Goal: Task Accomplishment & Management: Manage account settings

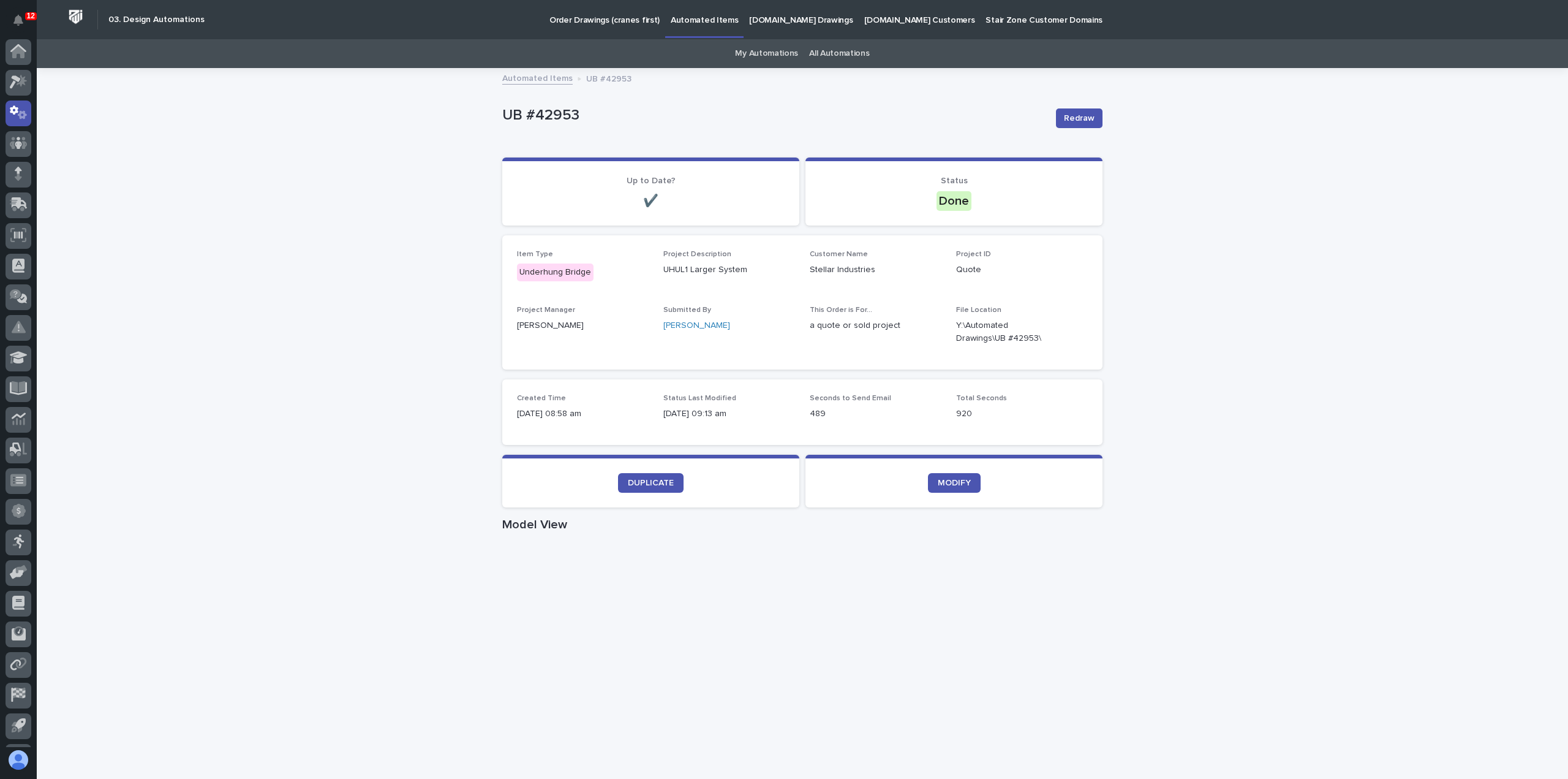
scroll to position [27, 0]
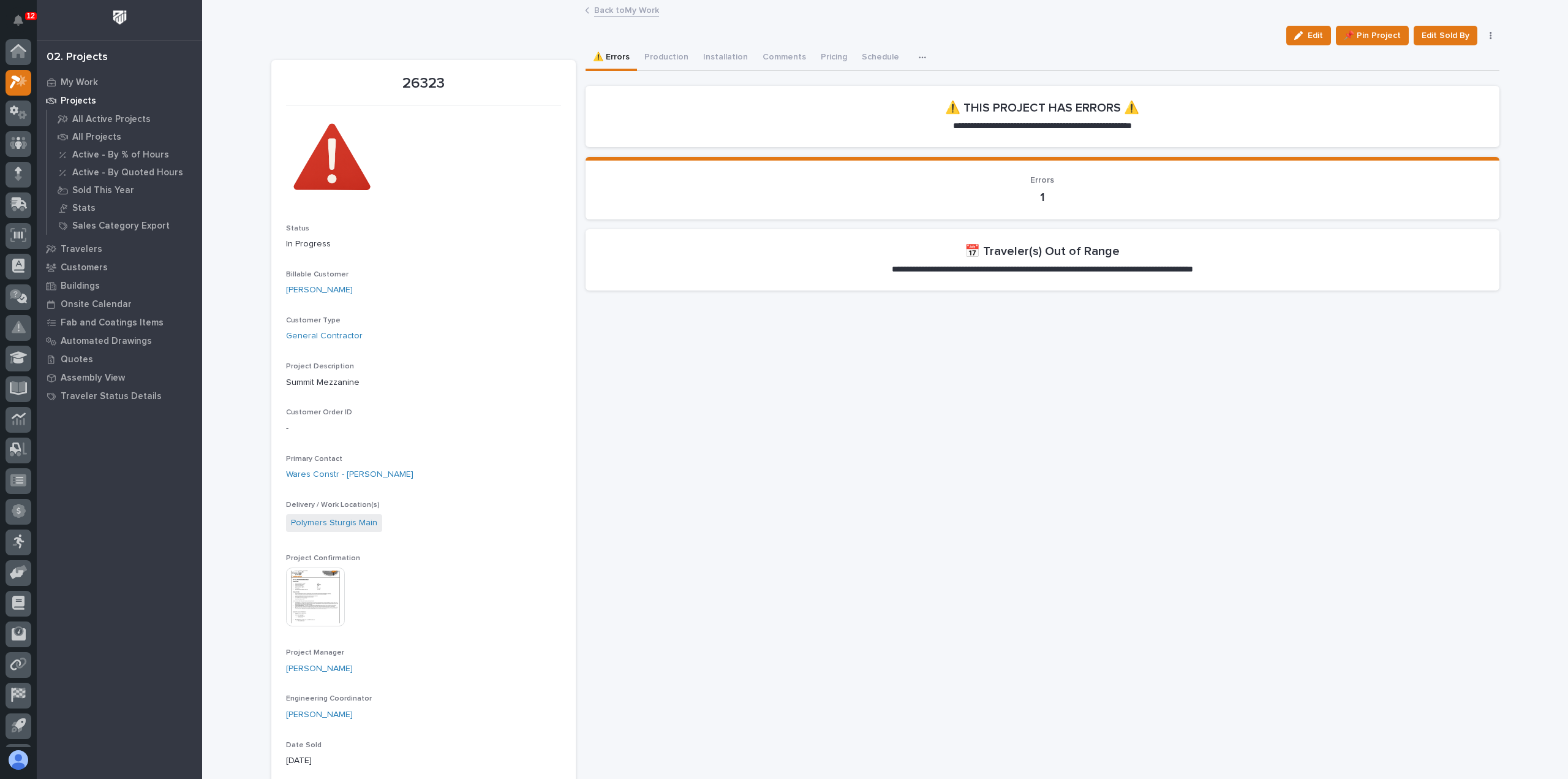
scroll to position [27, 0]
click at [607, 13] on link "Back to My Work" at bounding box center [627, 9] width 65 height 14
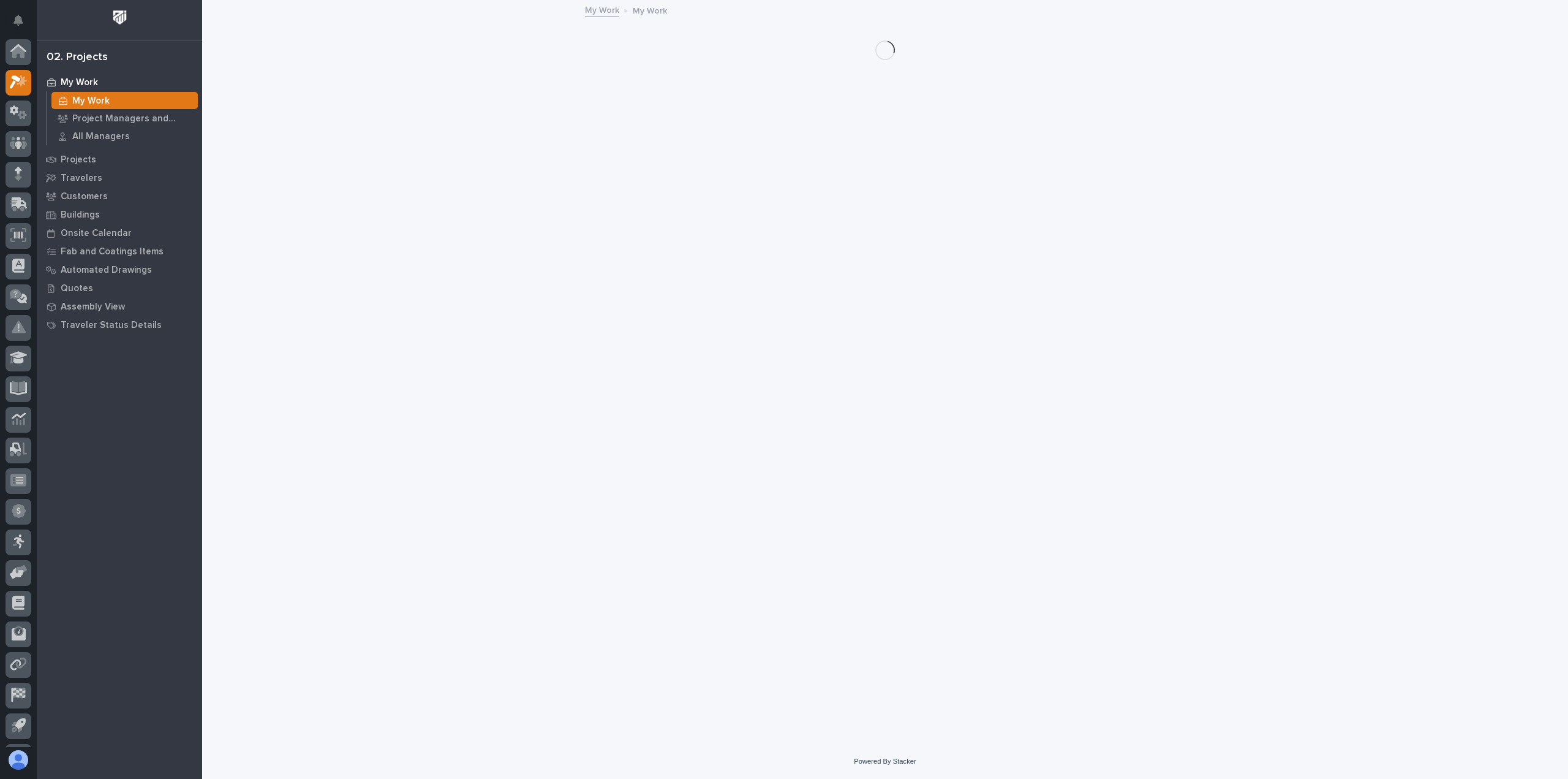
scroll to position [27, 0]
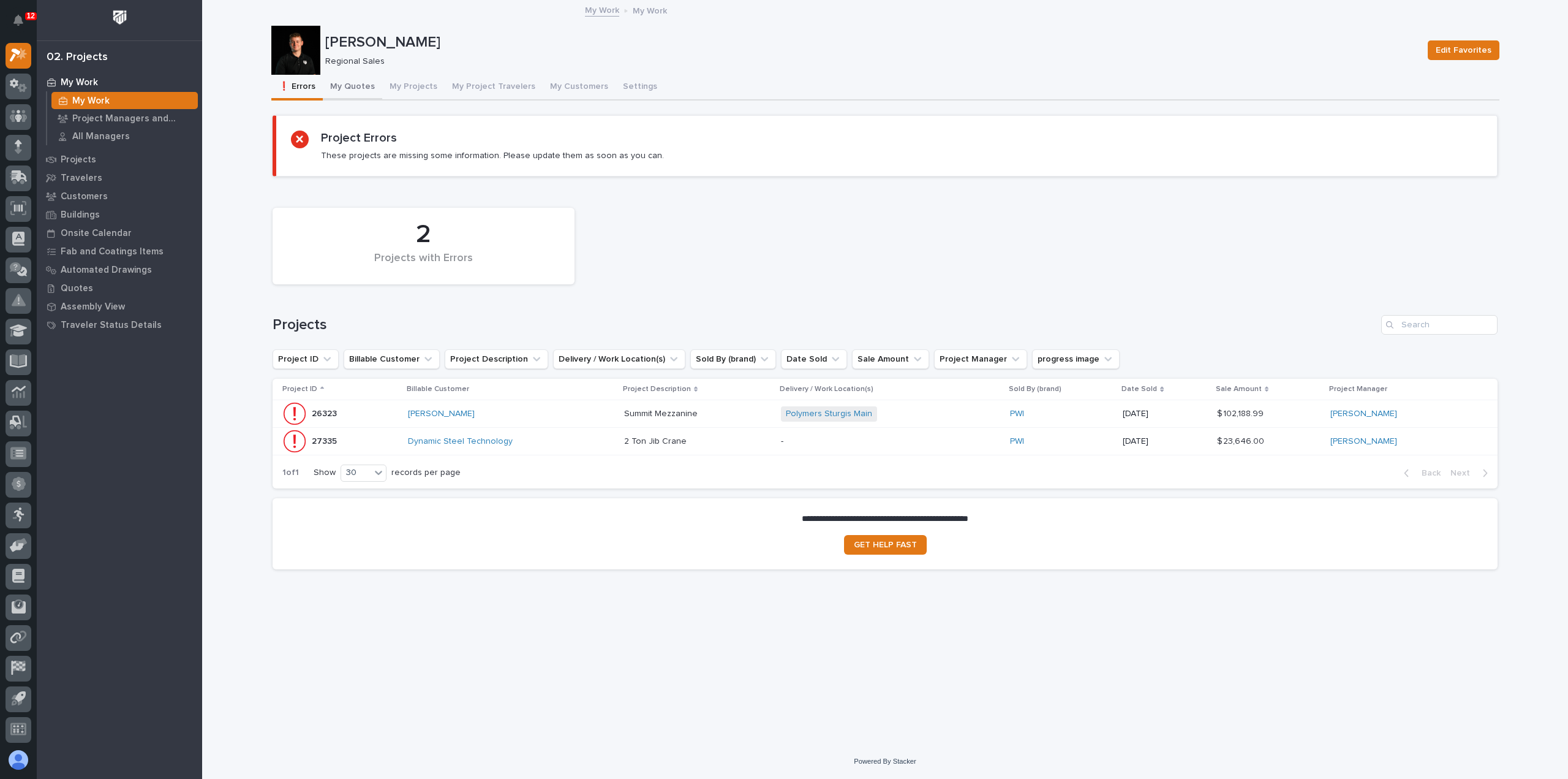
click at [359, 90] on button "My Quotes" at bounding box center [352, 88] width 59 height 26
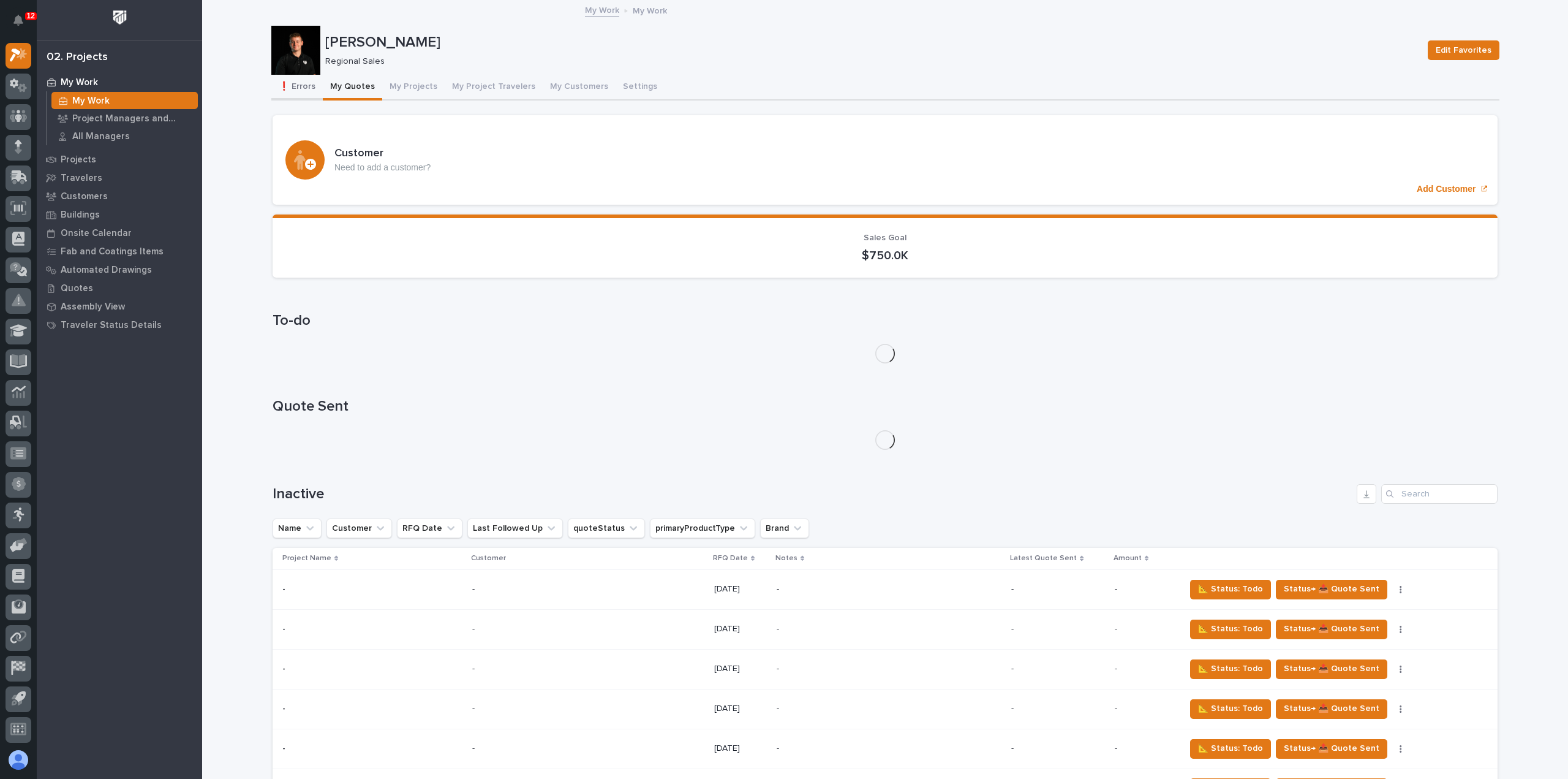
click at [304, 82] on button "❗ Errors" at bounding box center [297, 88] width 51 height 26
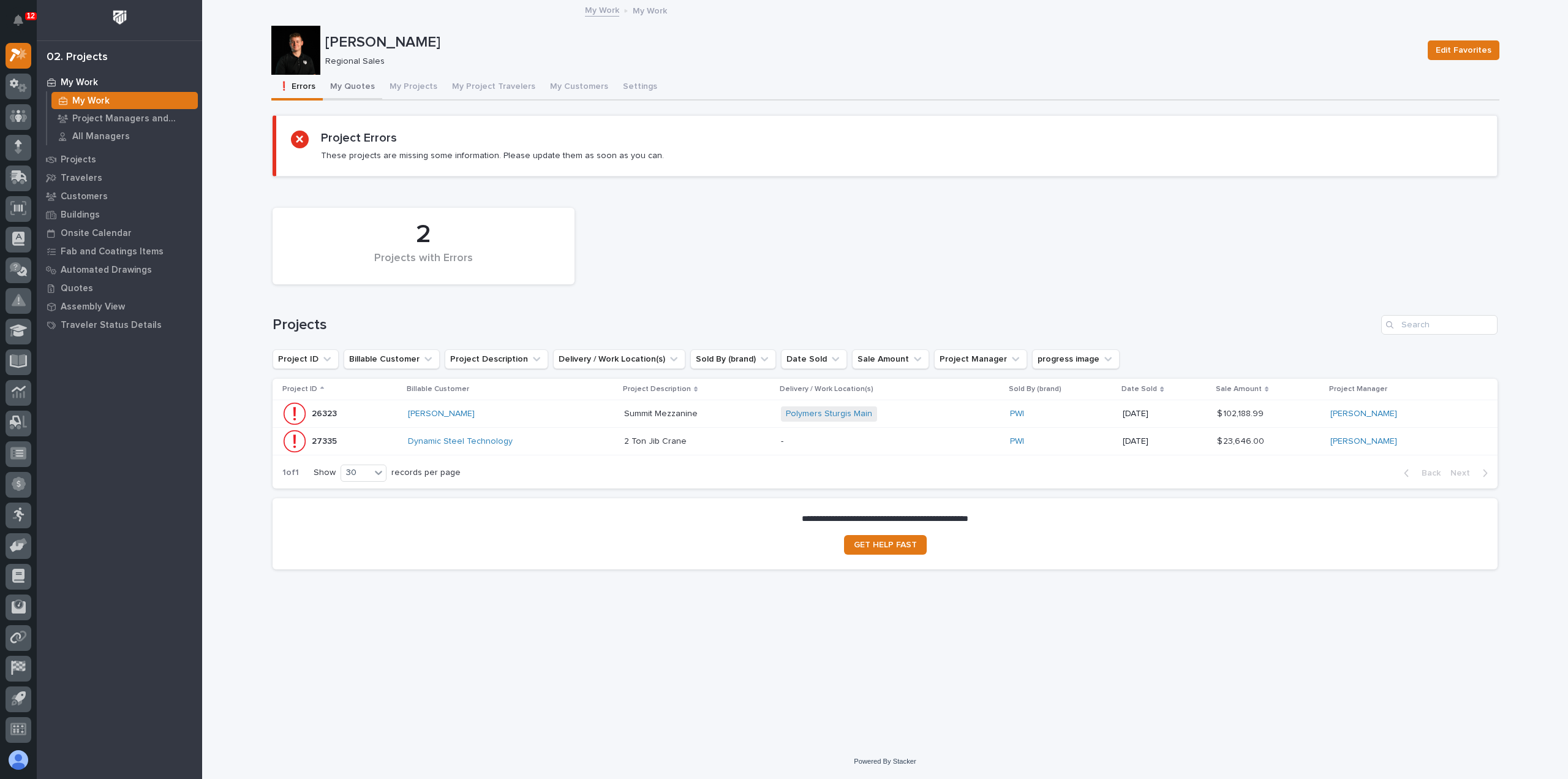
click at [341, 86] on button "My Quotes" at bounding box center [352, 88] width 59 height 26
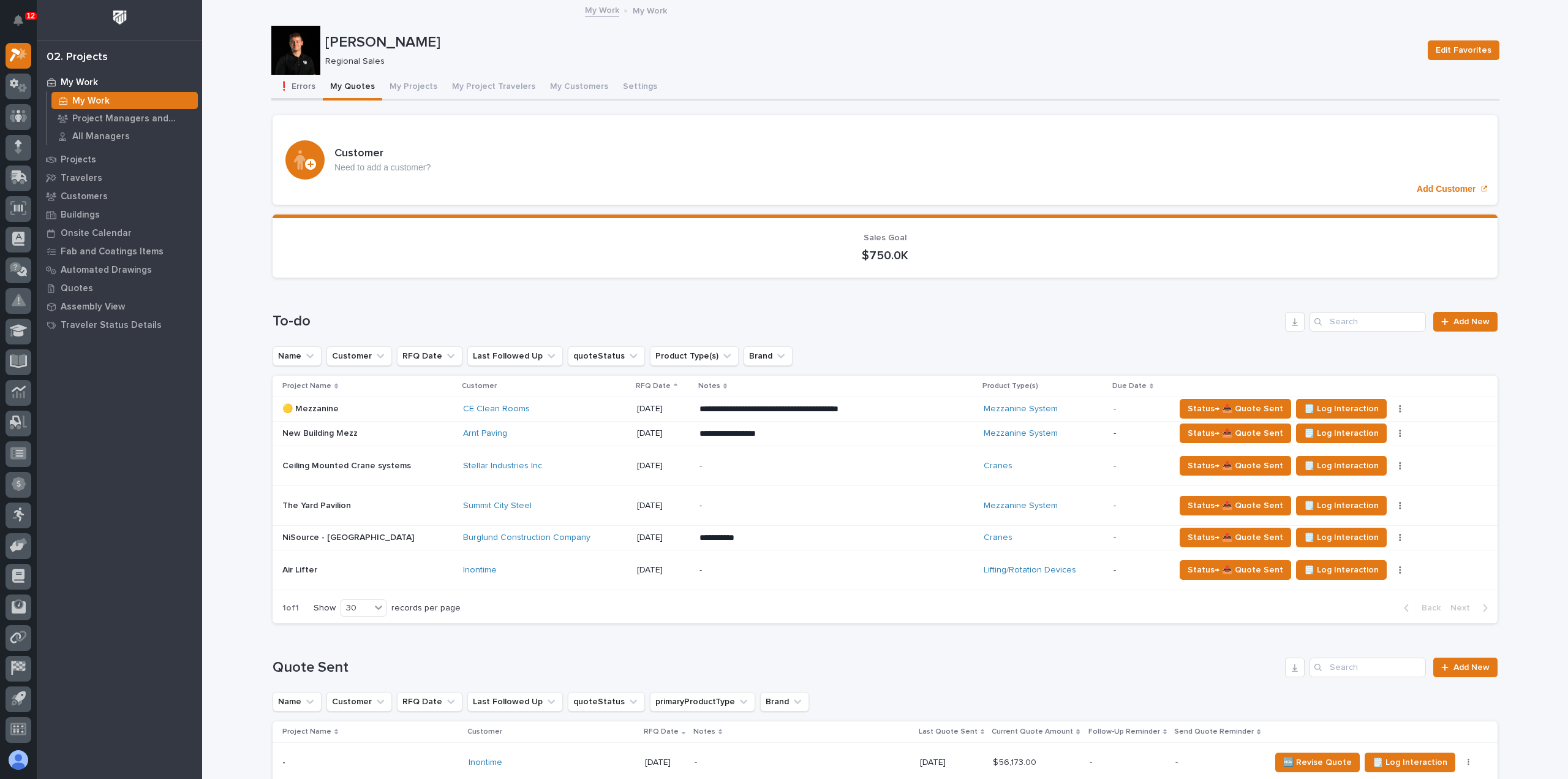
click at [312, 89] on button "❗ Errors" at bounding box center [297, 88] width 51 height 26
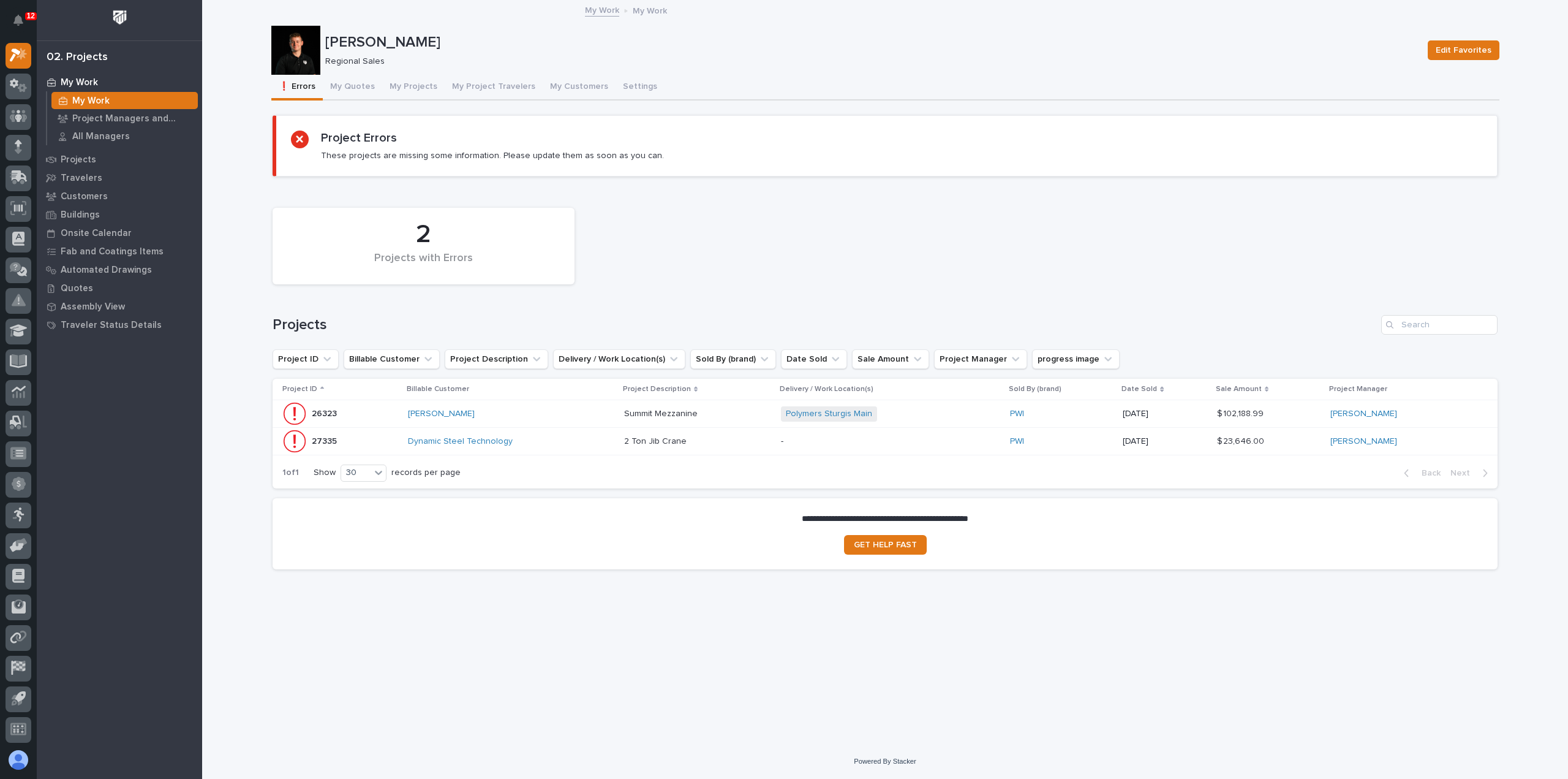
click at [561, 448] on div "Dynamic Steel Technology" at bounding box center [511, 441] width 206 height 20
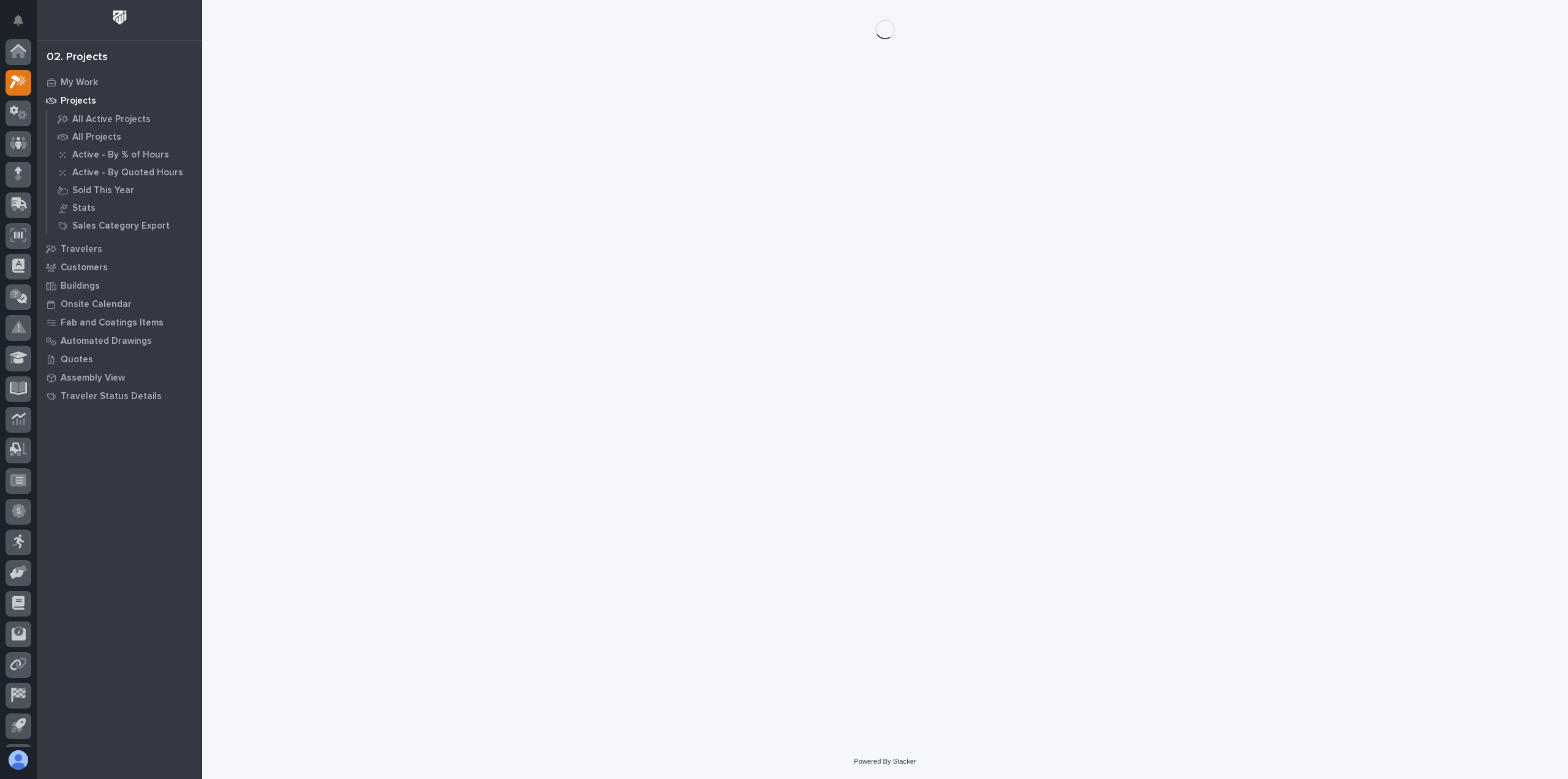
scroll to position [27, 0]
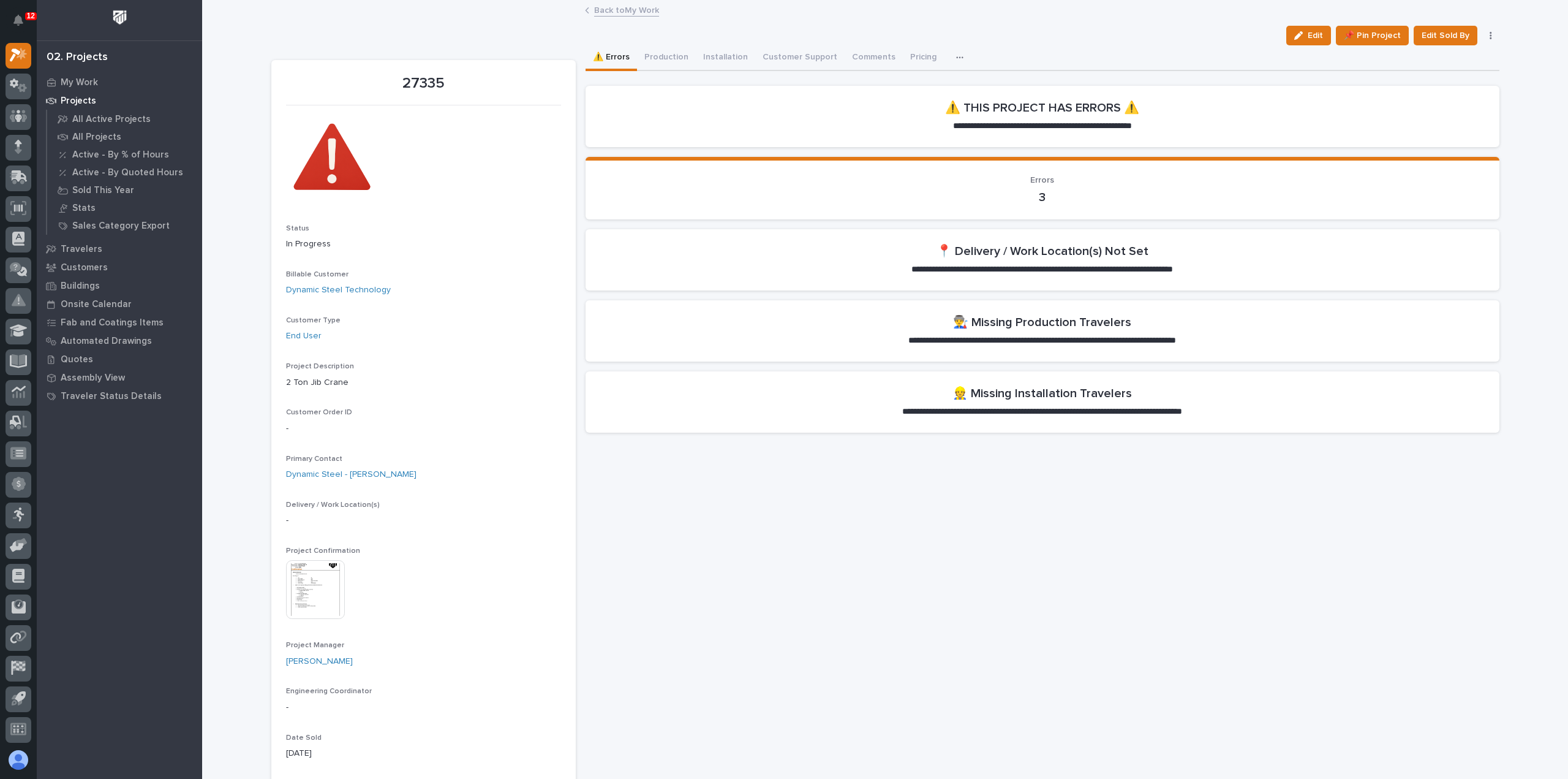
click at [614, 11] on link "Back to My Work" at bounding box center [627, 9] width 65 height 14
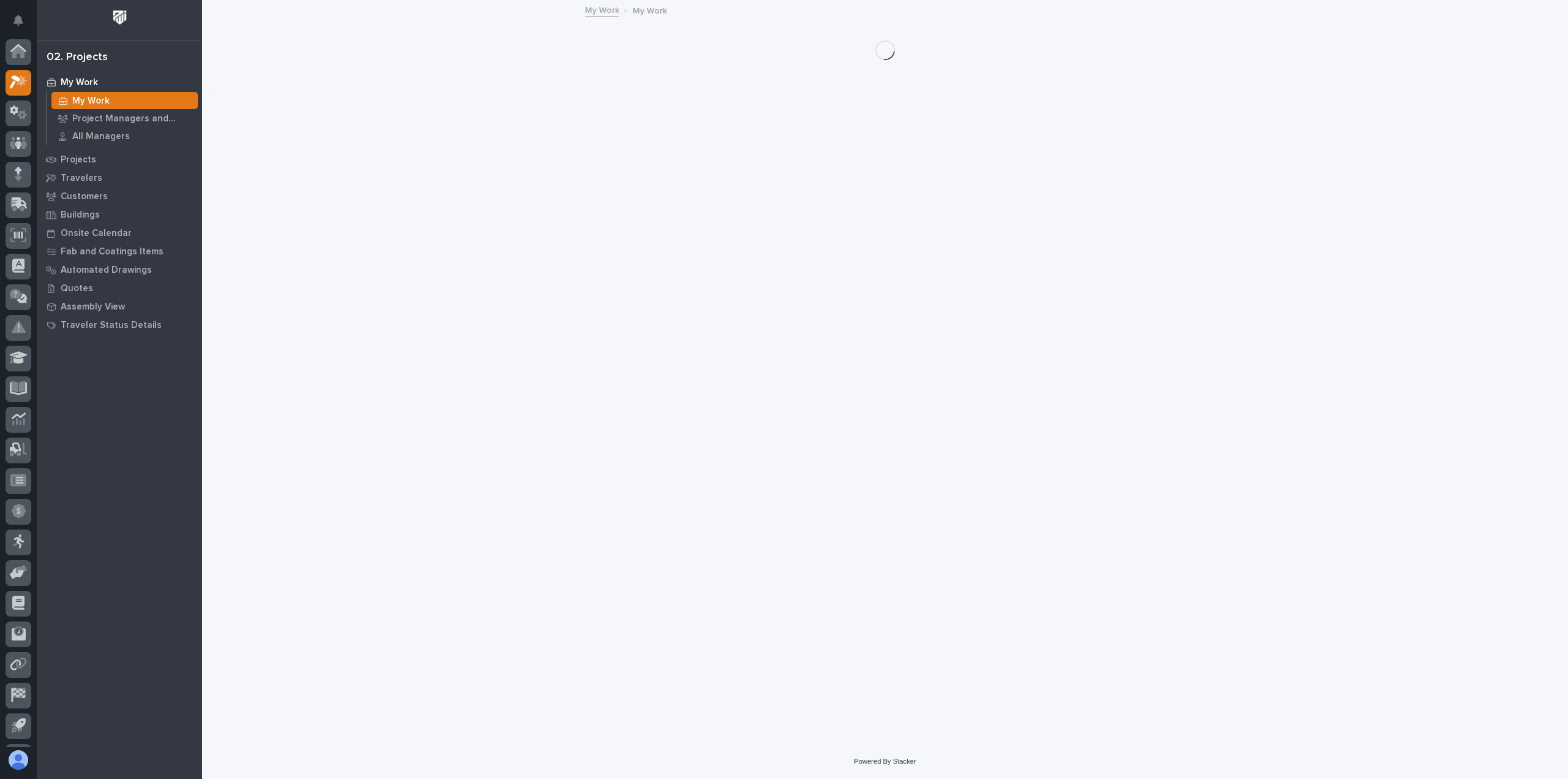
scroll to position [27, 0]
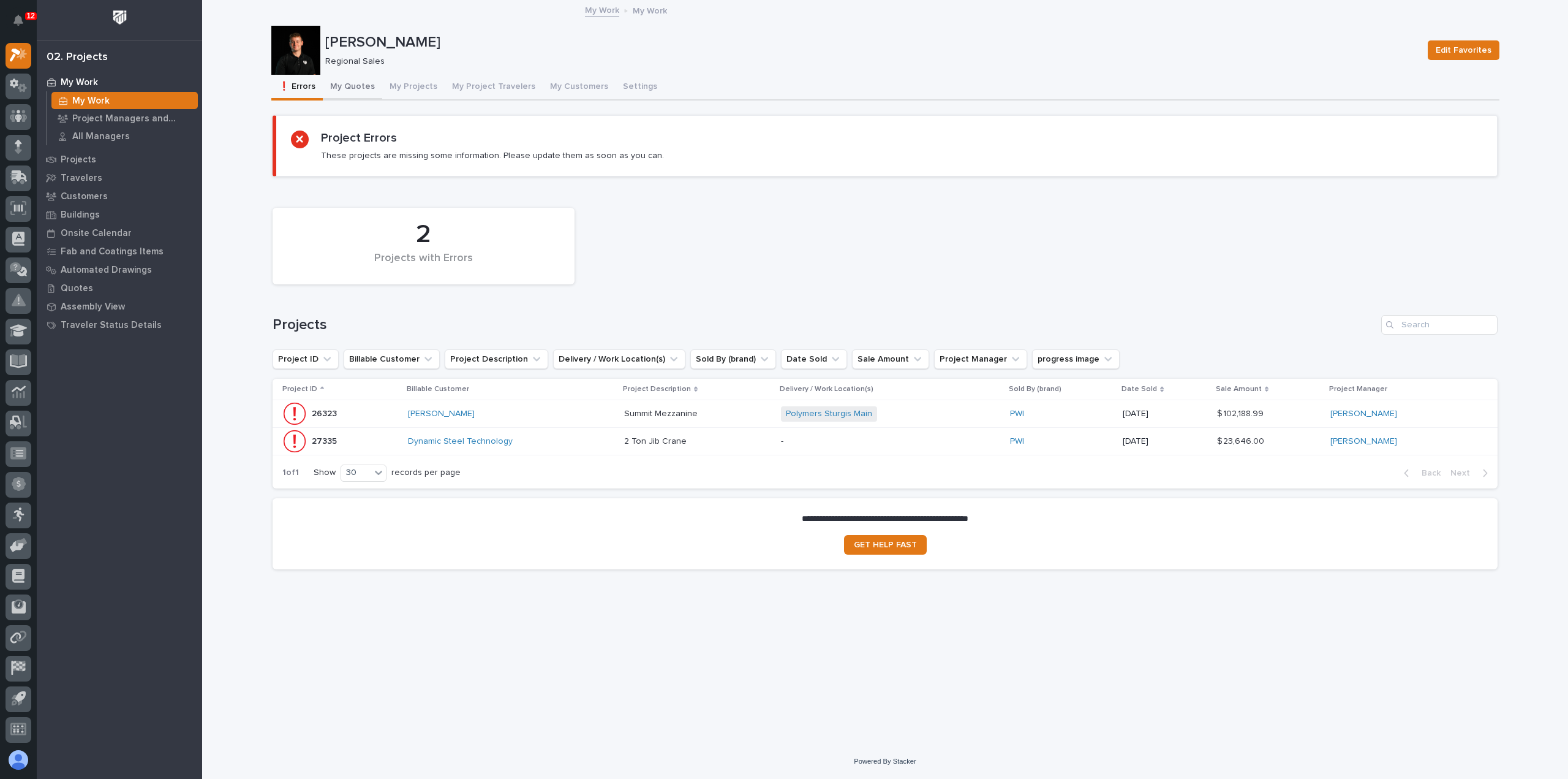
click at [364, 84] on button "My Quotes" at bounding box center [352, 88] width 59 height 26
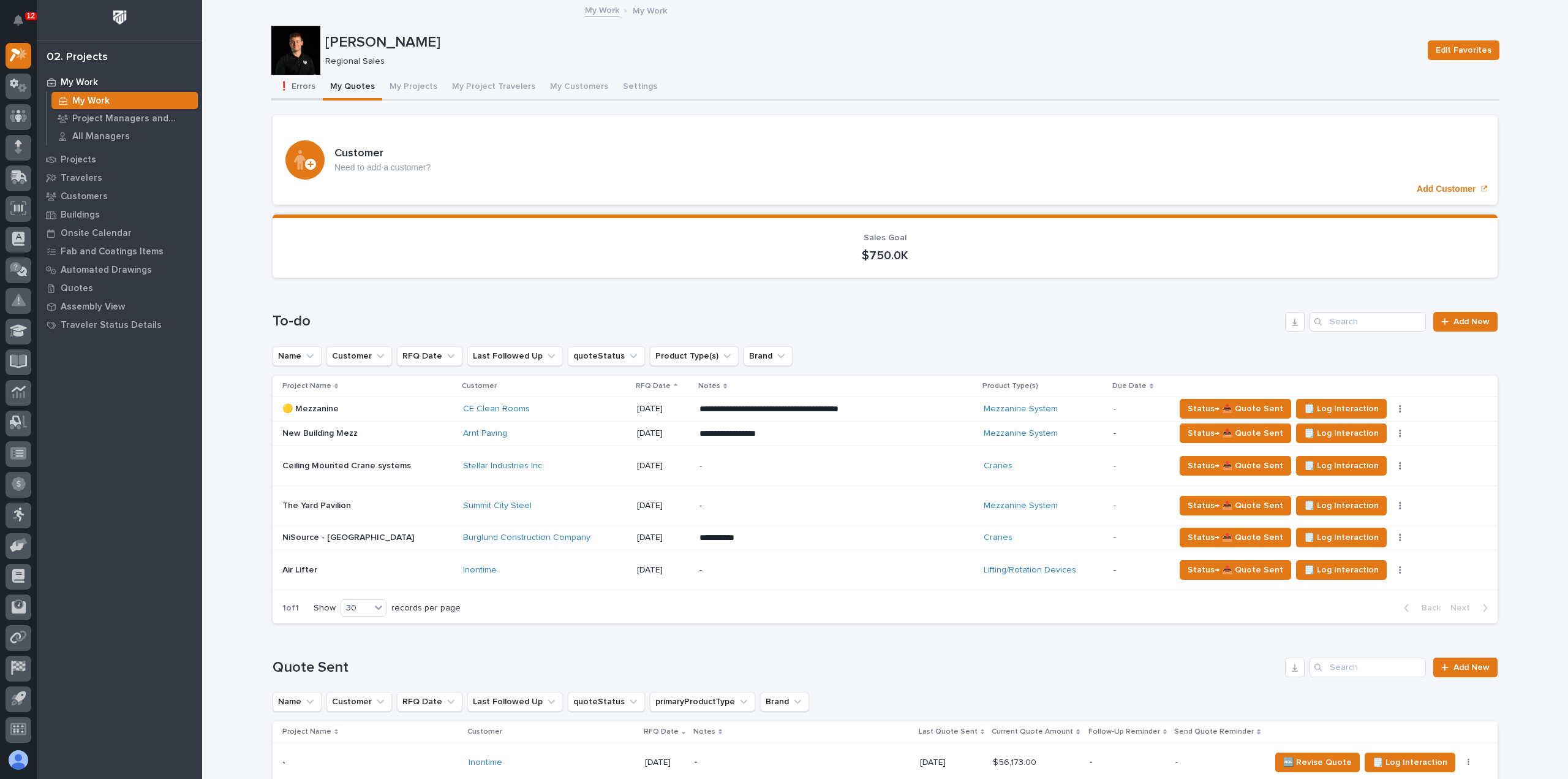
click at [306, 85] on button "❗ Errors" at bounding box center [297, 88] width 51 height 26
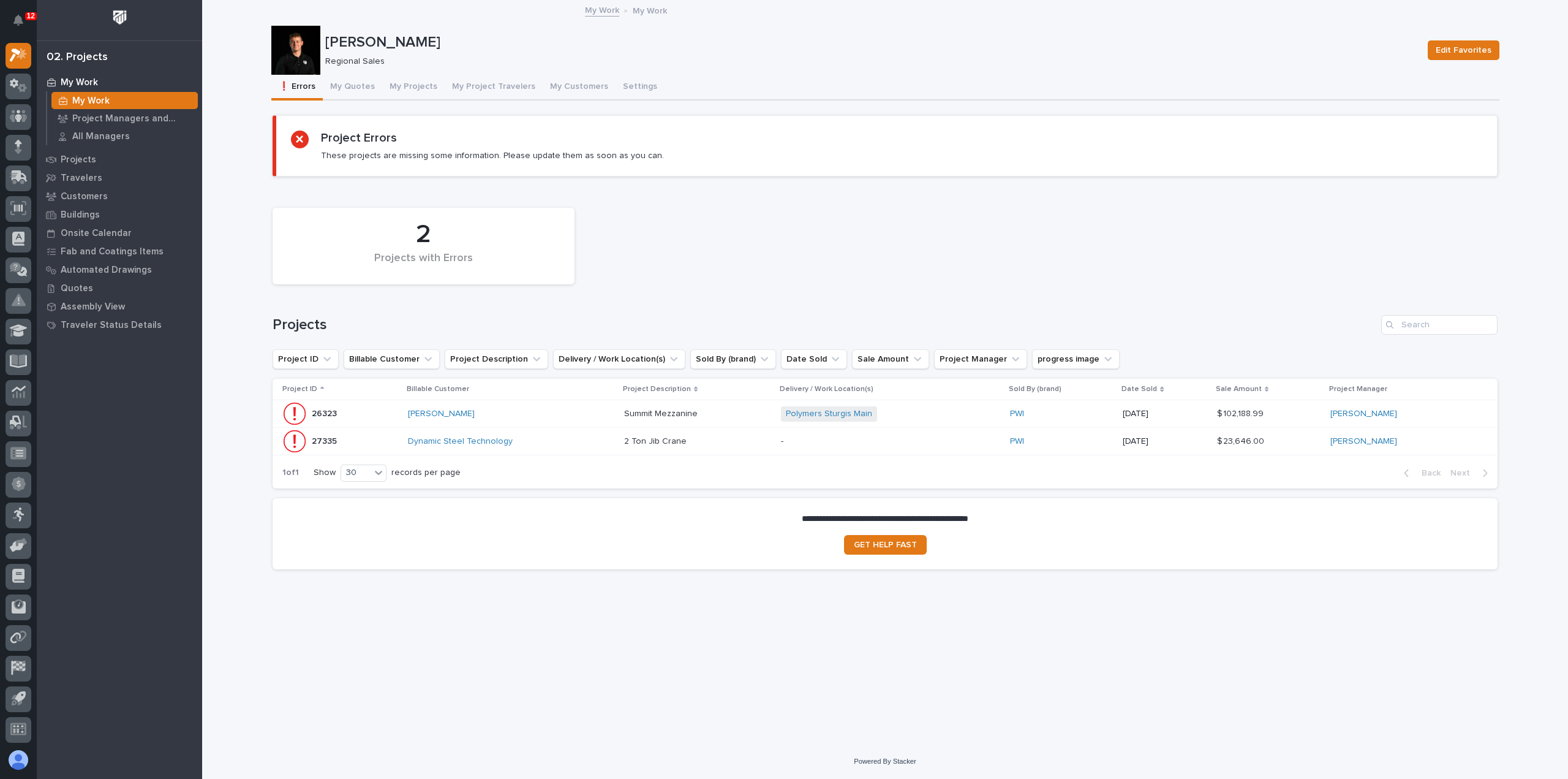
click at [568, 441] on div "Dynamic Steel Technology" at bounding box center [511, 441] width 206 height 10
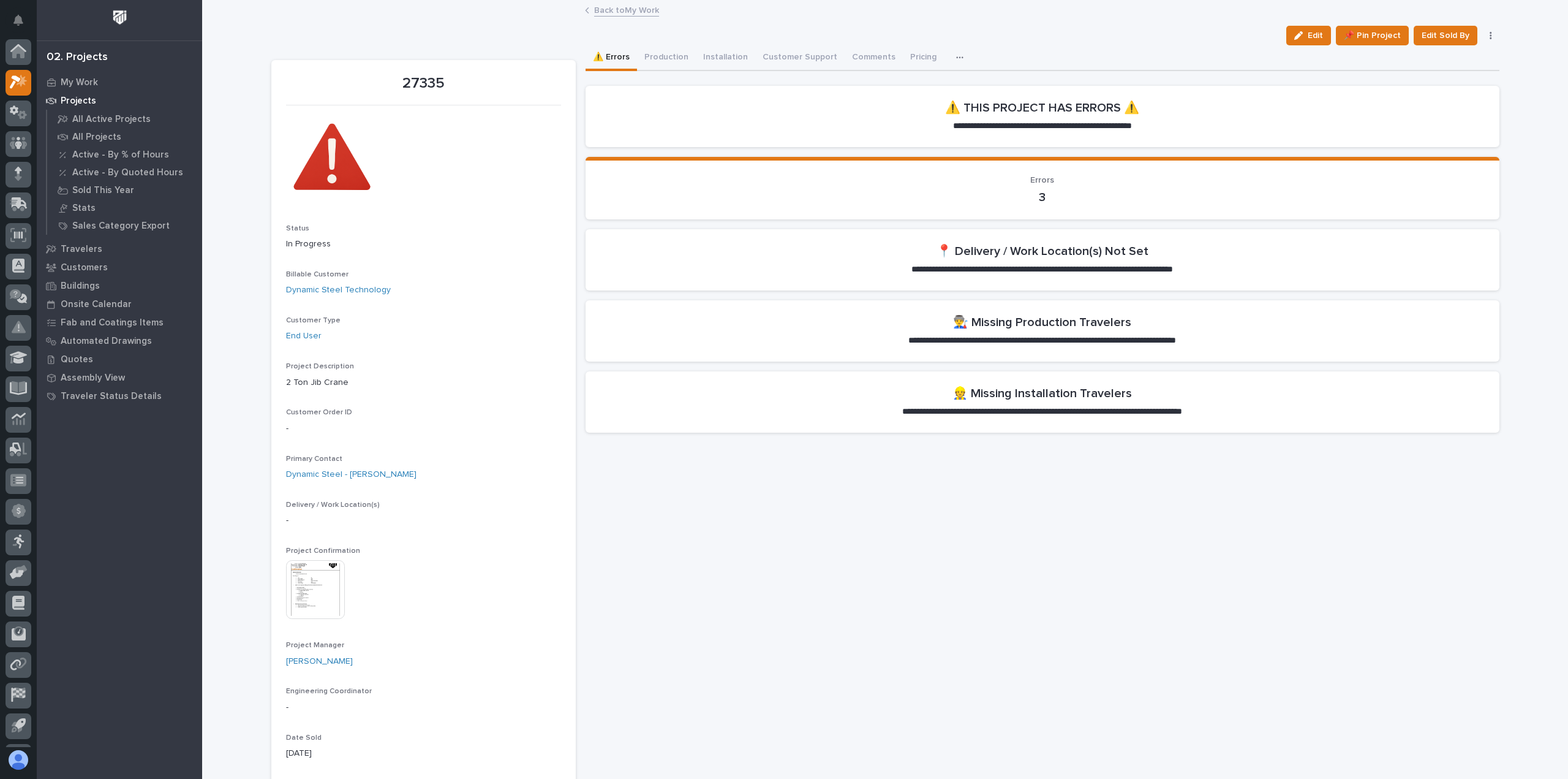
scroll to position [27, 0]
click at [674, 60] on button "Production" at bounding box center [666, 58] width 59 height 26
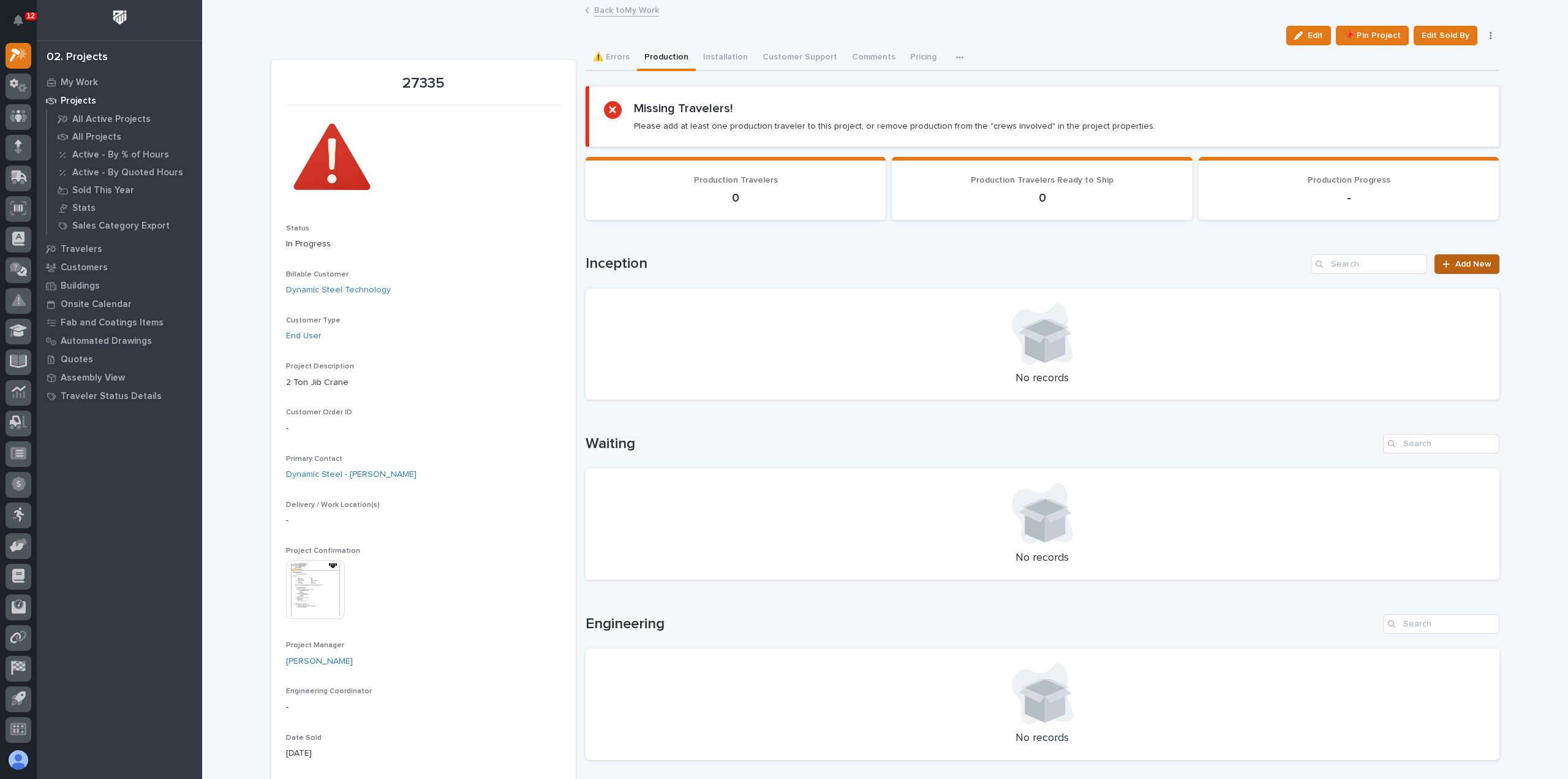
click at [1466, 263] on span "Add New" at bounding box center [1473, 264] width 36 height 9
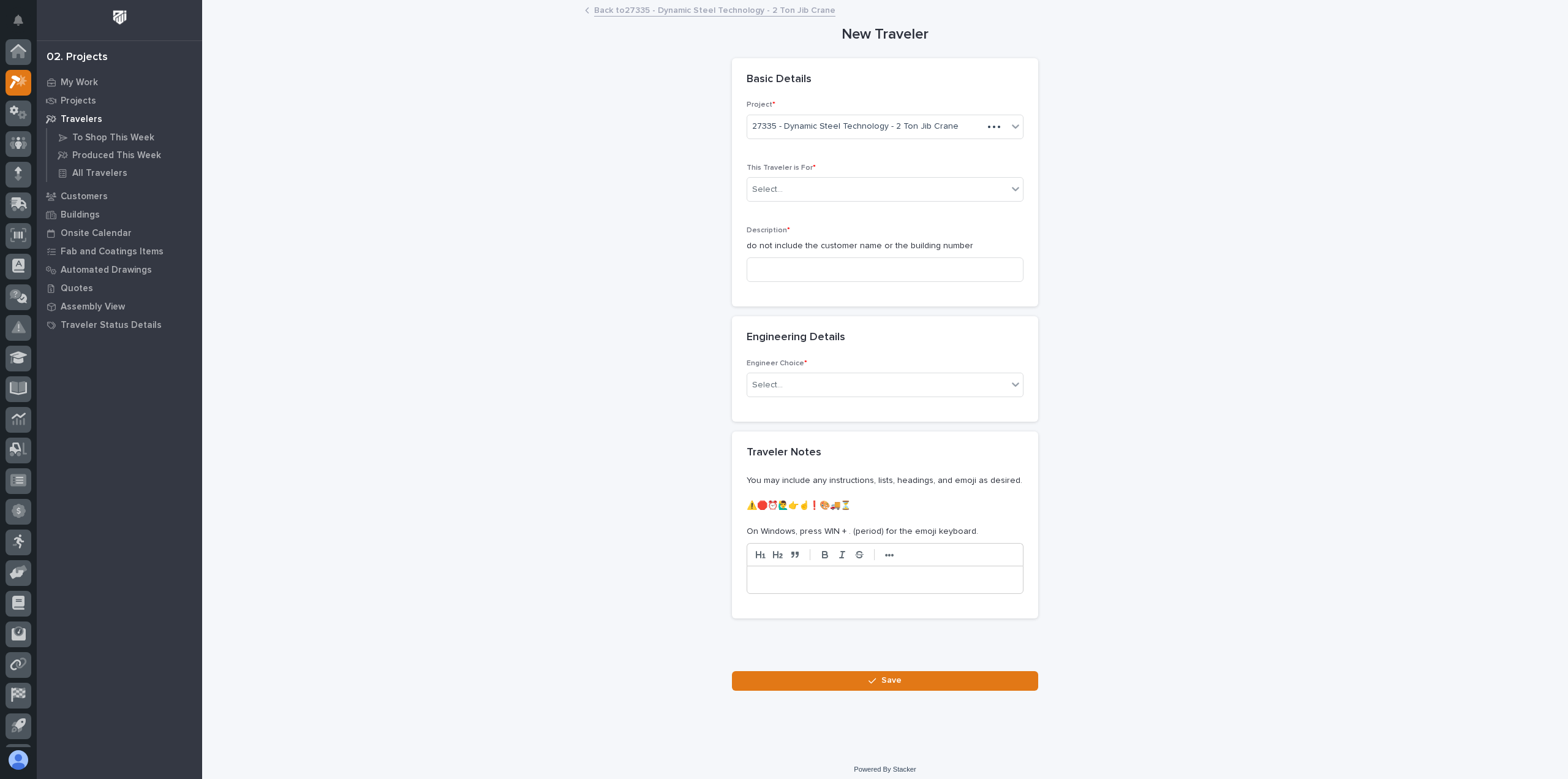
scroll to position [27, 0]
click at [900, 187] on div "Select..." at bounding box center [877, 189] width 260 height 20
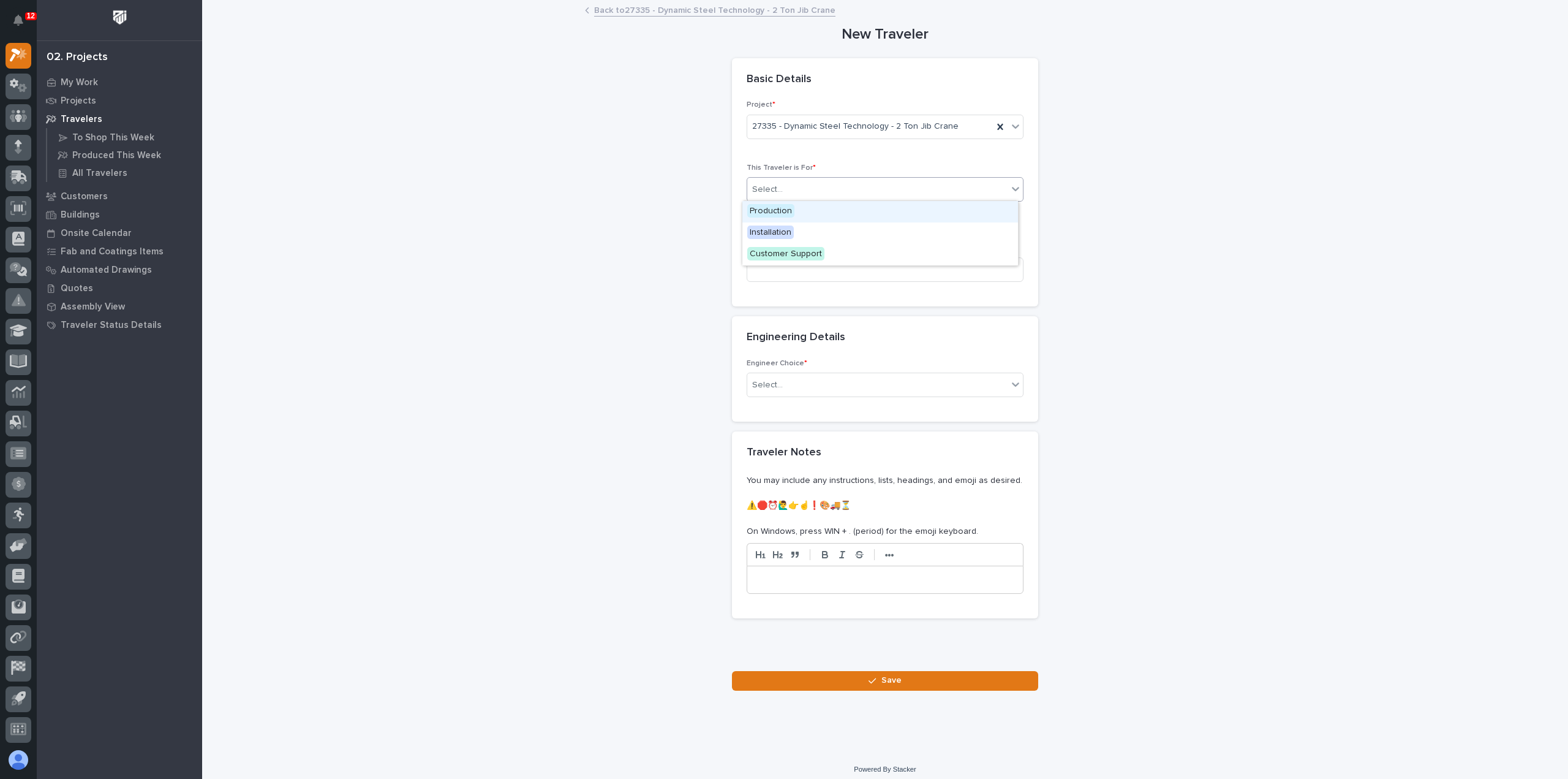
click at [884, 213] on div "Production" at bounding box center [880, 211] width 276 height 22
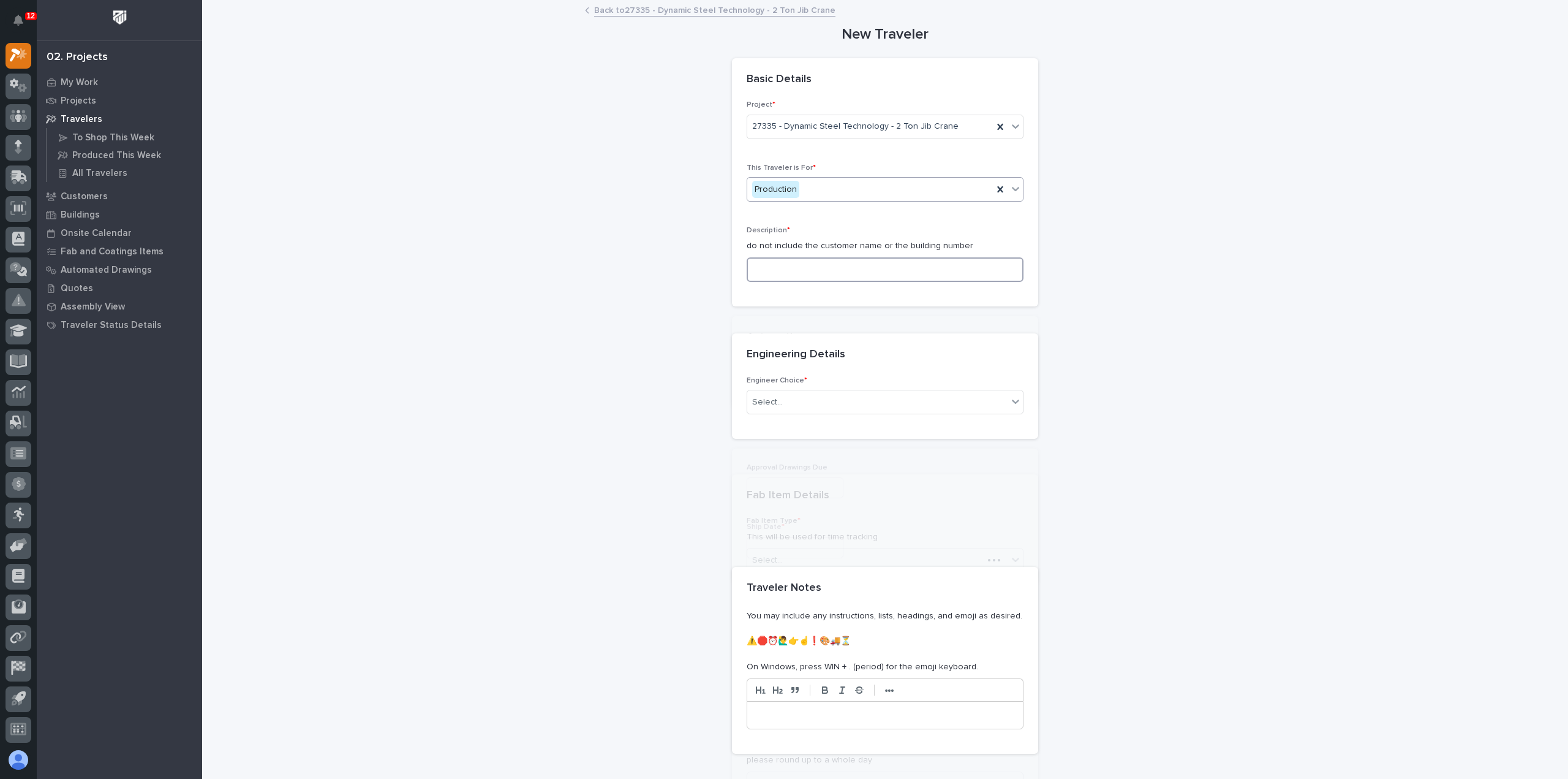
click at [868, 270] on input at bounding box center [885, 269] width 277 height 24
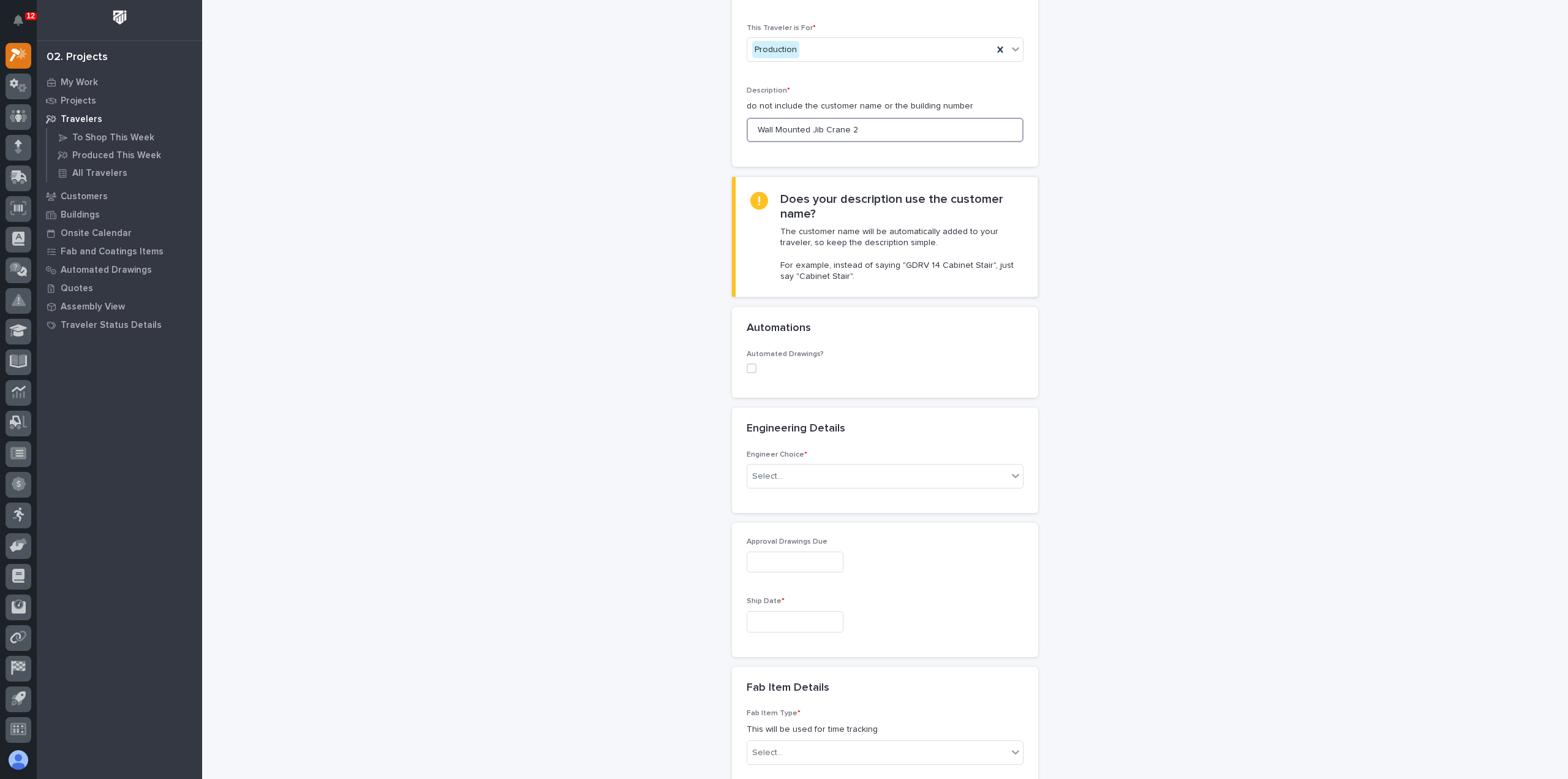
scroll to position [184, 0]
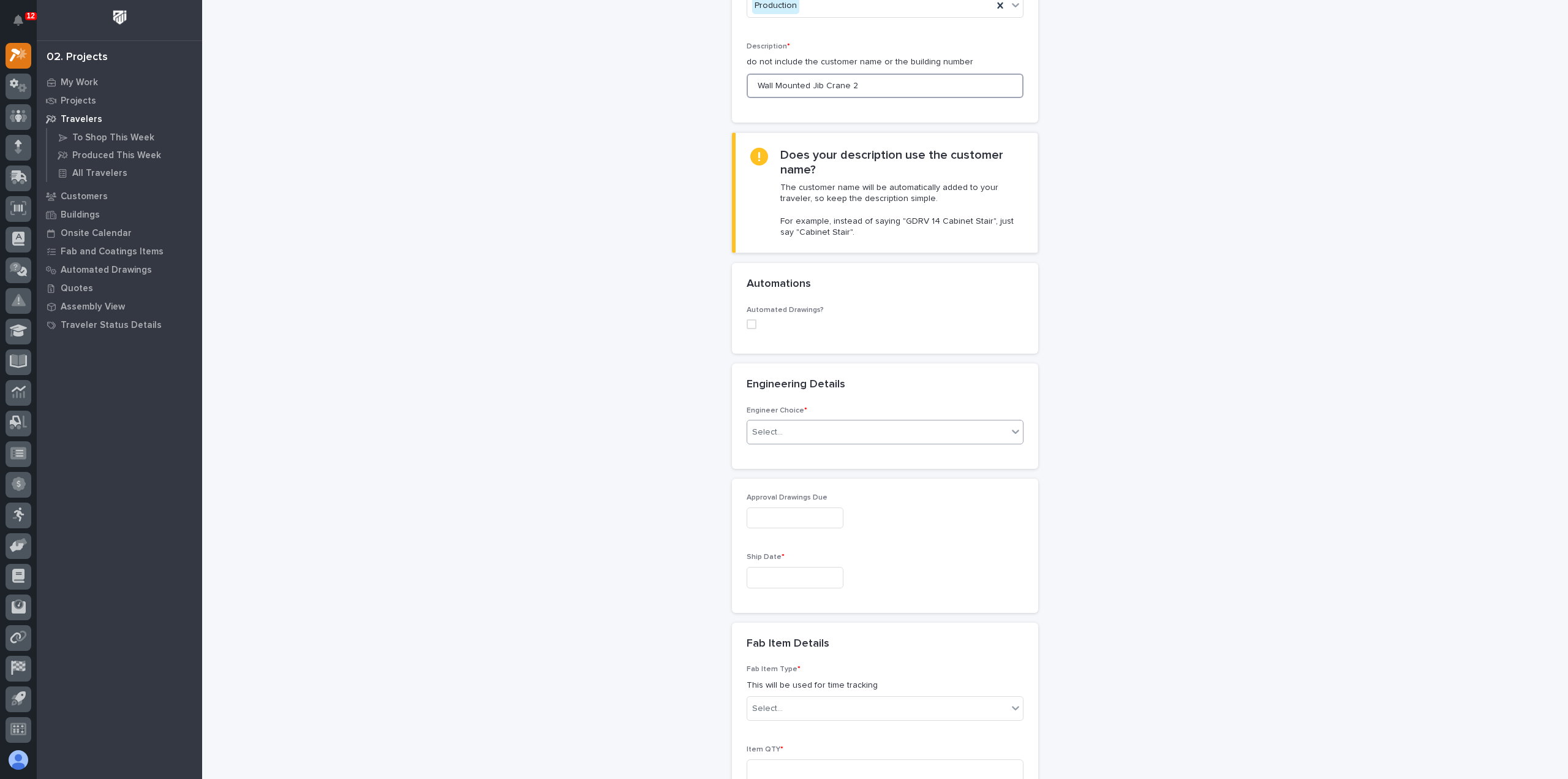
type input "Wall Mounted Jib Crane 2"
click at [834, 427] on div "Select..." at bounding box center [877, 432] width 260 height 20
click at [846, 495] on div "I know who will draw this" at bounding box center [880, 496] width 276 height 22
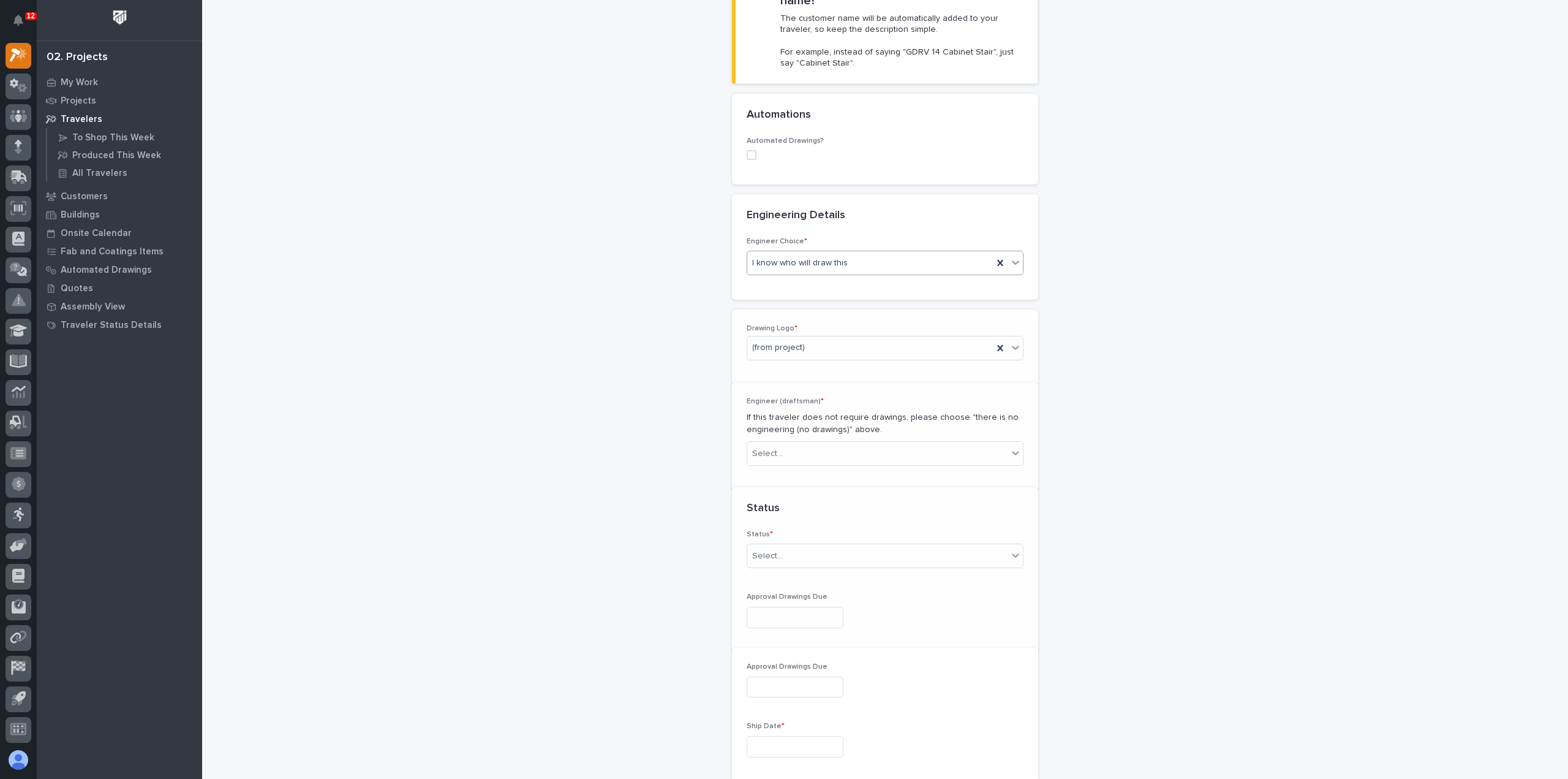
scroll to position [372, 0]
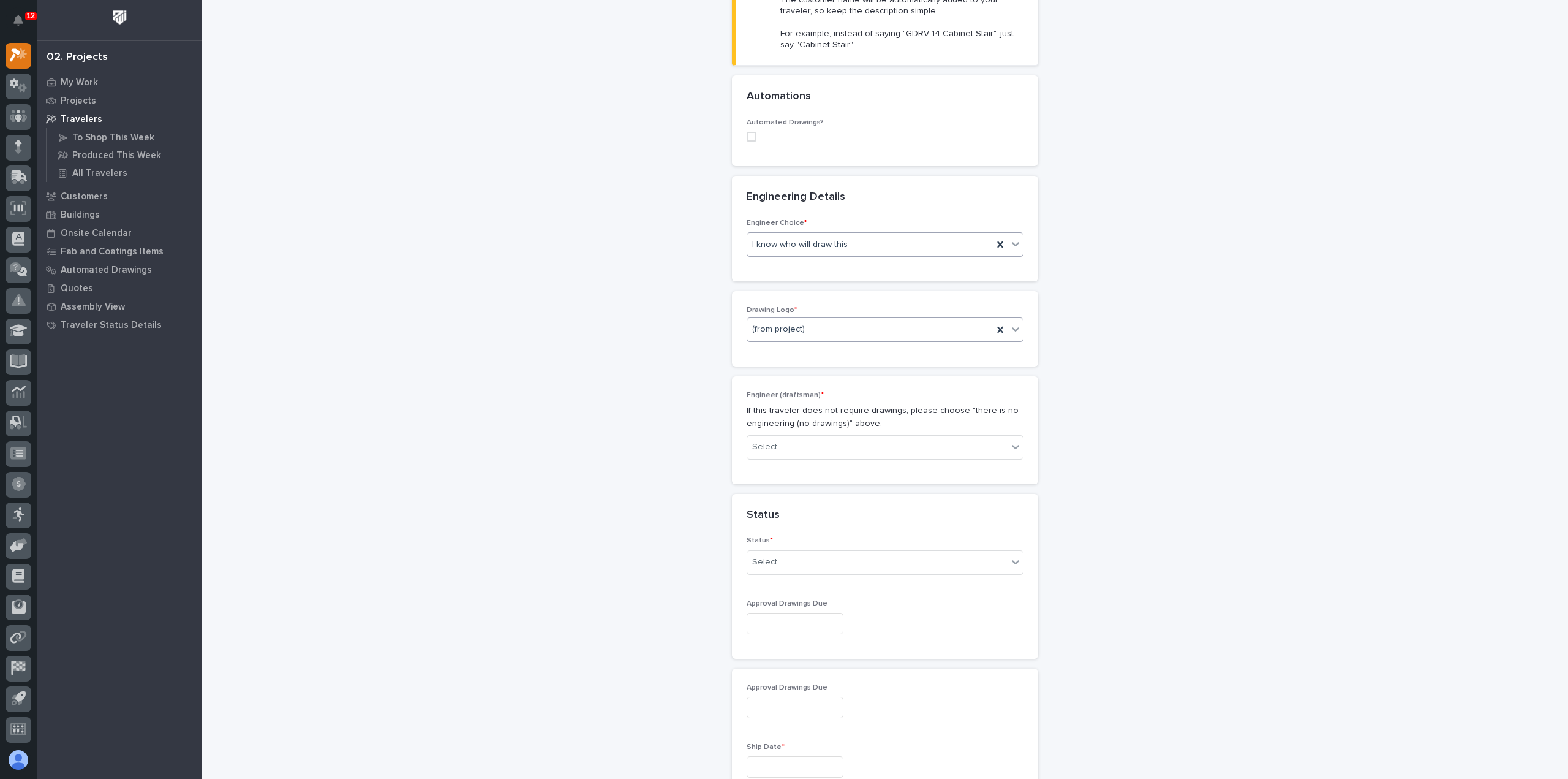
click at [852, 327] on div "(from project)" at bounding box center [870, 329] width 246 height 20
click at [868, 392] on div "PWI" at bounding box center [880, 392] width 276 height 22
click at [857, 444] on div "Select..." at bounding box center [877, 447] width 260 height 20
type input "***"
click at [862, 467] on div "[PERSON_NAME]" at bounding box center [880, 467] width 276 height 22
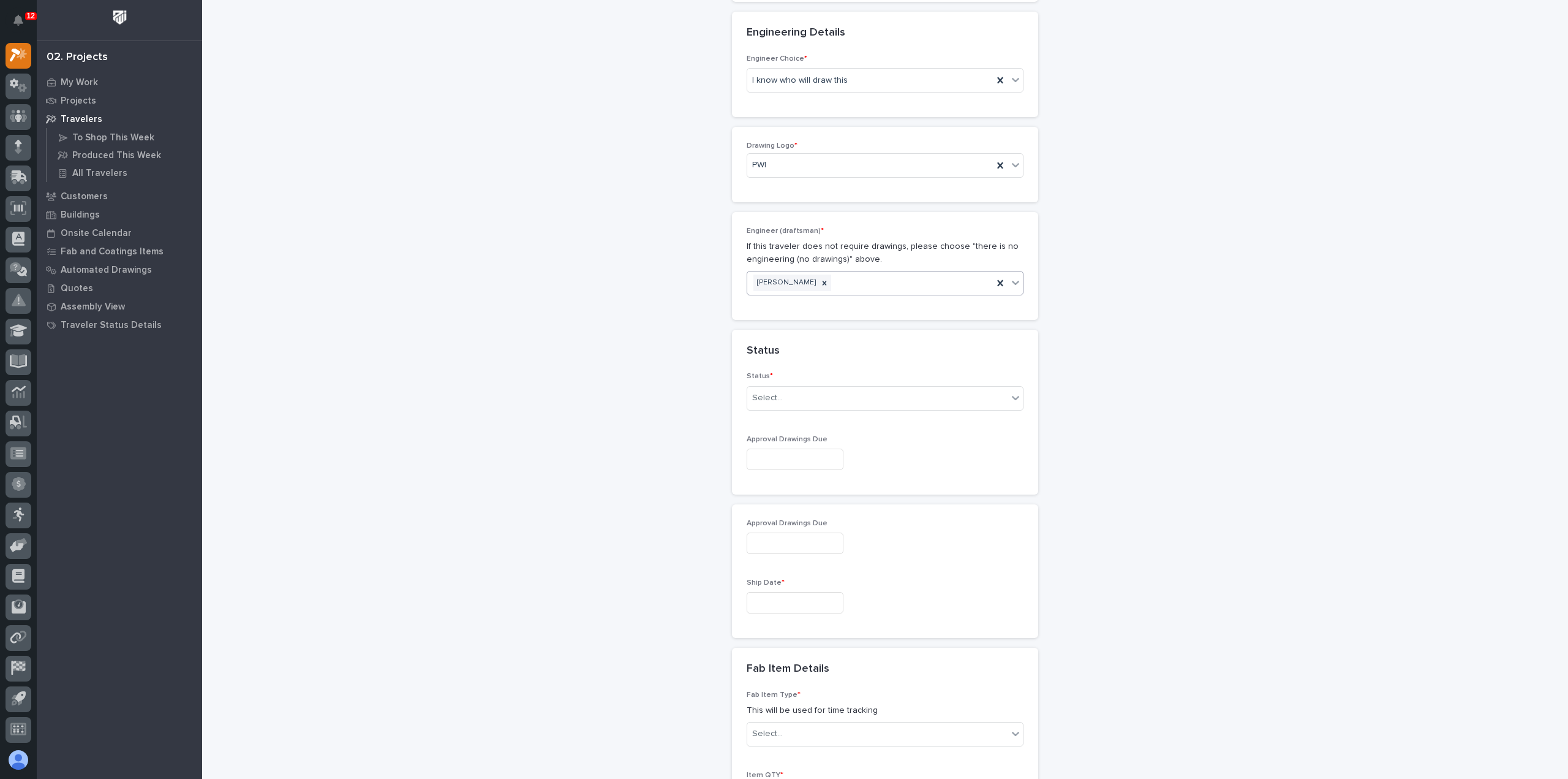
scroll to position [617, 0]
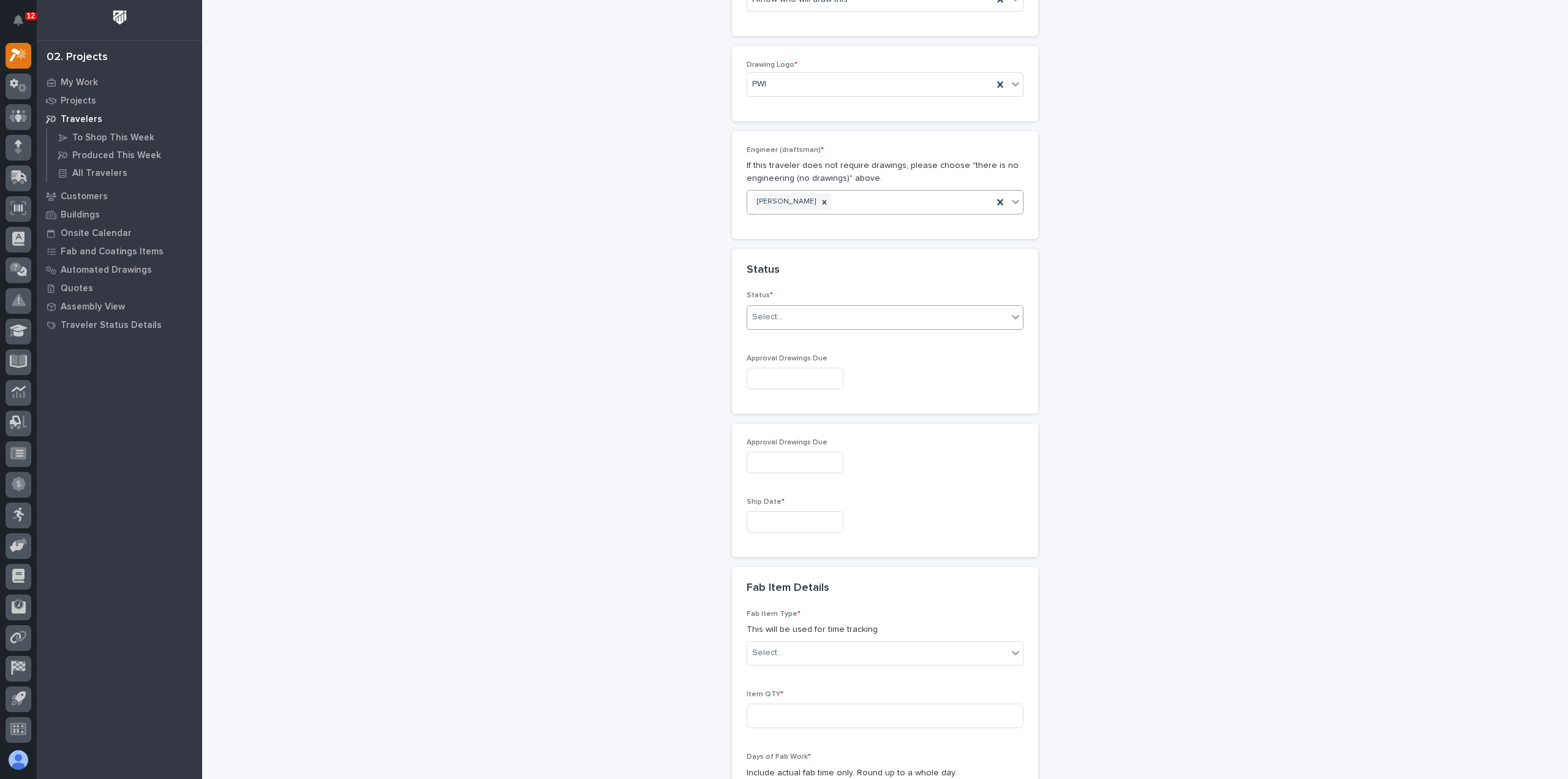
click at [827, 315] on div "Select..." at bounding box center [877, 317] width 260 height 20
click at [834, 361] on div "To Engineer" at bounding box center [880, 358] width 276 height 22
click at [818, 378] on input "text" at bounding box center [795, 378] width 96 height 22
click at [831, 260] on div "10" at bounding box center [826, 254] width 16 height 16
type input "**********"
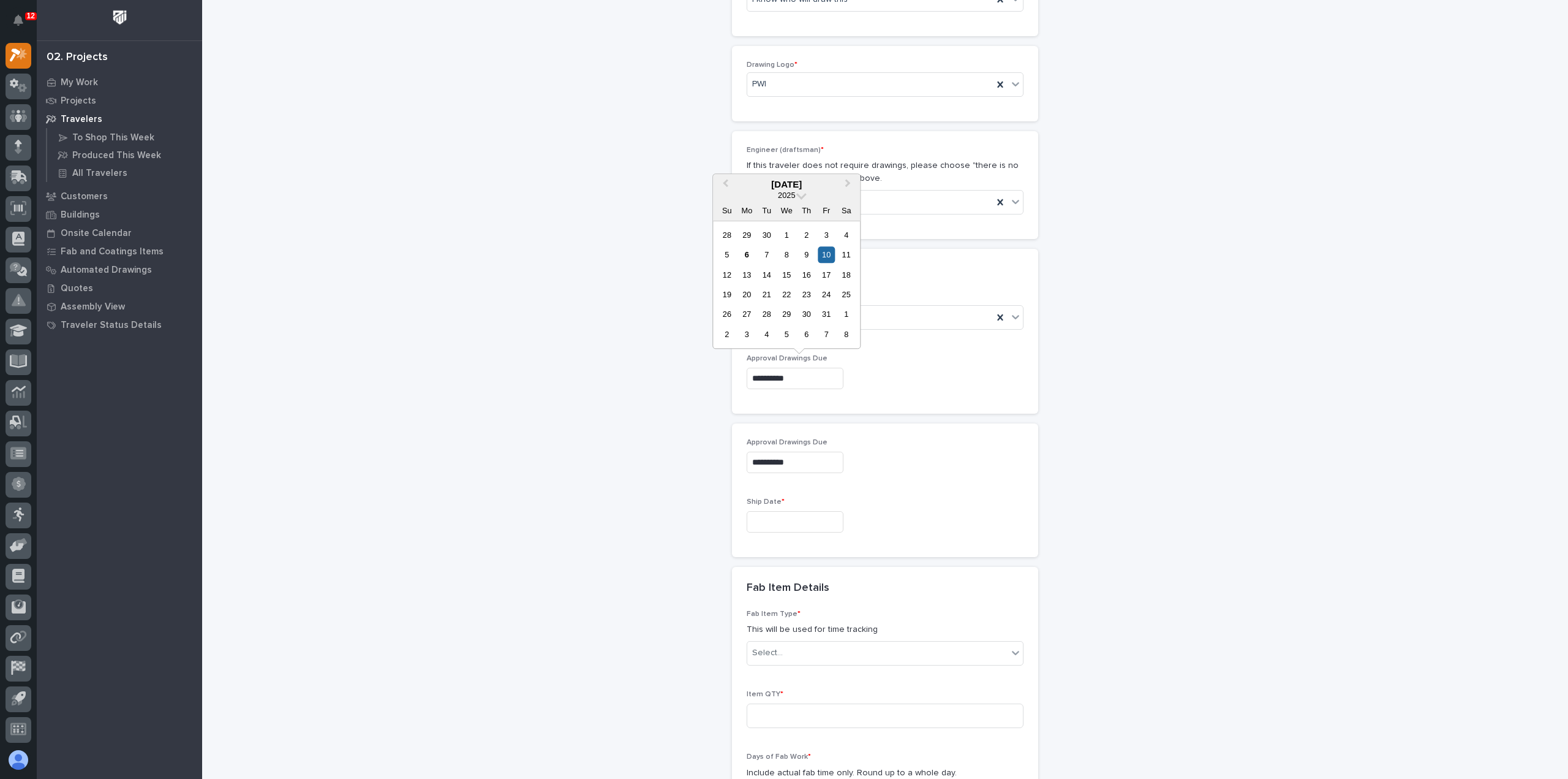
click at [813, 375] on input "**********" at bounding box center [795, 378] width 96 height 22
click at [829, 276] on div "17" at bounding box center [826, 275] width 16 height 16
type input "**********"
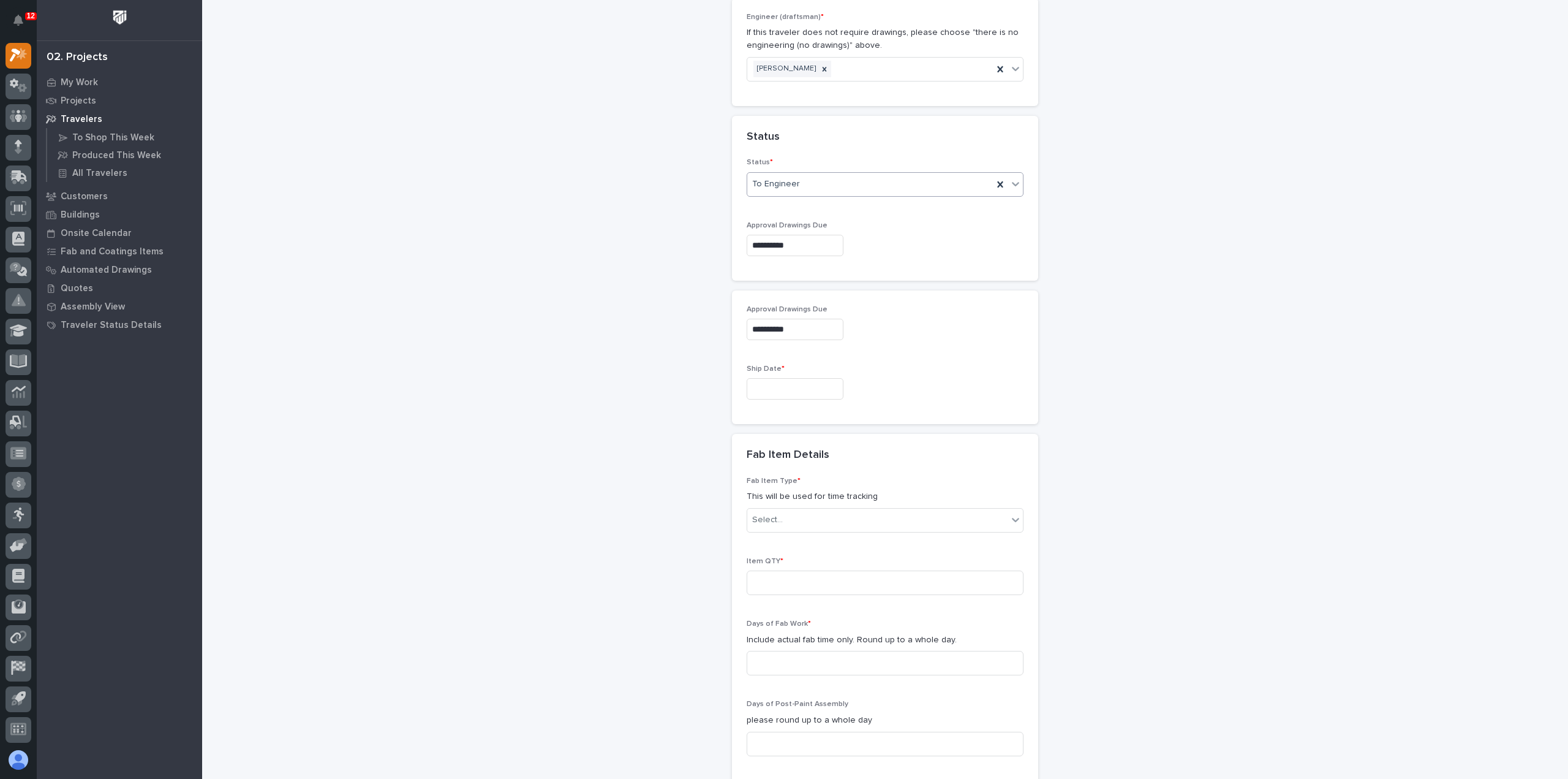
scroll to position [801, 0]
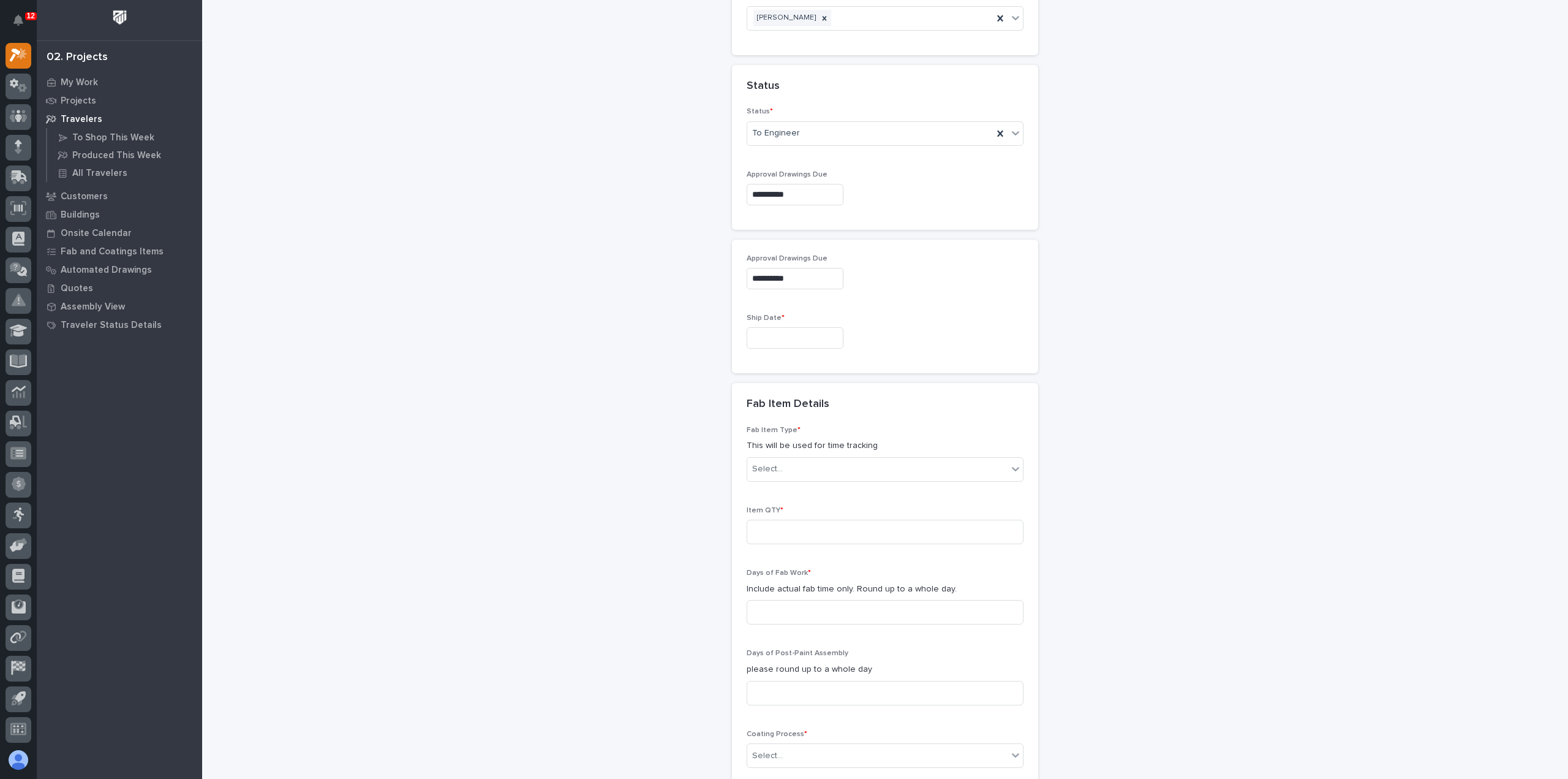
click at [823, 335] on input "text" at bounding box center [795, 338] width 96 height 22
click at [851, 151] on button "Next Month" at bounding box center [849, 144] width 19 height 19
click at [732, 143] on button "Previous Month" at bounding box center [724, 144] width 19 height 19
click at [851, 145] on button "Next Month" at bounding box center [849, 144] width 19 height 19
click at [827, 246] on div "21" at bounding box center [826, 253] width 16 height 16
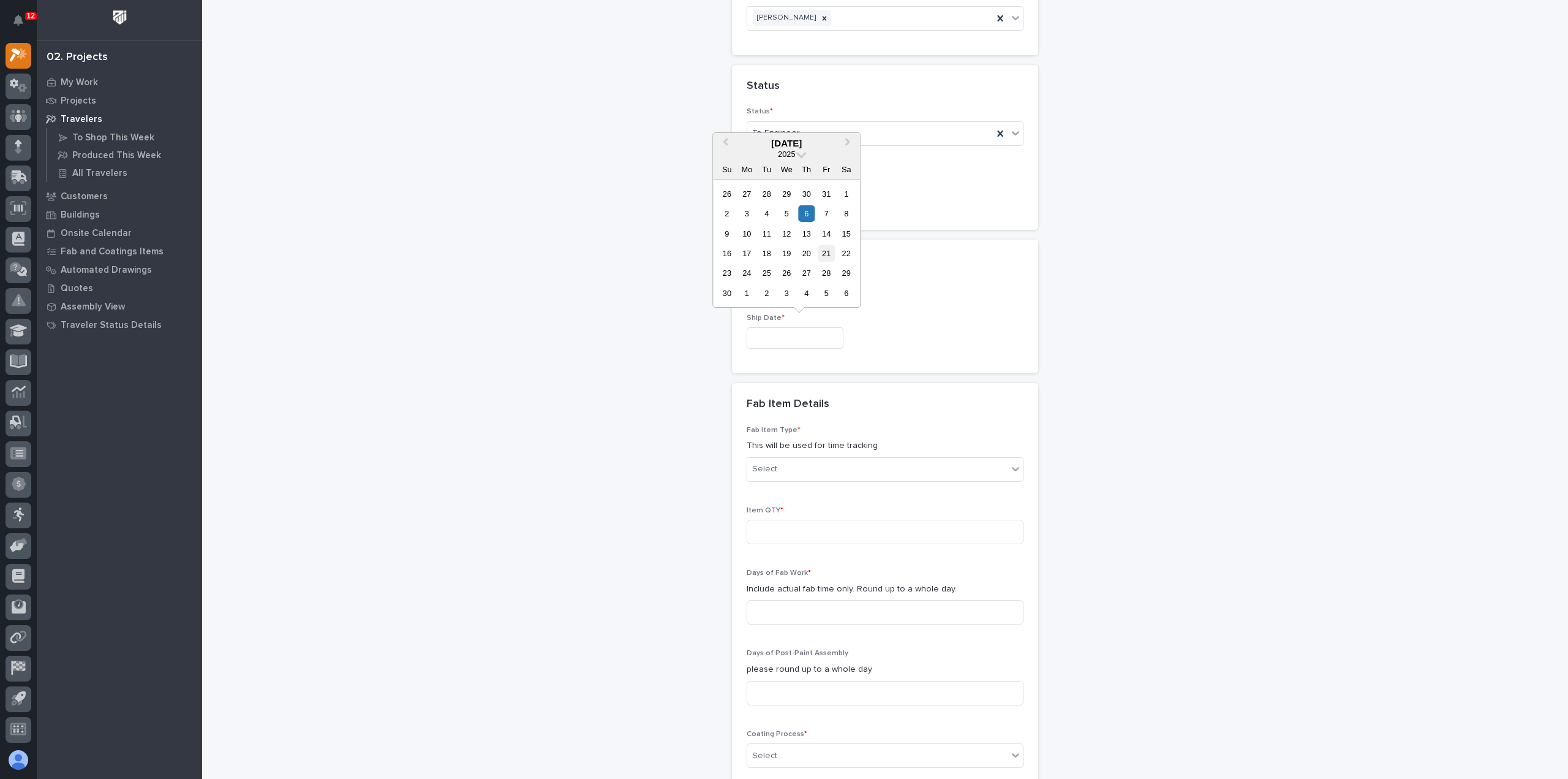
type input "**********"
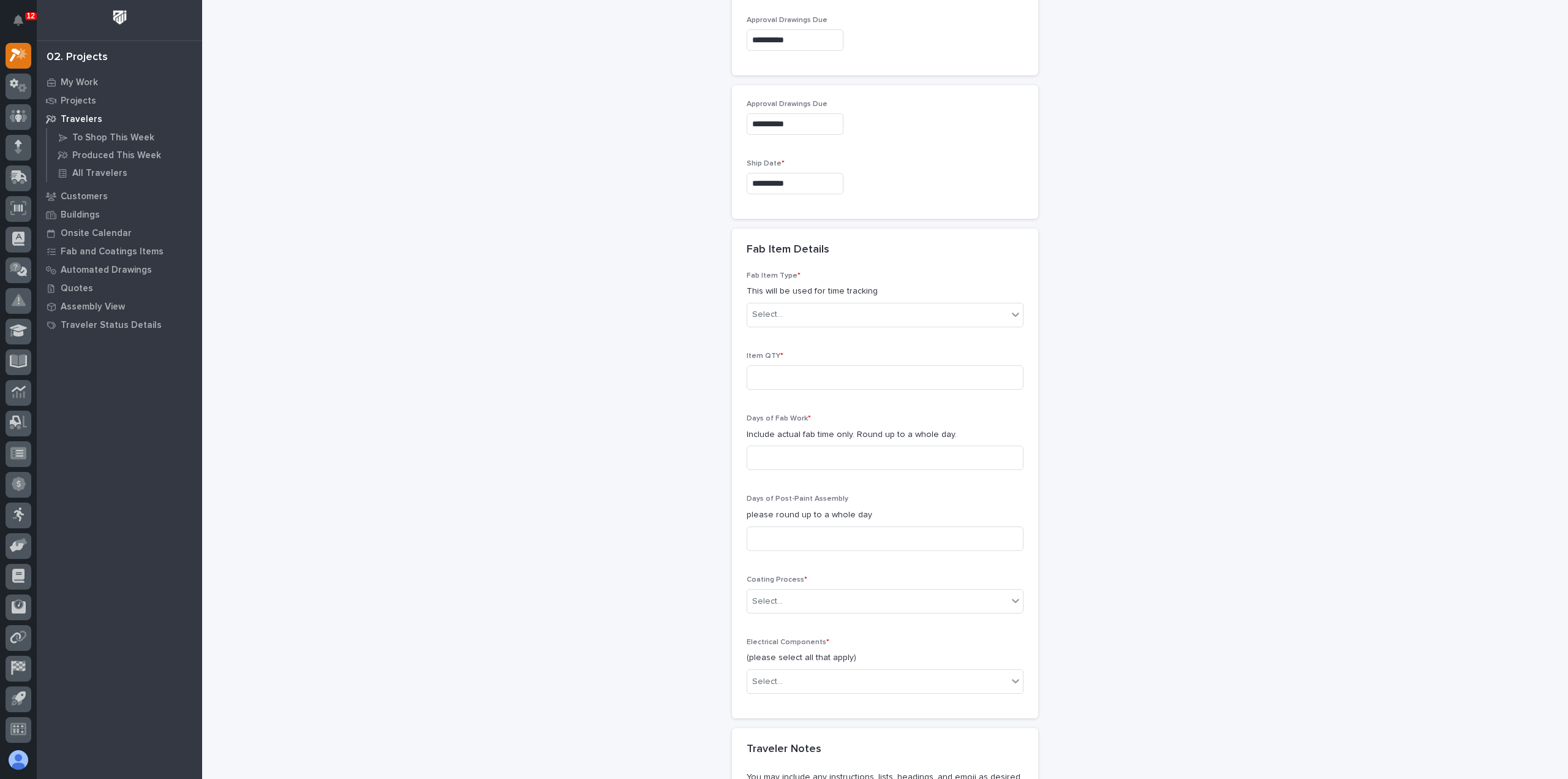
scroll to position [984, 0]
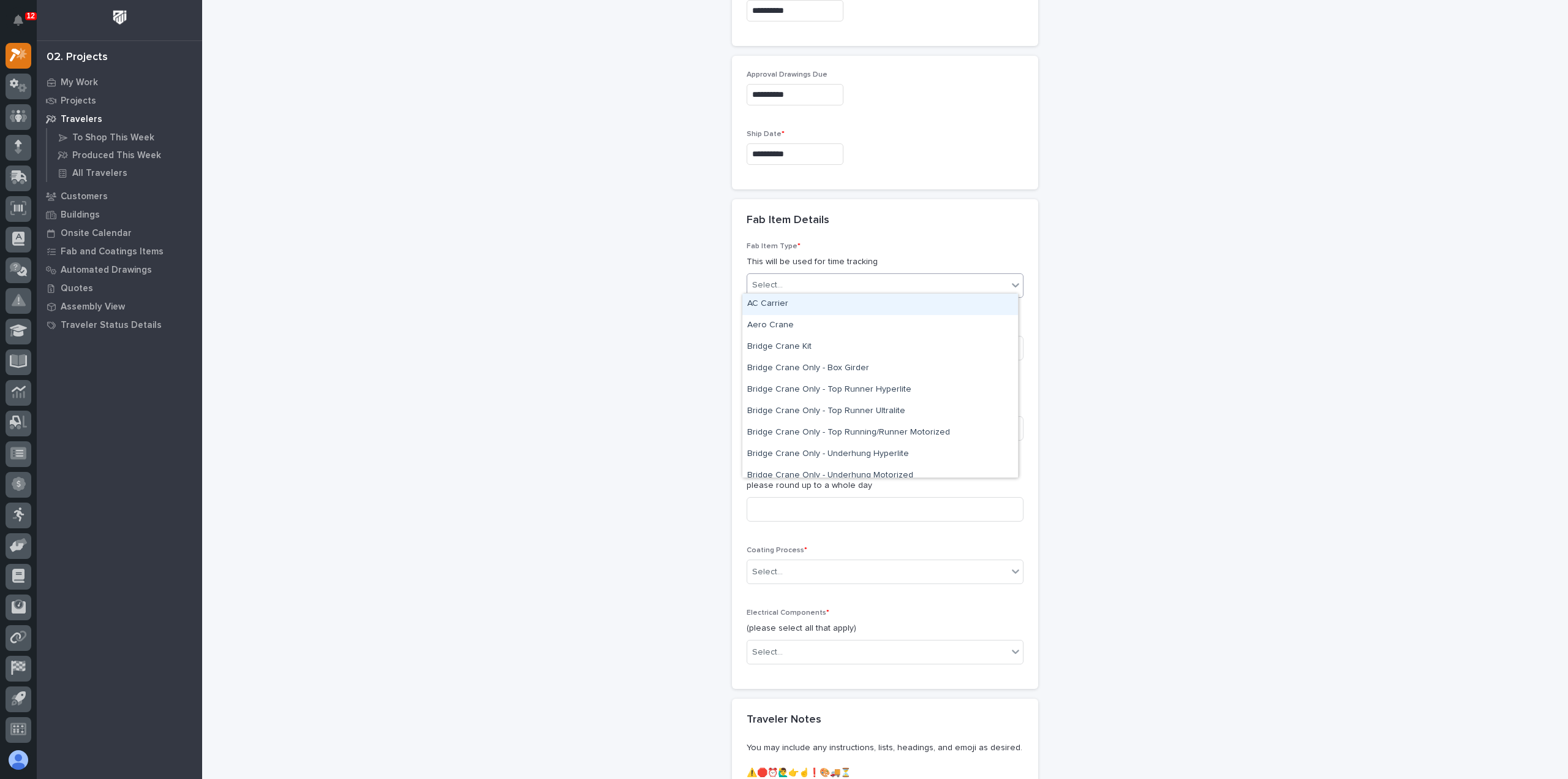
click at [811, 290] on div "Select..." at bounding box center [885, 285] width 277 height 24
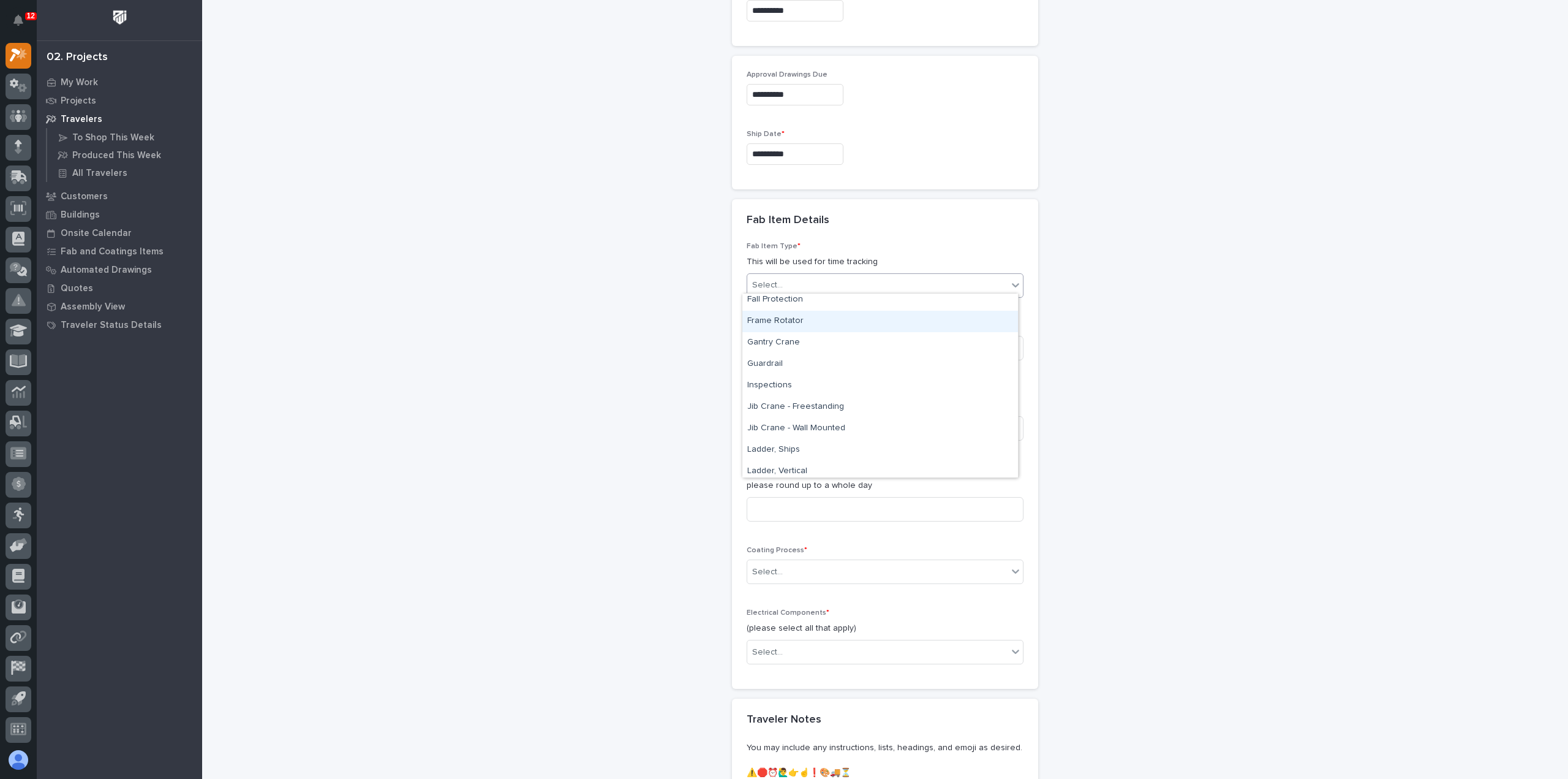
scroll to position [429, 0]
click at [814, 413] on div "Jib Crane - Wall Mounted" at bounding box center [880, 411] width 276 height 22
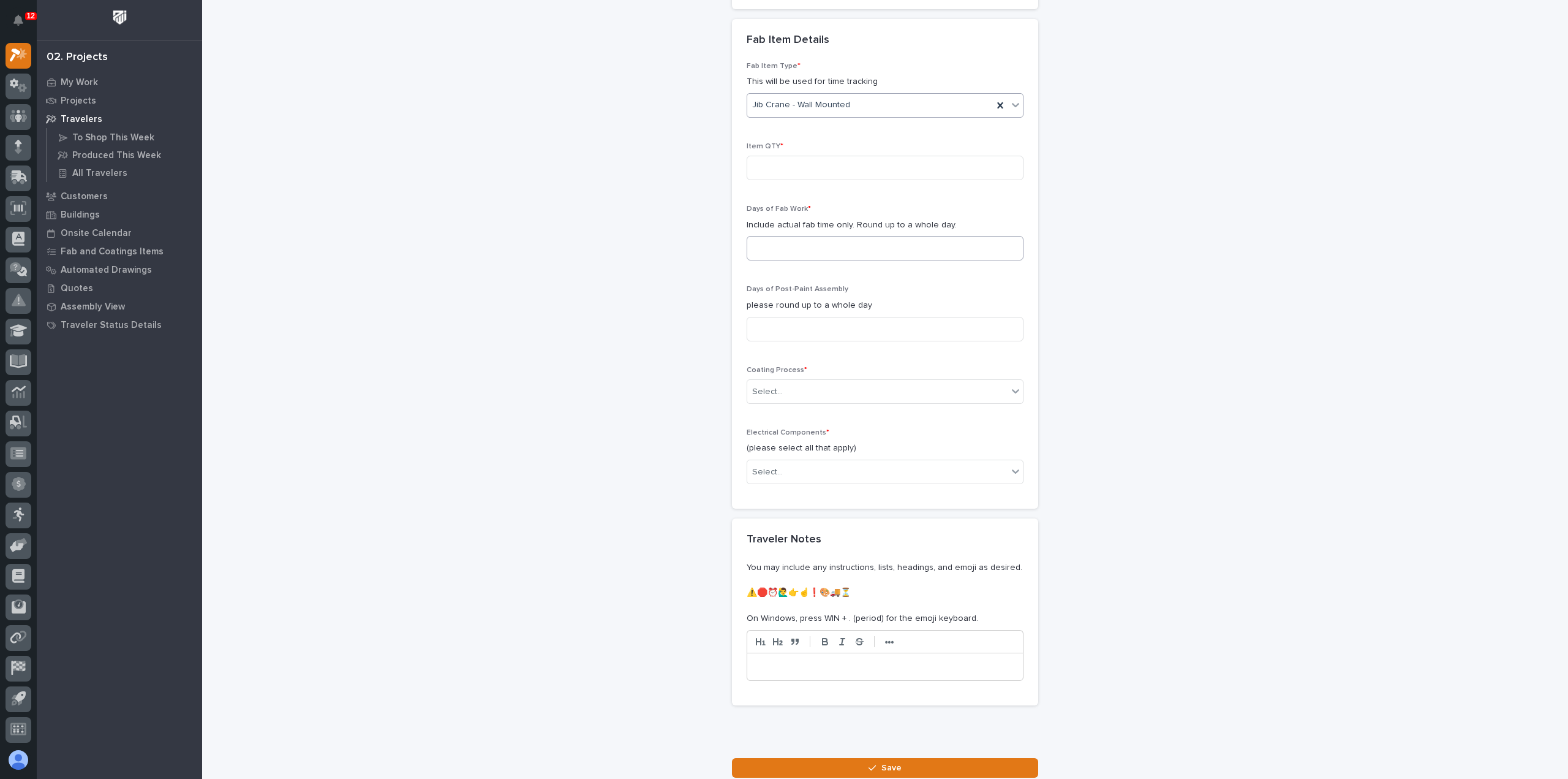
scroll to position [1168, 0]
click at [814, 167] on input at bounding box center [885, 164] width 277 height 24
type input "1"
click at [826, 235] on input at bounding box center [885, 244] width 277 height 24
click at [863, 328] on input at bounding box center [885, 325] width 277 height 24
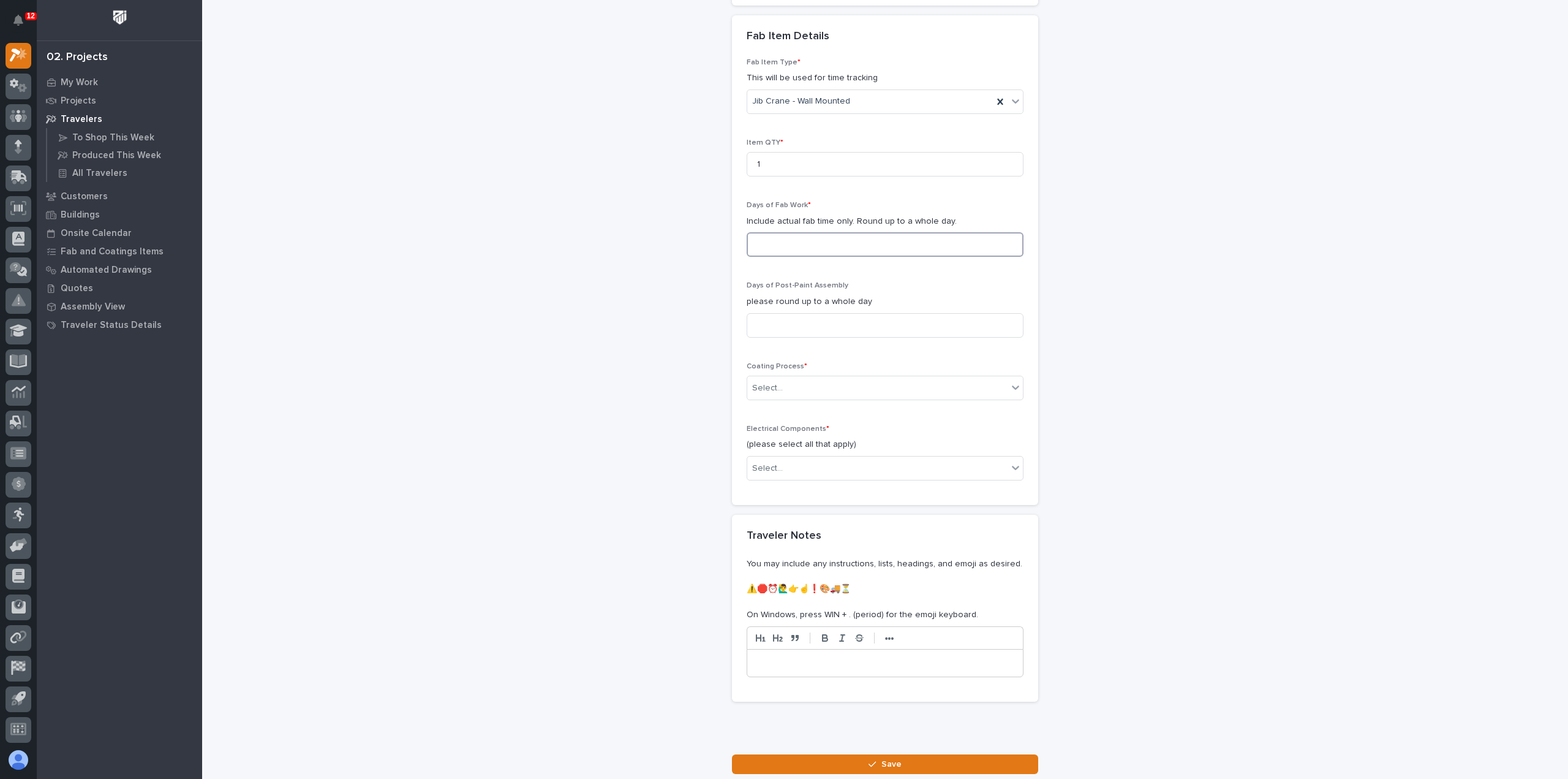
click at [864, 245] on input at bounding box center [885, 244] width 277 height 24
type input "2"
click at [859, 319] on input at bounding box center [885, 325] width 277 height 24
click at [850, 388] on div "Select..." at bounding box center [877, 388] width 260 height 20
click at [850, 417] on div "In-House Paint/Powder" at bounding box center [880, 427] width 276 height 22
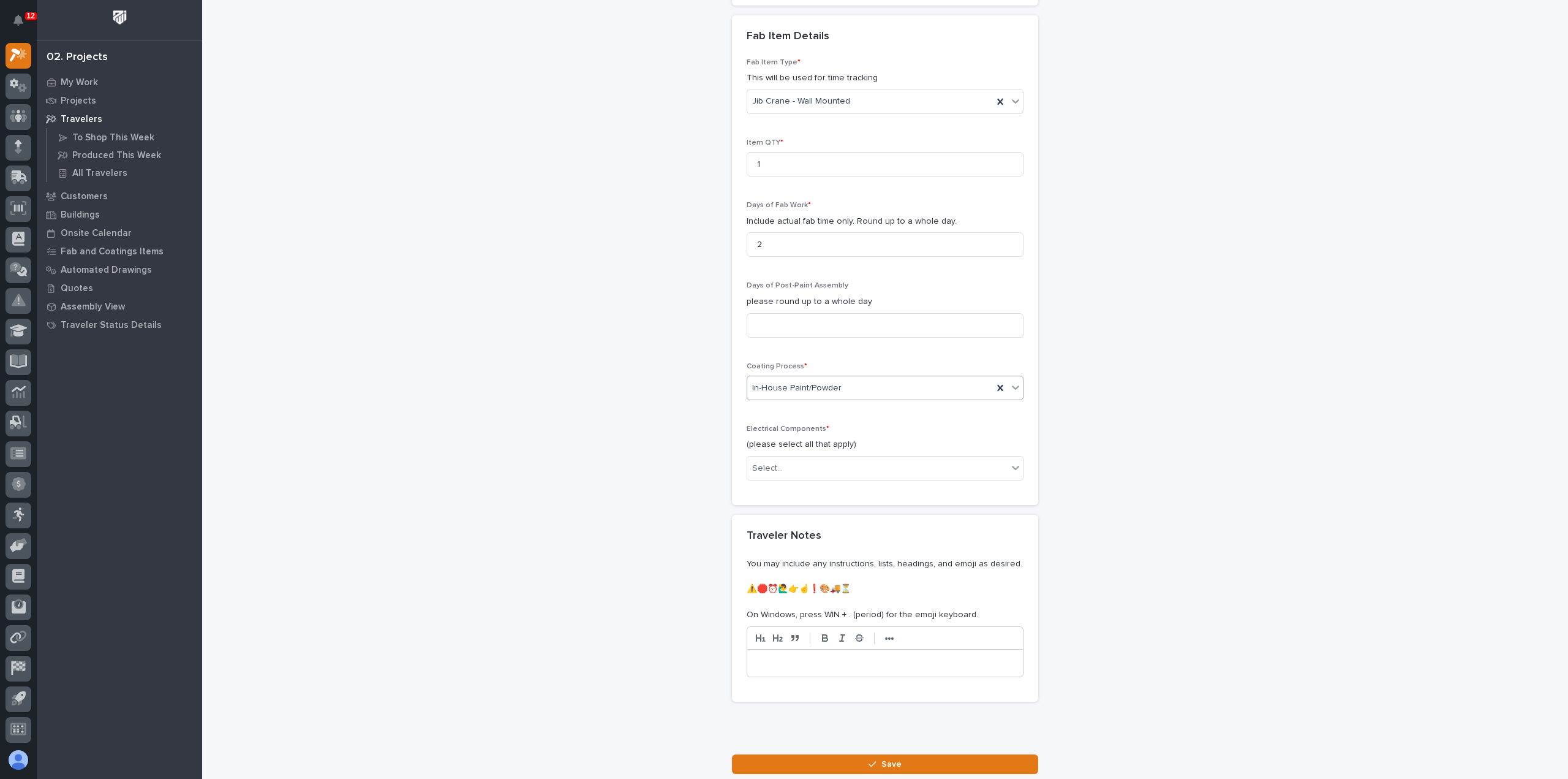
scroll to position [1229, 0]
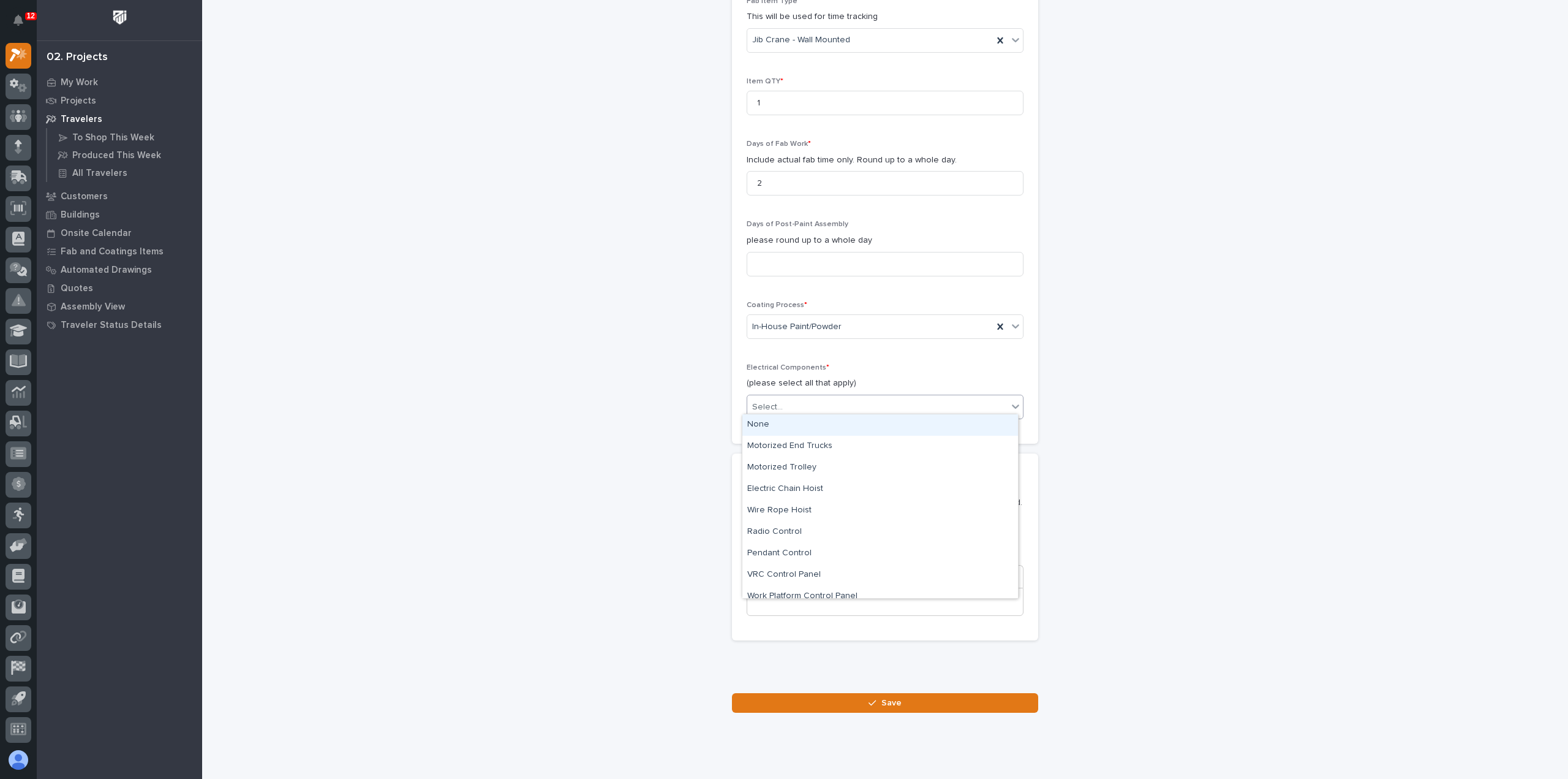
click at [831, 404] on div "Select..." at bounding box center [877, 407] width 260 height 20
click at [831, 467] on div "Motorized Trolley" at bounding box center [880, 467] width 276 height 22
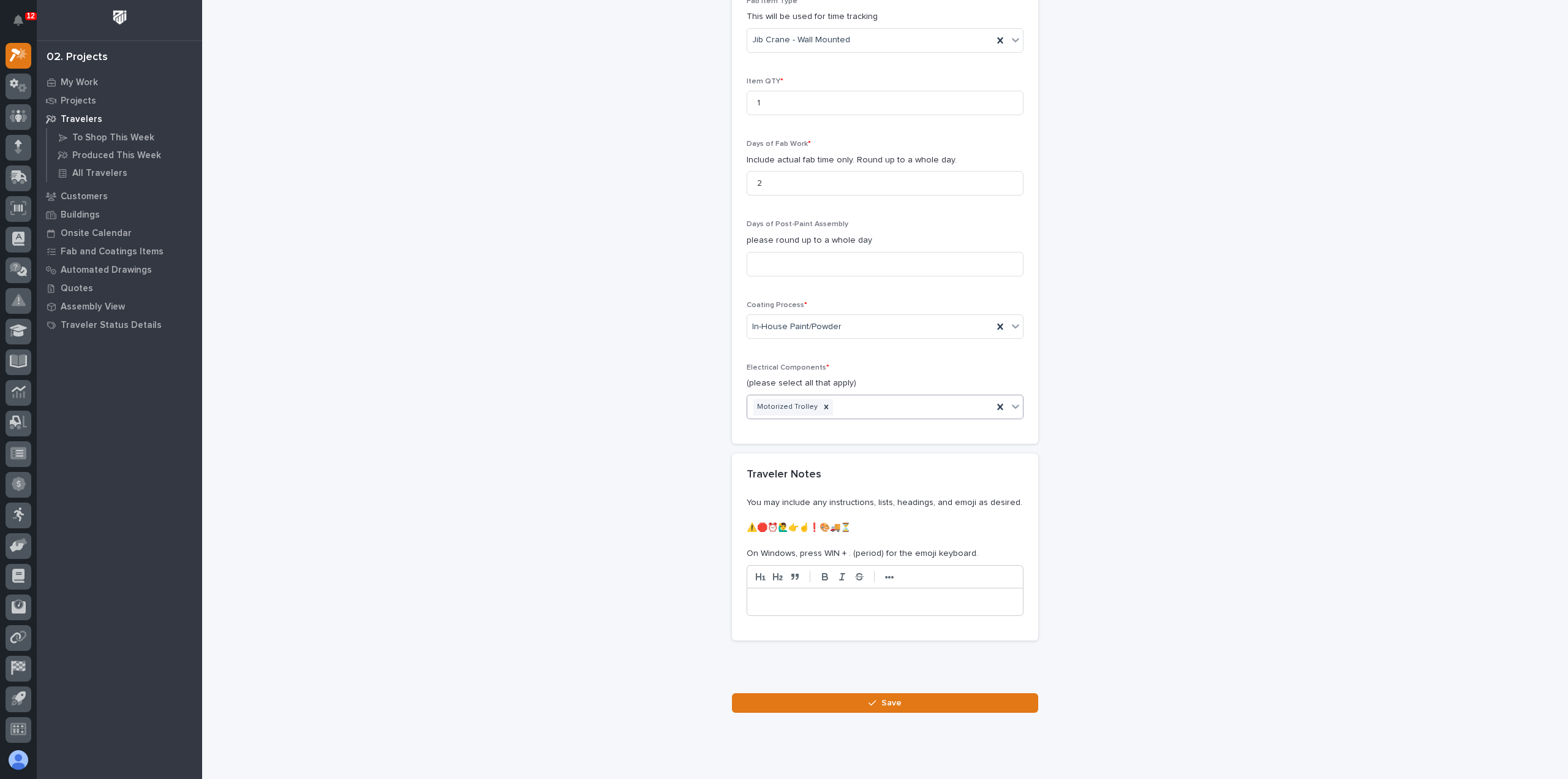
click at [1012, 404] on icon at bounding box center [1015, 407] width 7 height 4
click at [945, 456] on div "Electric Chain Hoist" at bounding box center [880, 458] width 276 height 22
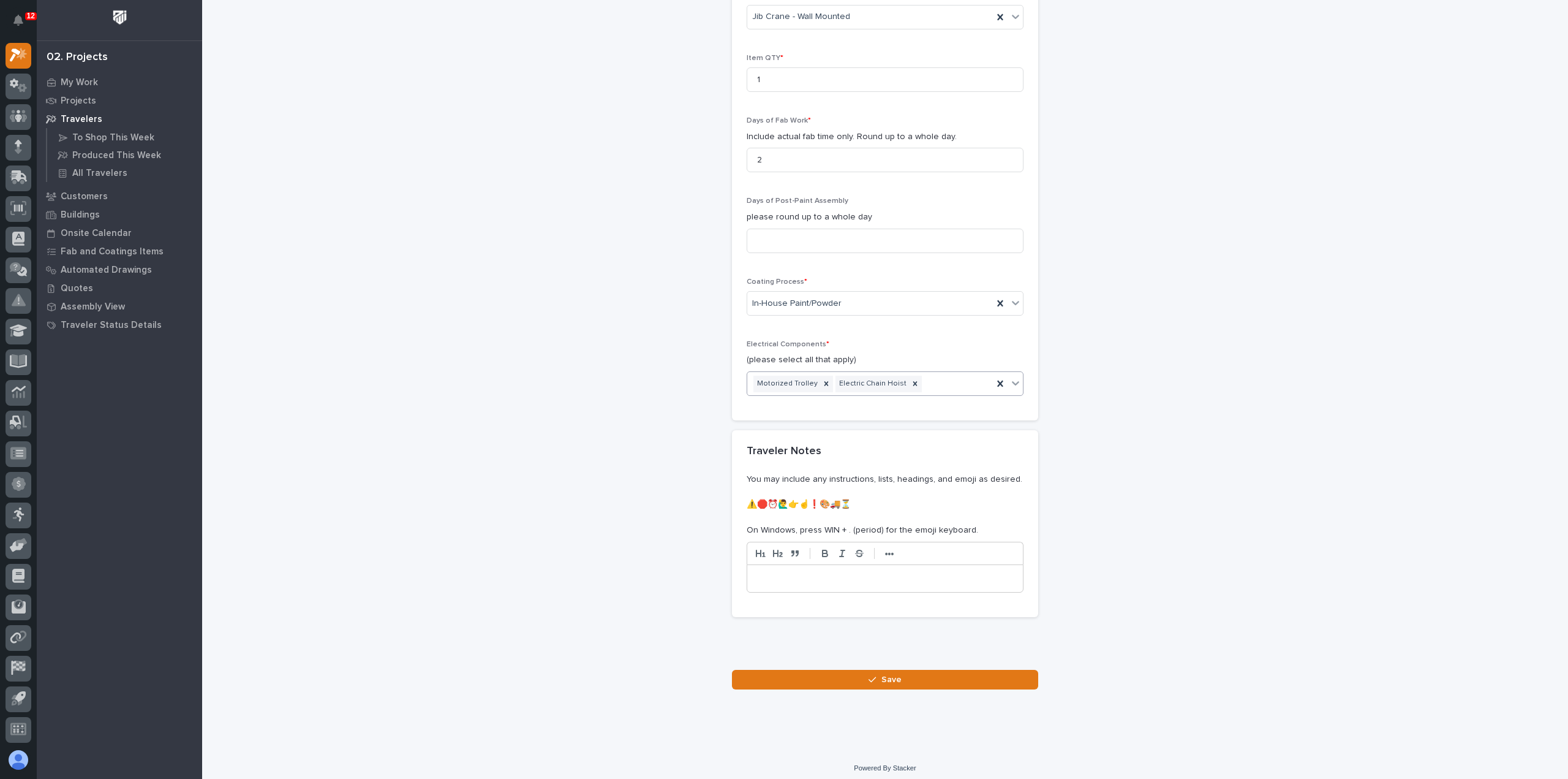
scroll to position [1191, 0]
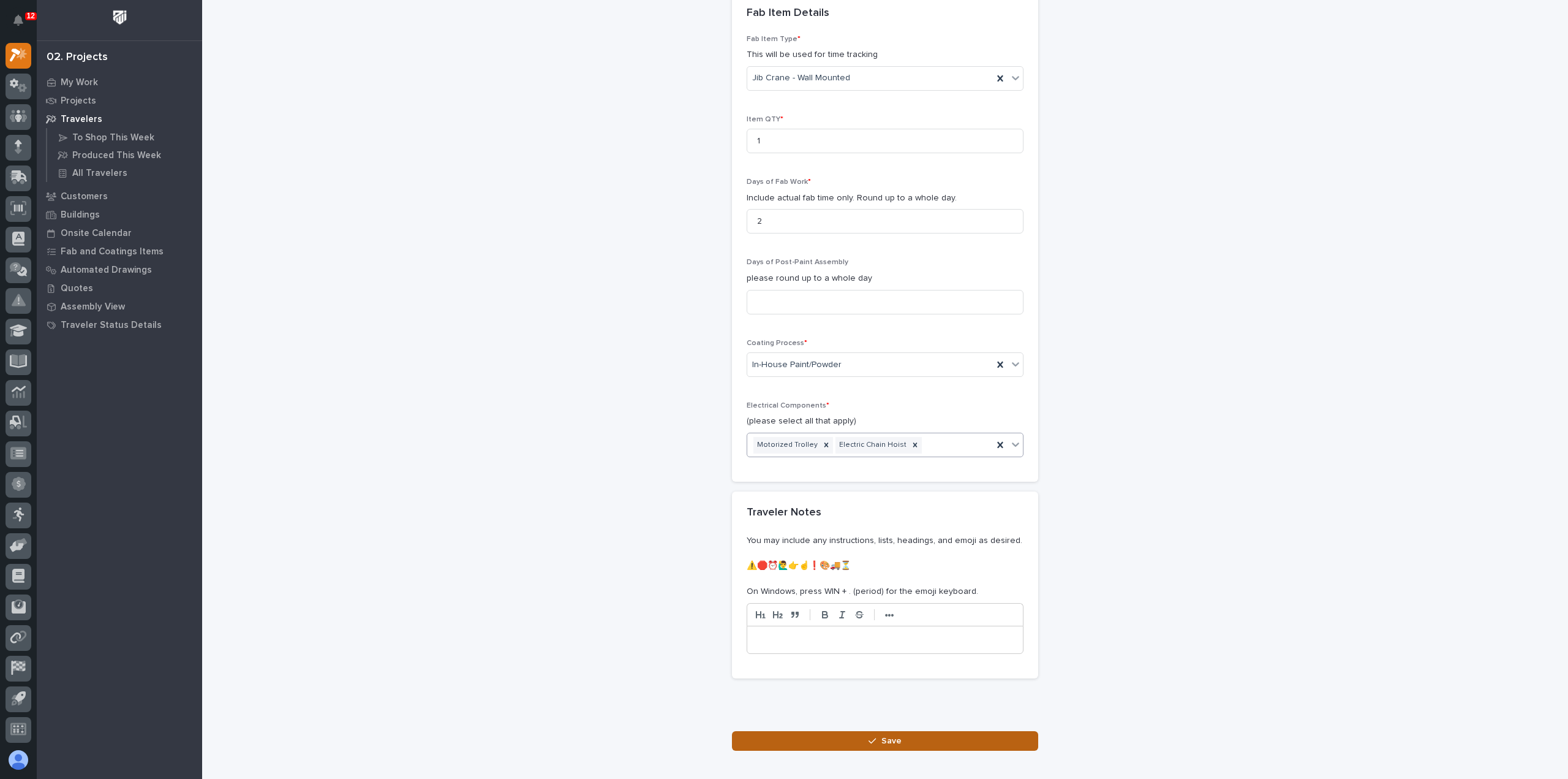
click at [881, 735] on span "Save" at bounding box center [891, 740] width 20 height 11
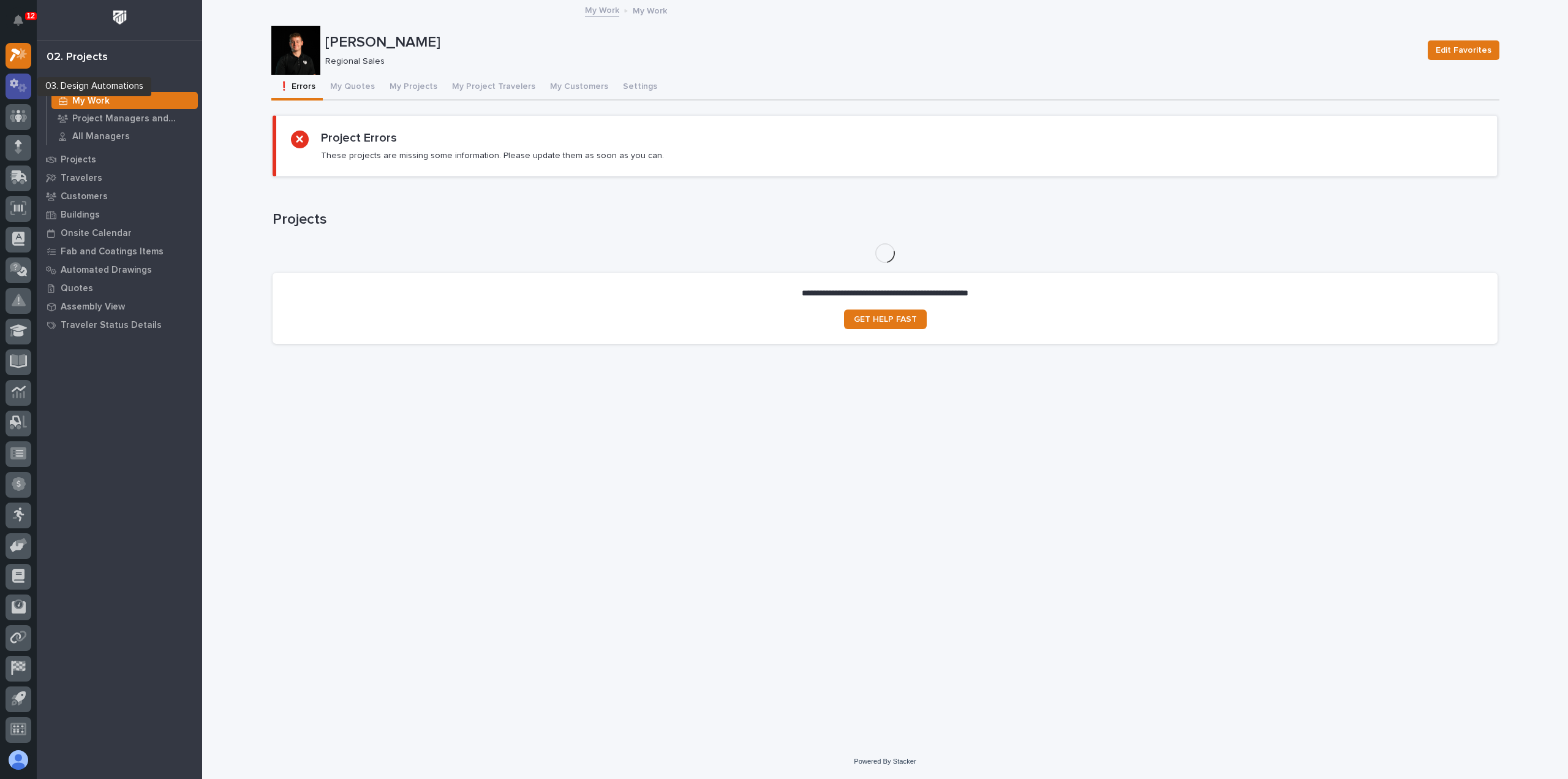
click at [13, 88] on icon at bounding box center [19, 85] width 18 height 14
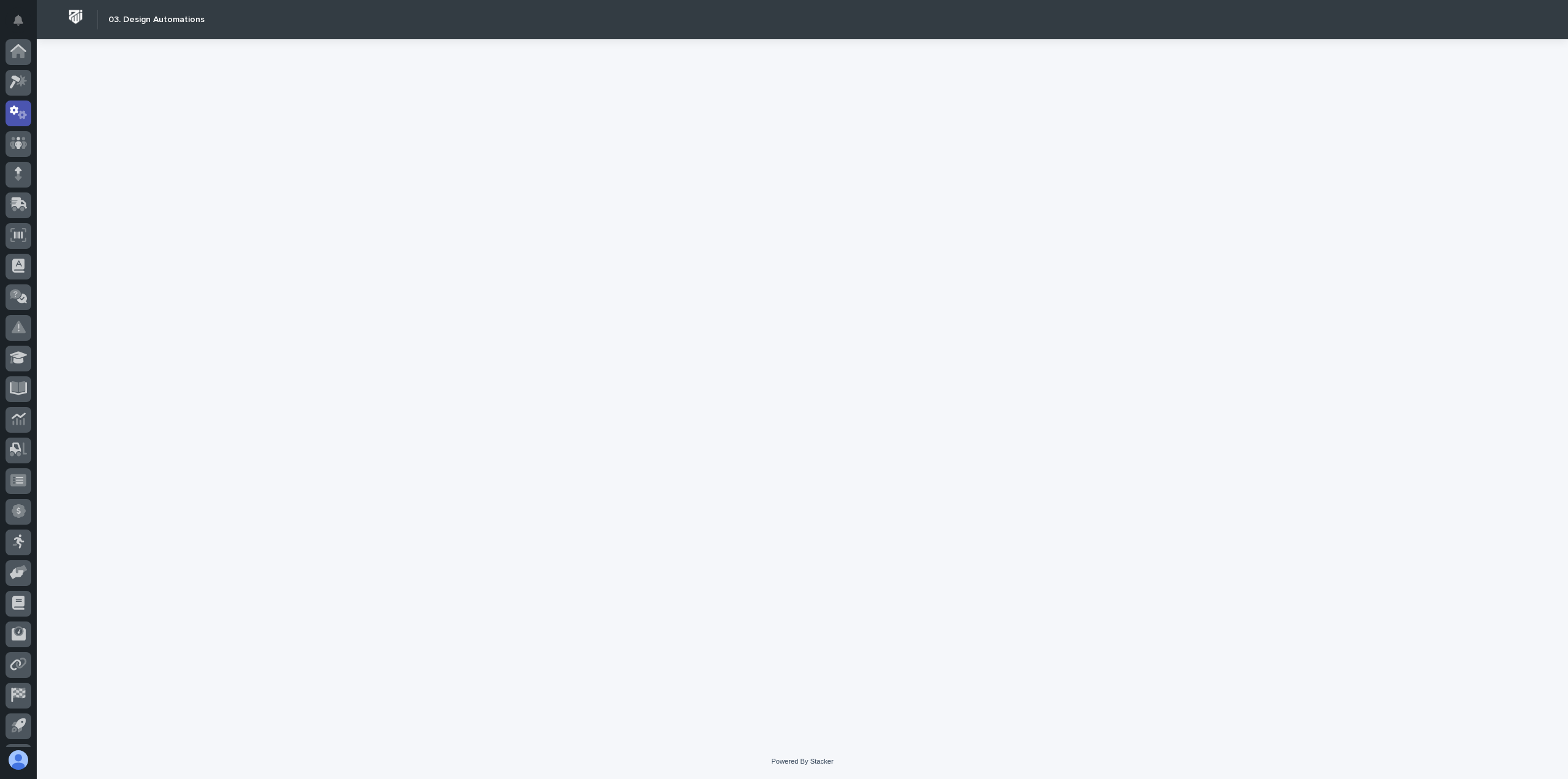
scroll to position [27, 0]
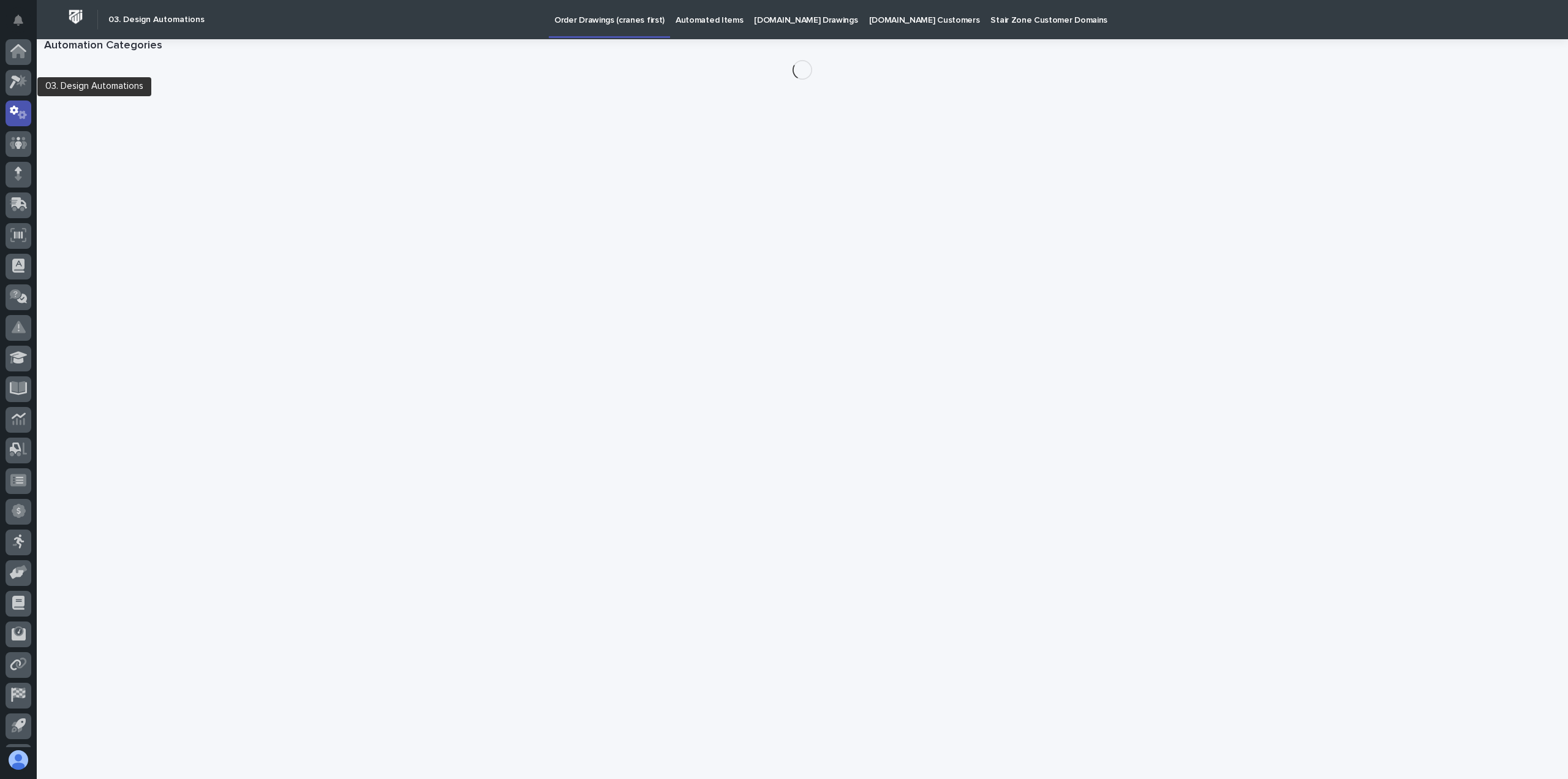
scroll to position [27, 0]
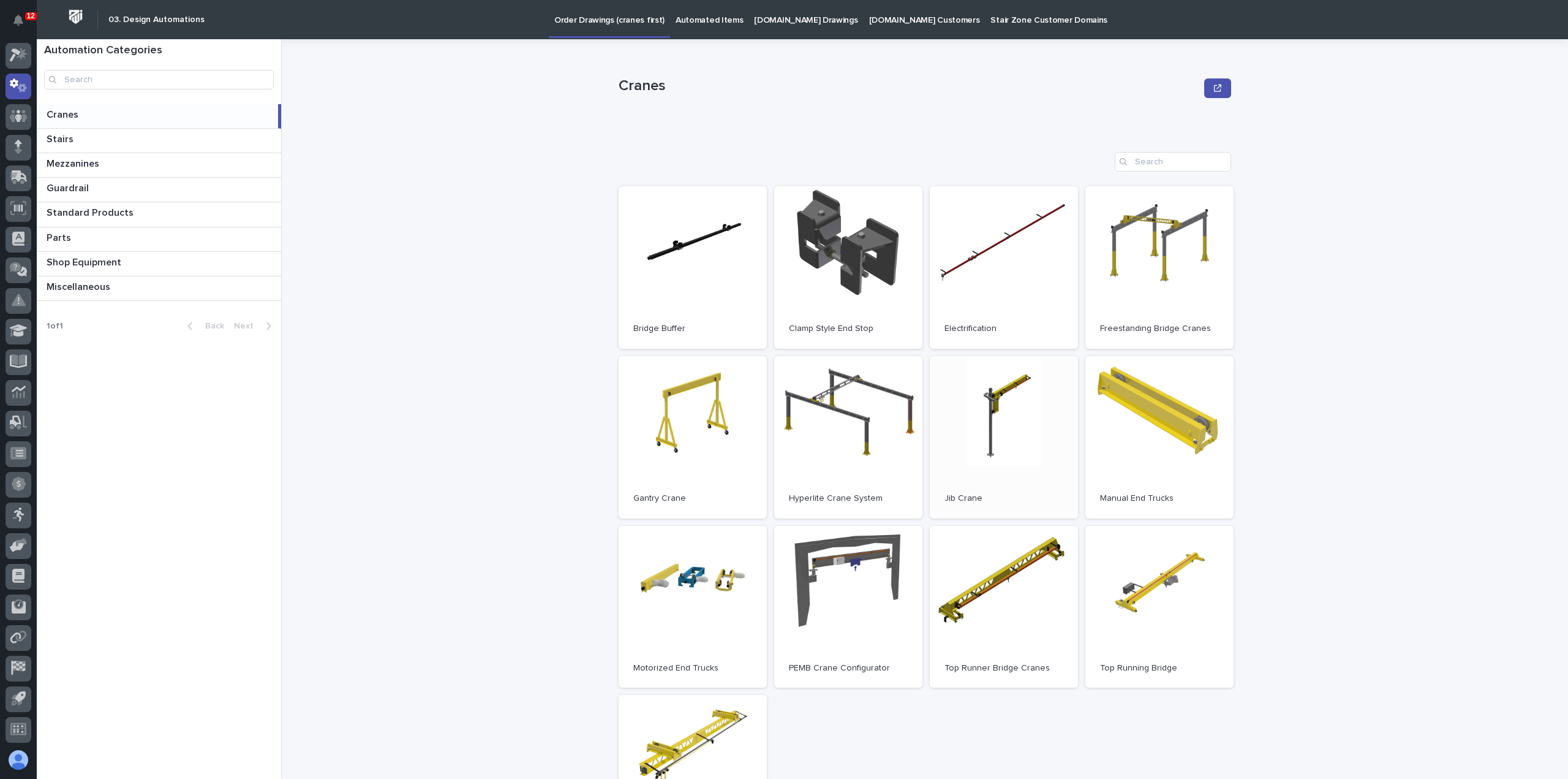
click at [1026, 421] on link "Open" at bounding box center [1004, 437] width 148 height 162
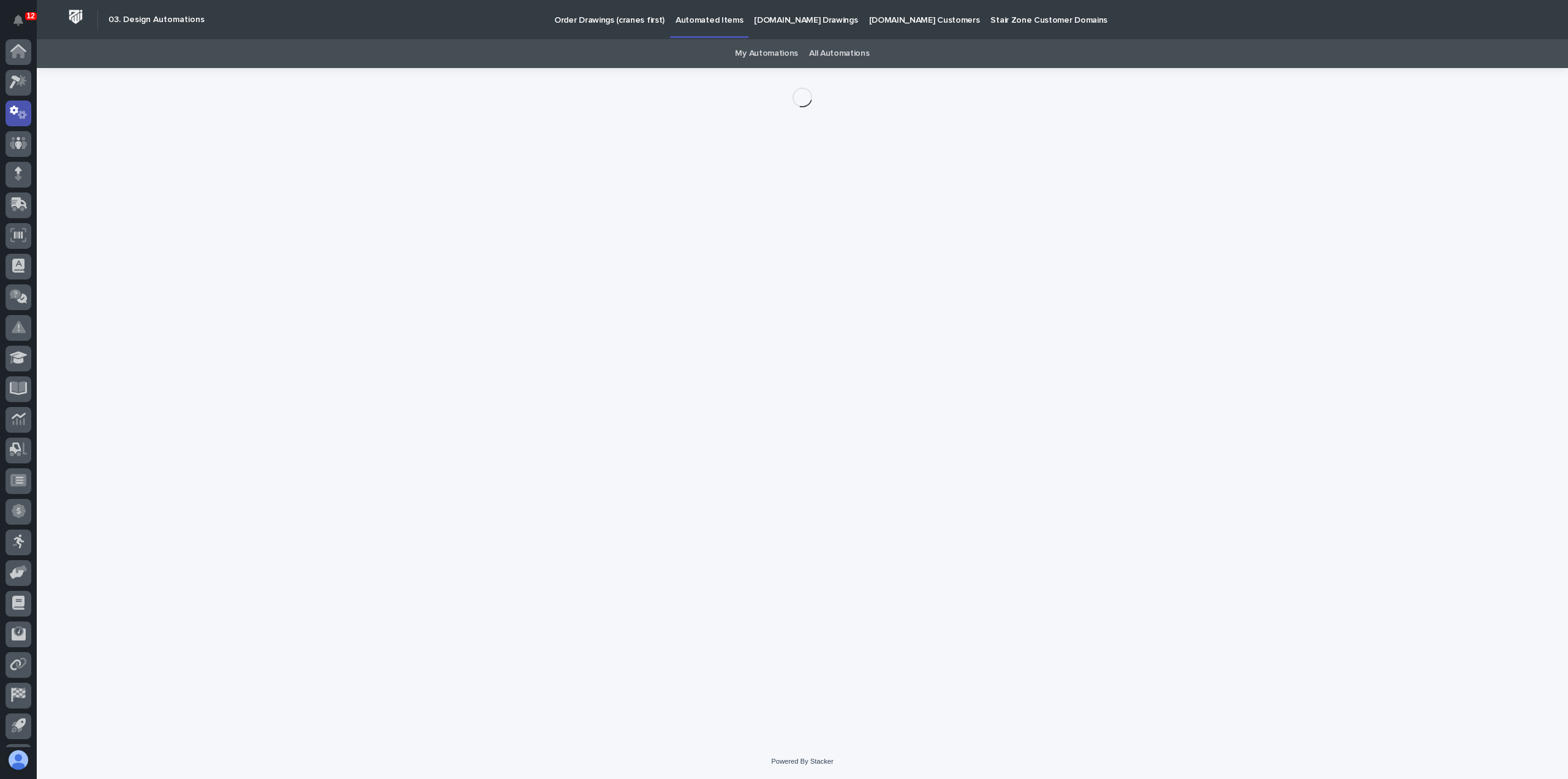
scroll to position [27, 0]
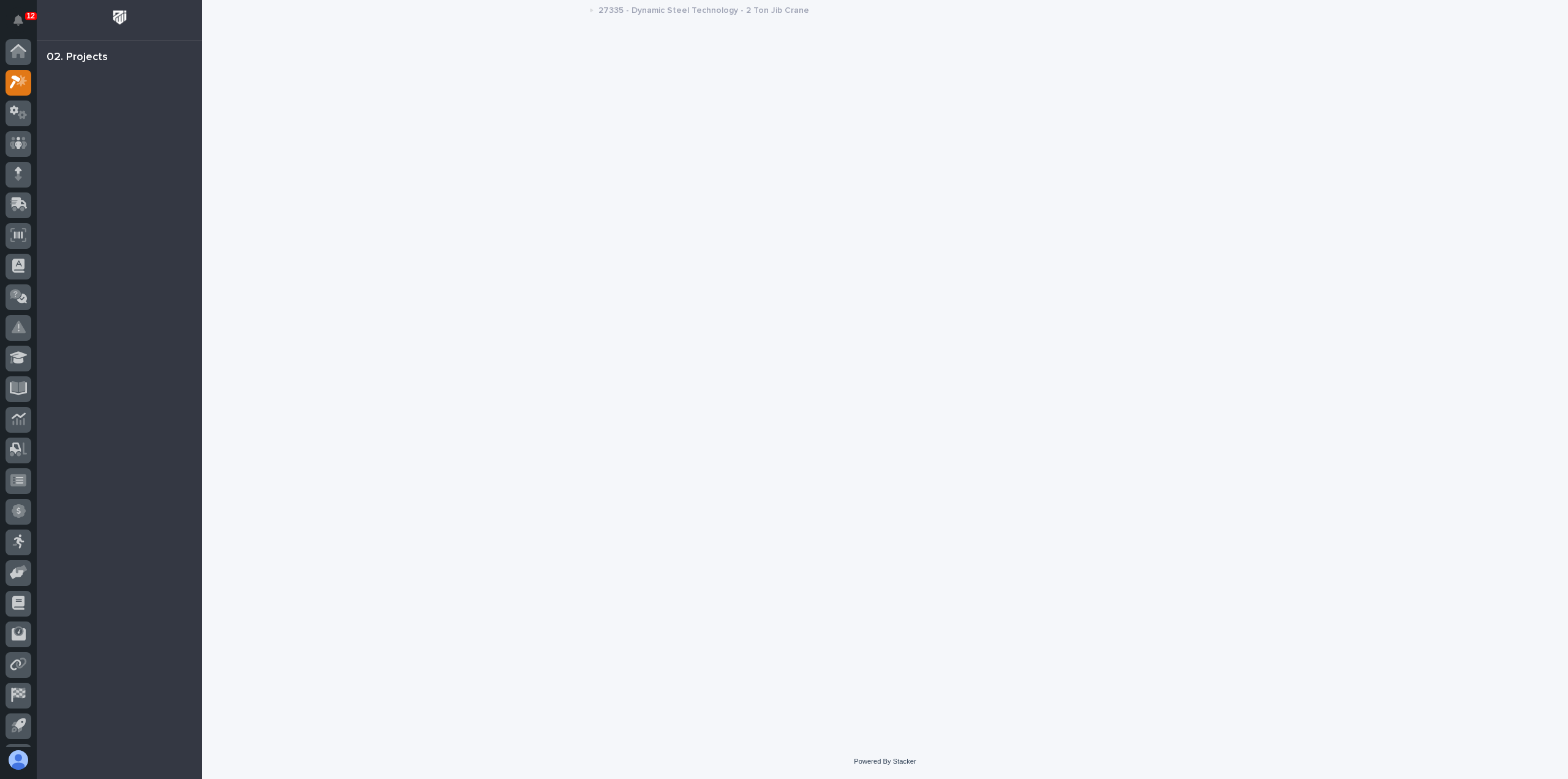
scroll to position [27, 0]
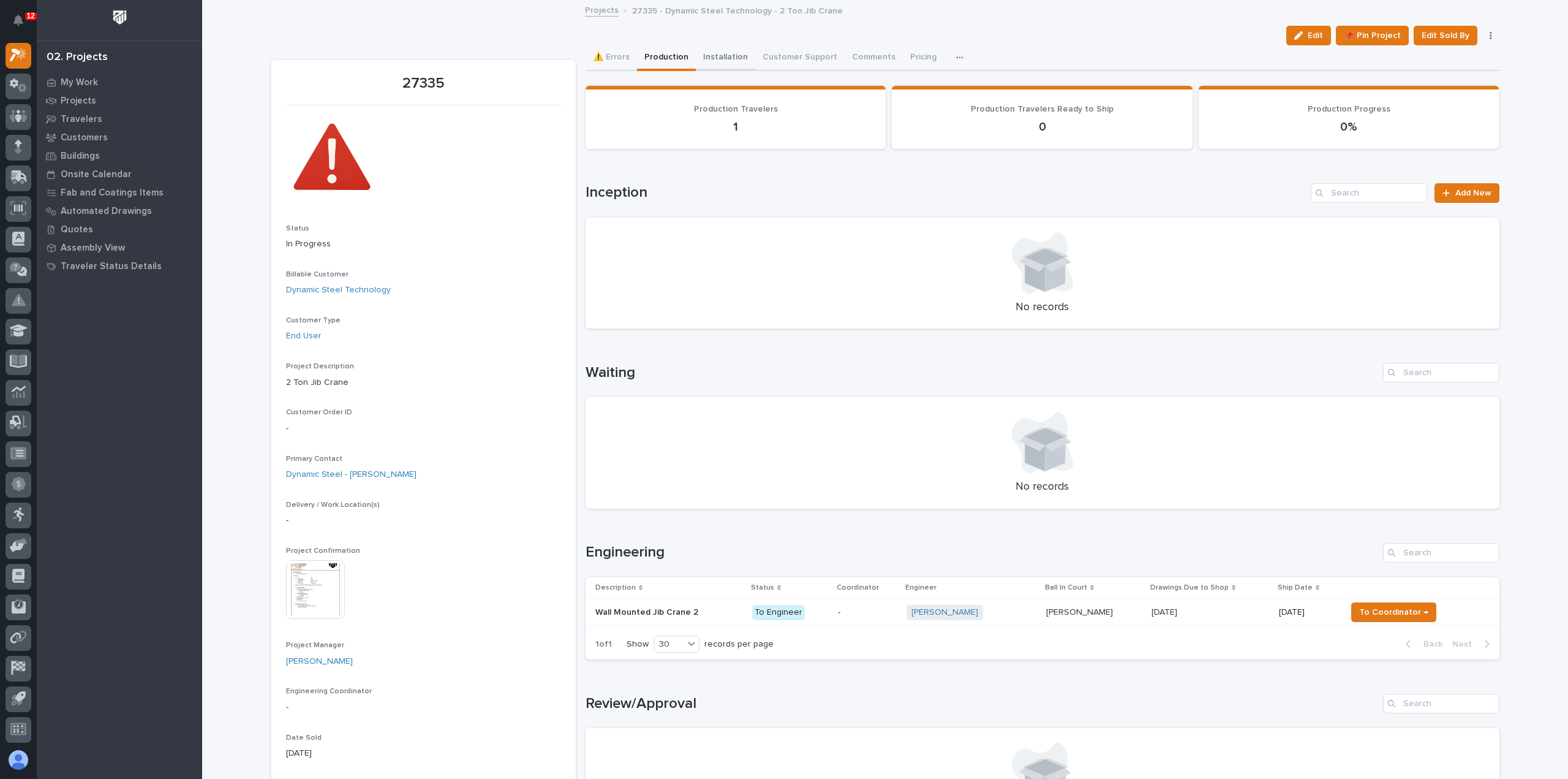
click at [725, 60] on button "Installation" at bounding box center [725, 58] width 59 height 26
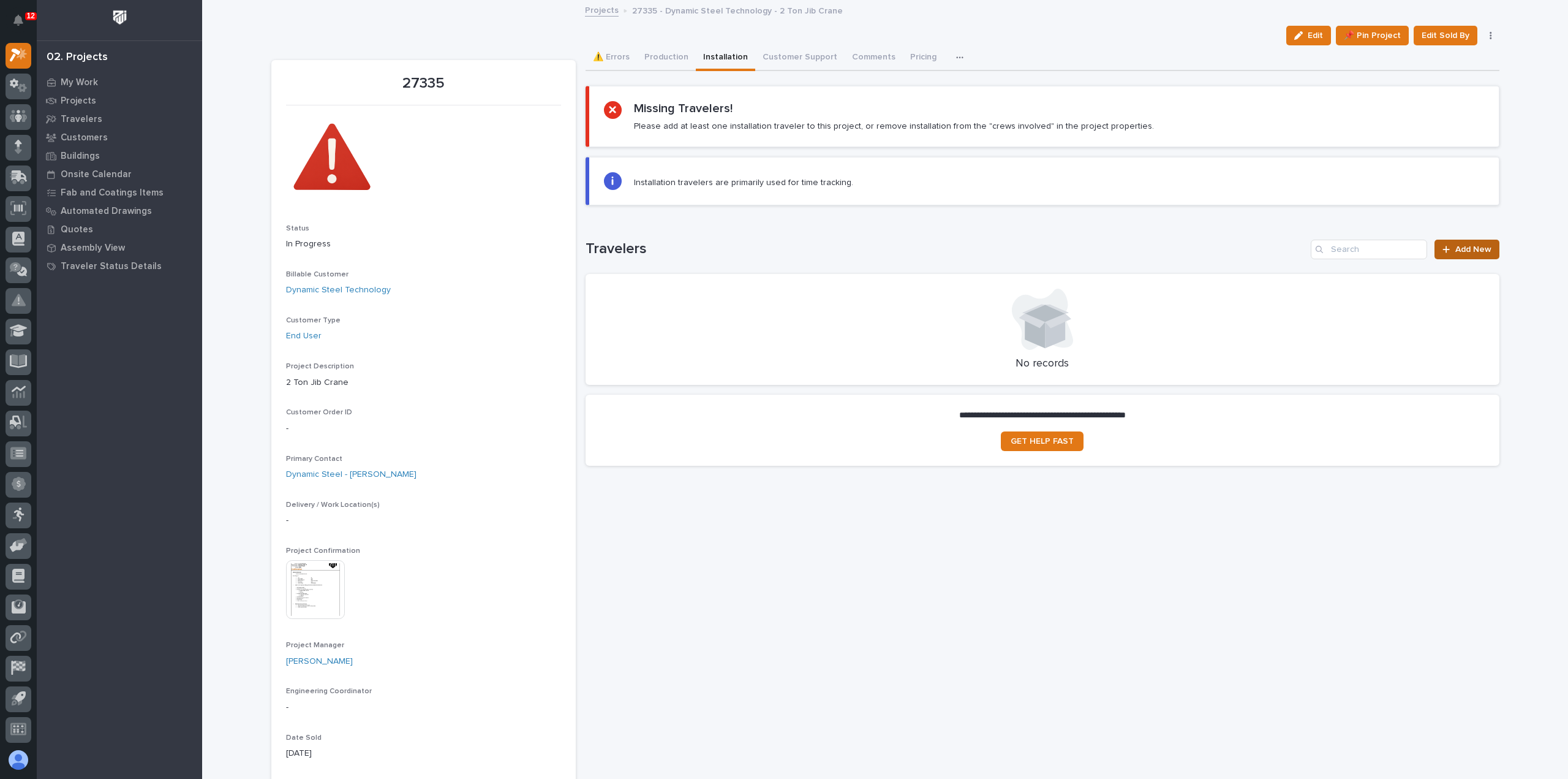
click at [1447, 241] on link "Add New" at bounding box center [1466, 249] width 65 height 19
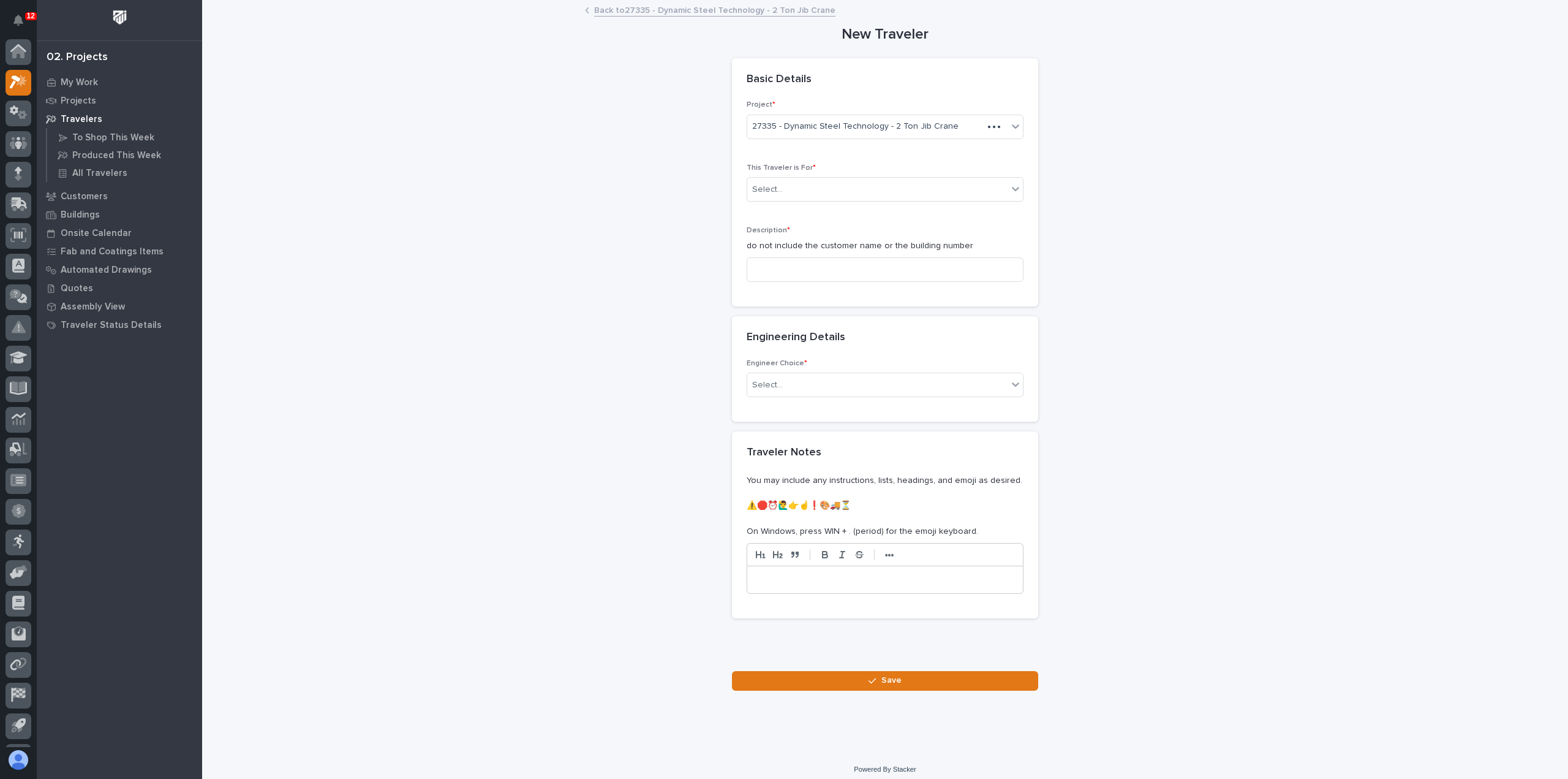
scroll to position [27, 0]
click at [975, 191] on div "Select..." at bounding box center [877, 189] width 260 height 20
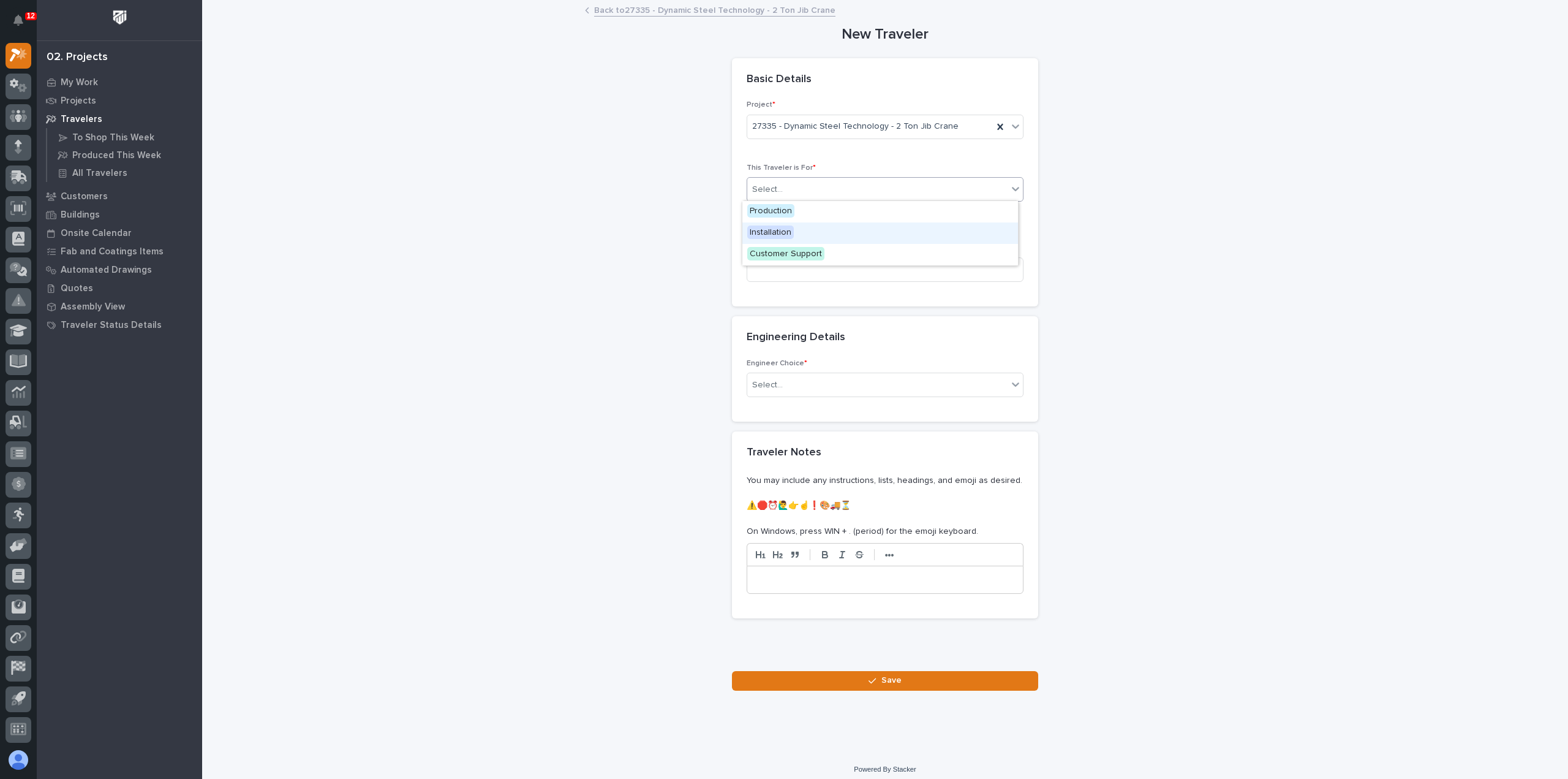
click at [973, 228] on div "Installation" at bounding box center [880, 233] width 276 height 22
click at [977, 270] on input at bounding box center [885, 269] width 277 height 24
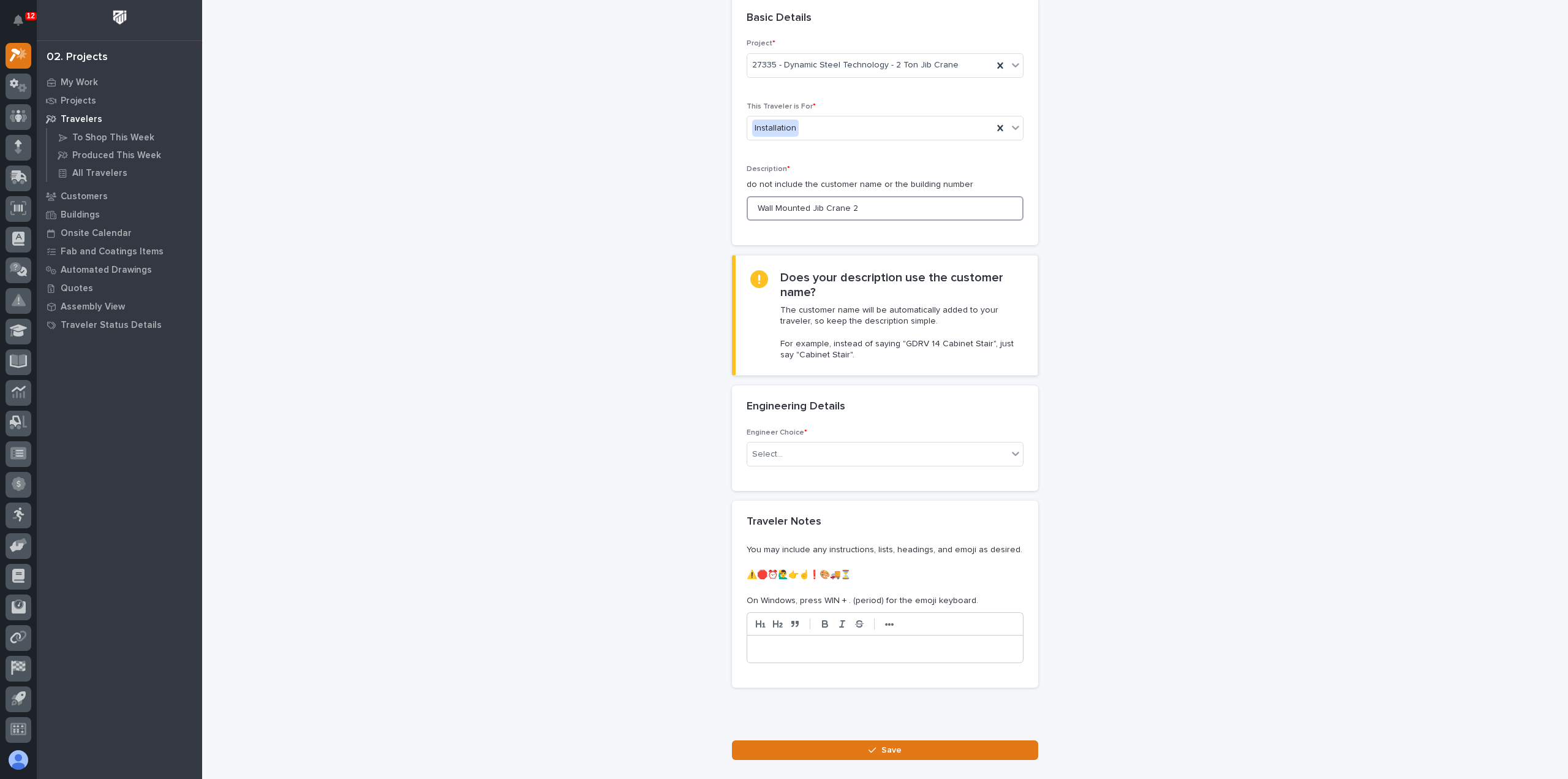
scroll to position [122, 0]
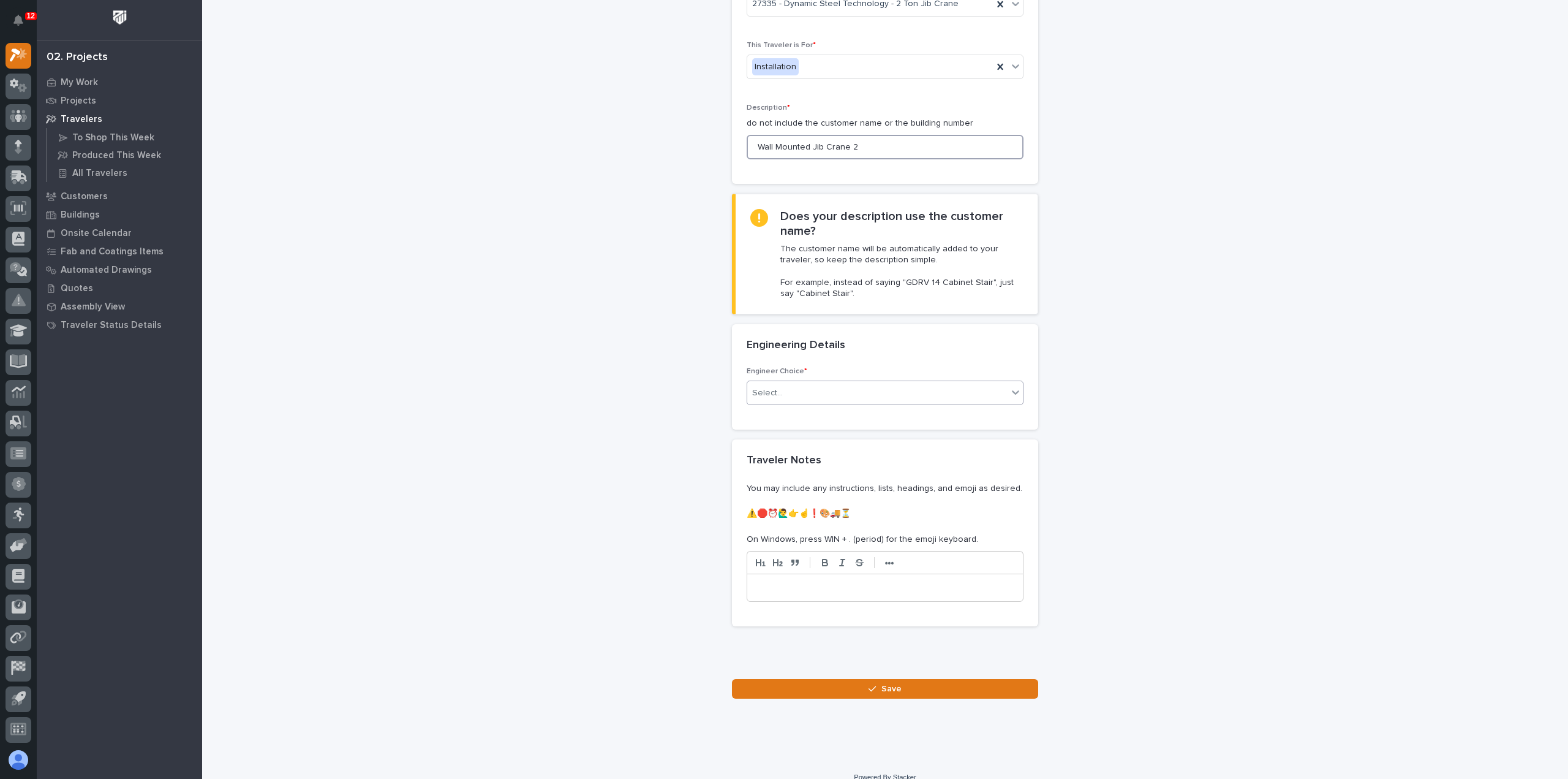
type input "Wall Mounted Jib Crane 2"
click at [800, 397] on div "Select..." at bounding box center [877, 392] width 260 height 20
click at [804, 460] on div "I know who will draw this" at bounding box center [880, 457] width 276 height 22
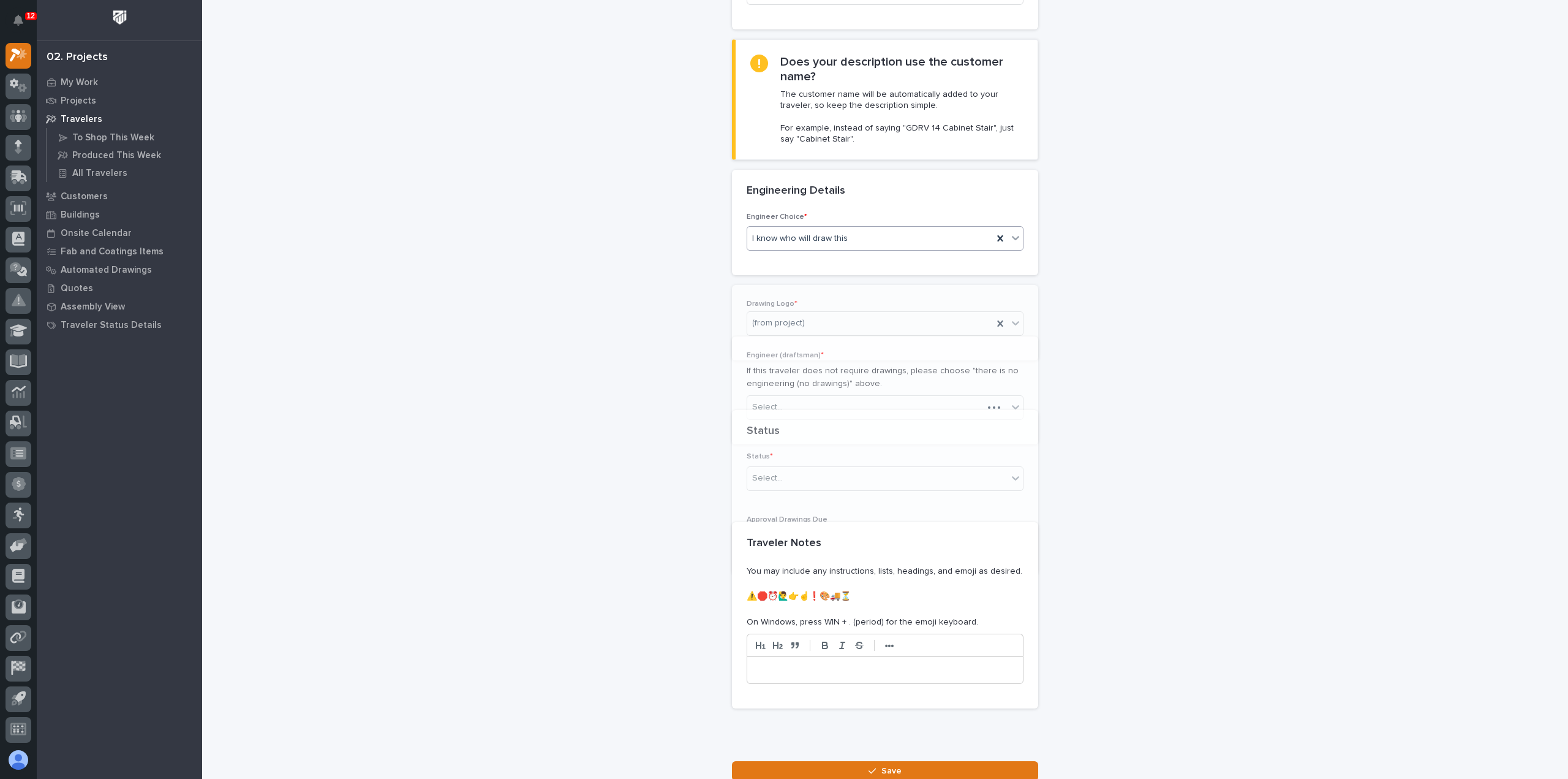
scroll to position [310, 0]
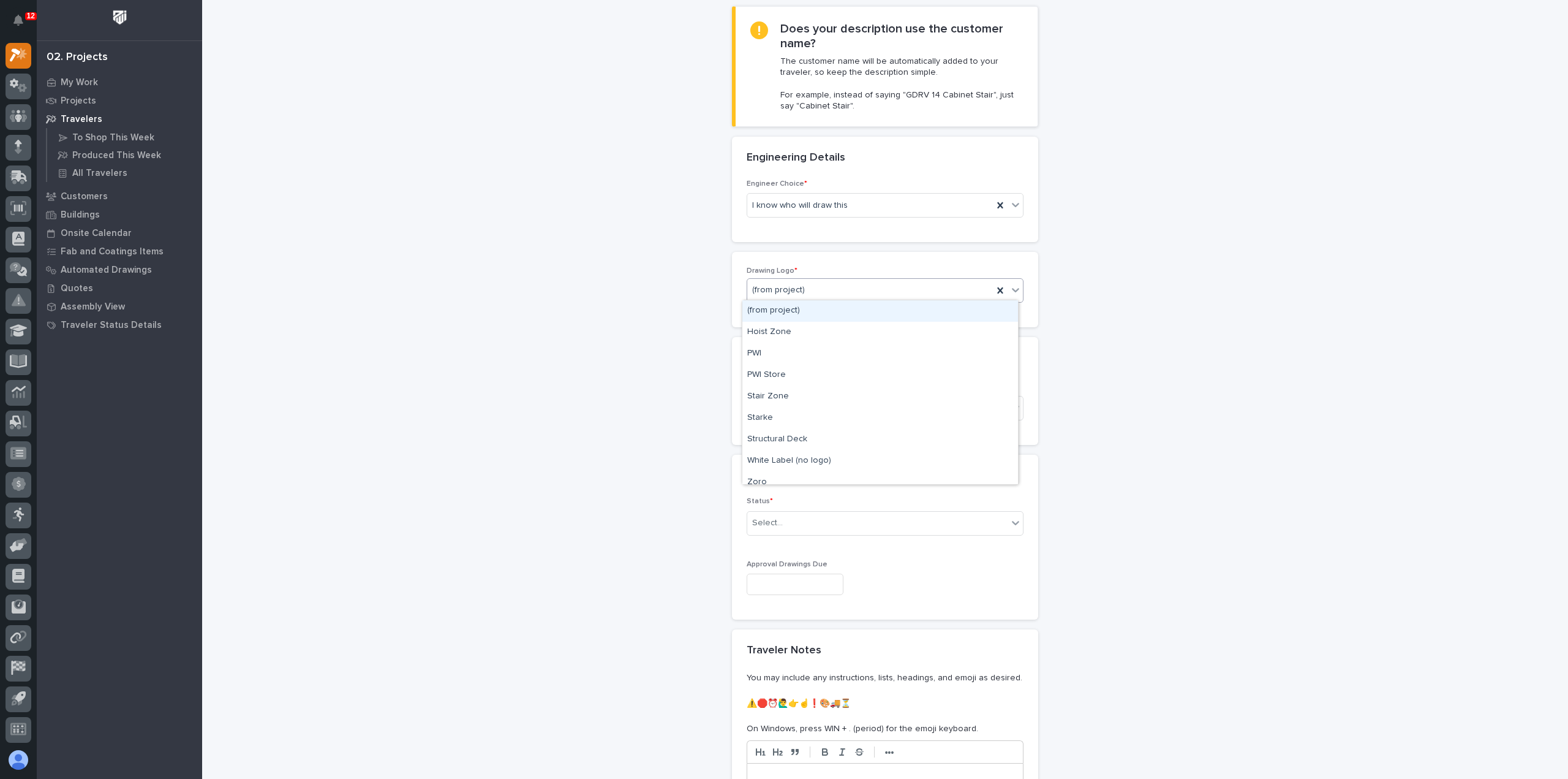
click at [827, 293] on div "(from project)" at bounding box center [870, 289] width 246 height 20
click at [813, 350] on div "PWI" at bounding box center [880, 354] width 276 height 22
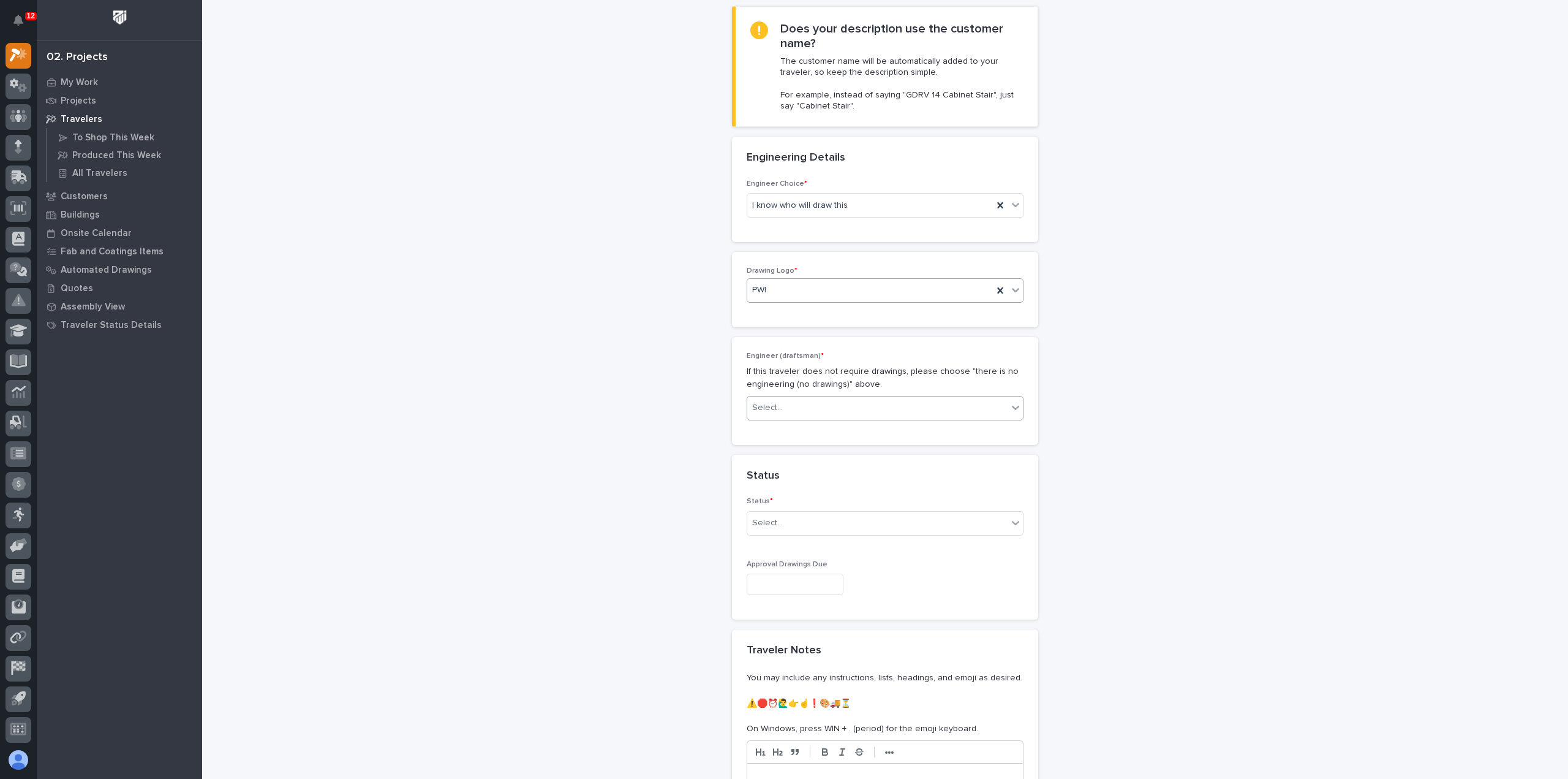
click at [805, 409] on div "Select..." at bounding box center [877, 407] width 260 height 20
type input "***"
click at [808, 523] on div "Select..." at bounding box center [877, 522] width 260 height 20
click at [846, 562] on div "To Engineer" at bounding box center [880, 565] width 276 height 22
click at [846, 405] on div "Select..." at bounding box center [877, 407] width 260 height 20
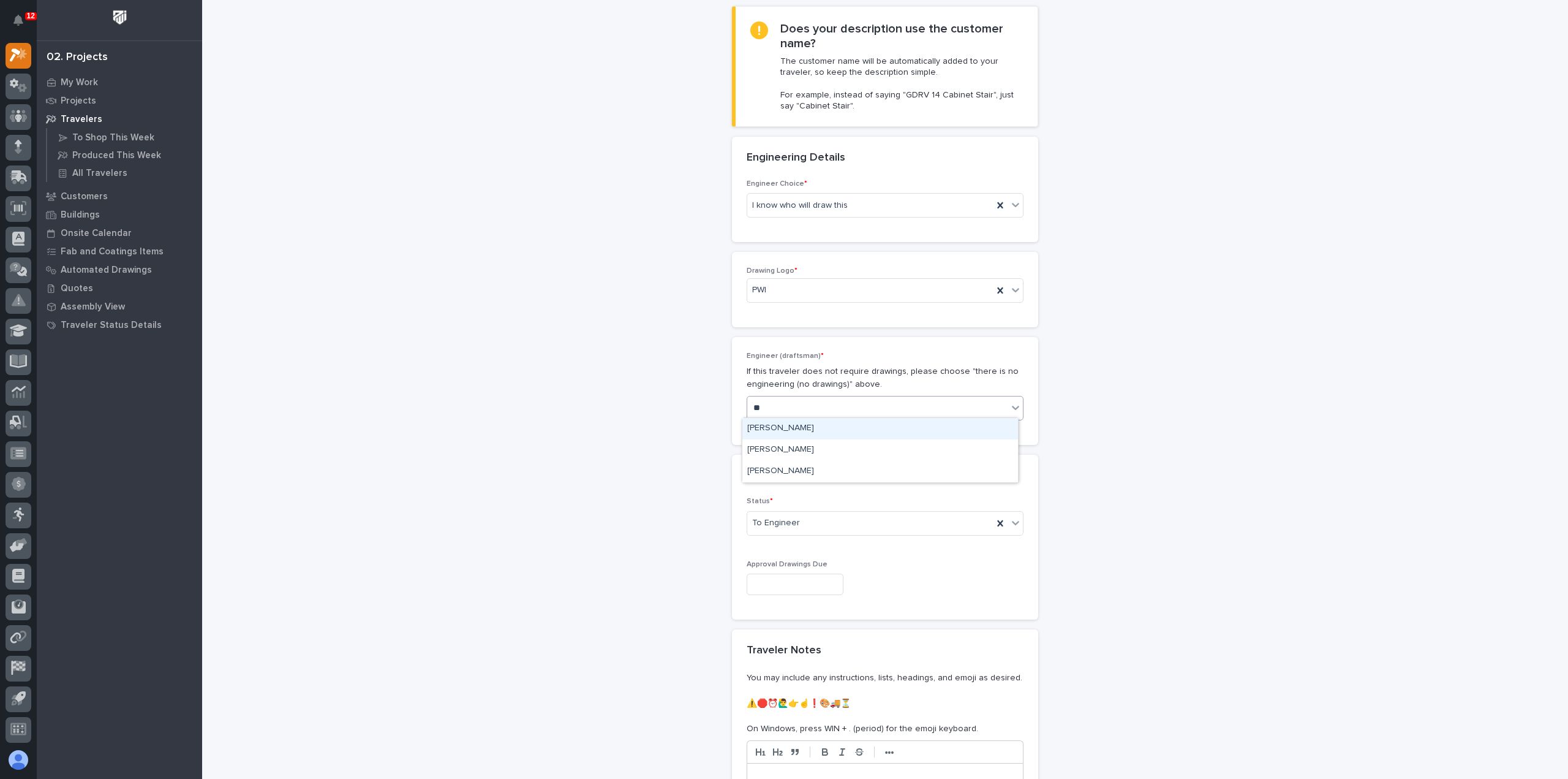
type input "***"
click at [849, 431] on div "[PERSON_NAME]" at bounding box center [880, 428] width 276 height 22
click at [816, 588] on input "text" at bounding box center [795, 584] width 96 height 22
click at [832, 481] on div "17" at bounding box center [826, 481] width 16 height 16
type input "**********"
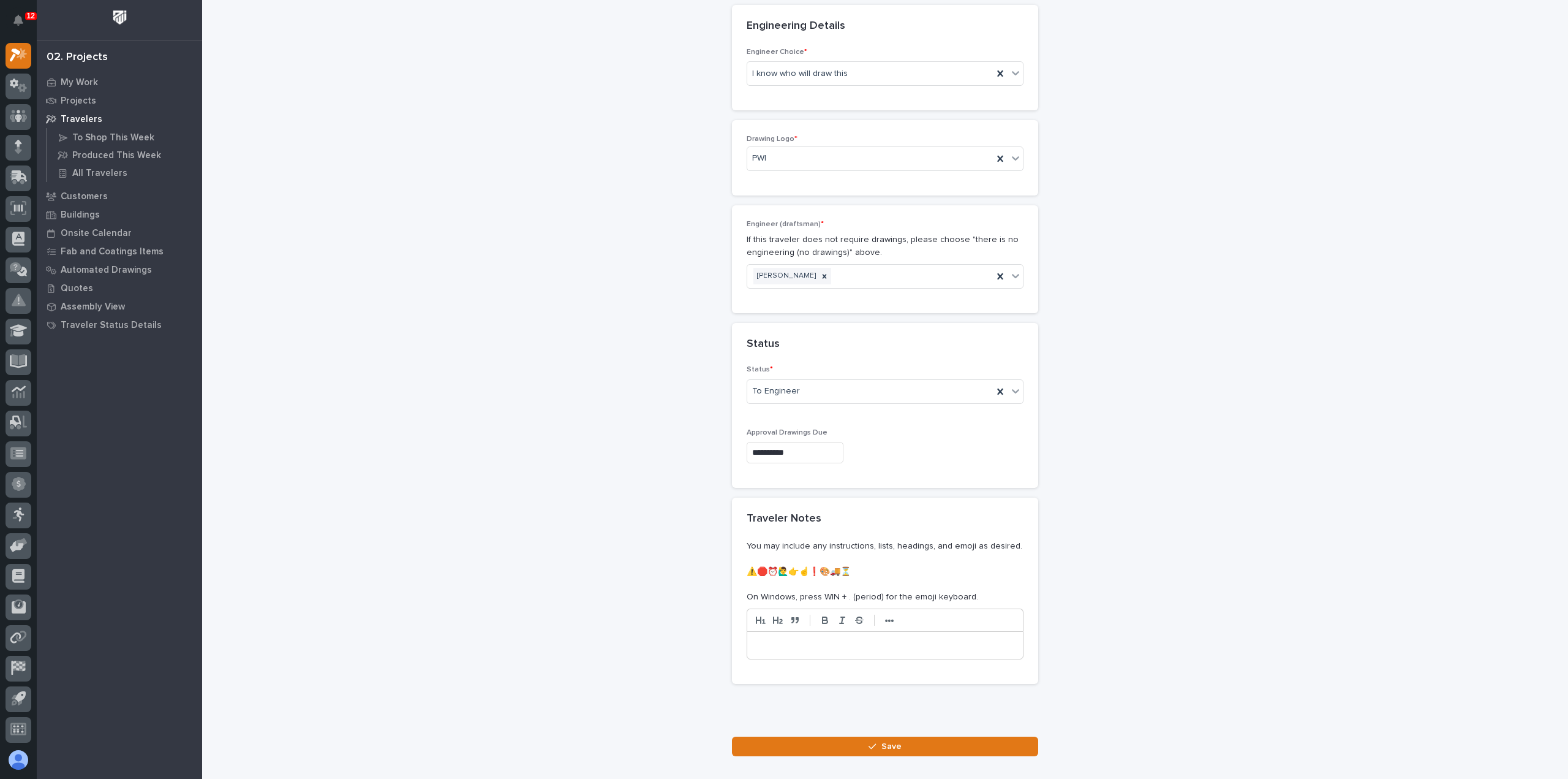
scroll to position [511, 0]
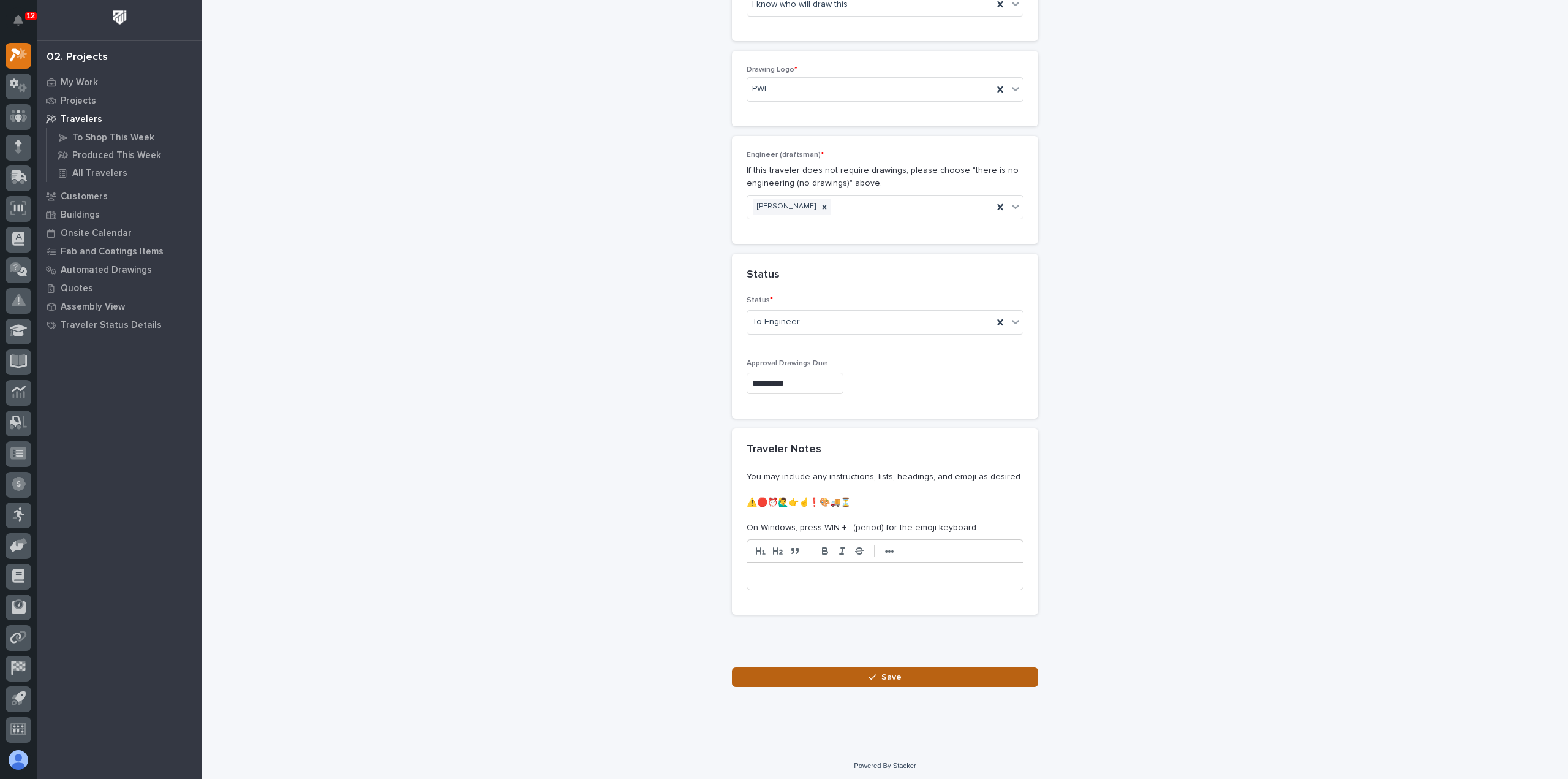
click at [881, 677] on span "Save" at bounding box center [891, 677] width 20 height 11
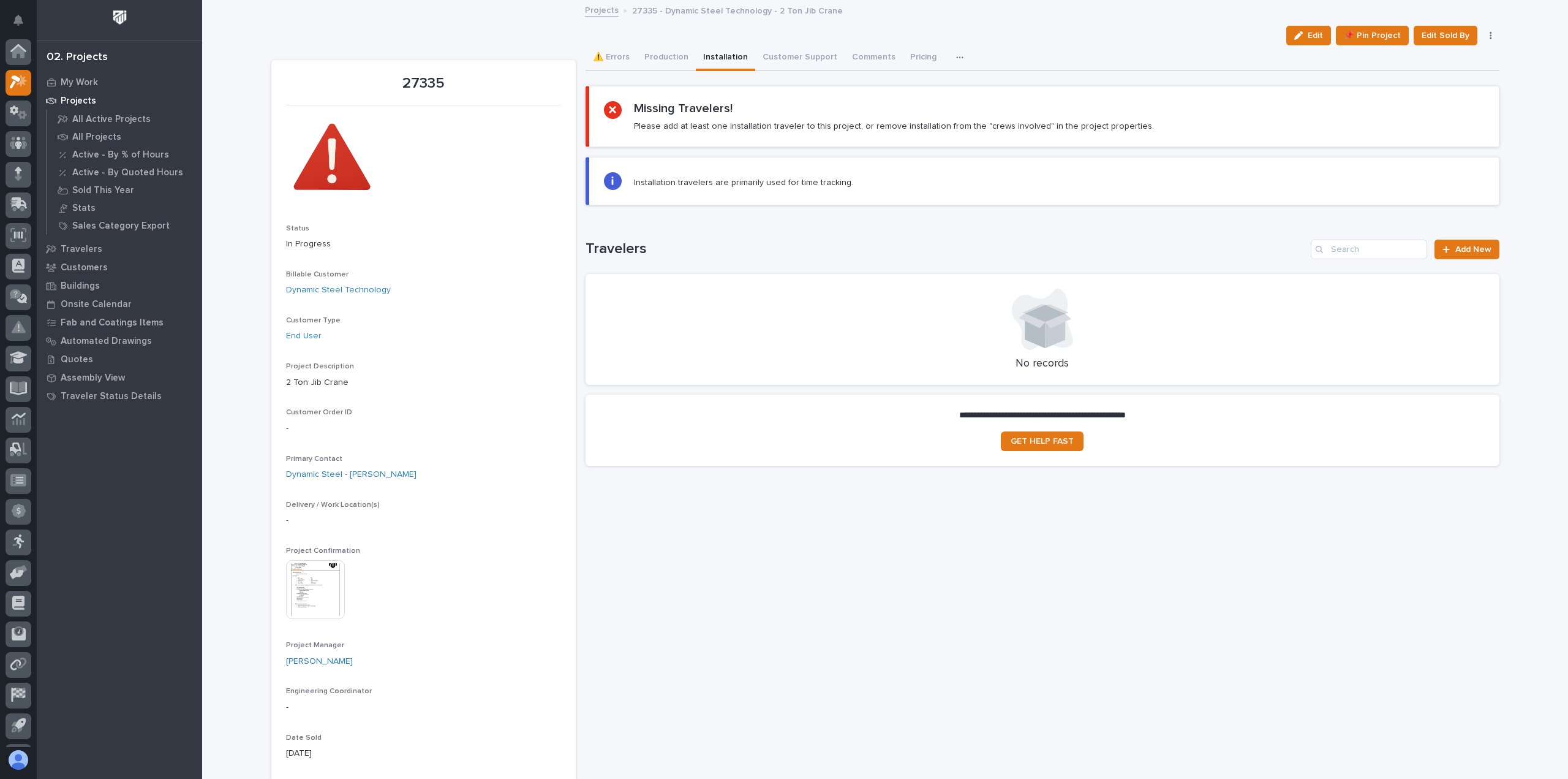
scroll to position [27, 0]
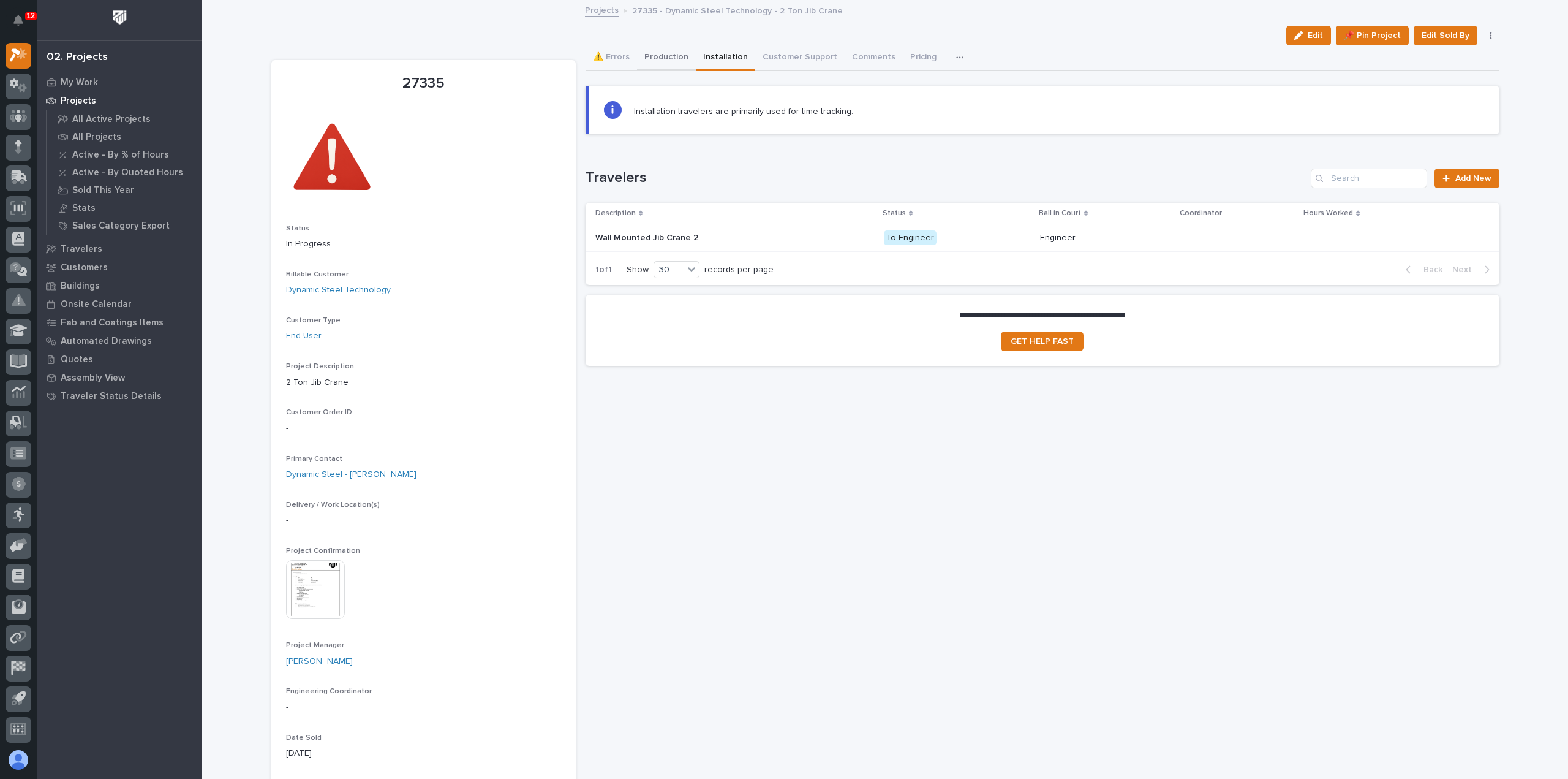
click at [658, 60] on button "Production" at bounding box center [666, 58] width 59 height 26
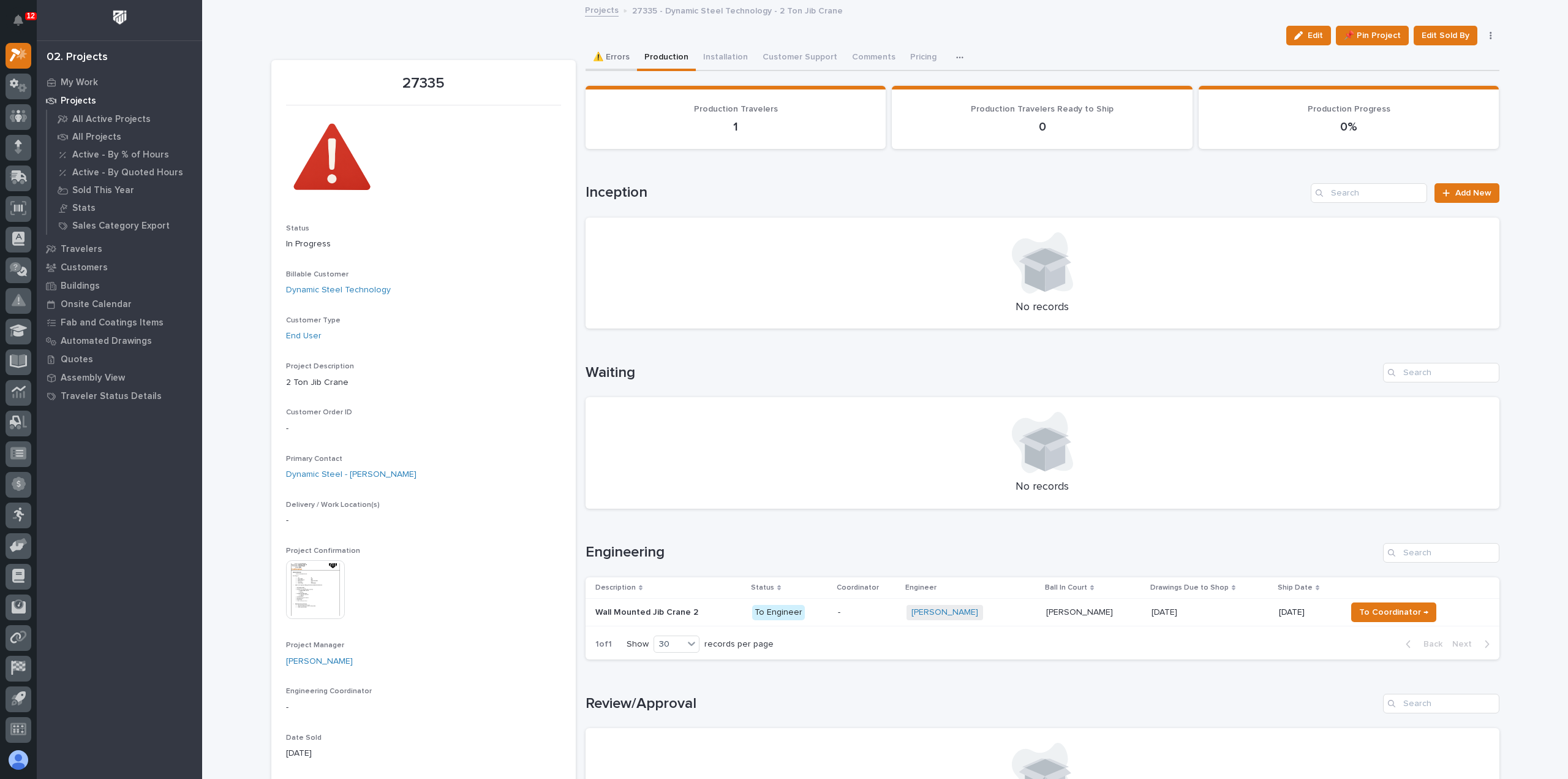
click at [622, 57] on button "⚠️ Errors" at bounding box center [611, 58] width 51 height 26
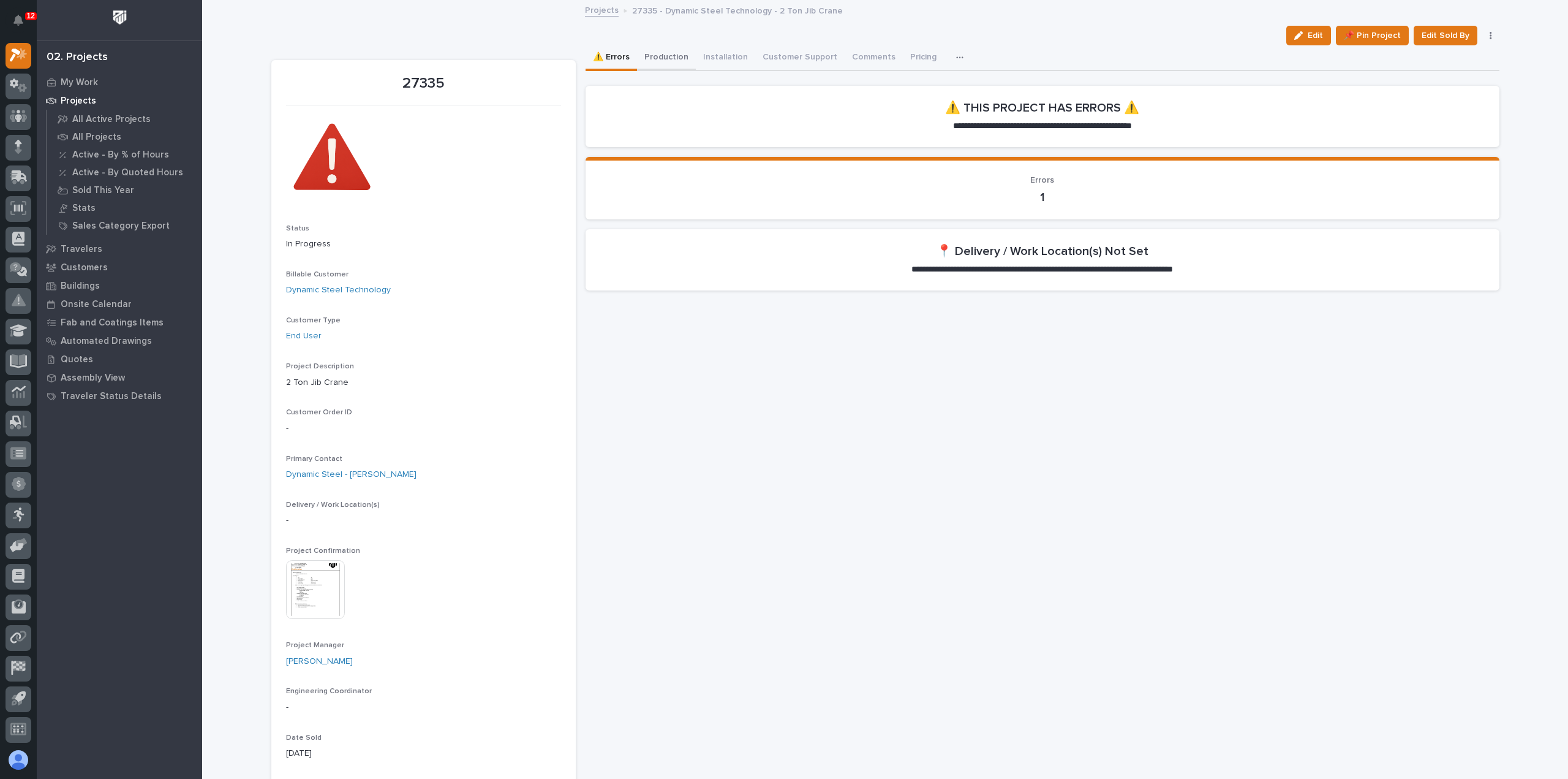
click at [658, 65] on button "Production" at bounding box center [666, 58] width 59 height 26
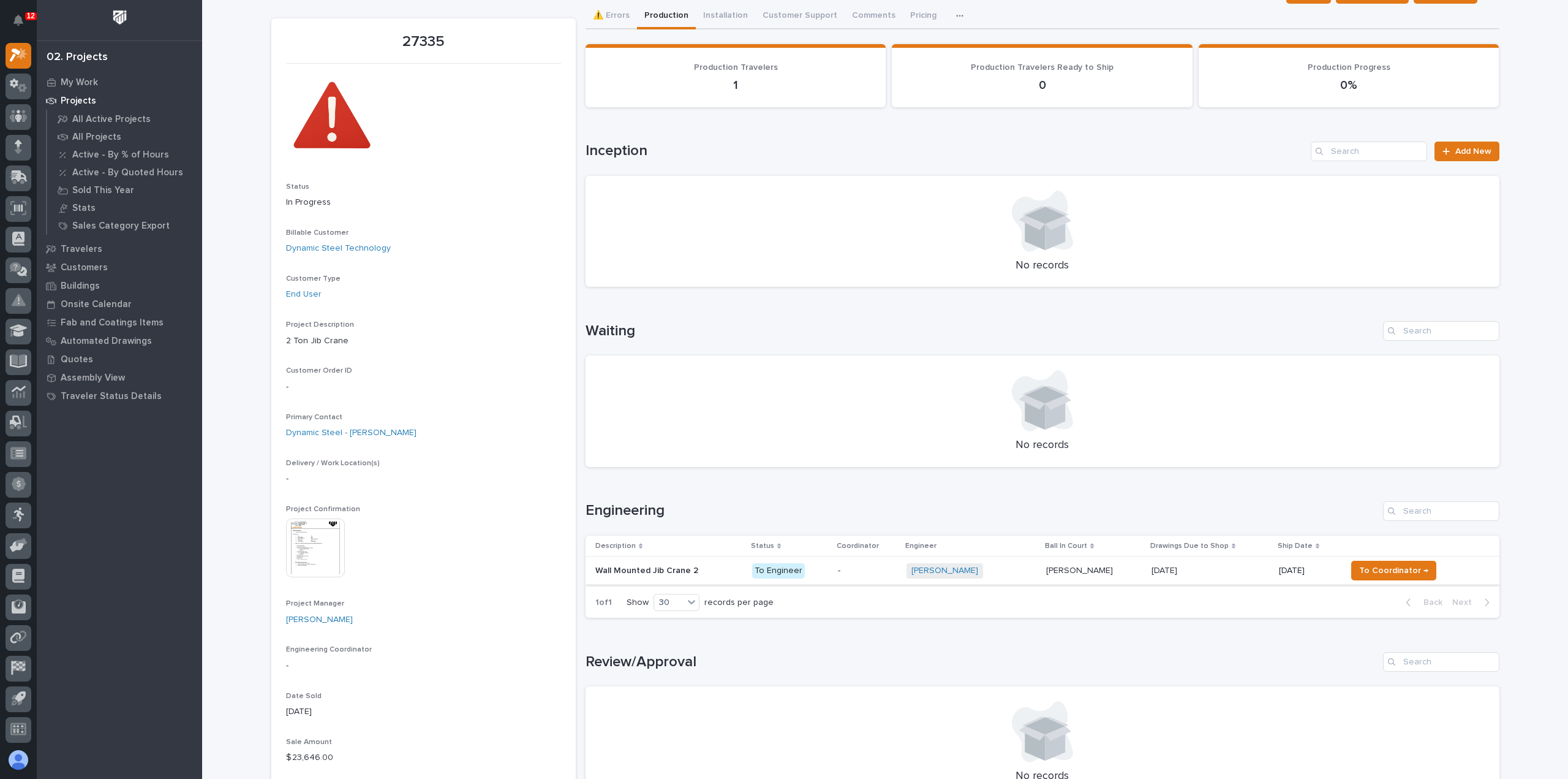
scroll to position [62, 0]
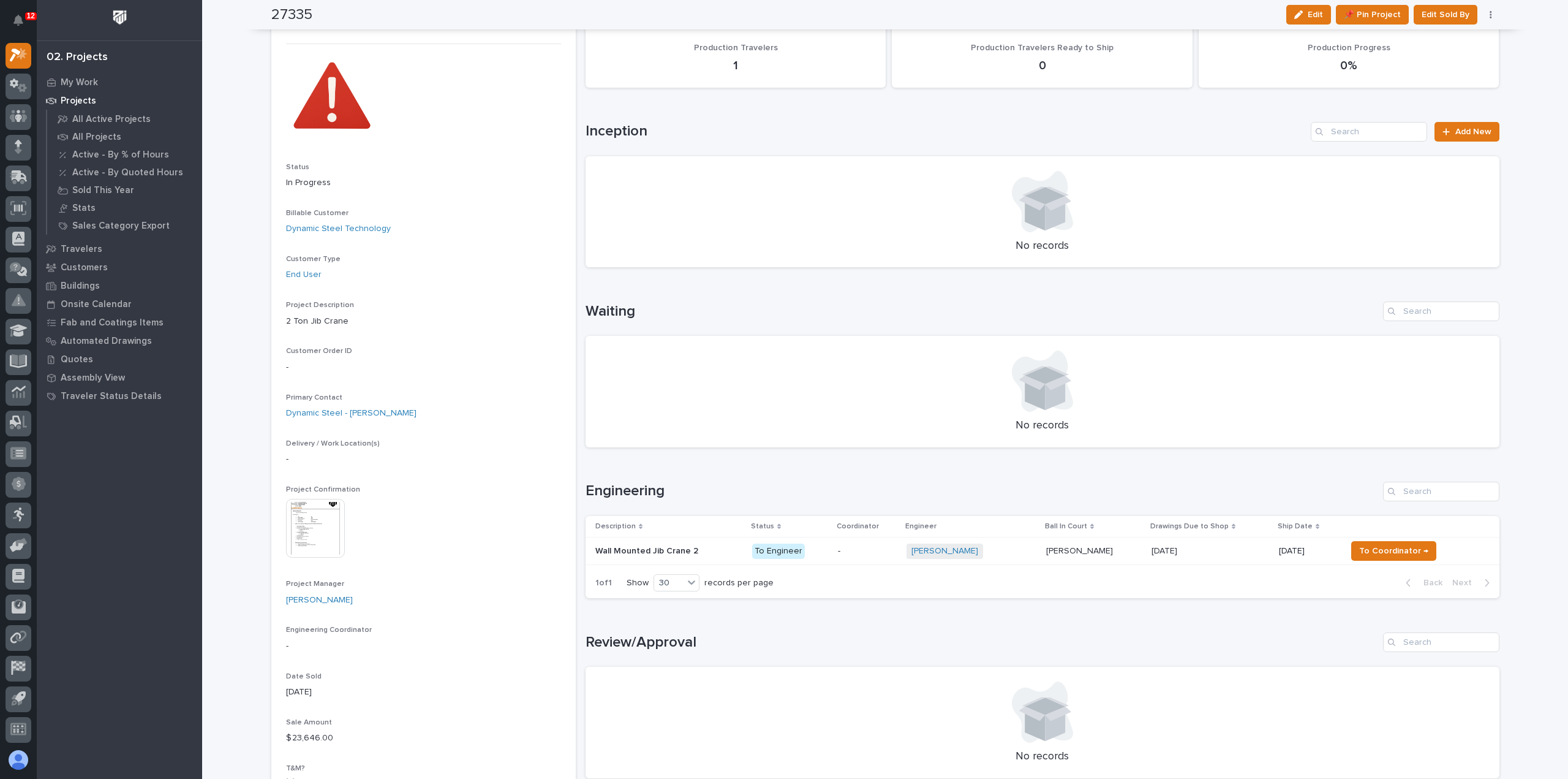
click at [878, 555] on p "-" at bounding box center [867, 551] width 58 height 10
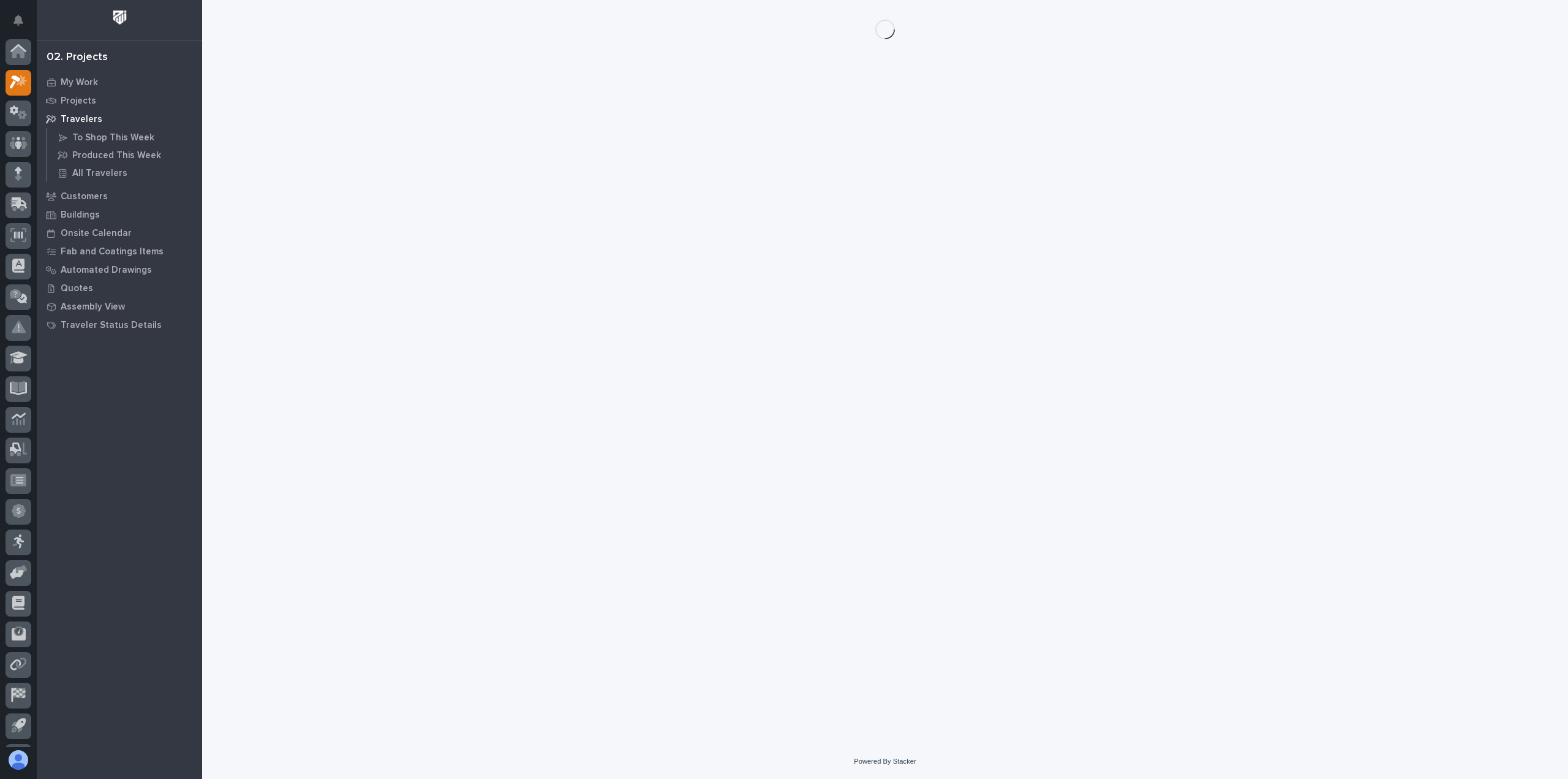
scroll to position [27, 0]
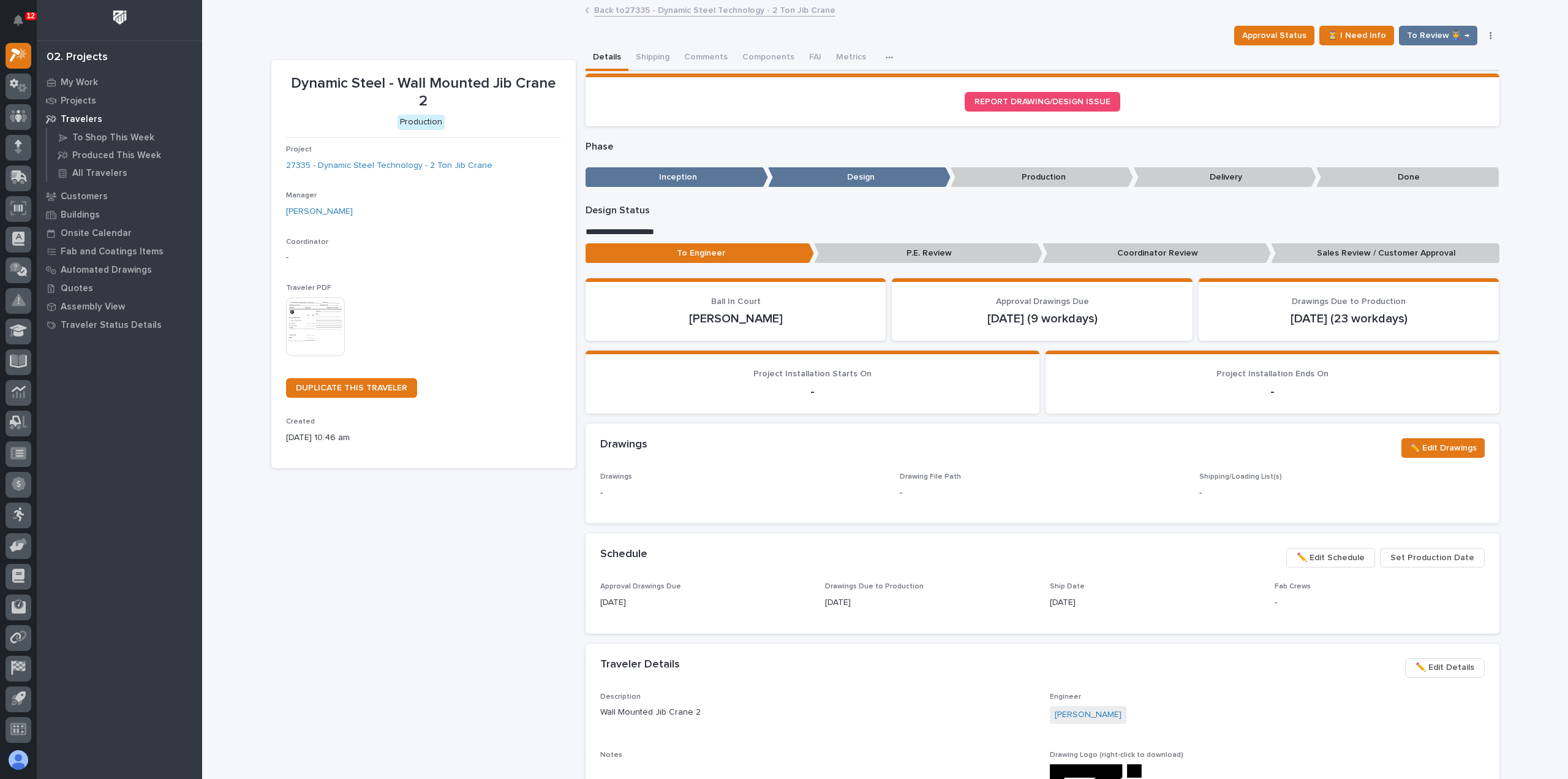
click at [308, 322] on img at bounding box center [315, 326] width 59 height 59
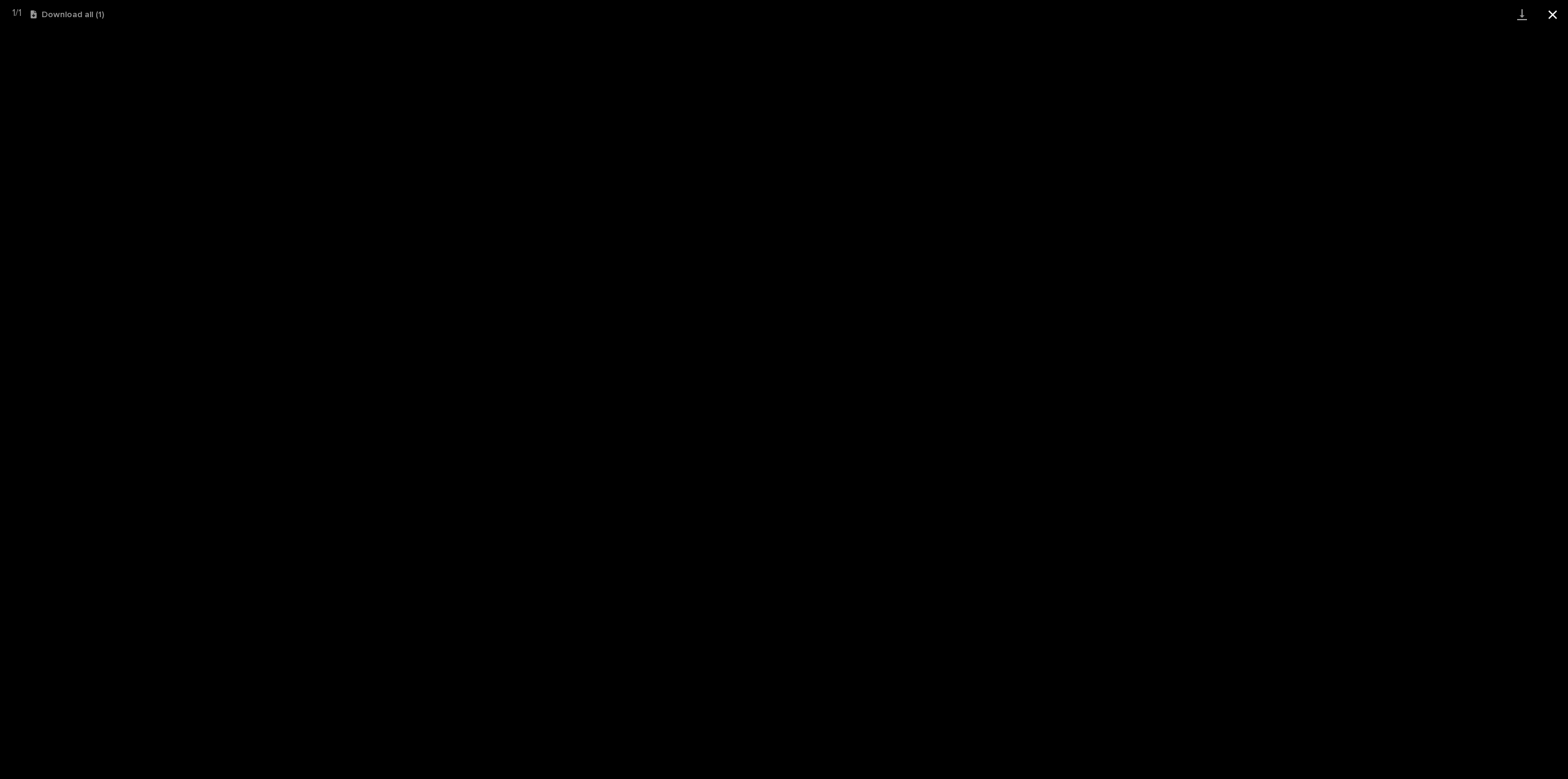
click at [1555, 13] on button "Close gallery" at bounding box center [1552, 14] width 30 height 29
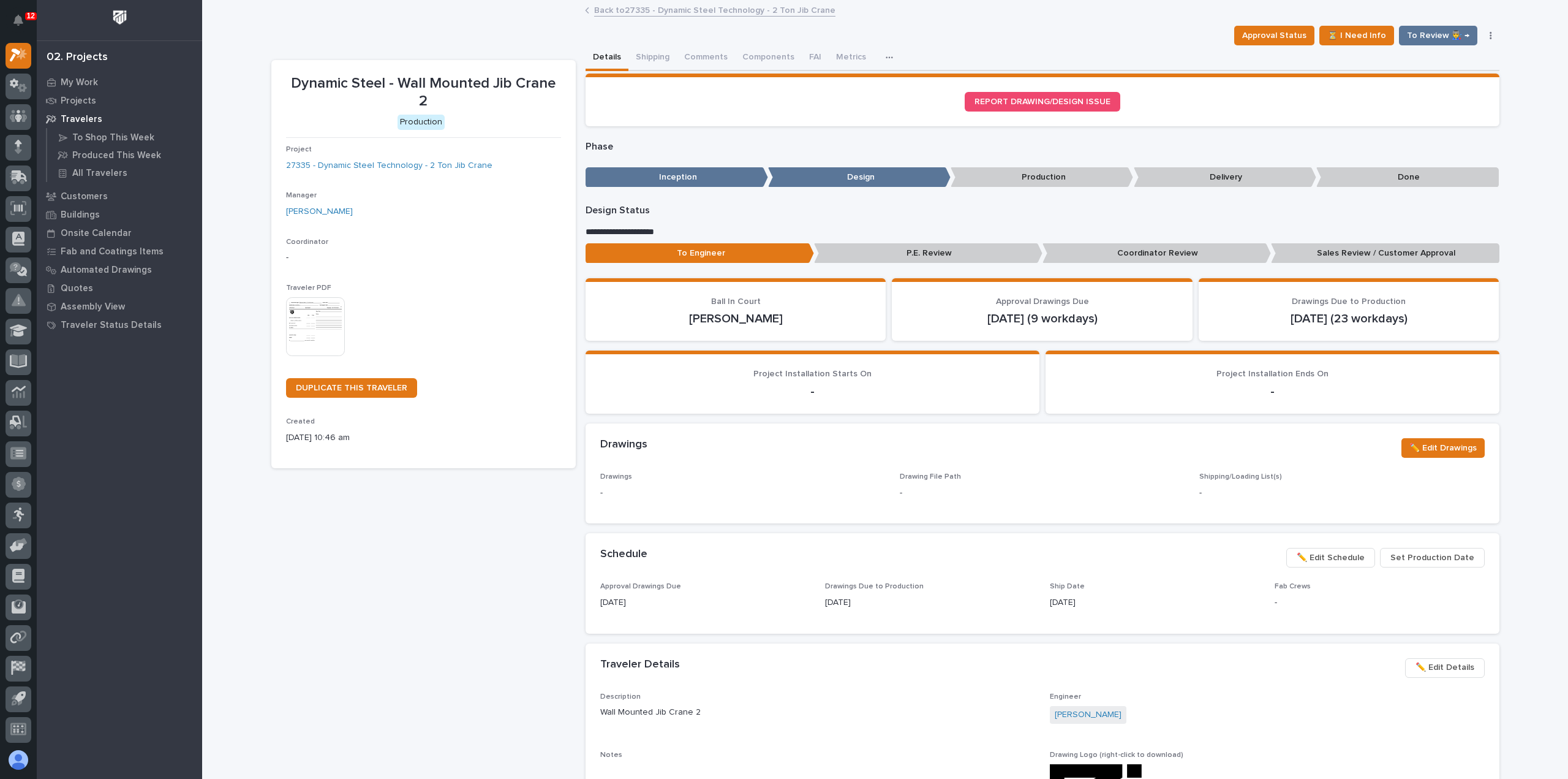
click at [602, 7] on link "Back to 27335 - Dynamic Steel Technology - 2 Ton Jib Crane" at bounding box center [714, 9] width 241 height 14
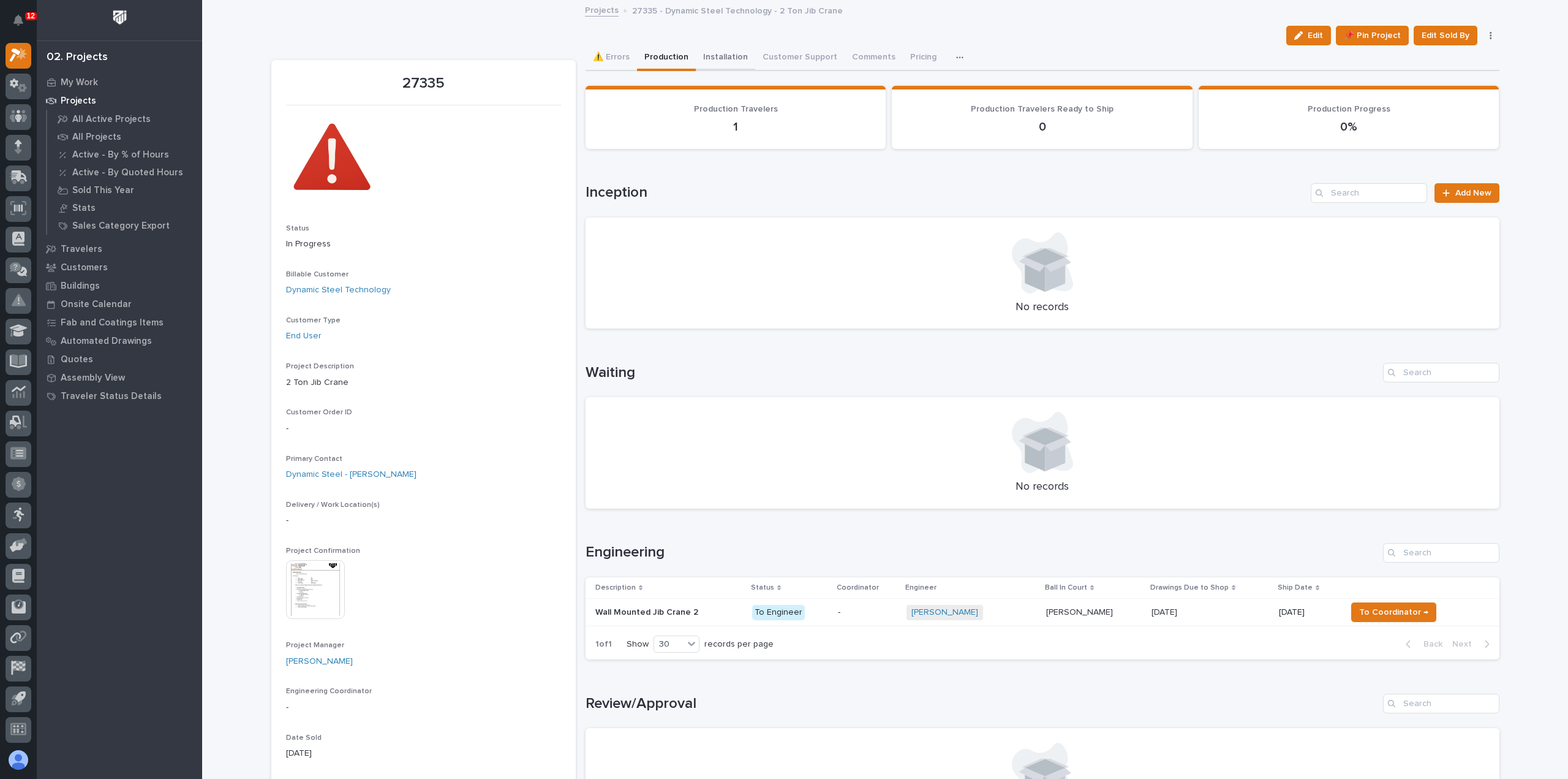
click at [721, 62] on button "Installation" at bounding box center [725, 58] width 59 height 26
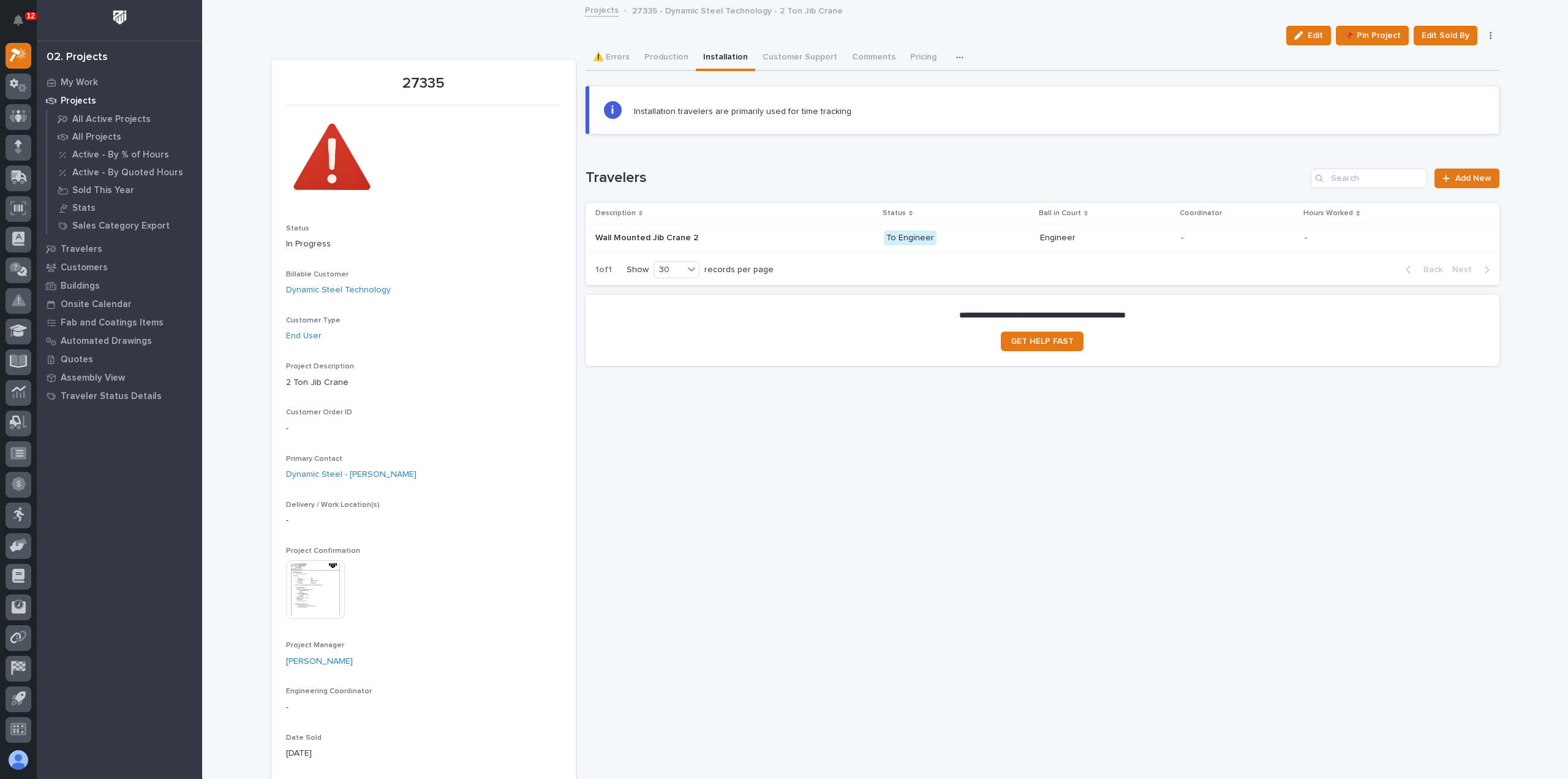
click at [793, 242] on div "Wall Mounted Jib Crane 2 Wall Mounted Jib Crane 2" at bounding box center [735, 237] width 279 height 20
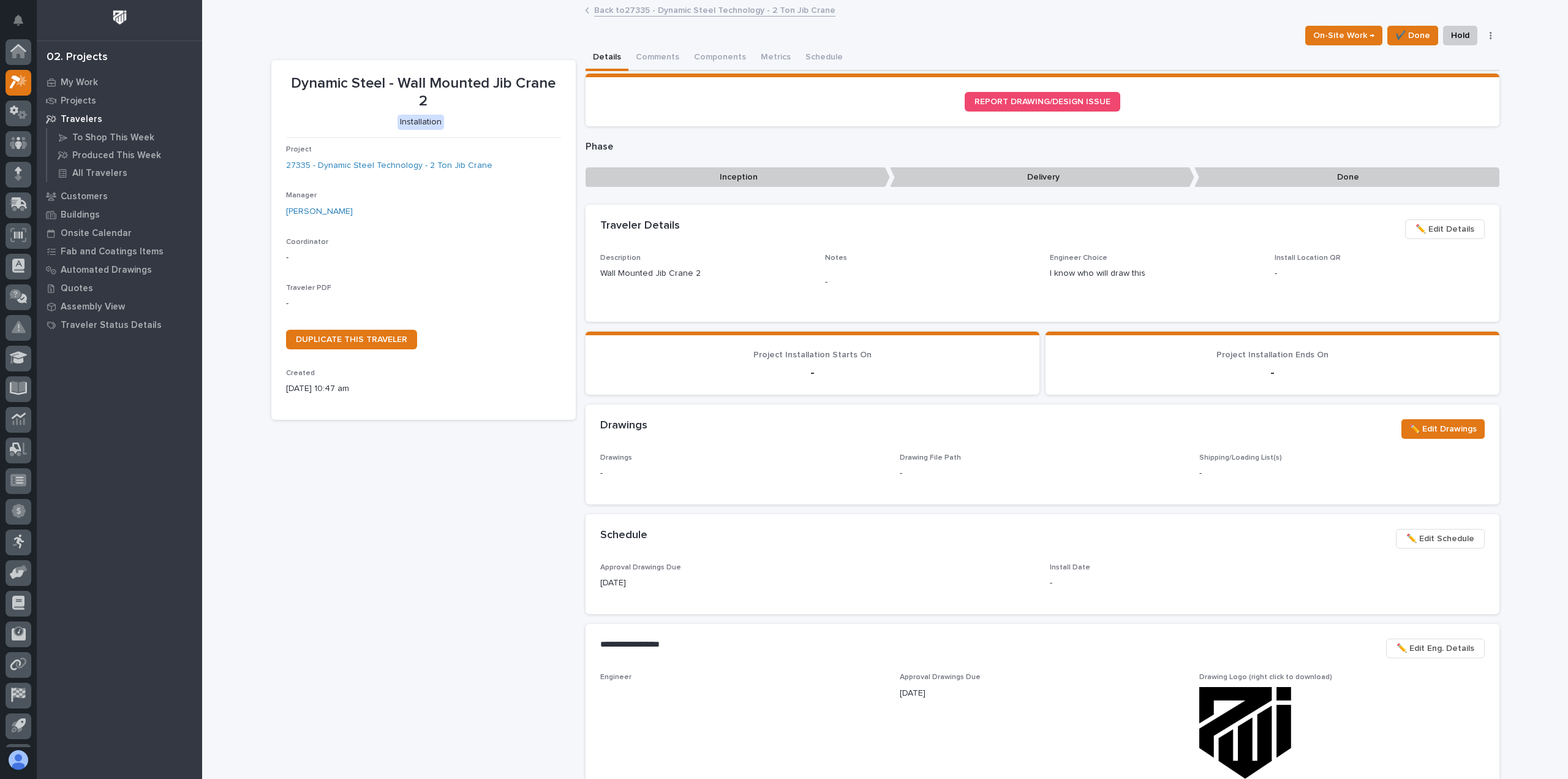
scroll to position [27, 0]
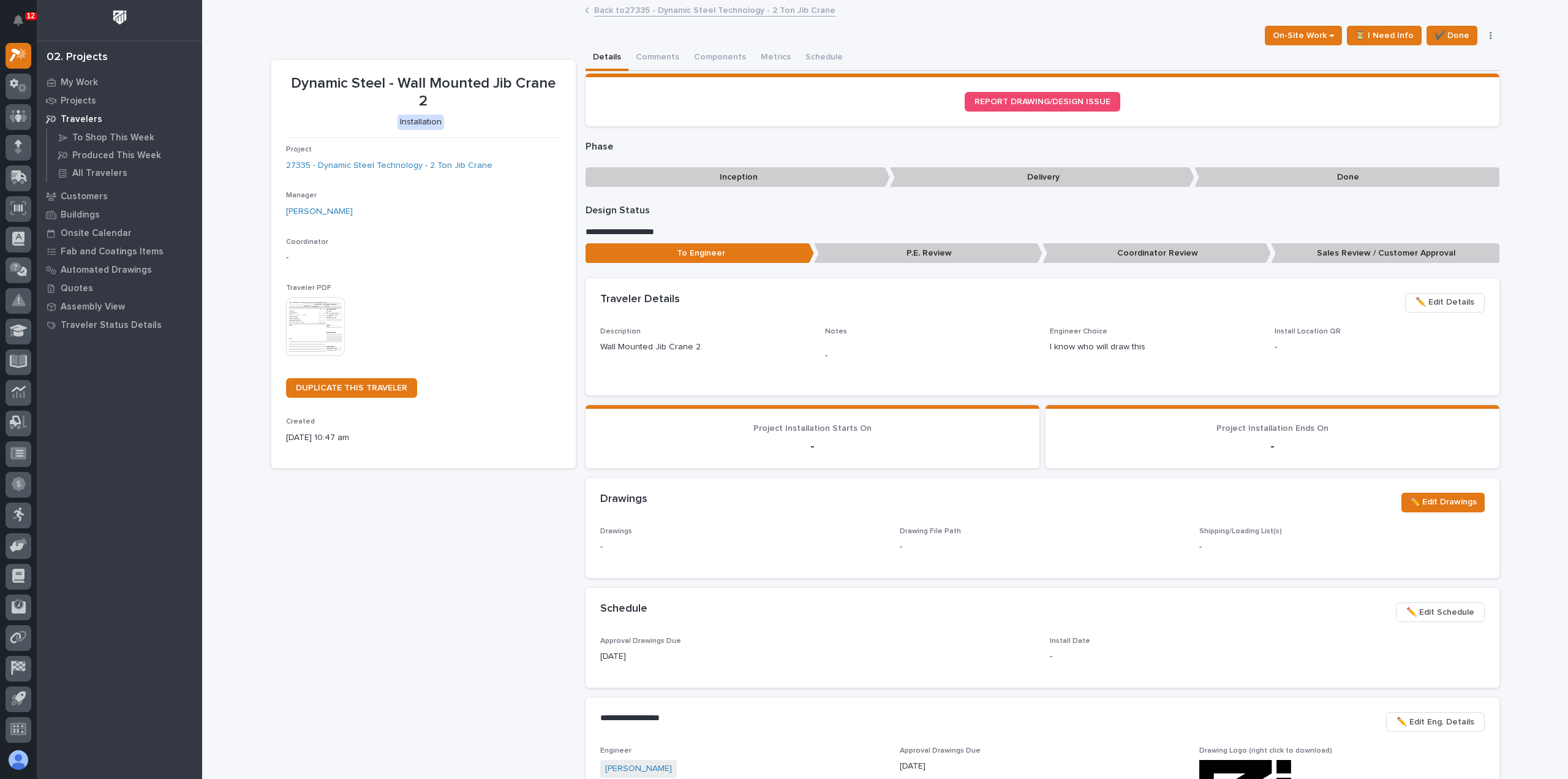
click at [307, 329] on img at bounding box center [315, 326] width 59 height 59
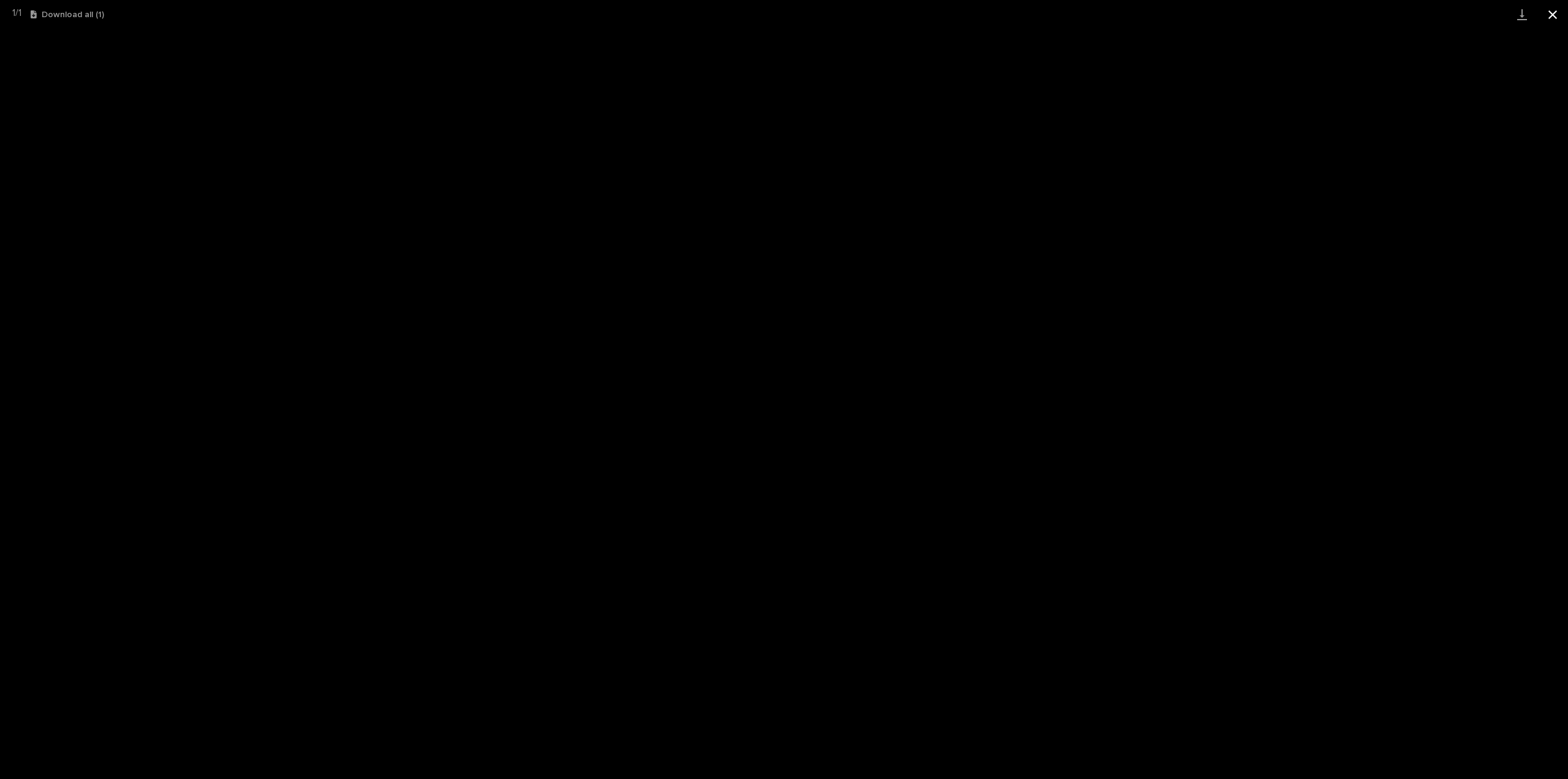
click at [1554, 11] on button "Close gallery" at bounding box center [1552, 14] width 30 height 29
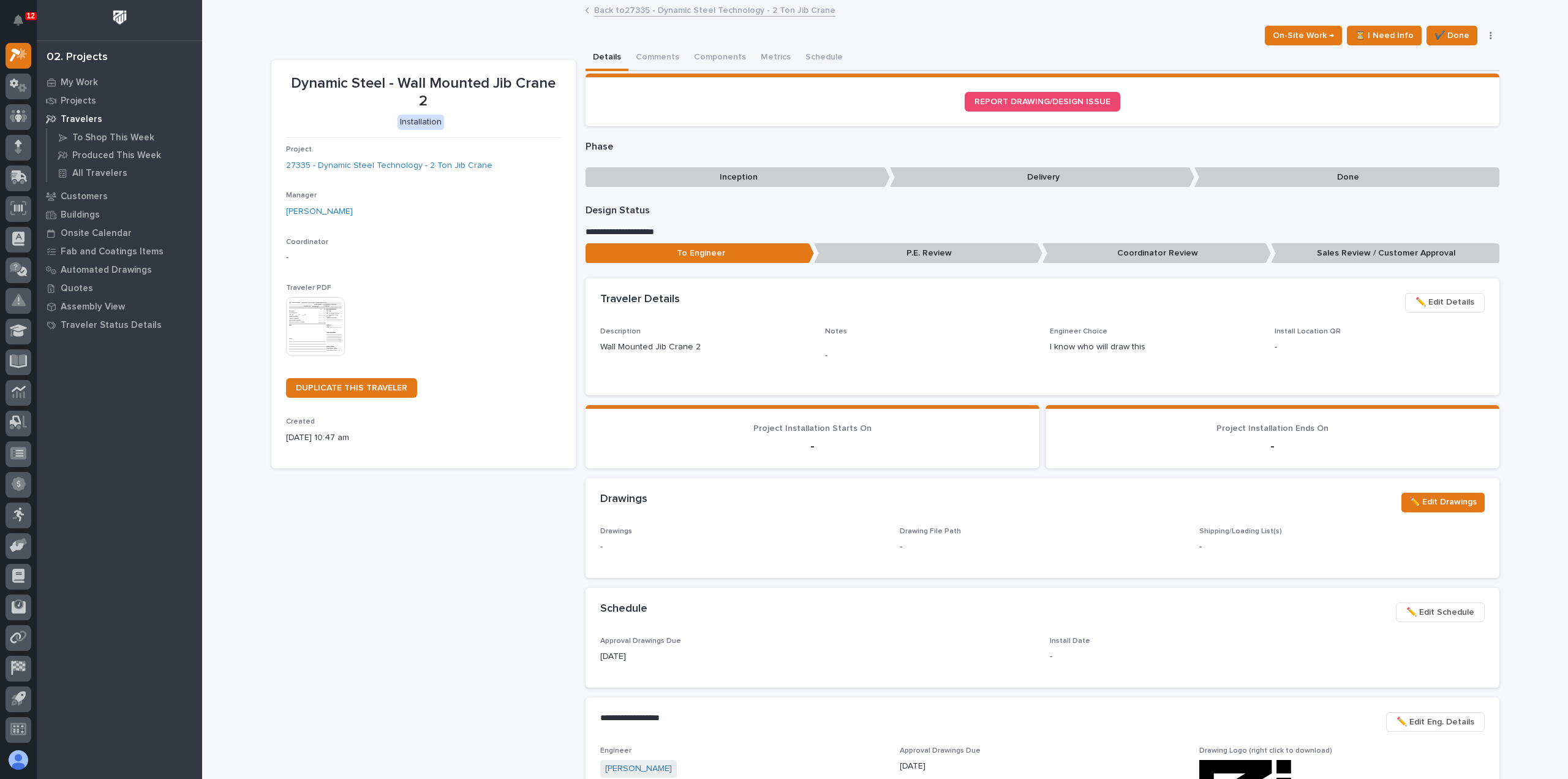
click at [610, 7] on link "Back to 27335 - Dynamic Steel Technology - 2 Ton Jib Crane" at bounding box center [714, 9] width 241 height 14
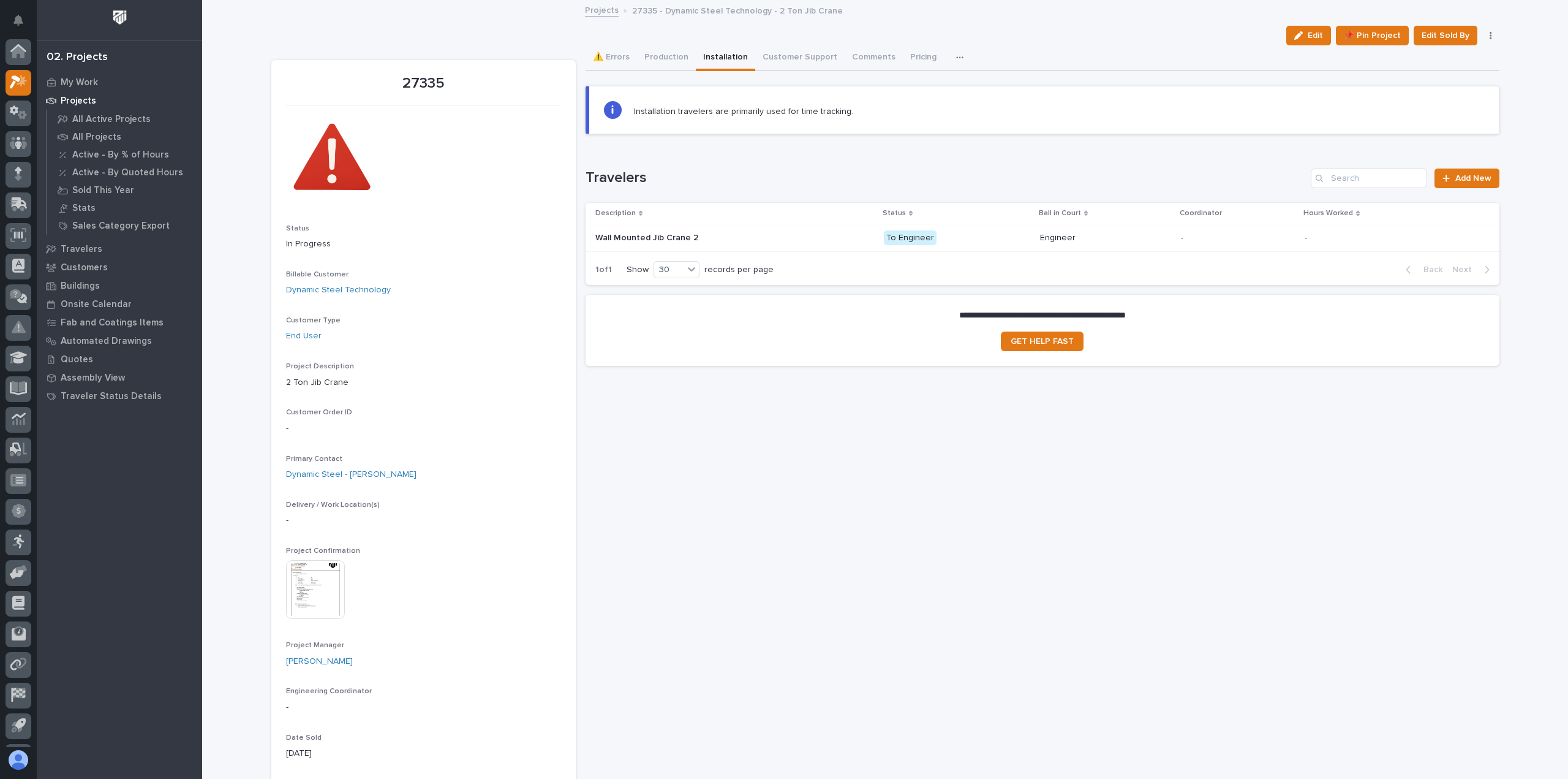
scroll to position [27, 0]
click at [649, 50] on button "Production" at bounding box center [666, 58] width 59 height 26
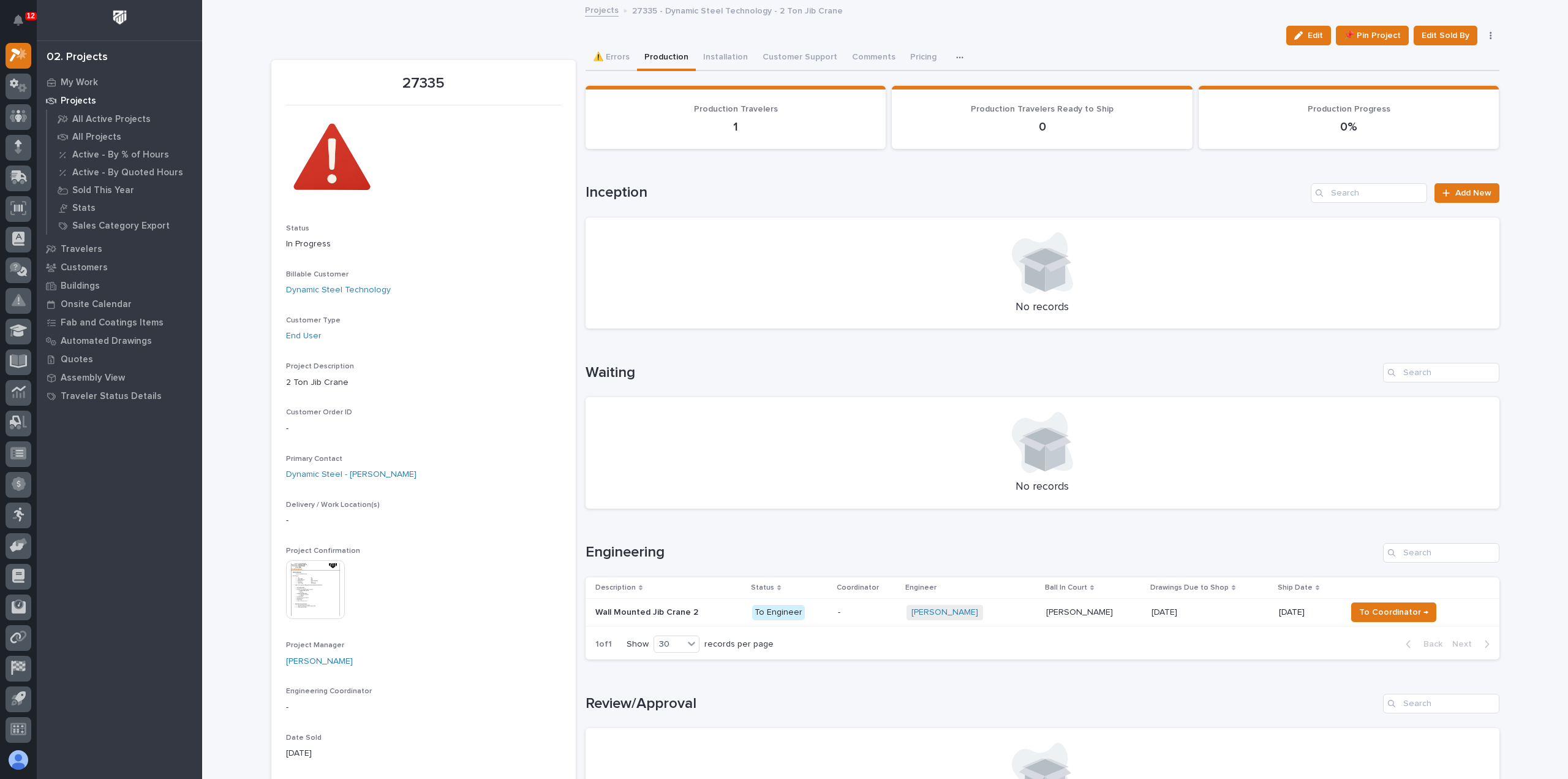
click at [604, 14] on link "Projects" at bounding box center [602, 9] width 33 height 14
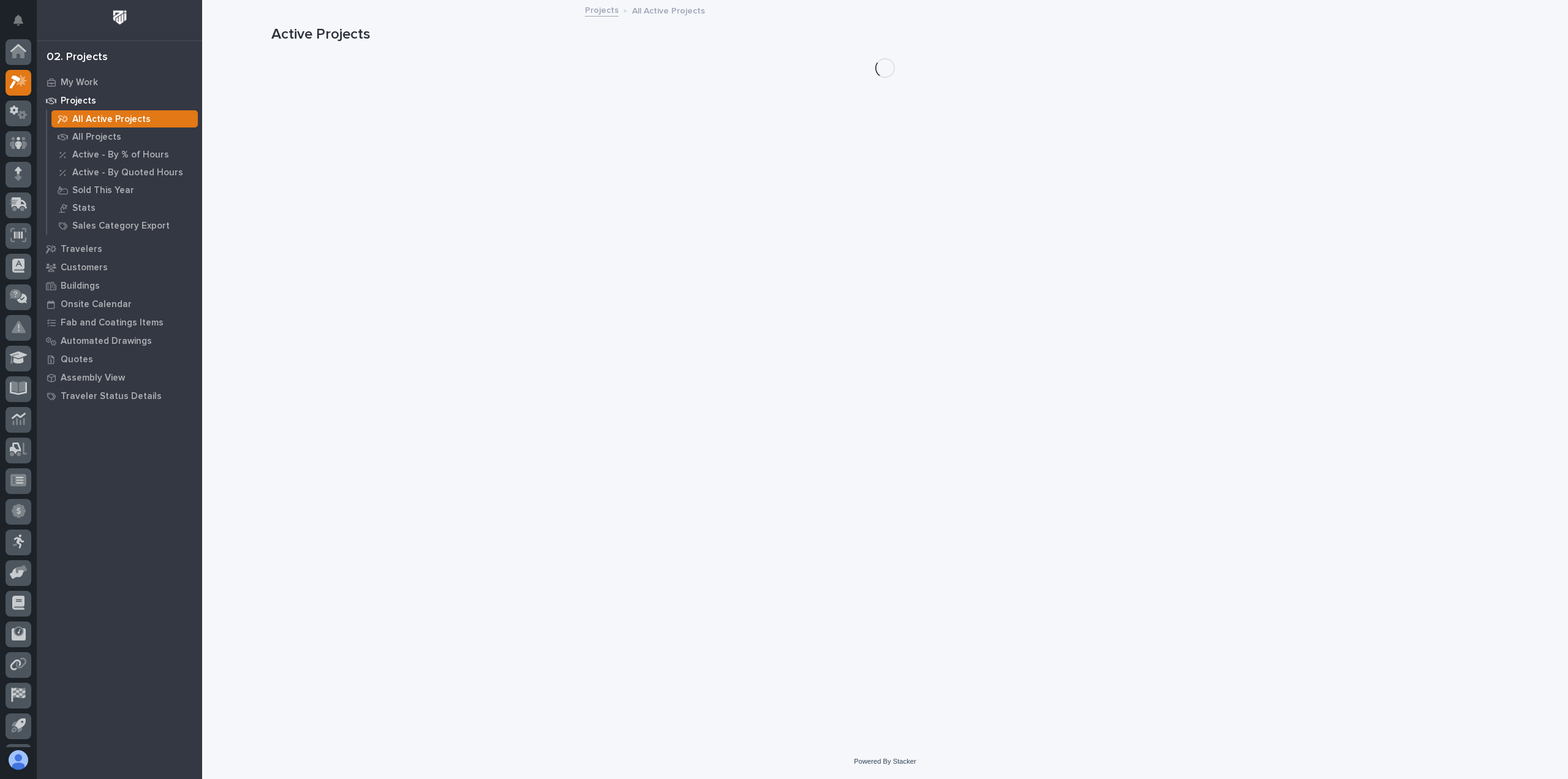
scroll to position [27, 0]
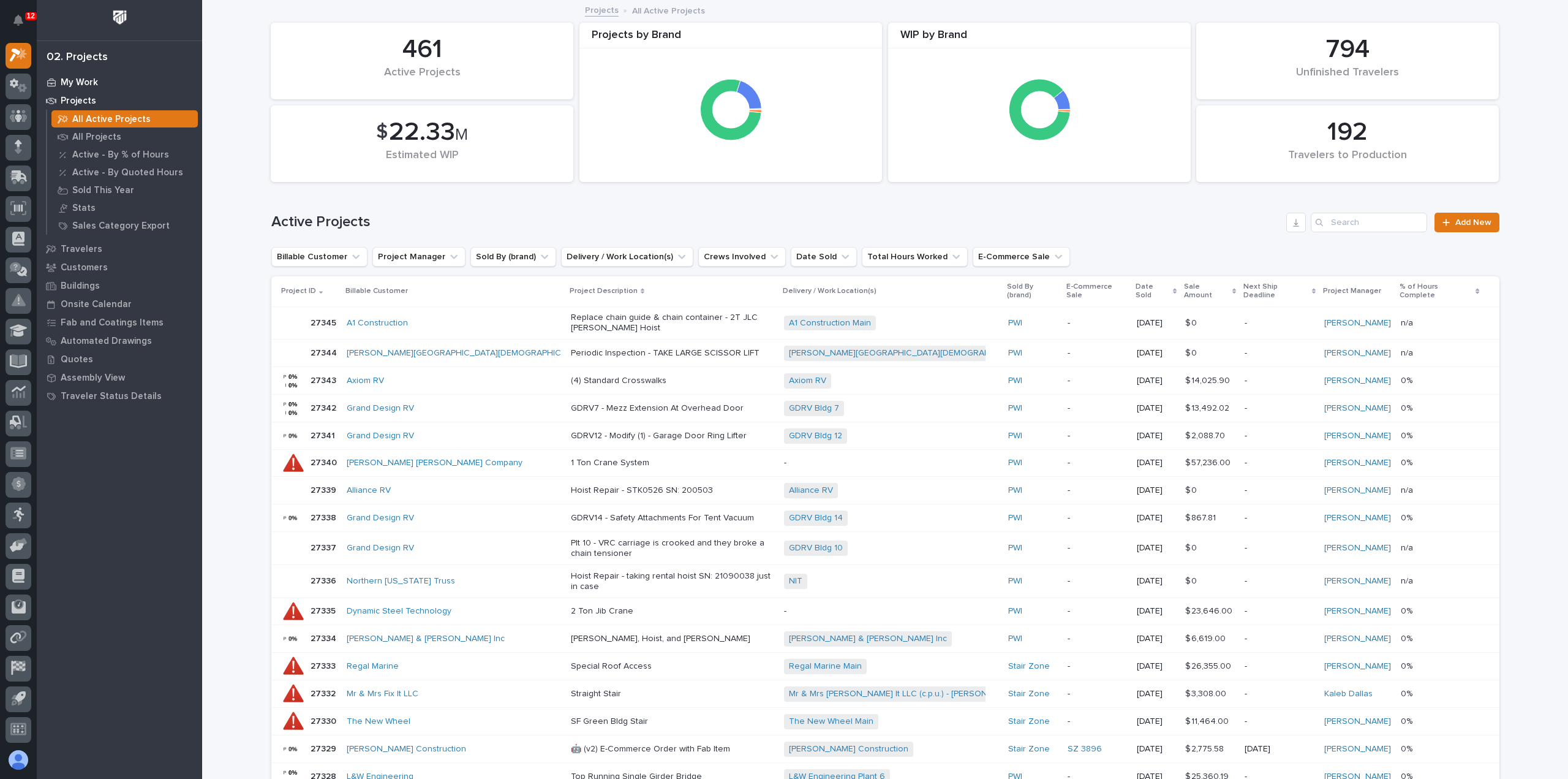
click at [76, 82] on p "My Work" at bounding box center [79, 82] width 37 height 11
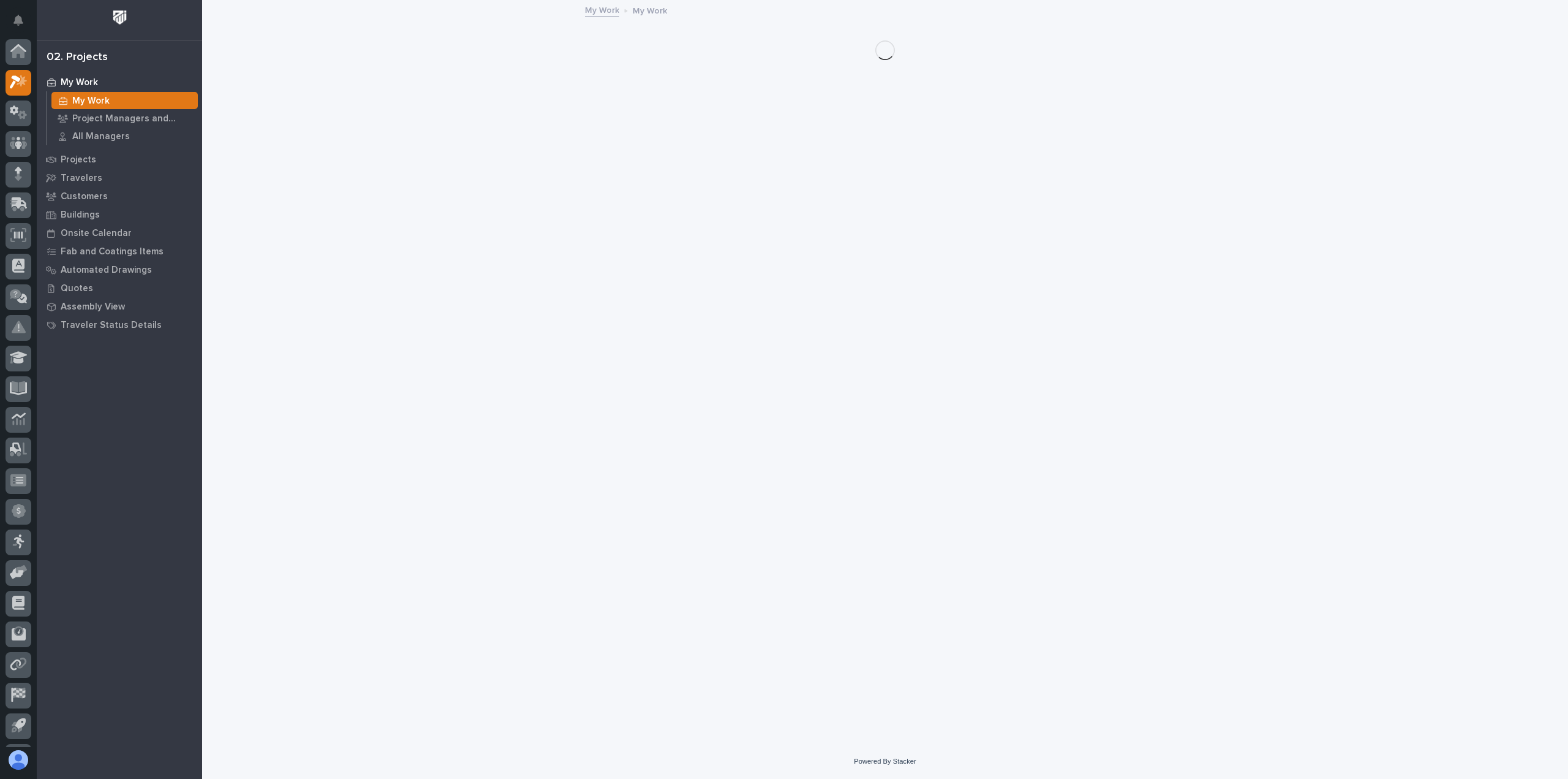
scroll to position [27, 0]
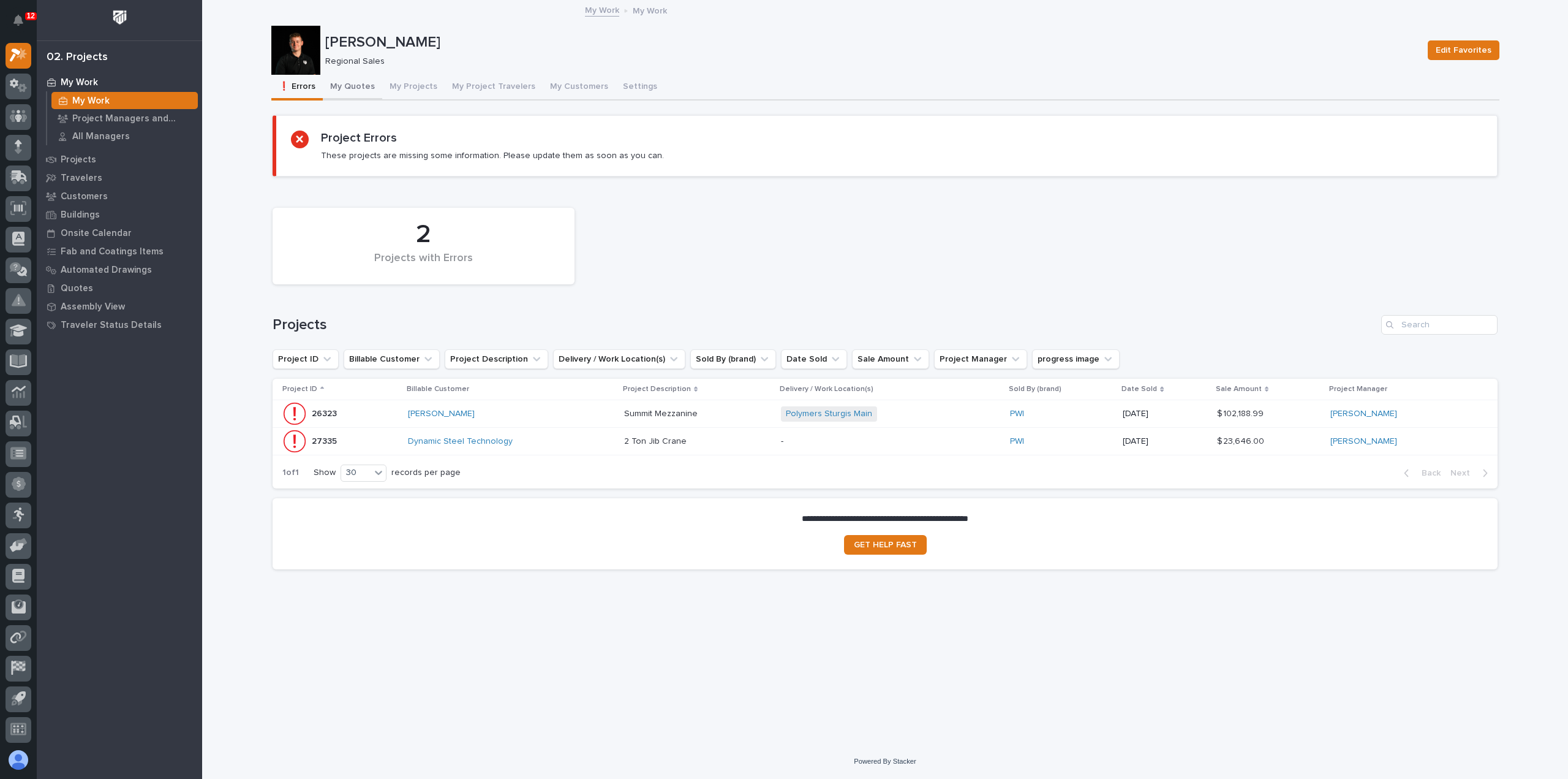
click at [340, 89] on button "My Quotes" at bounding box center [352, 88] width 59 height 26
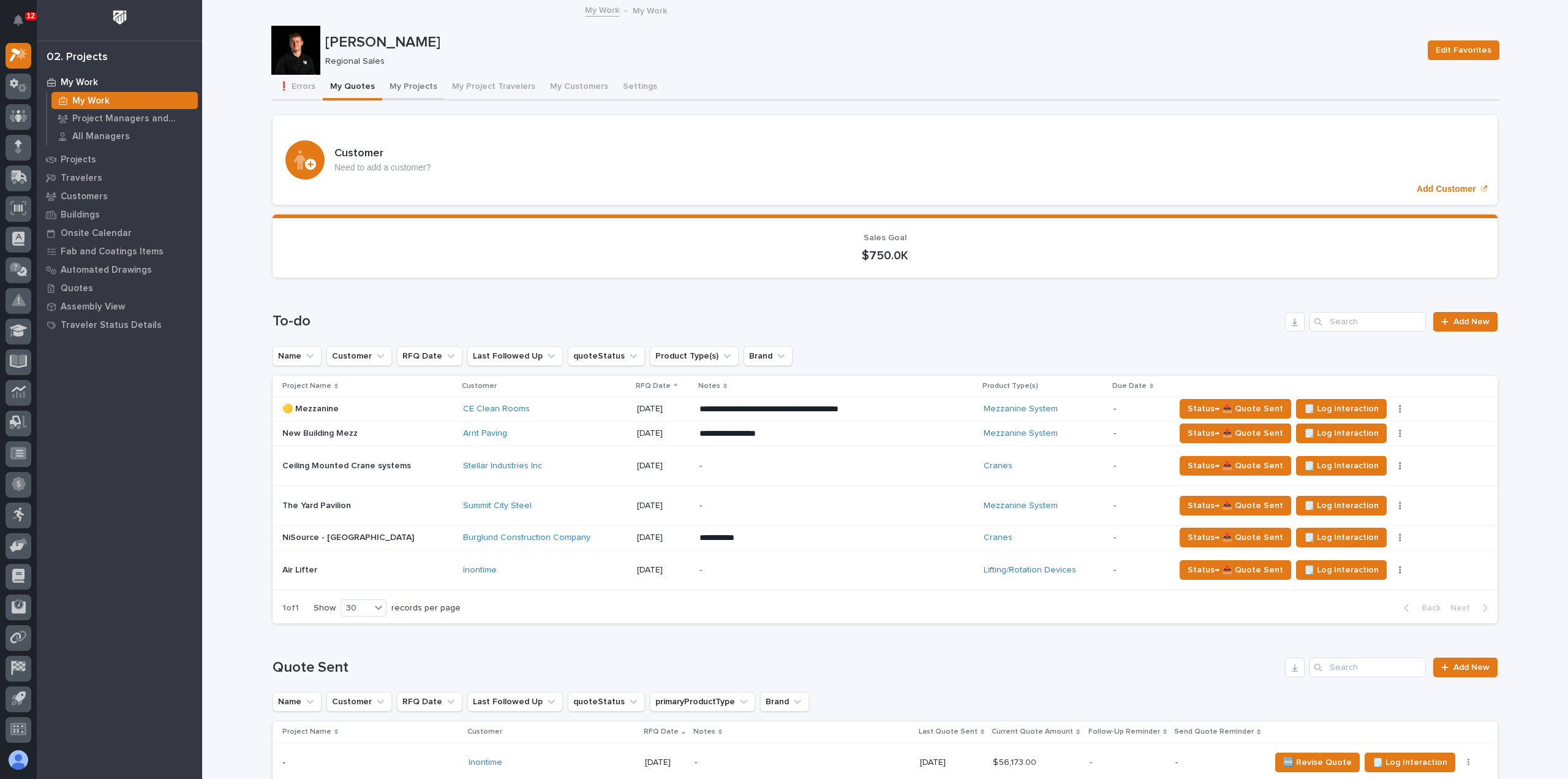
drag, startPoint x: 401, startPoint y: 88, endPoint x: 444, endPoint y: 95, distance: 43.6
click at [401, 88] on button "My Projects" at bounding box center [413, 88] width 62 height 26
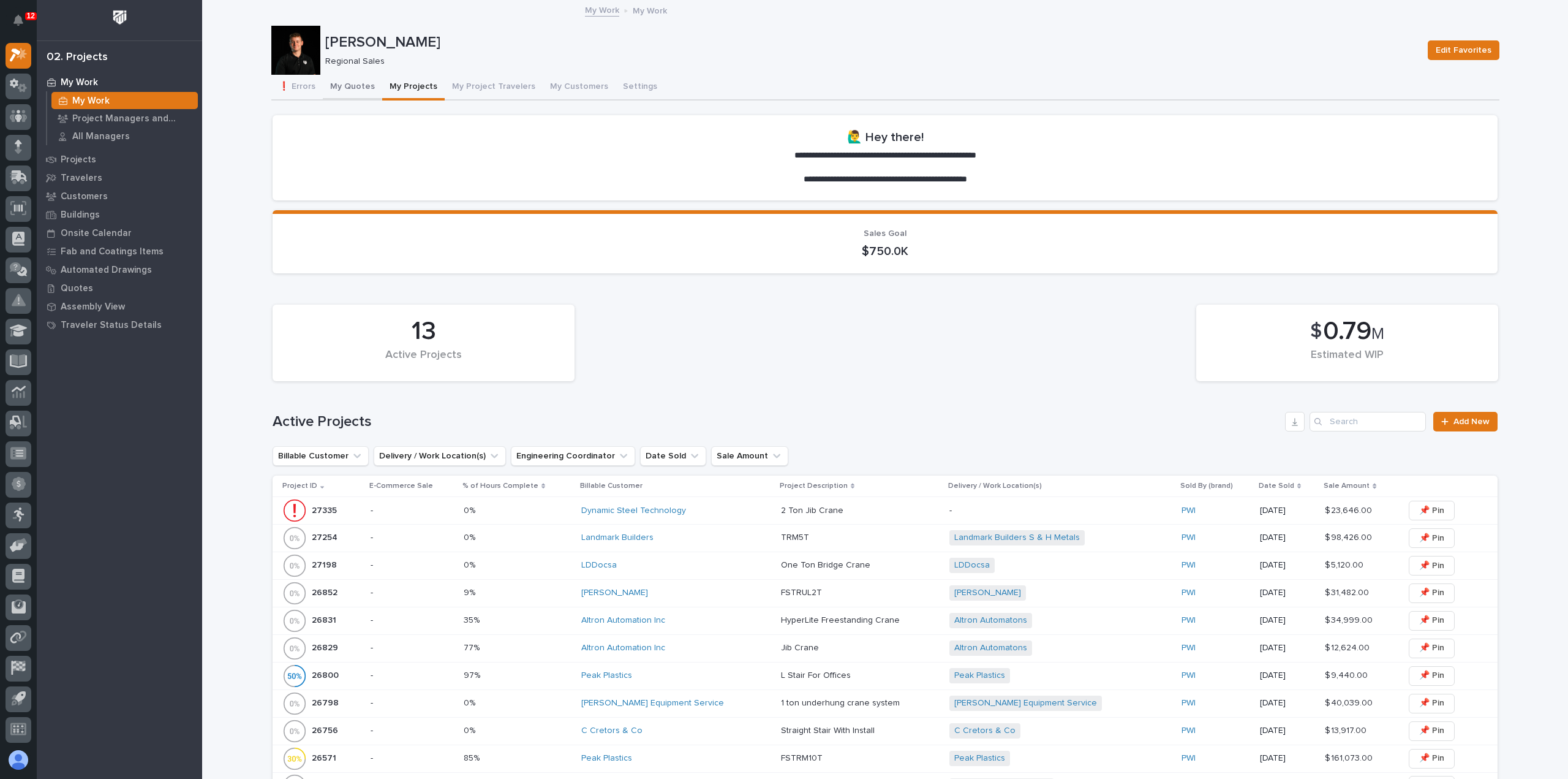
click at [359, 84] on button "My Quotes" at bounding box center [352, 88] width 59 height 26
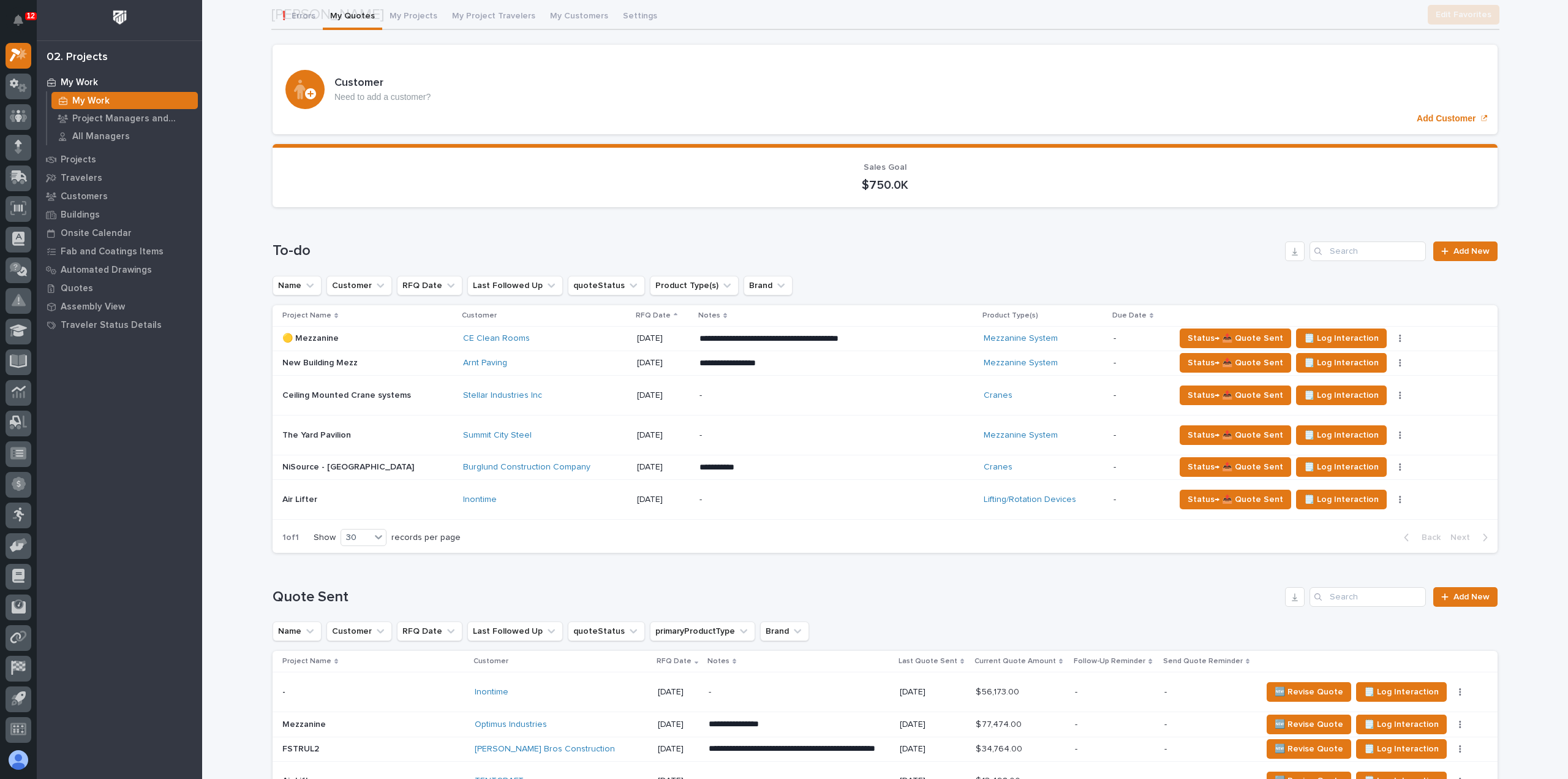
scroll to position [122, 0]
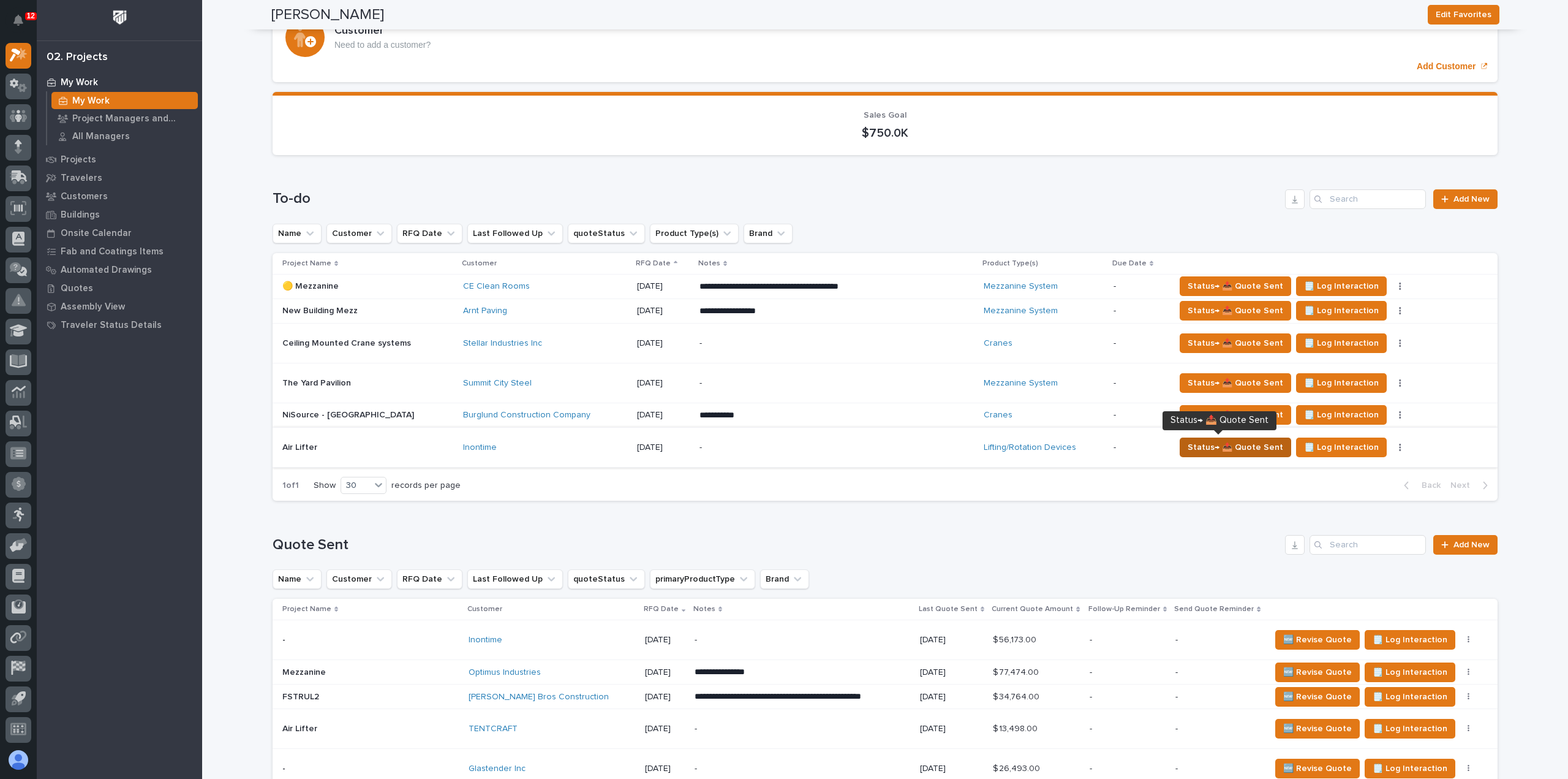
click at [1245, 445] on span "Status→ 📤 Quote Sent" at bounding box center [1235, 447] width 96 height 15
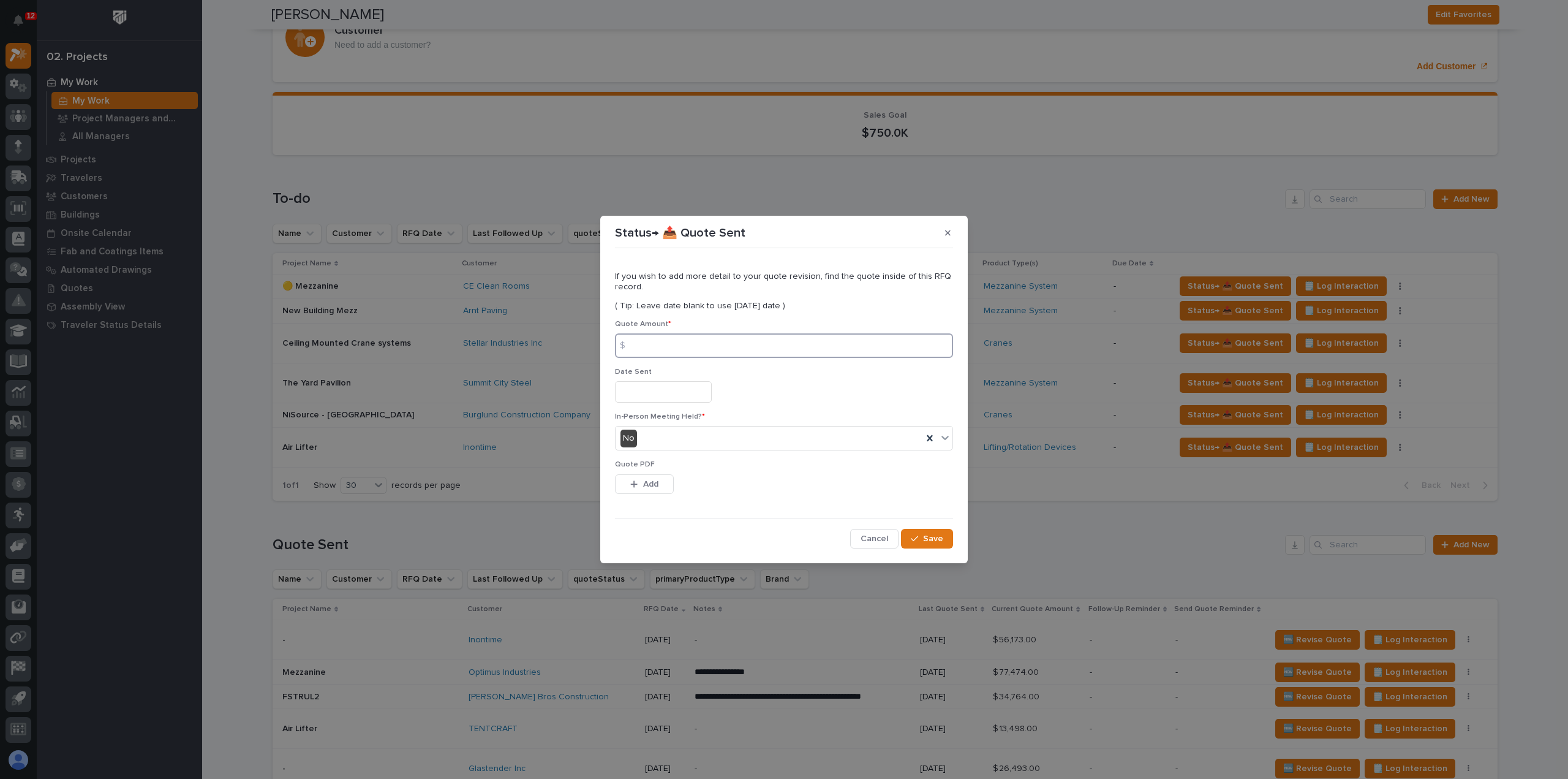
click at [716, 347] on input at bounding box center [784, 345] width 338 height 24
type input "26368"
click at [695, 396] on input "text" at bounding box center [663, 392] width 96 height 22
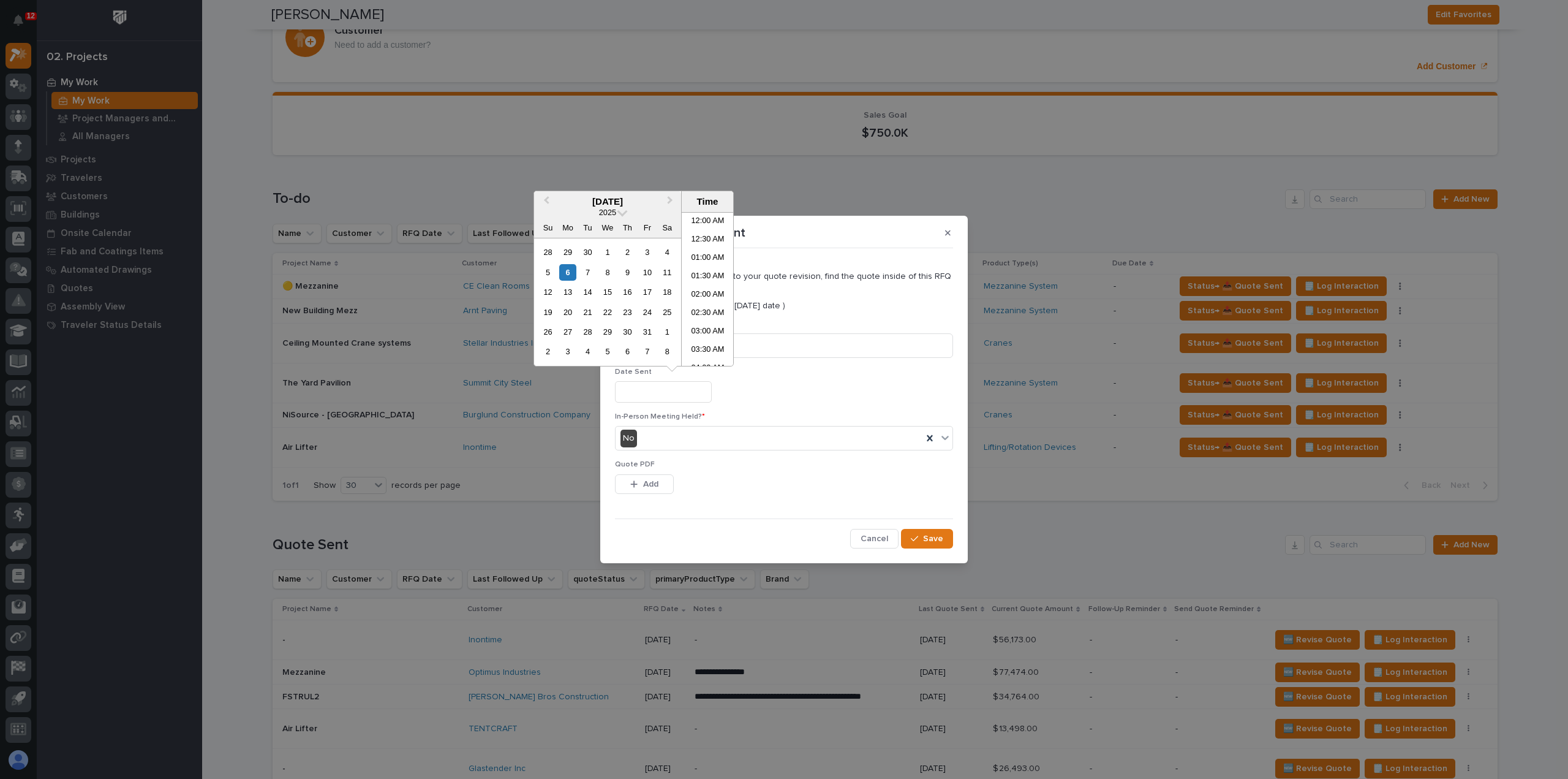
scroll to position [318, 0]
click at [566, 273] on div "6" at bounding box center [567, 272] width 16 height 16
type input "**********"
click at [653, 487] on span "Add" at bounding box center [650, 484] width 16 height 11
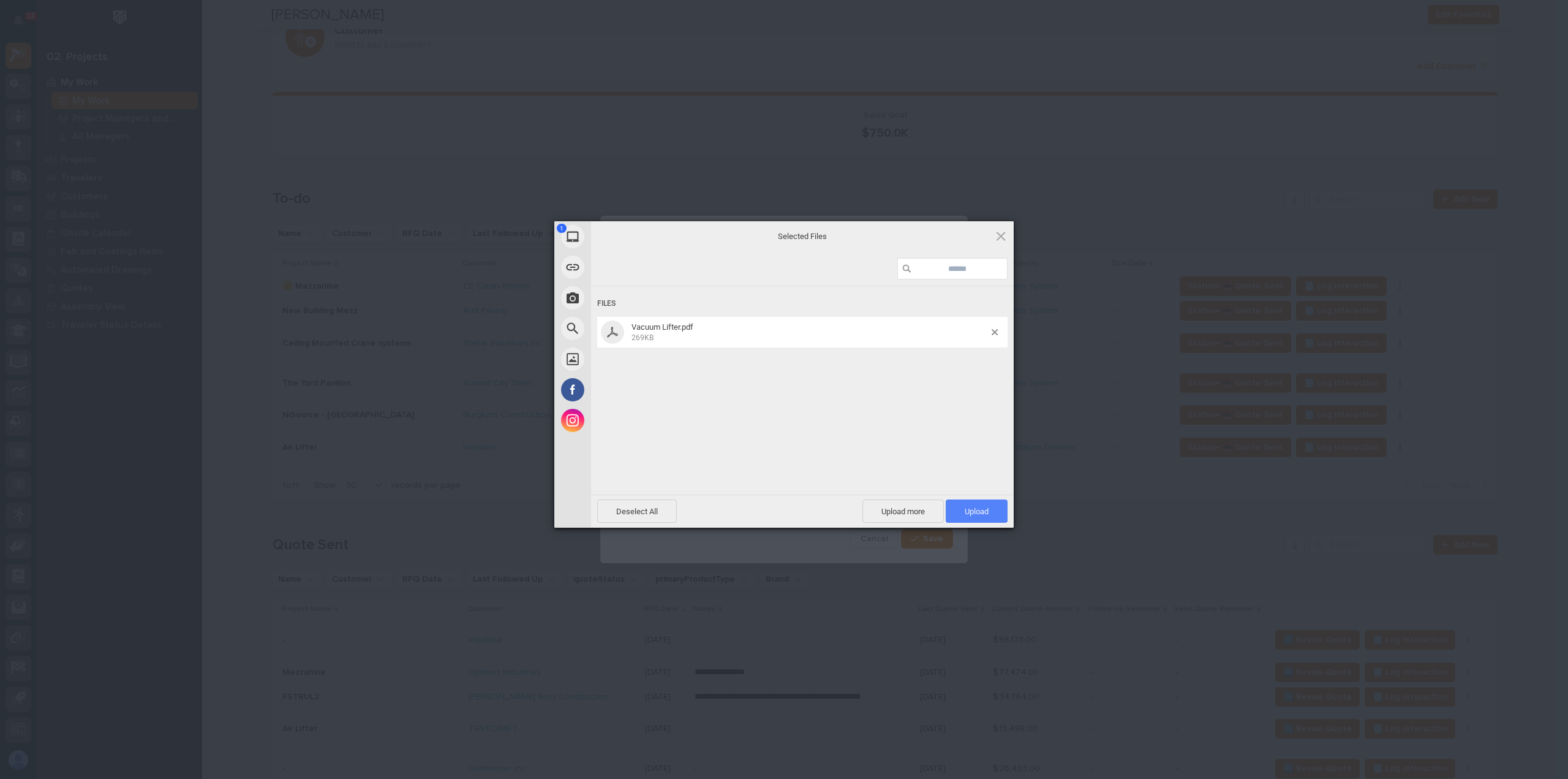
click at [969, 511] on span "Upload 1" at bounding box center [977, 511] width 24 height 9
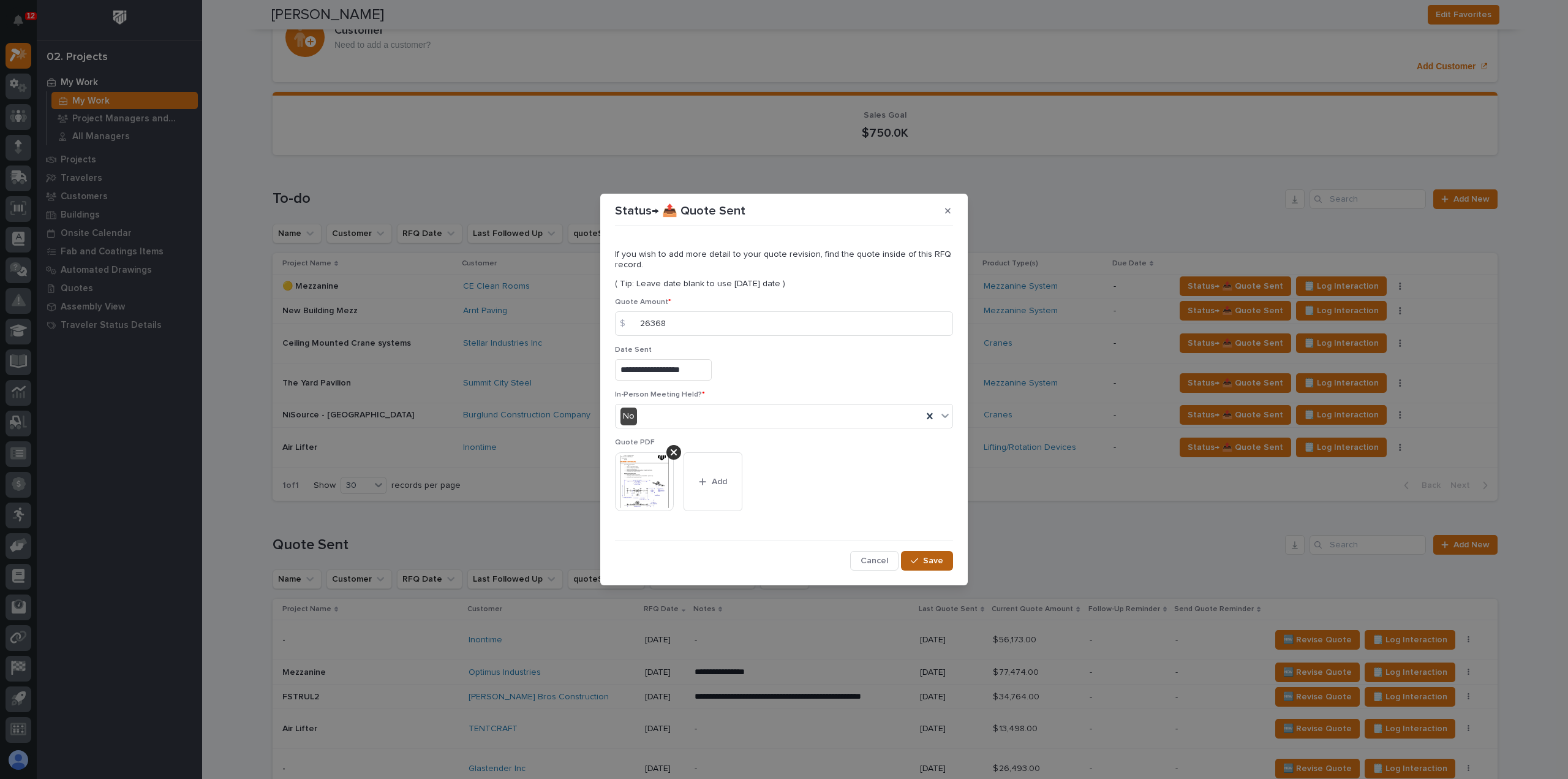
click at [925, 559] on span "Save" at bounding box center [933, 560] width 20 height 11
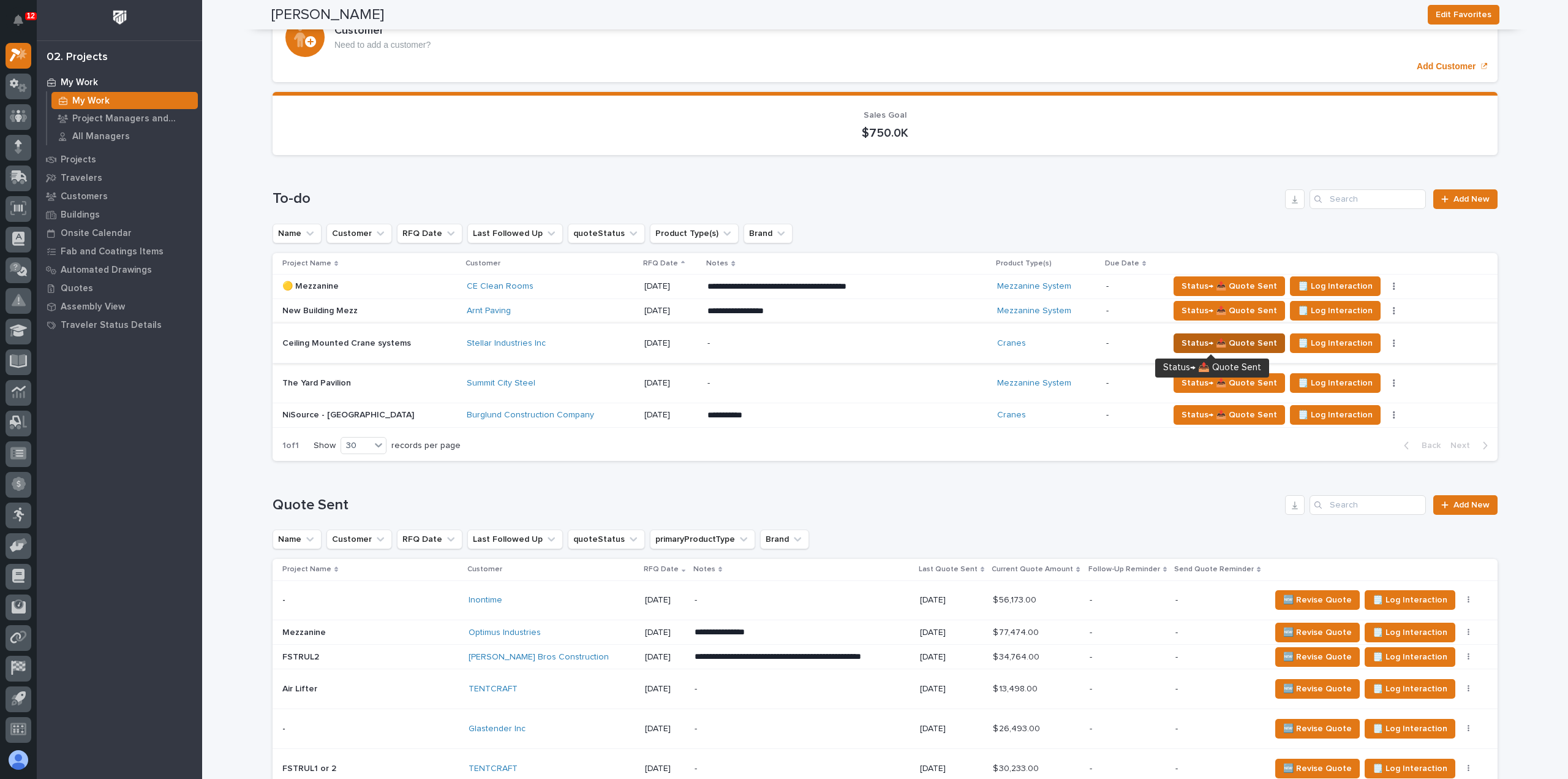
click at [1216, 343] on span "Status→ 📤 Quote Sent" at bounding box center [1229, 344] width 96 height 15
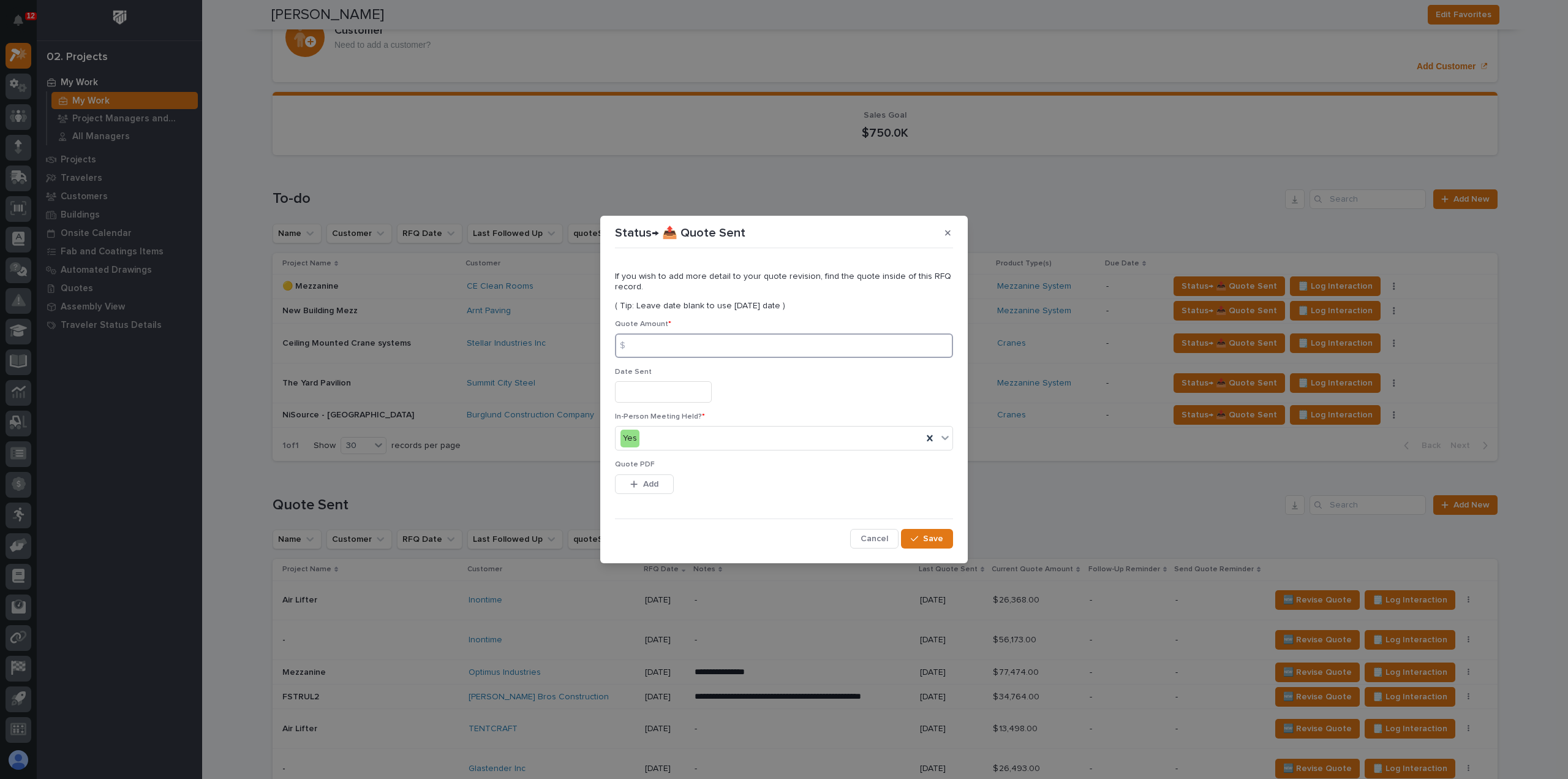
click at [662, 348] on input at bounding box center [784, 345] width 338 height 24
type input "33672"
click at [685, 392] on input "text" at bounding box center [663, 392] width 96 height 22
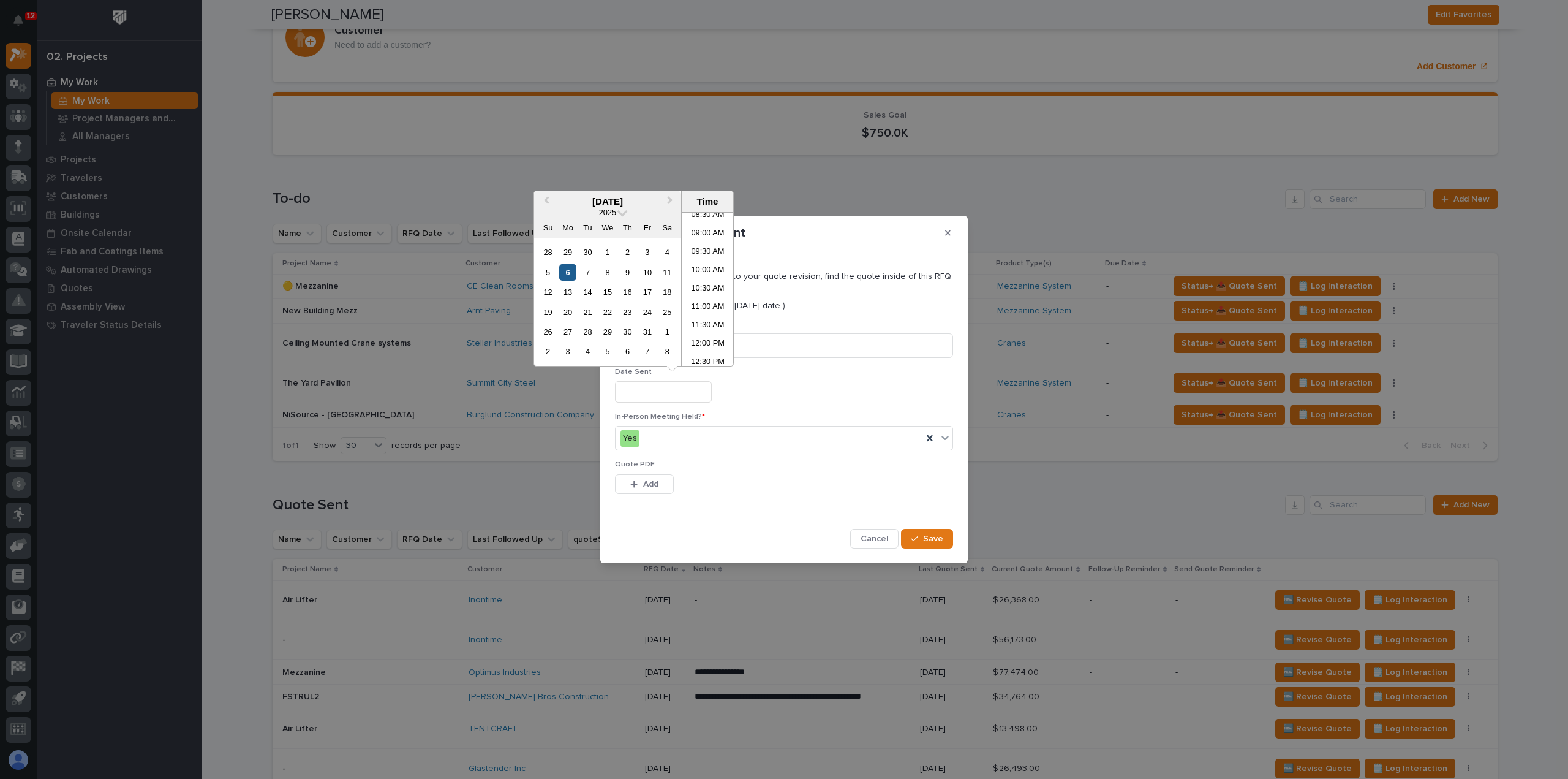
click at [566, 273] on div "6" at bounding box center [567, 272] width 16 height 16
type input "**********"
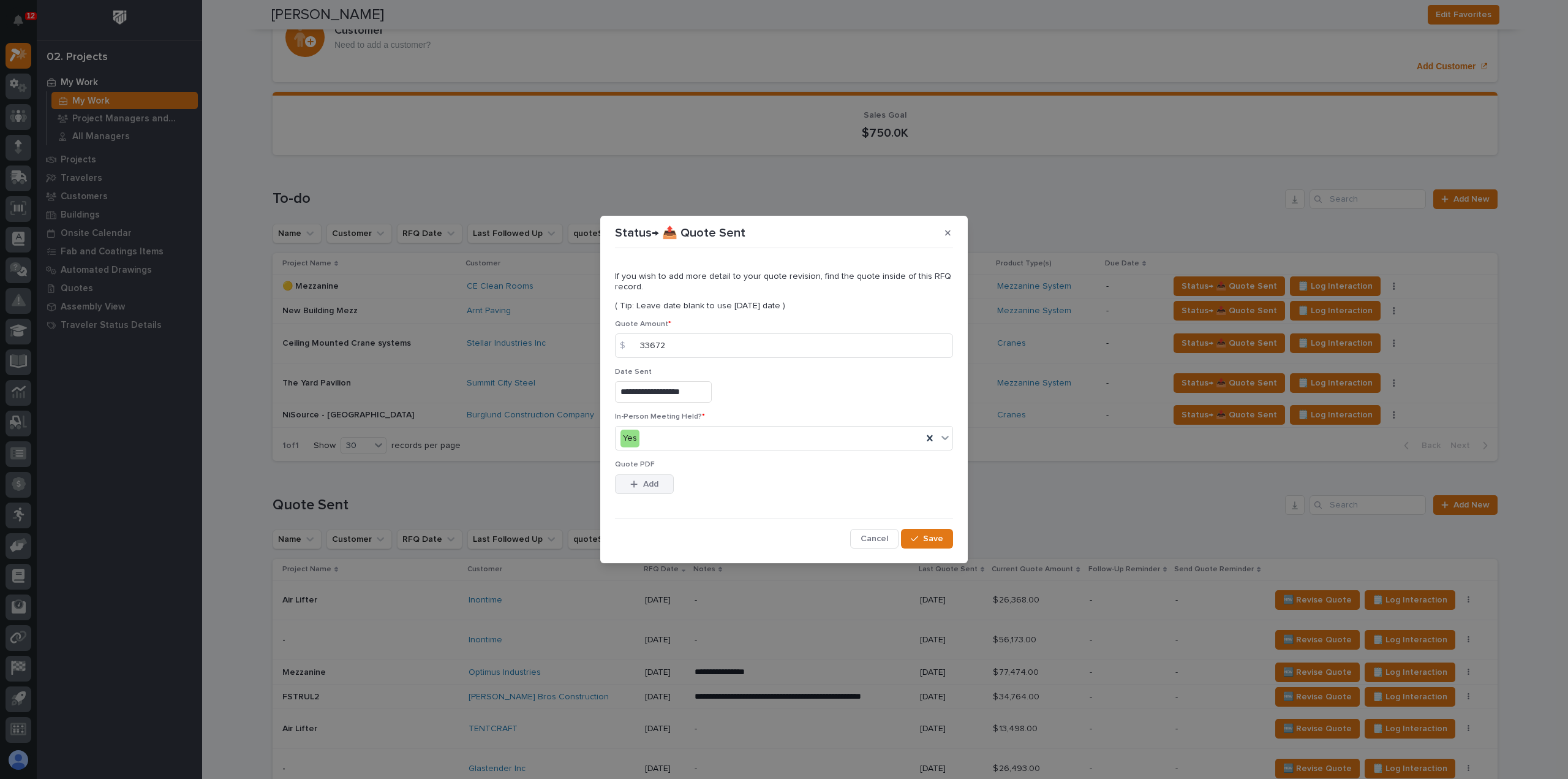
click at [656, 486] on span "Add" at bounding box center [650, 484] width 16 height 11
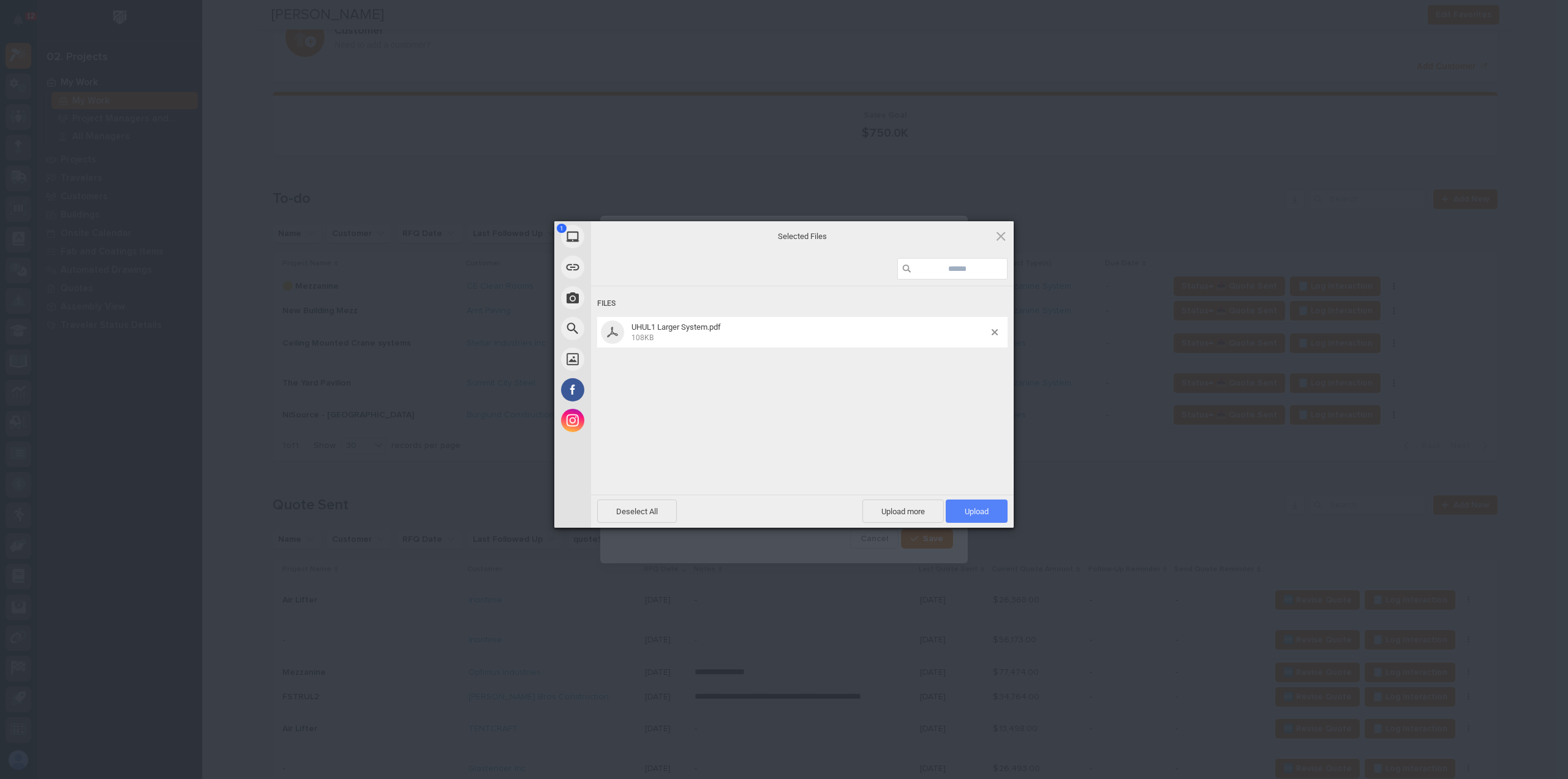
click at [973, 510] on span "Upload 1" at bounding box center [977, 511] width 24 height 9
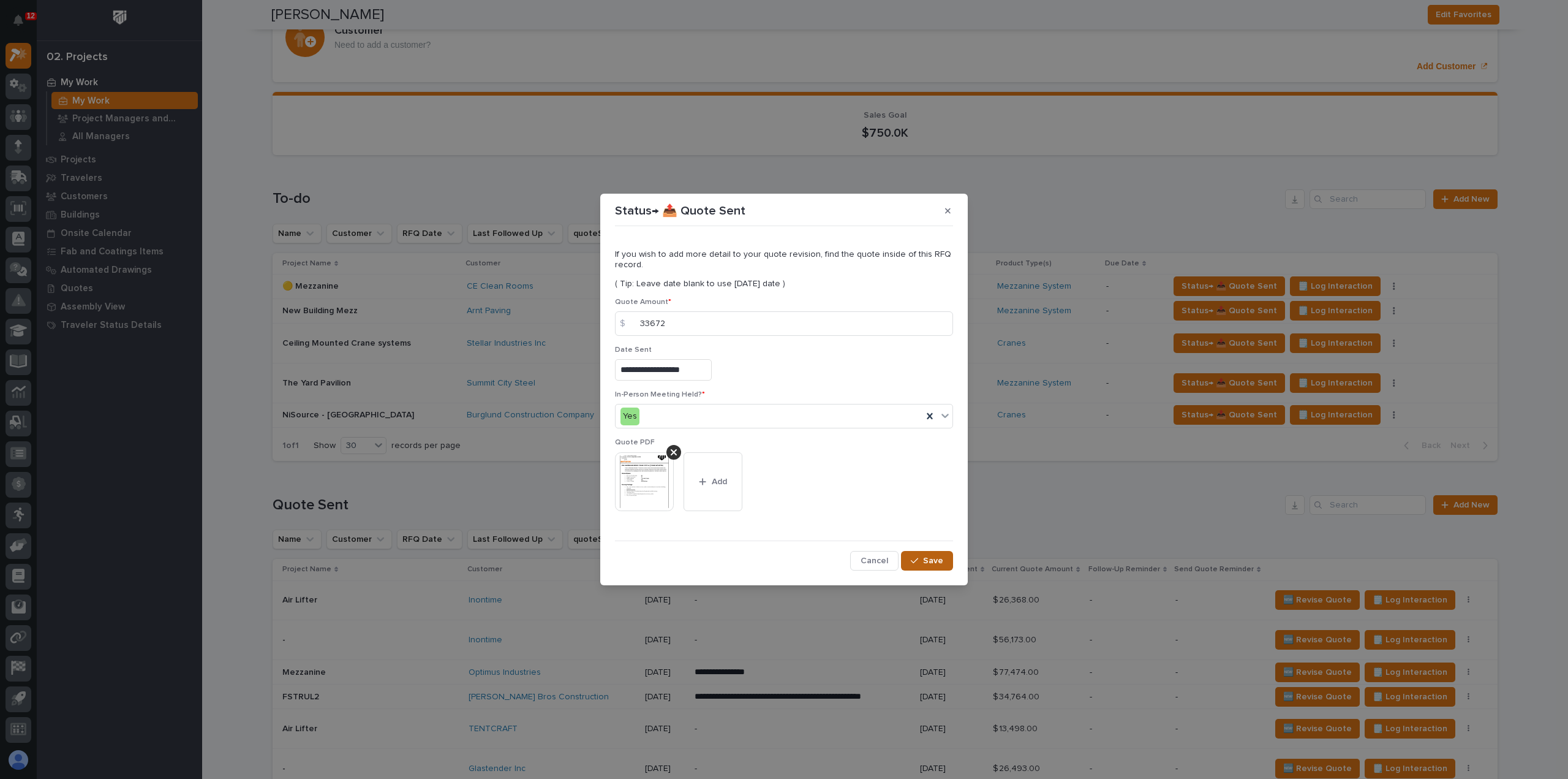
click at [933, 562] on span "Save" at bounding box center [933, 560] width 20 height 11
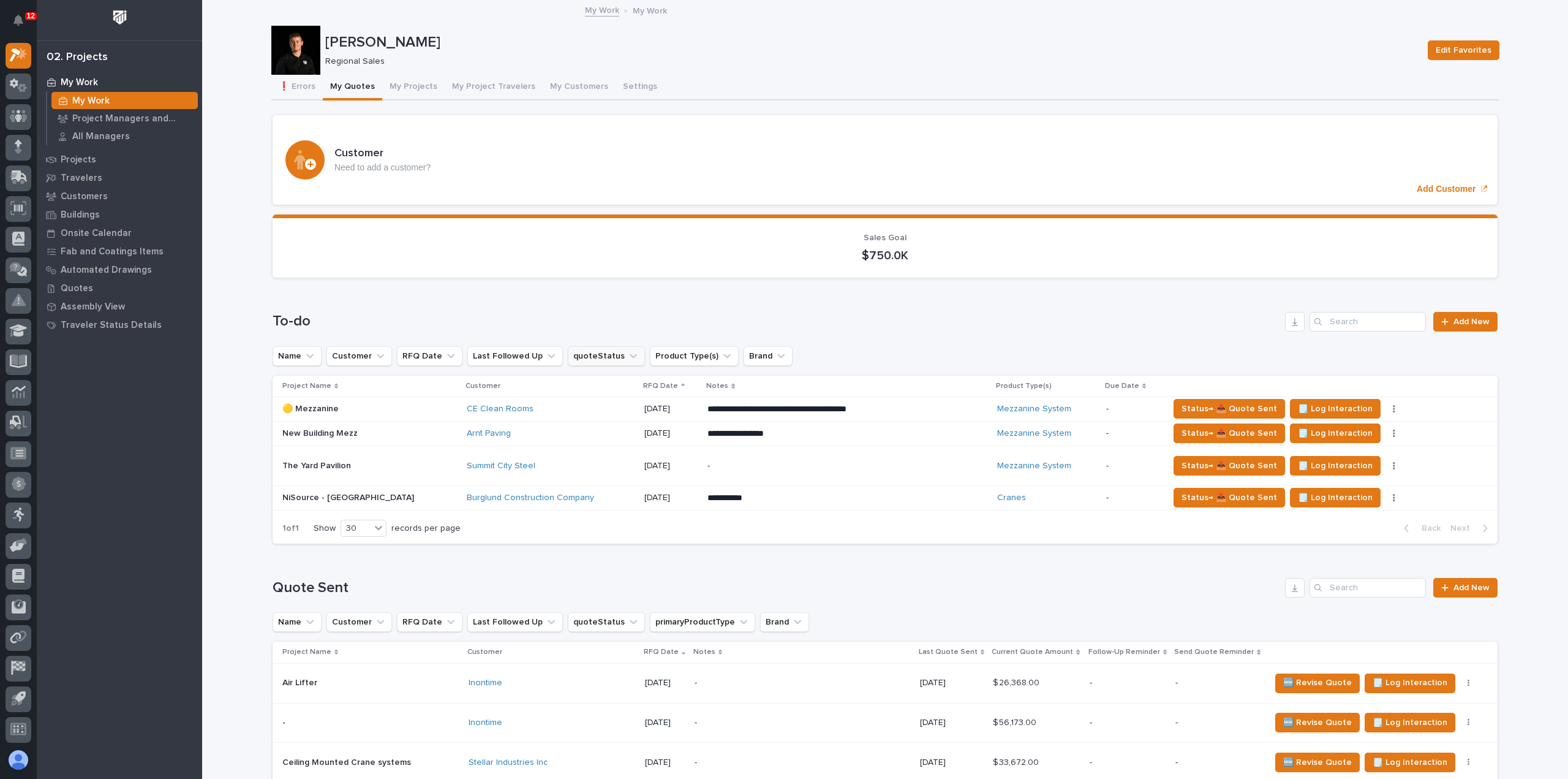
scroll to position [429, 0]
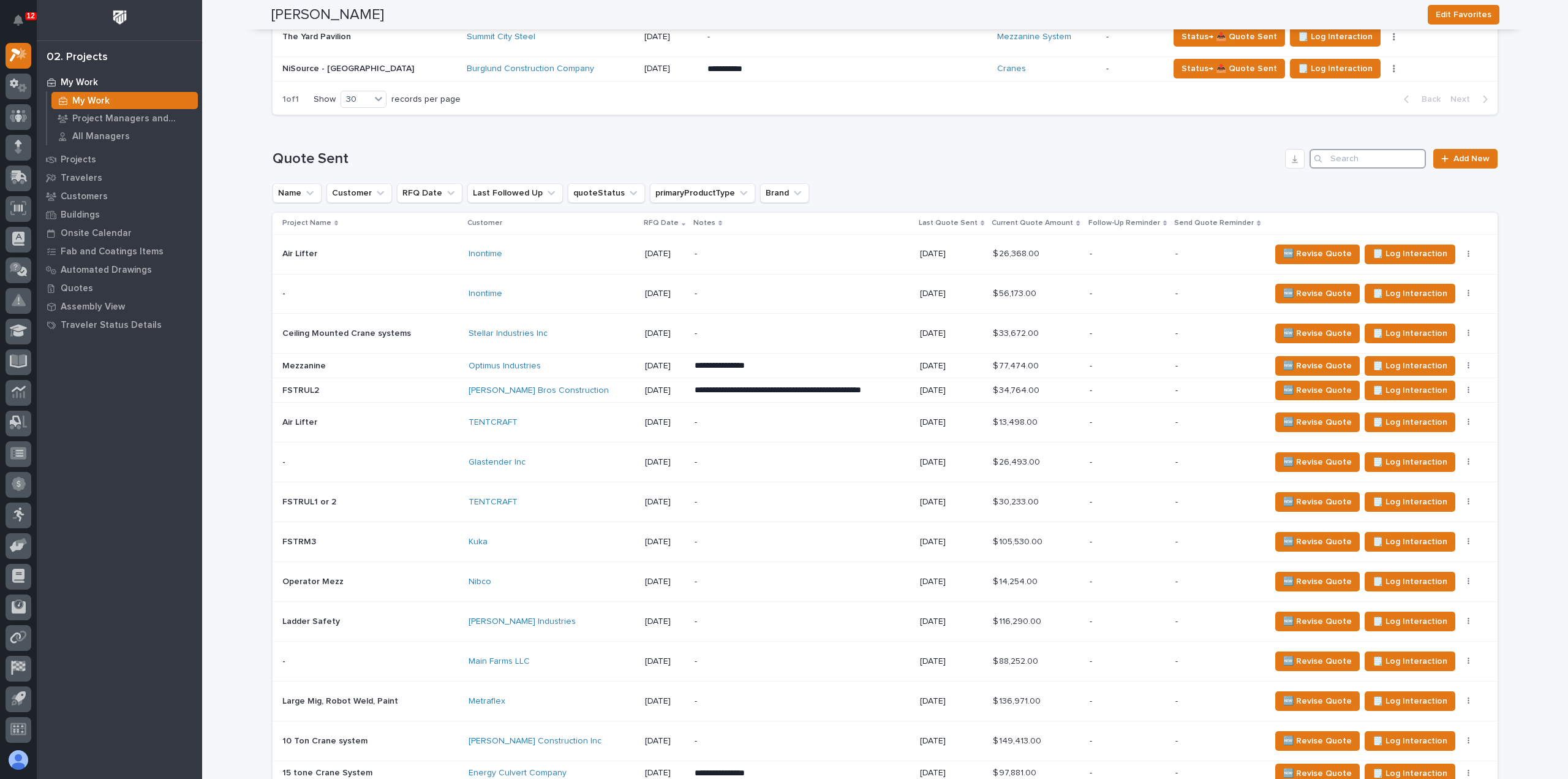
click at [1357, 160] on input "Search" at bounding box center [1368, 159] width 116 height 19
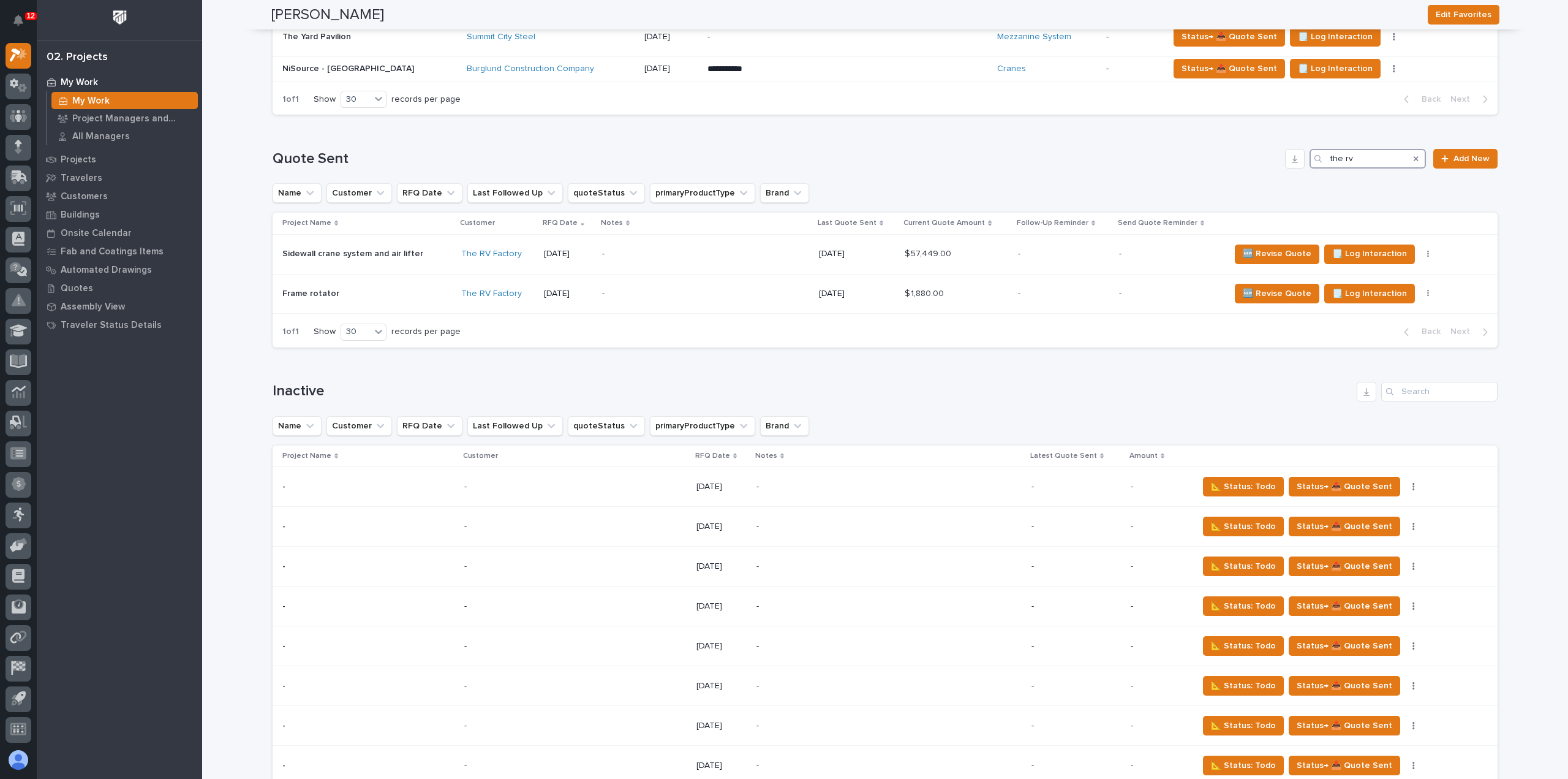
type input "the rv"
click at [1271, 252] on span "🆕 Revise Quote" at bounding box center [1277, 254] width 69 height 15
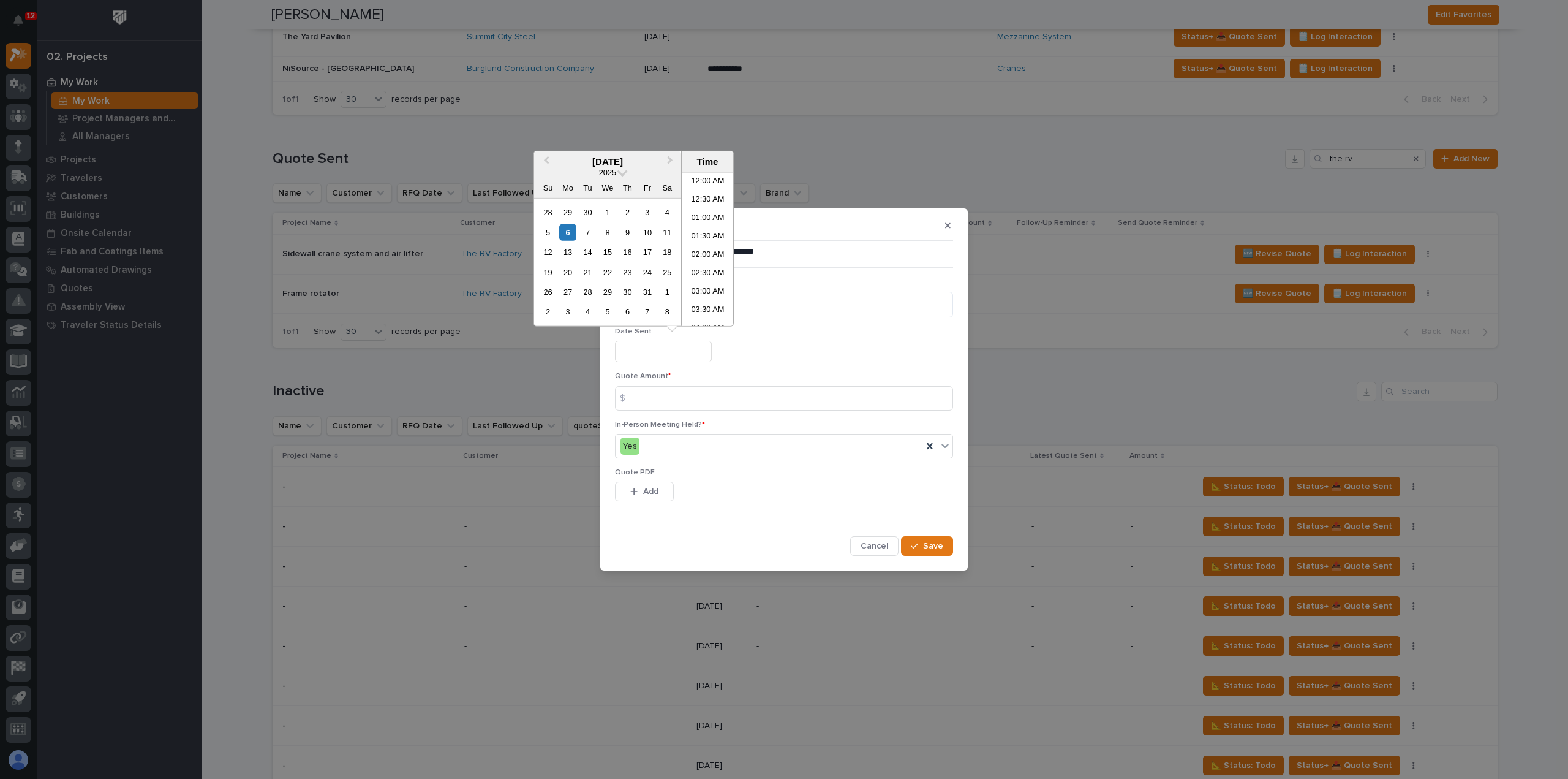
click at [691, 346] on input "text" at bounding box center [663, 351] width 96 height 22
click at [567, 237] on div "6" at bounding box center [567, 231] width 16 height 16
type input "**********"
click at [688, 402] on input at bounding box center [784, 398] width 338 height 24
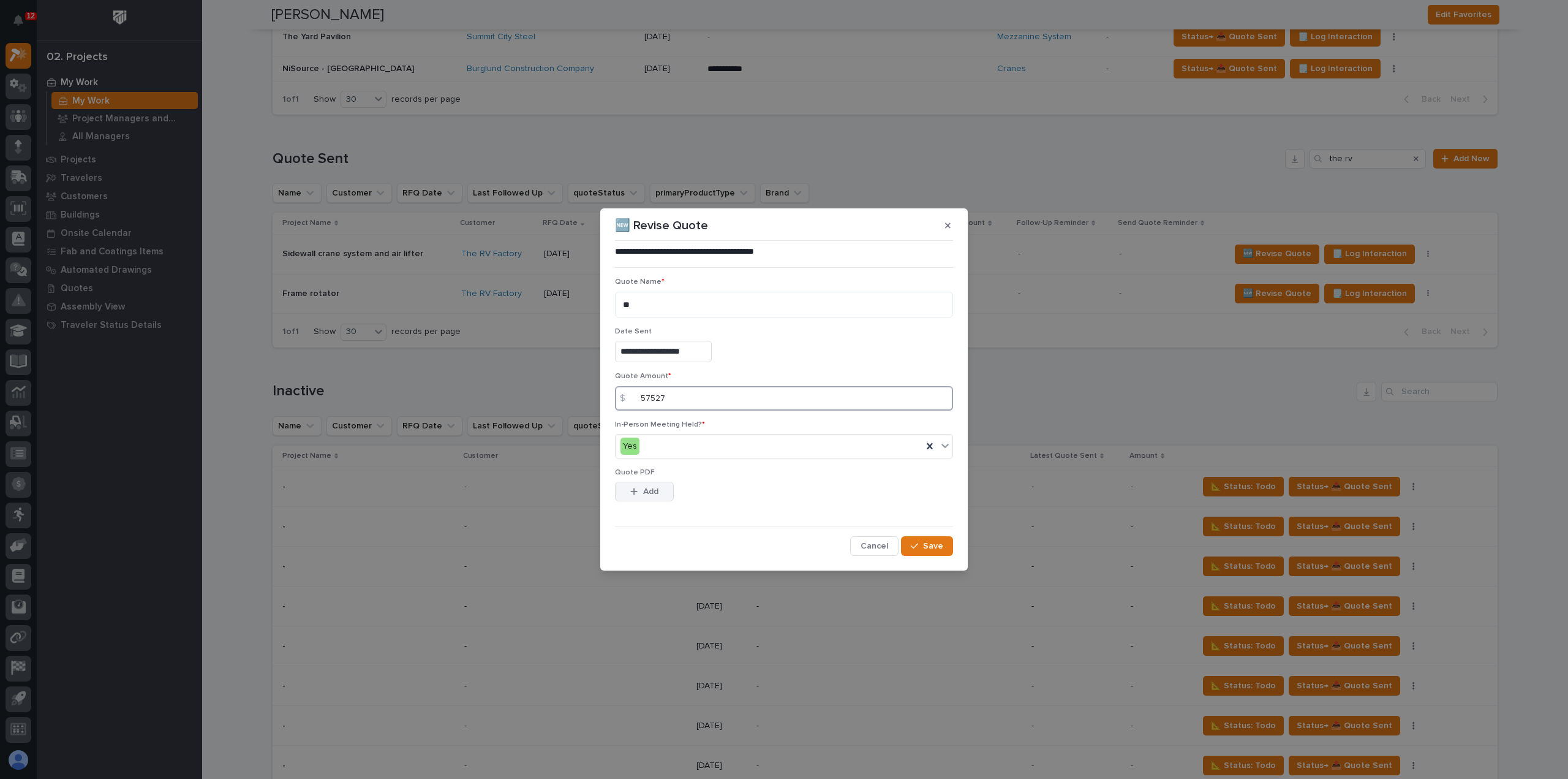
type input "57527"
click at [656, 491] on span "Add" at bounding box center [650, 491] width 16 height 11
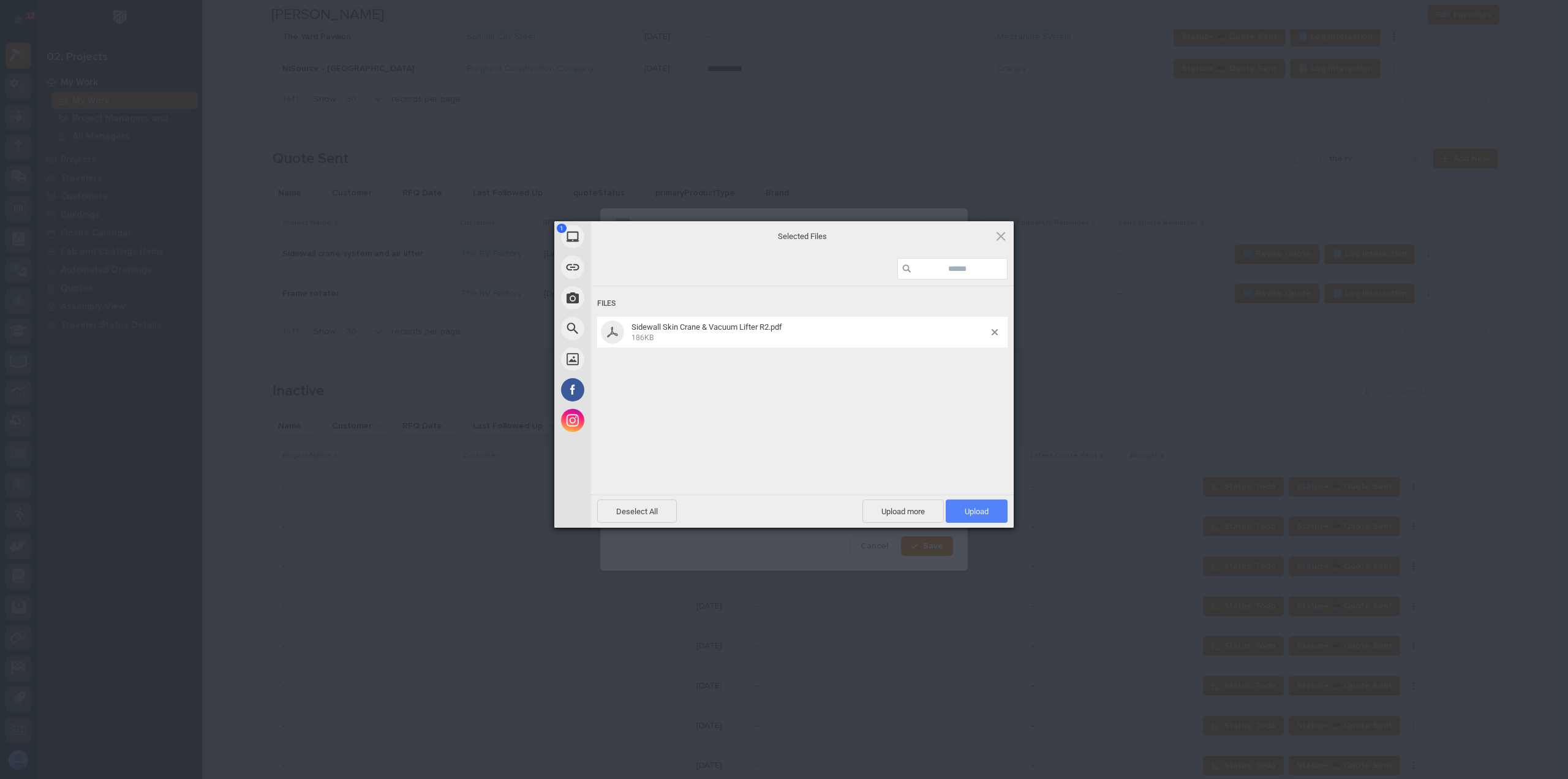
click at [973, 509] on span "Upload 1" at bounding box center [977, 511] width 24 height 9
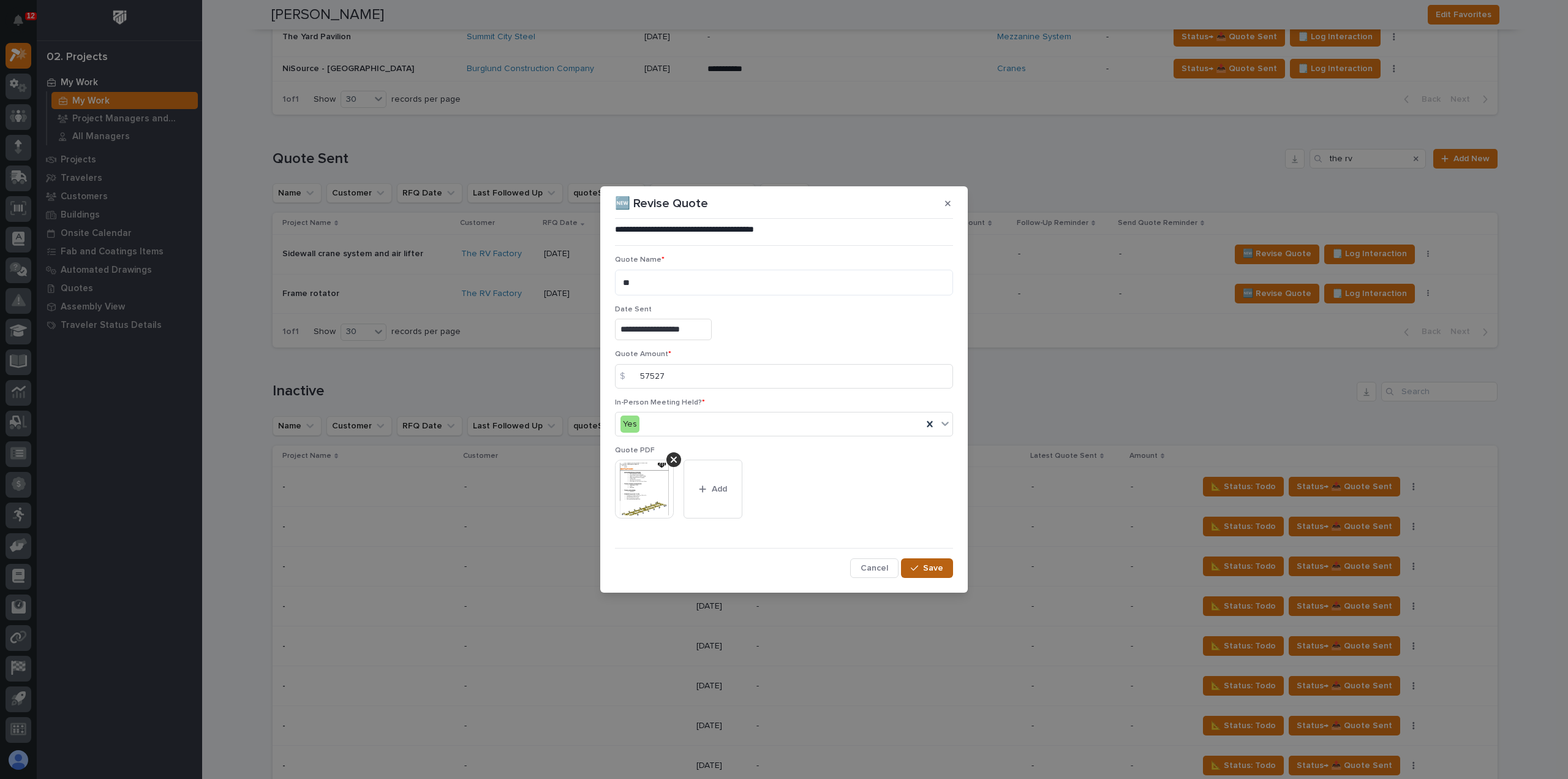
click at [931, 567] on span "Save" at bounding box center [933, 568] width 20 height 11
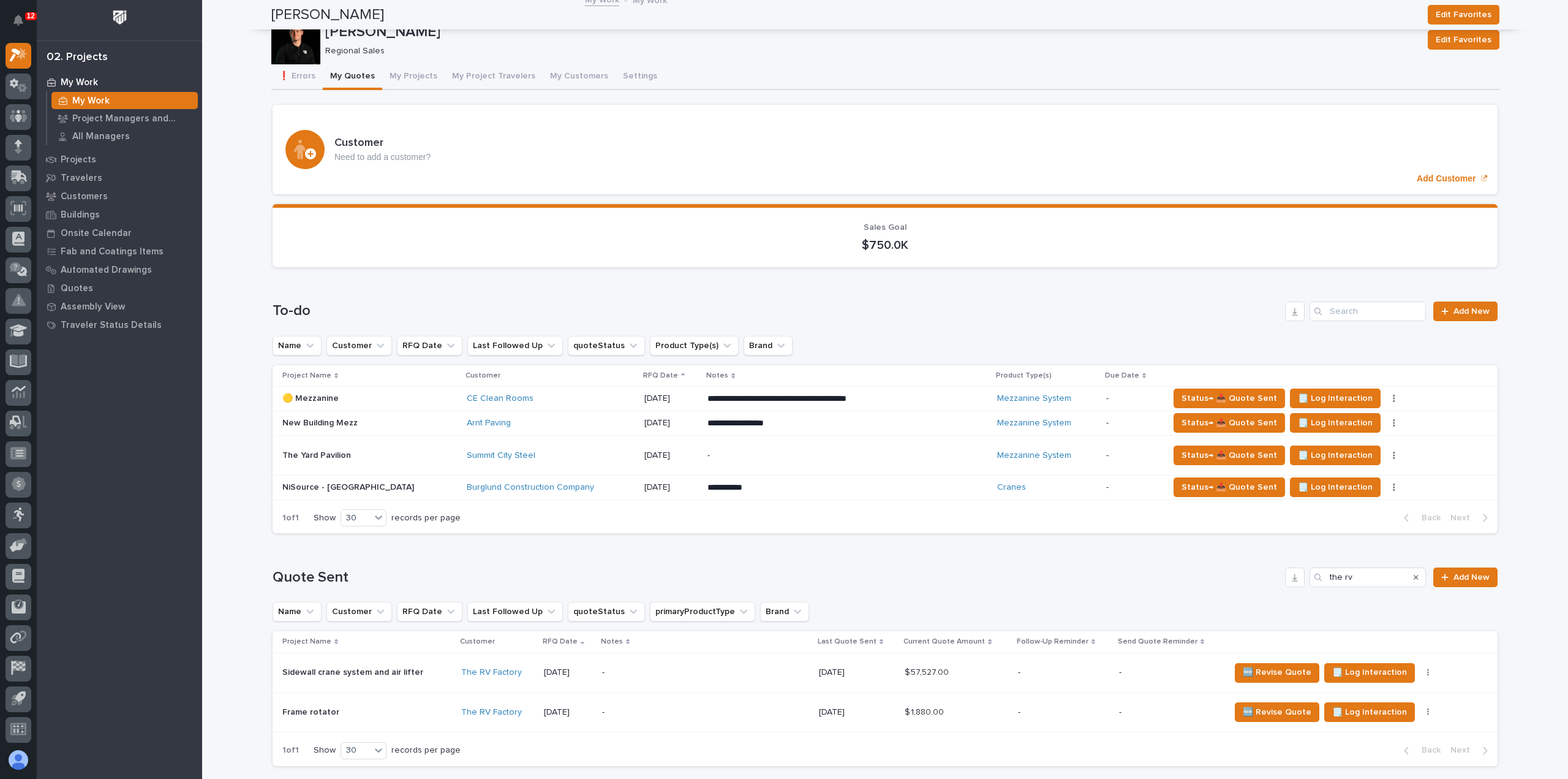
scroll to position [0, 0]
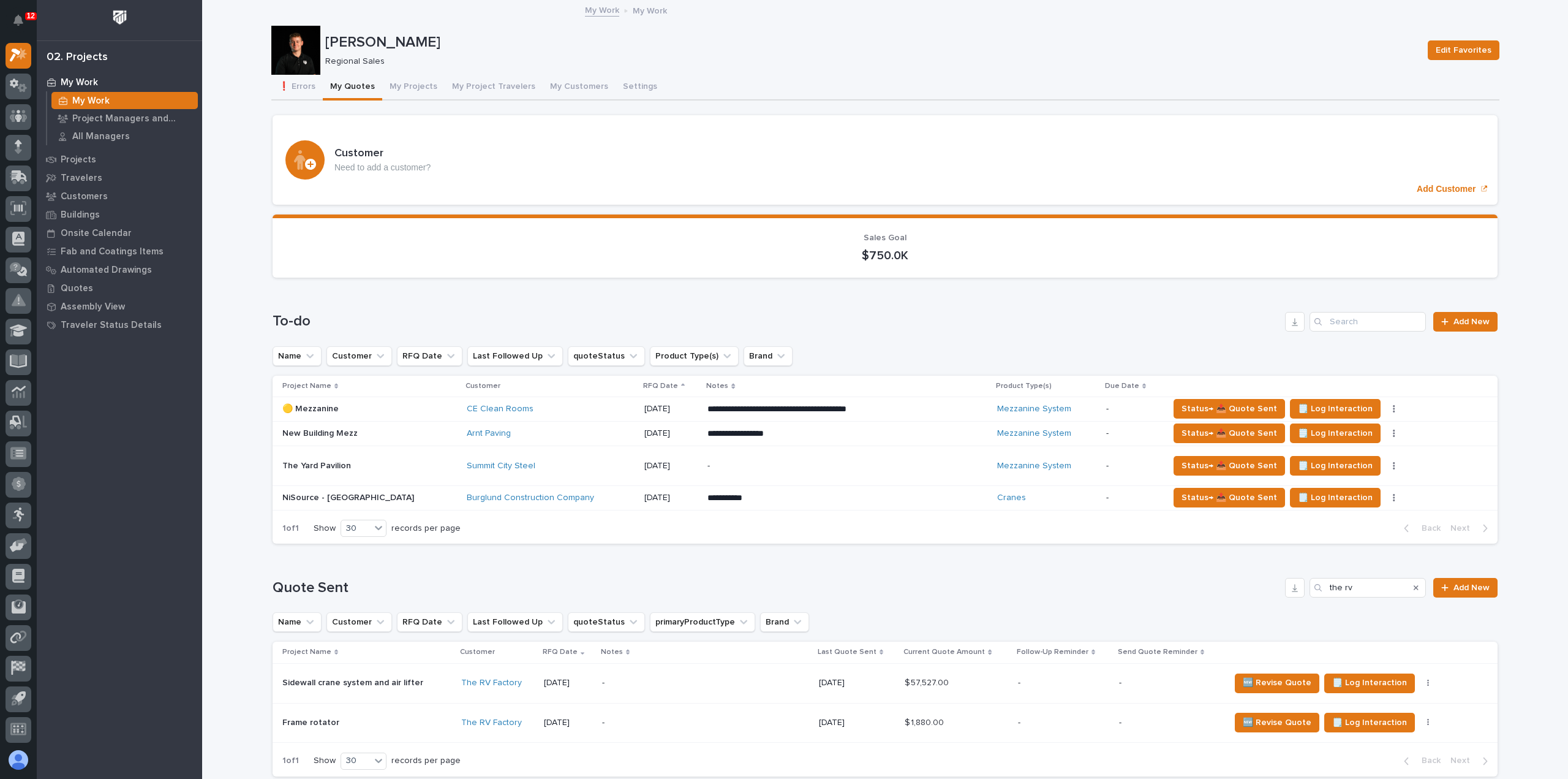
click at [93, 82] on p "My Work" at bounding box center [79, 82] width 37 height 11
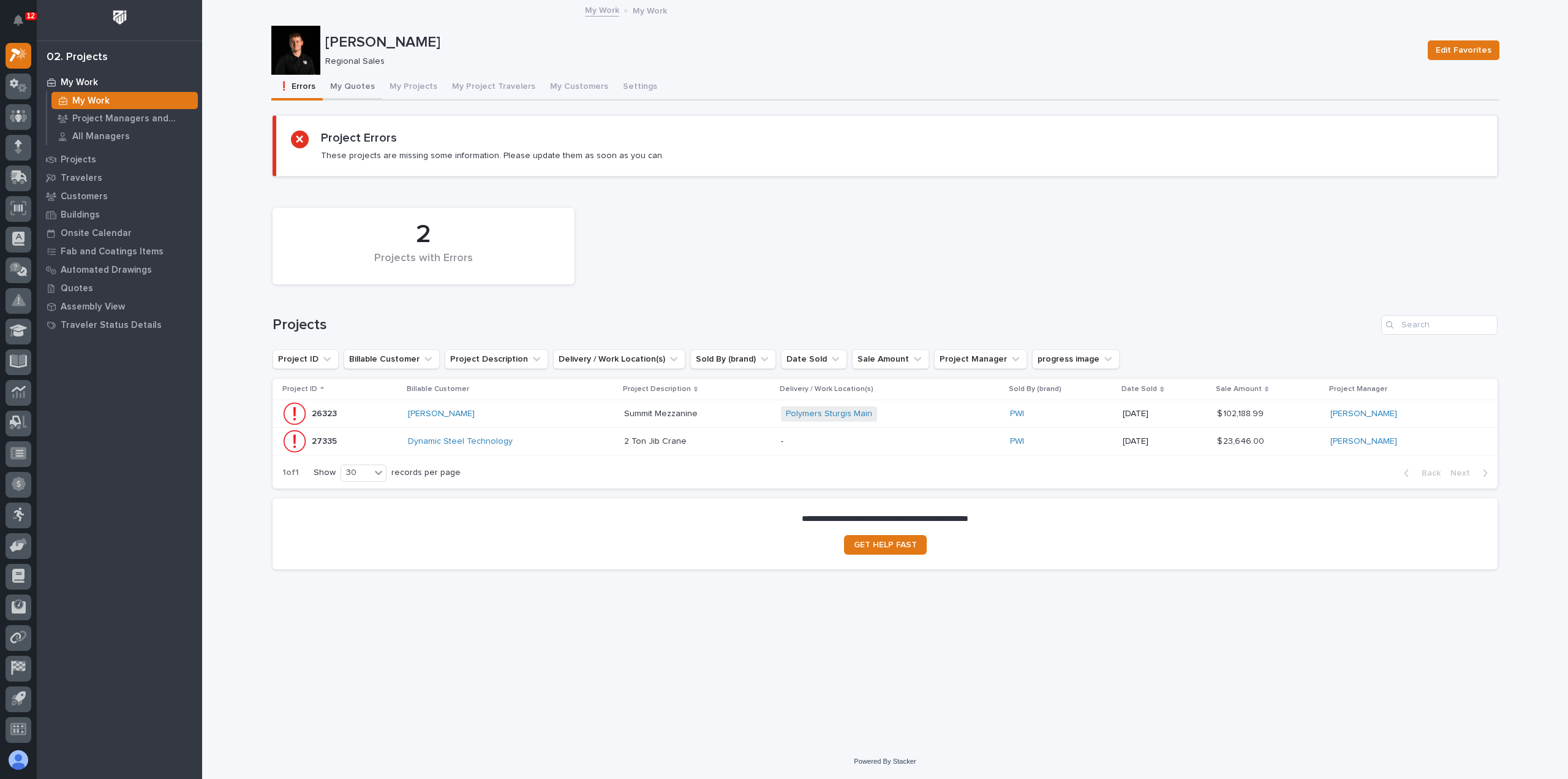
click at [346, 88] on button "My Quotes" at bounding box center [352, 88] width 59 height 26
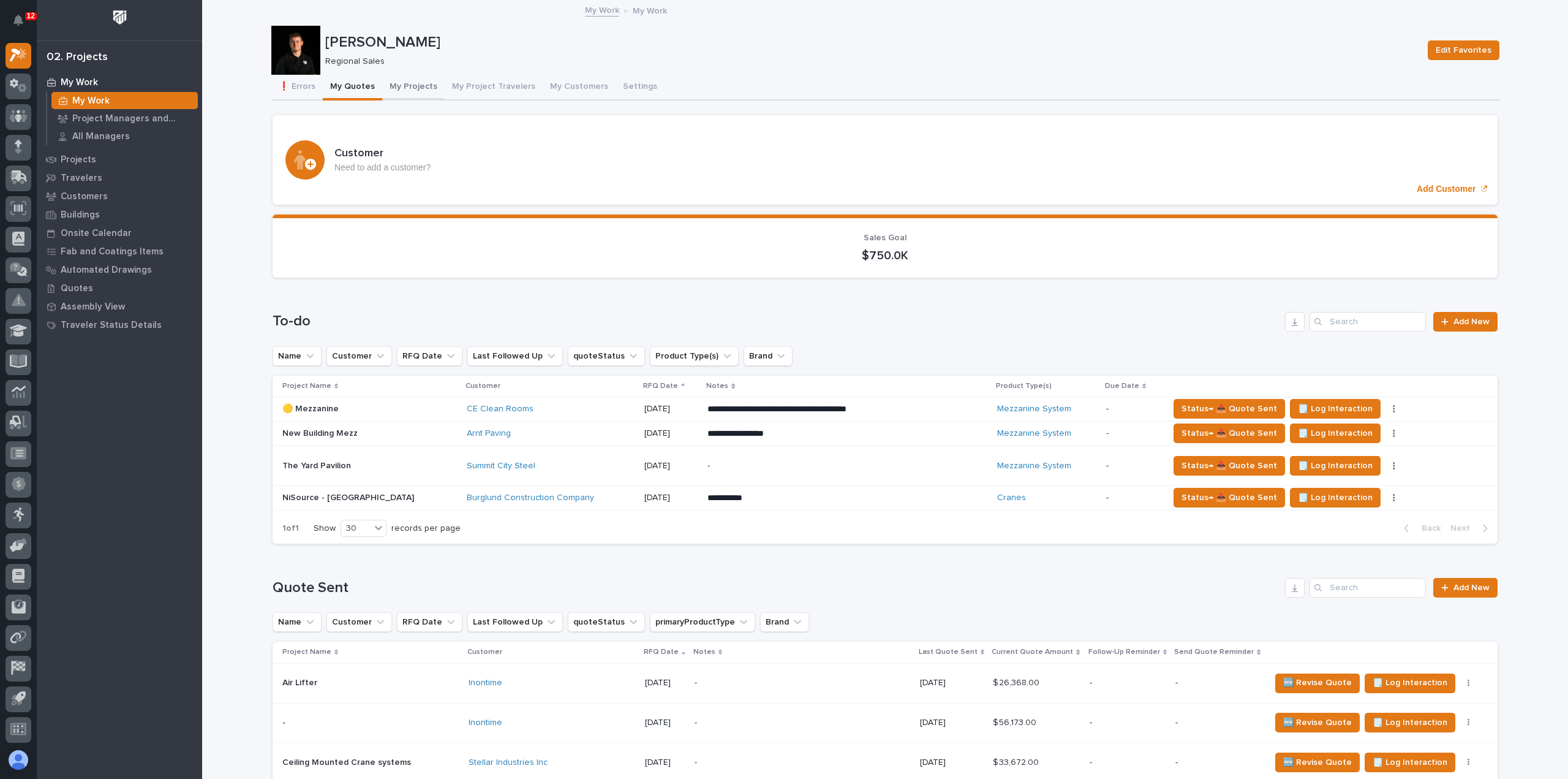
click at [403, 88] on button "My Projects" at bounding box center [413, 88] width 62 height 26
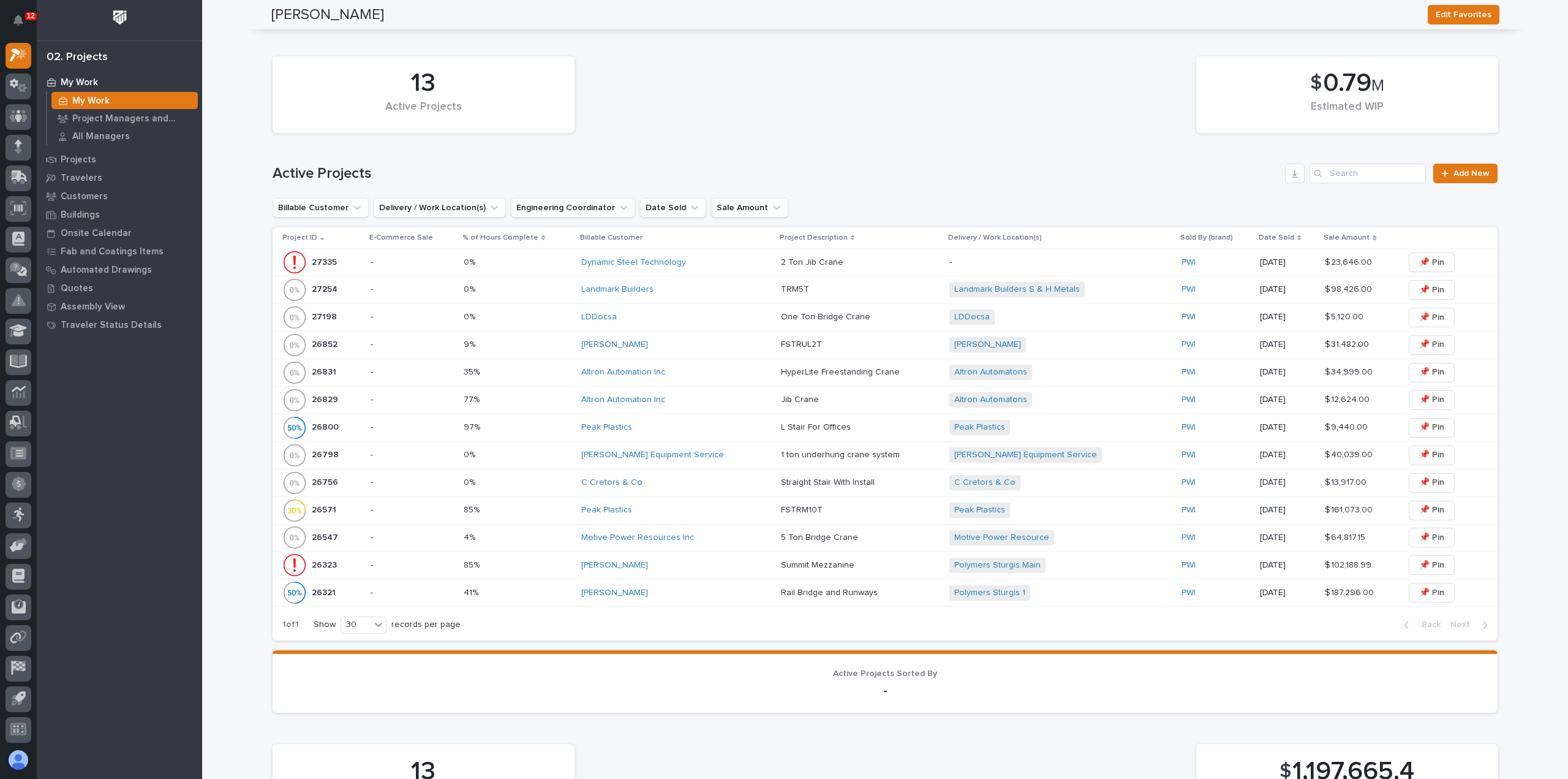
scroll to position [245, 0]
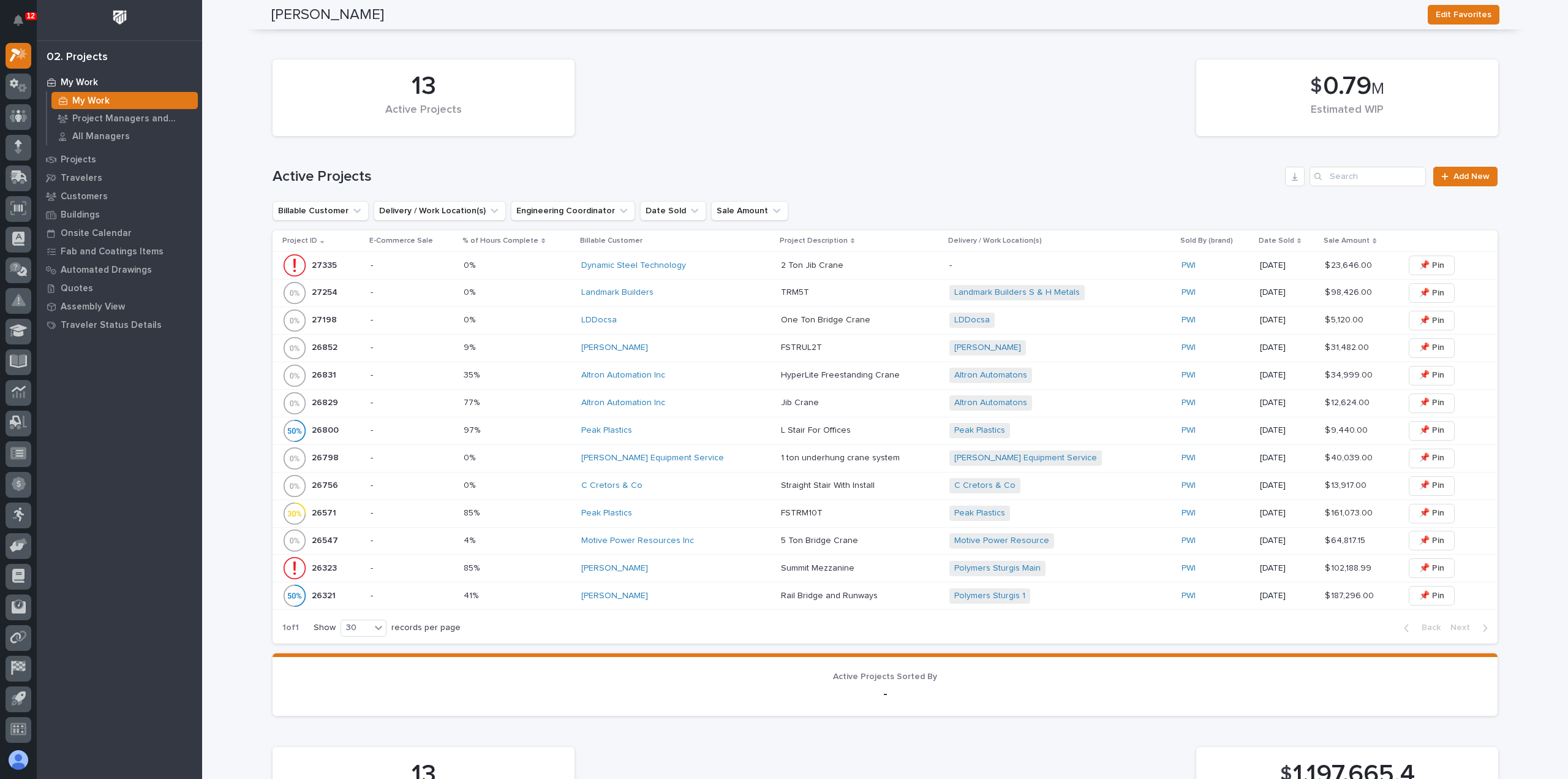
click at [723, 343] on div "[PERSON_NAME]" at bounding box center [676, 348] width 190 height 10
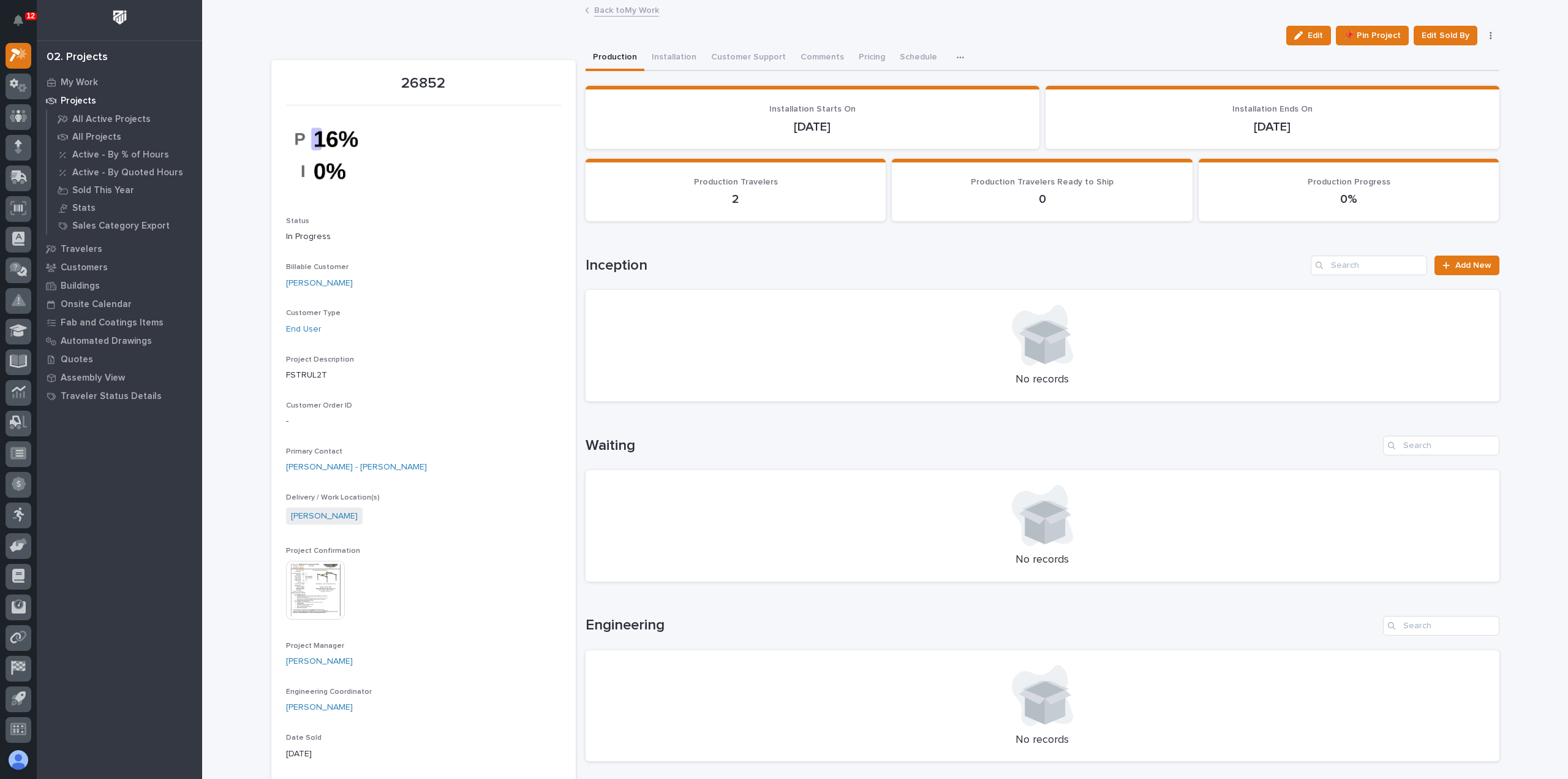
click at [622, 10] on link "Back to My Work" at bounding box center [627, 9] width 65 height 14
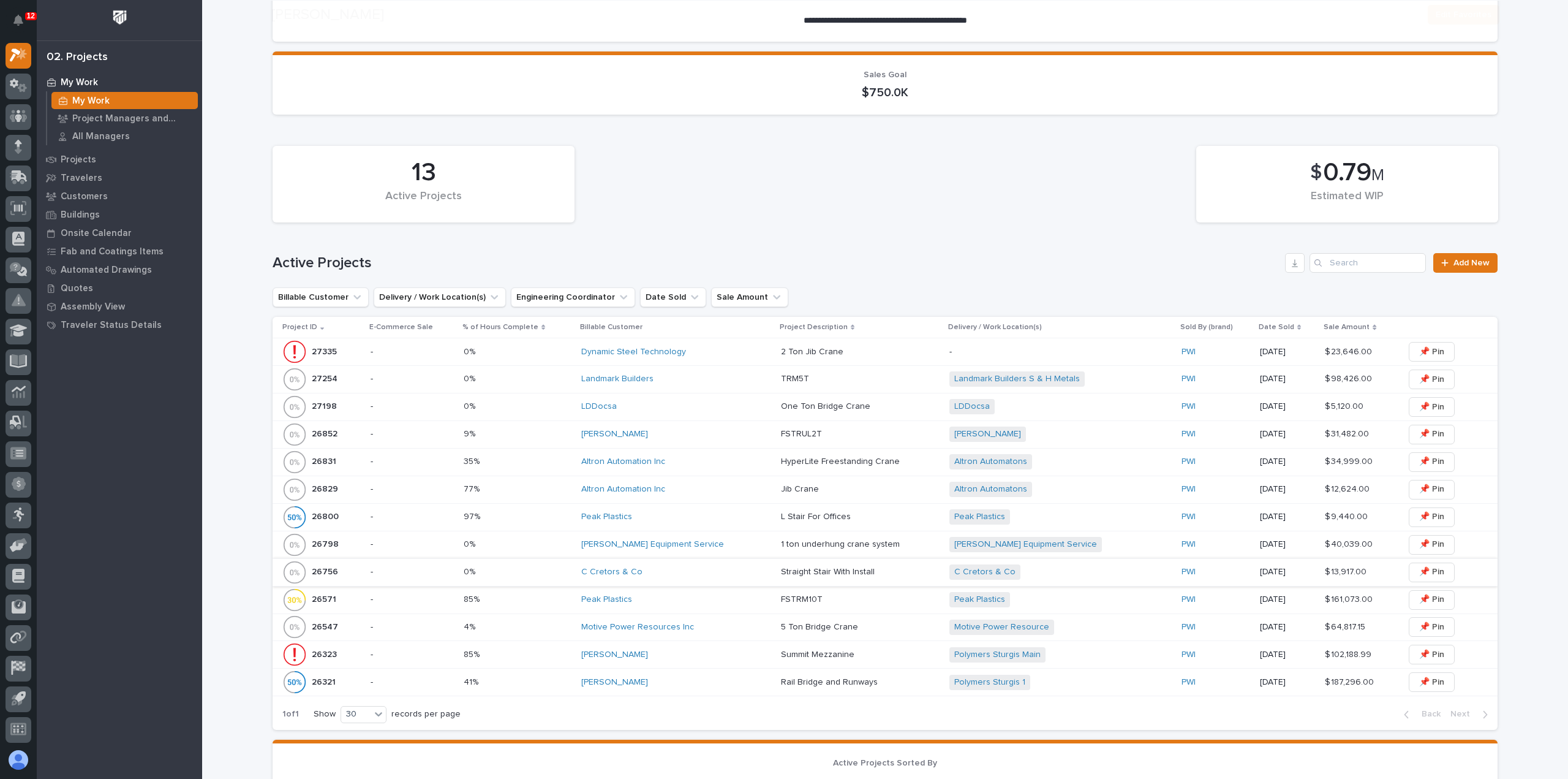
scroll to position [184, 0]
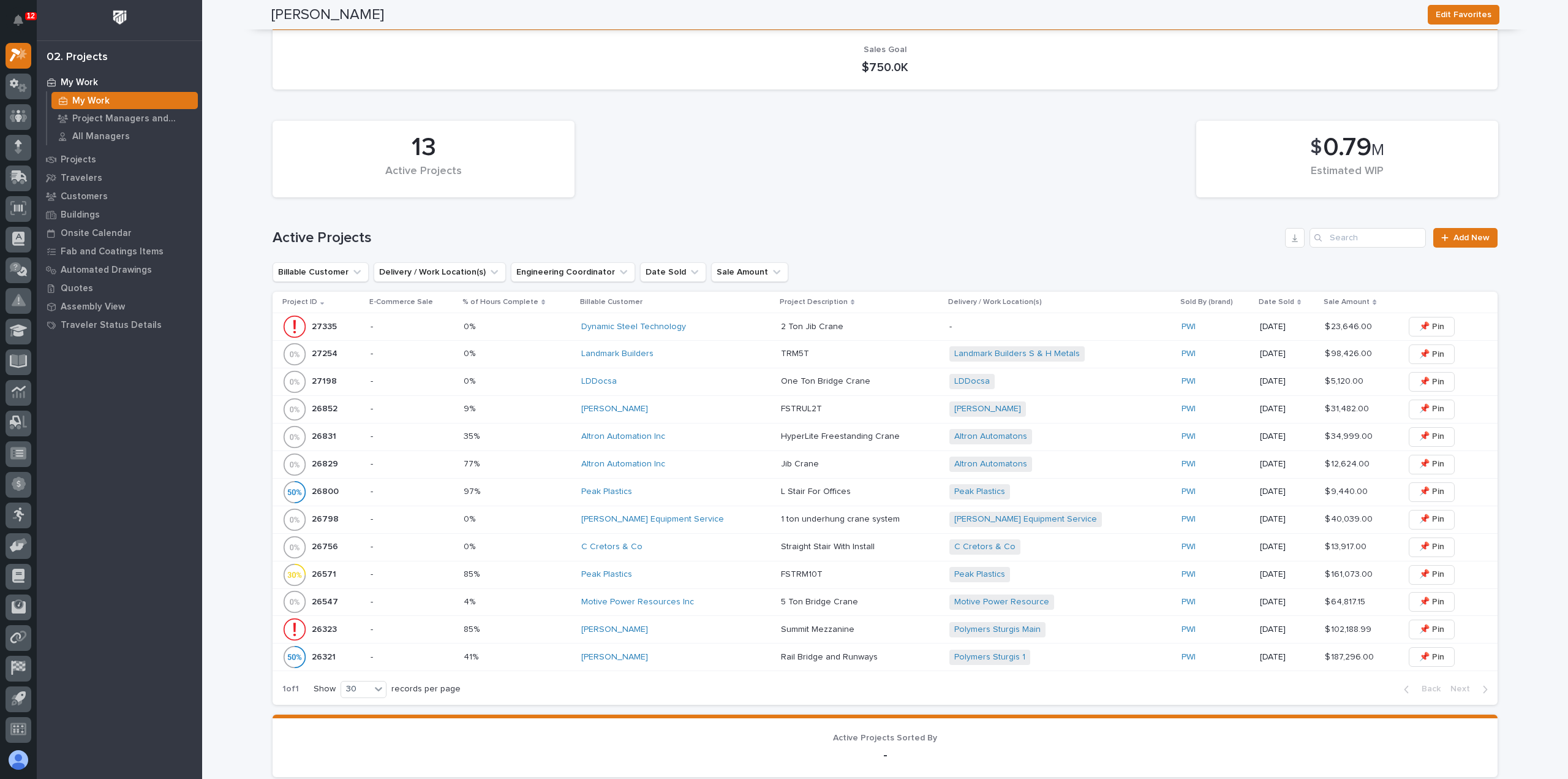
click at [729, 517] on div "[PERSON_NAME] Equipment Service" at bounding box center [676, 519] width 190 height 10
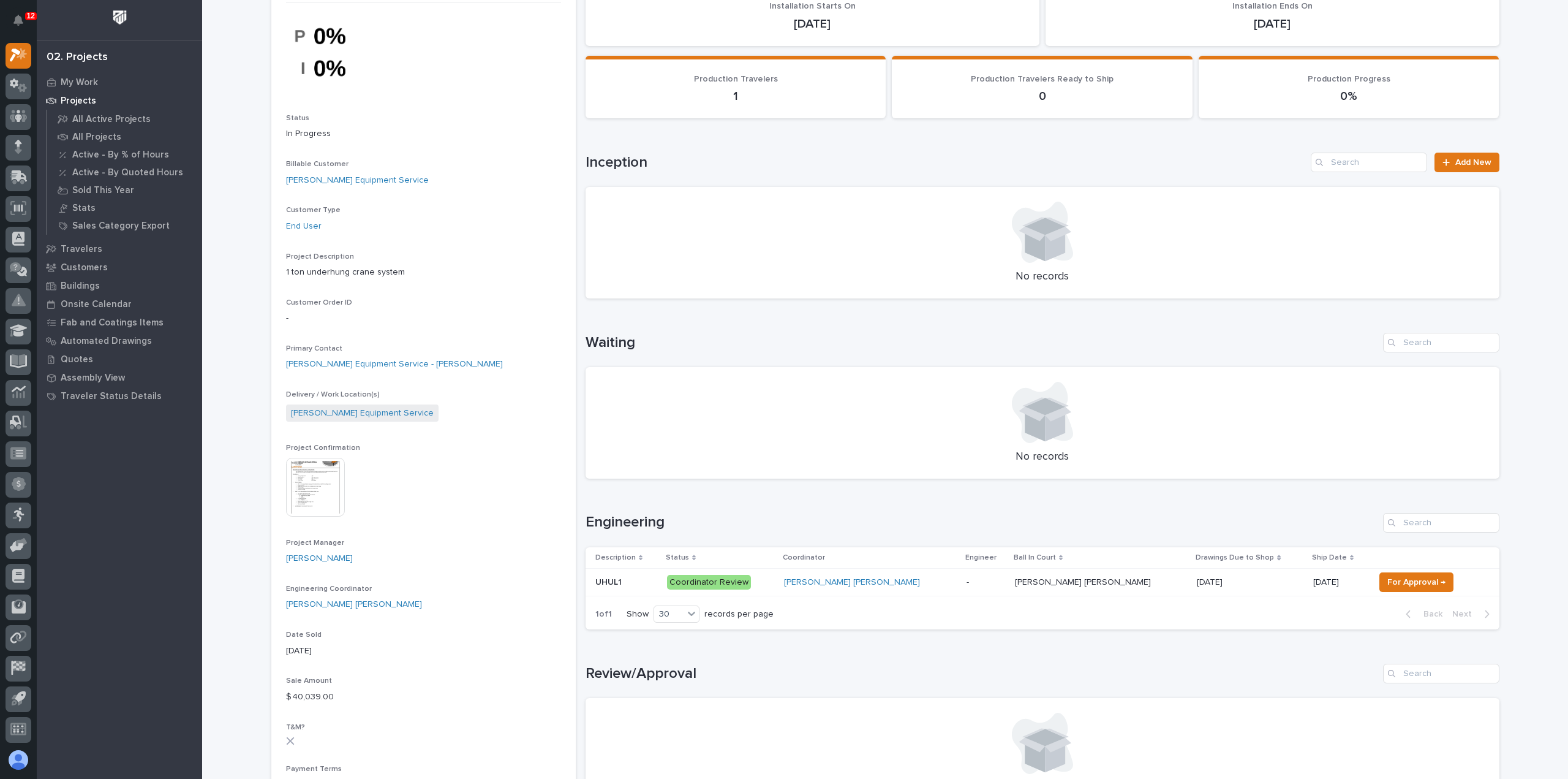
scroll to position [122, 0]
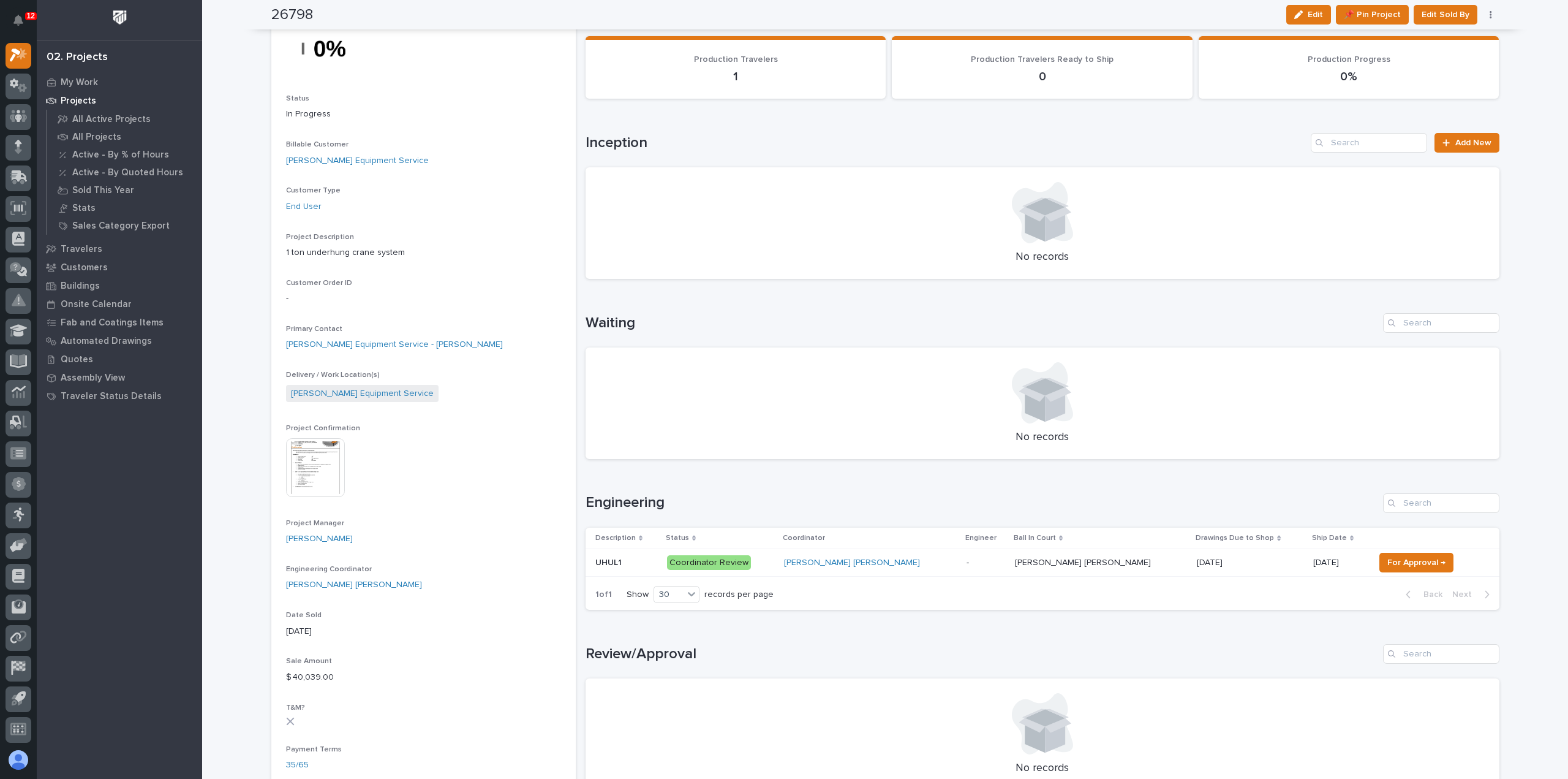
click at [919, 564] on div "[PERSON_NAME] [PERSON_NAME]" at bounding box center [870, 563] width 173 height 10
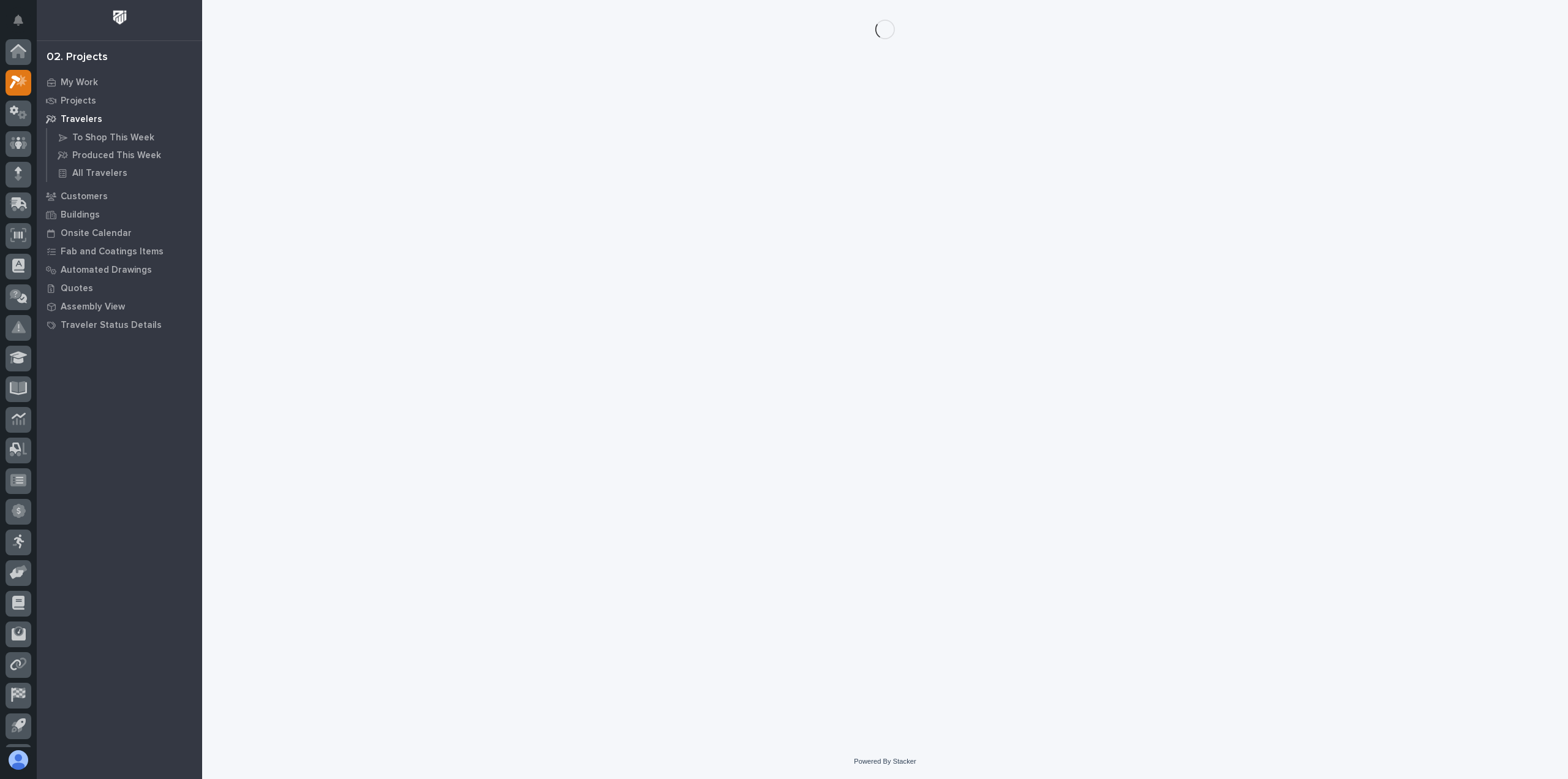
scroll to position [27, 0]
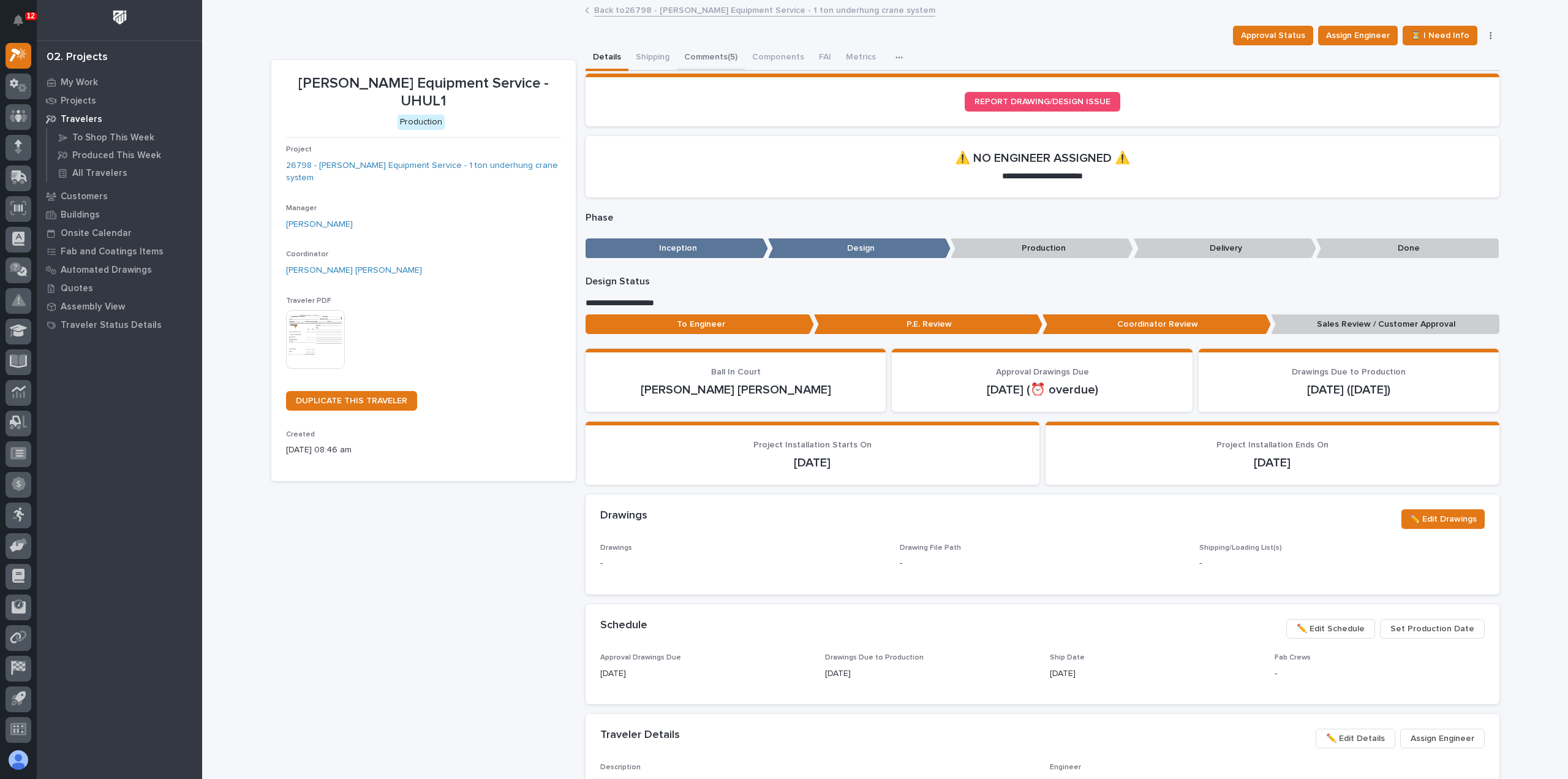
click at [709, 53] on button "Comments (5)" at bounding box center [711, 58] width 68 height 26
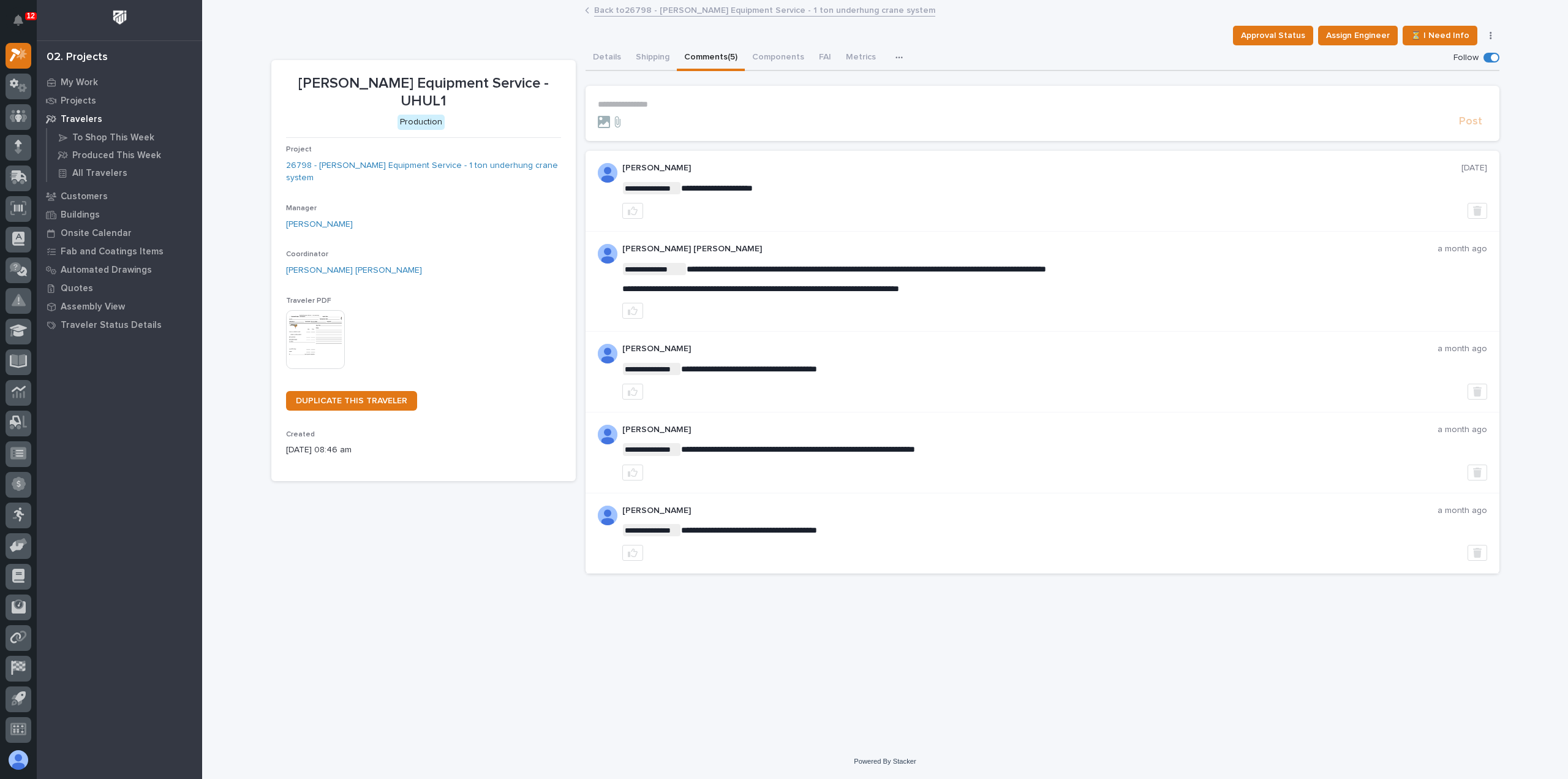
click at [635, 10] on link "Back to 26798 - [PERSON_NAME] Equipment Service - 1 ton underhung crane system" at bounding box center [765, 9] width 341 height 14
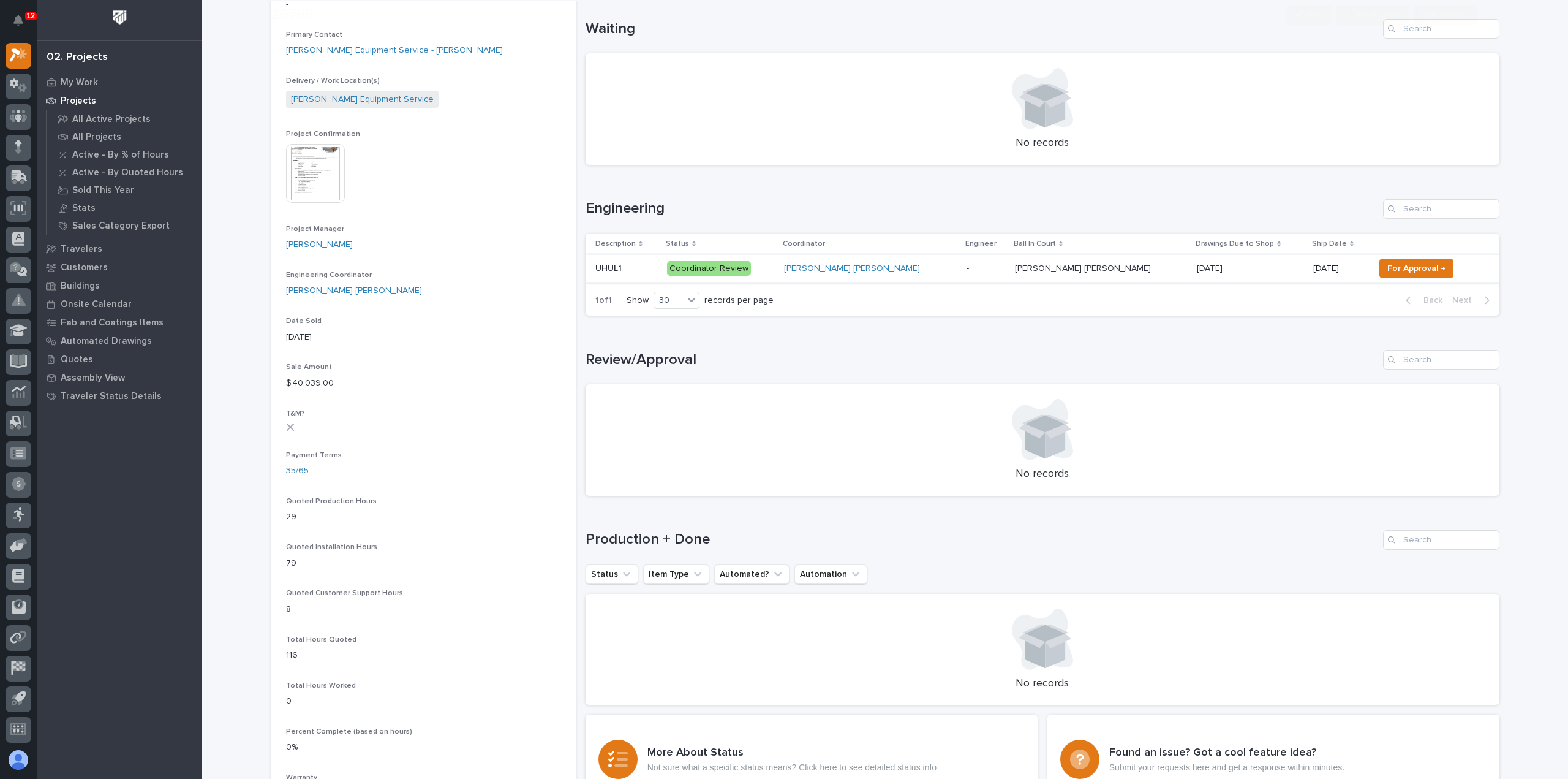
scroll to position [429, 0]
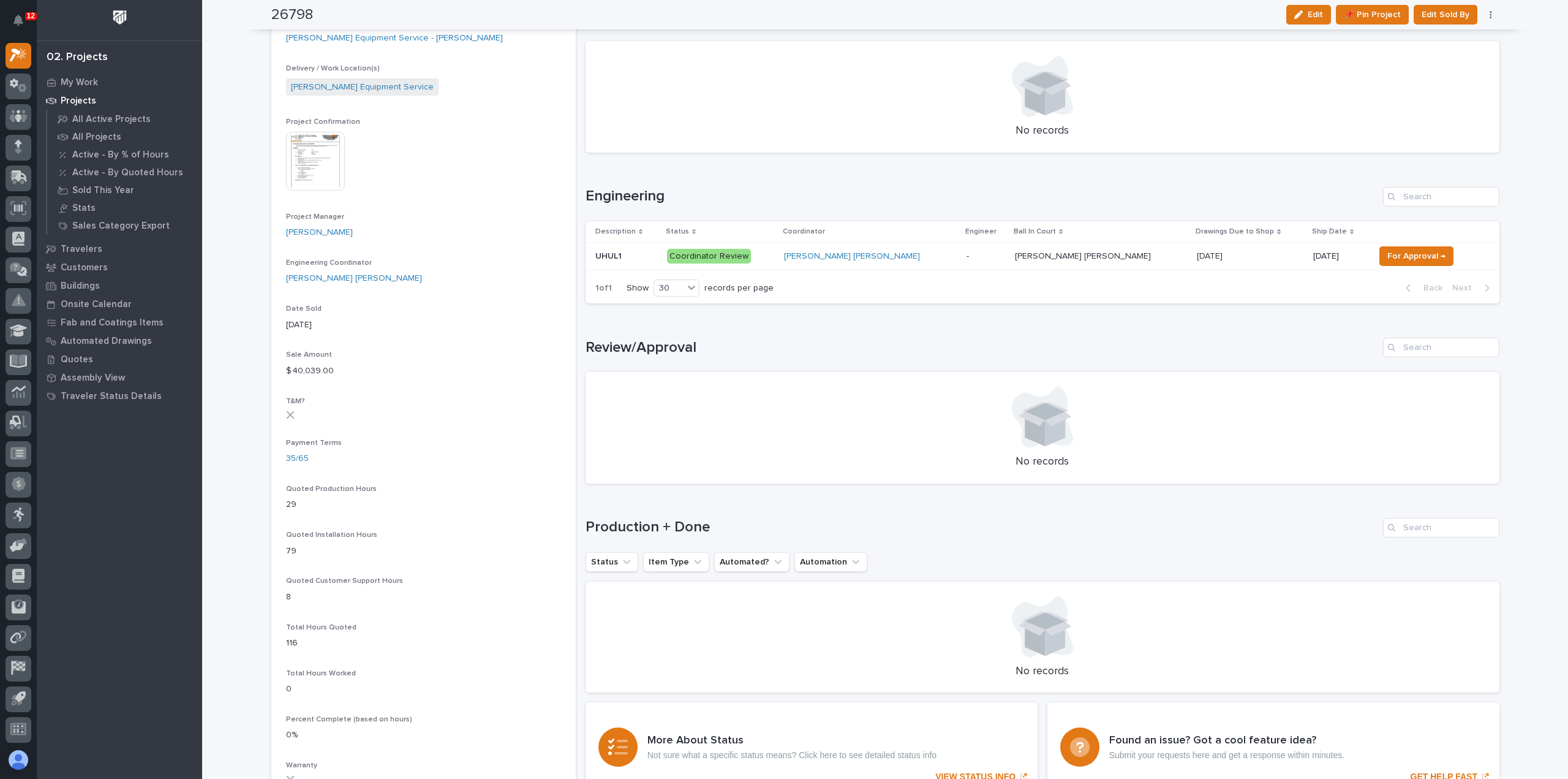
click at [774, 257] on p "Coordinator Review" at bounding box center [720, 256] width 108 height 16
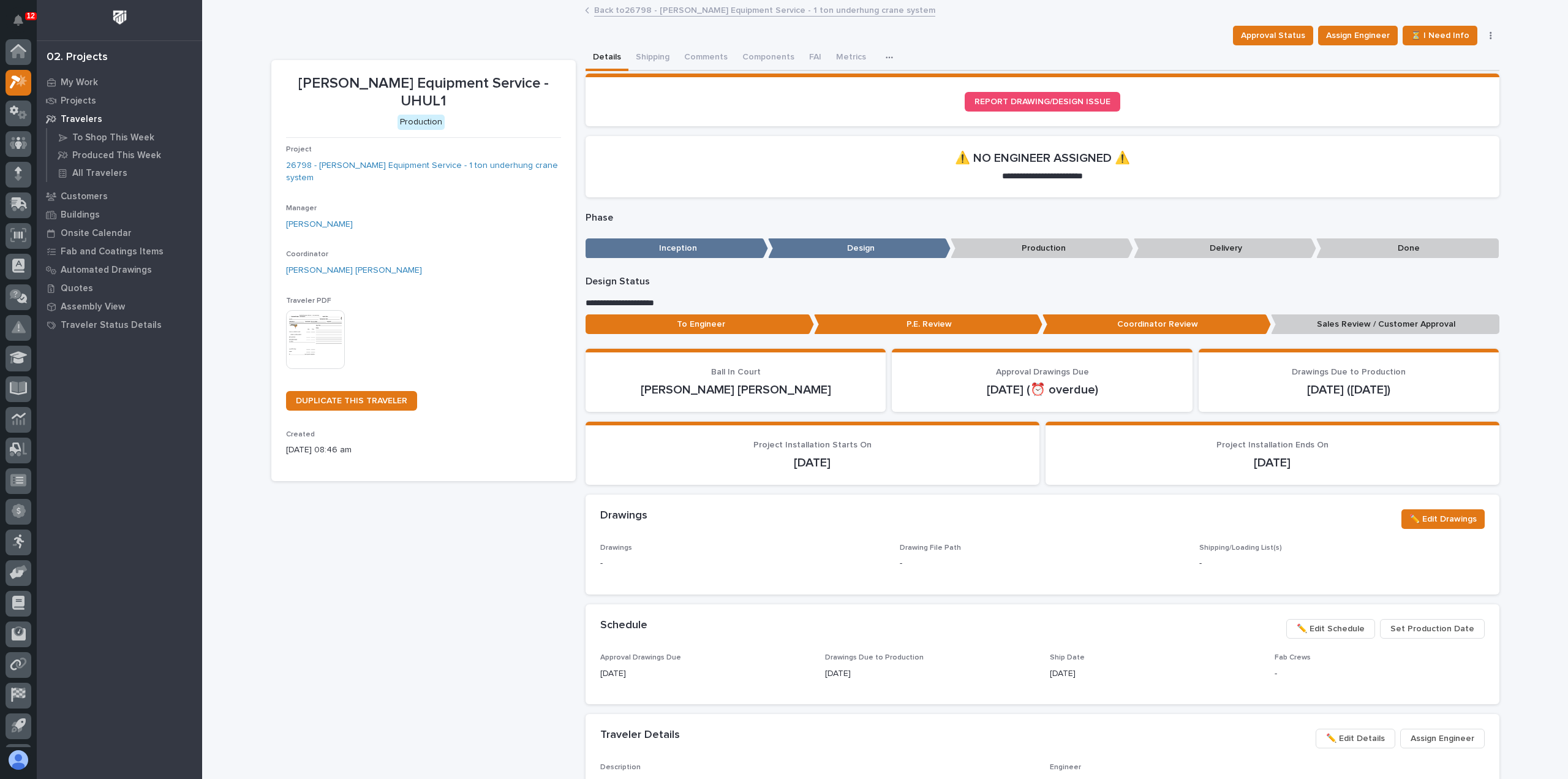
scroll to position [27, 0]
click at [659, 7] on link "Back to 26798 - [PERSON_NAME] Equipment Service - 1 ton underhung crane system" at bounding box center [765, 9] width 341 height 14
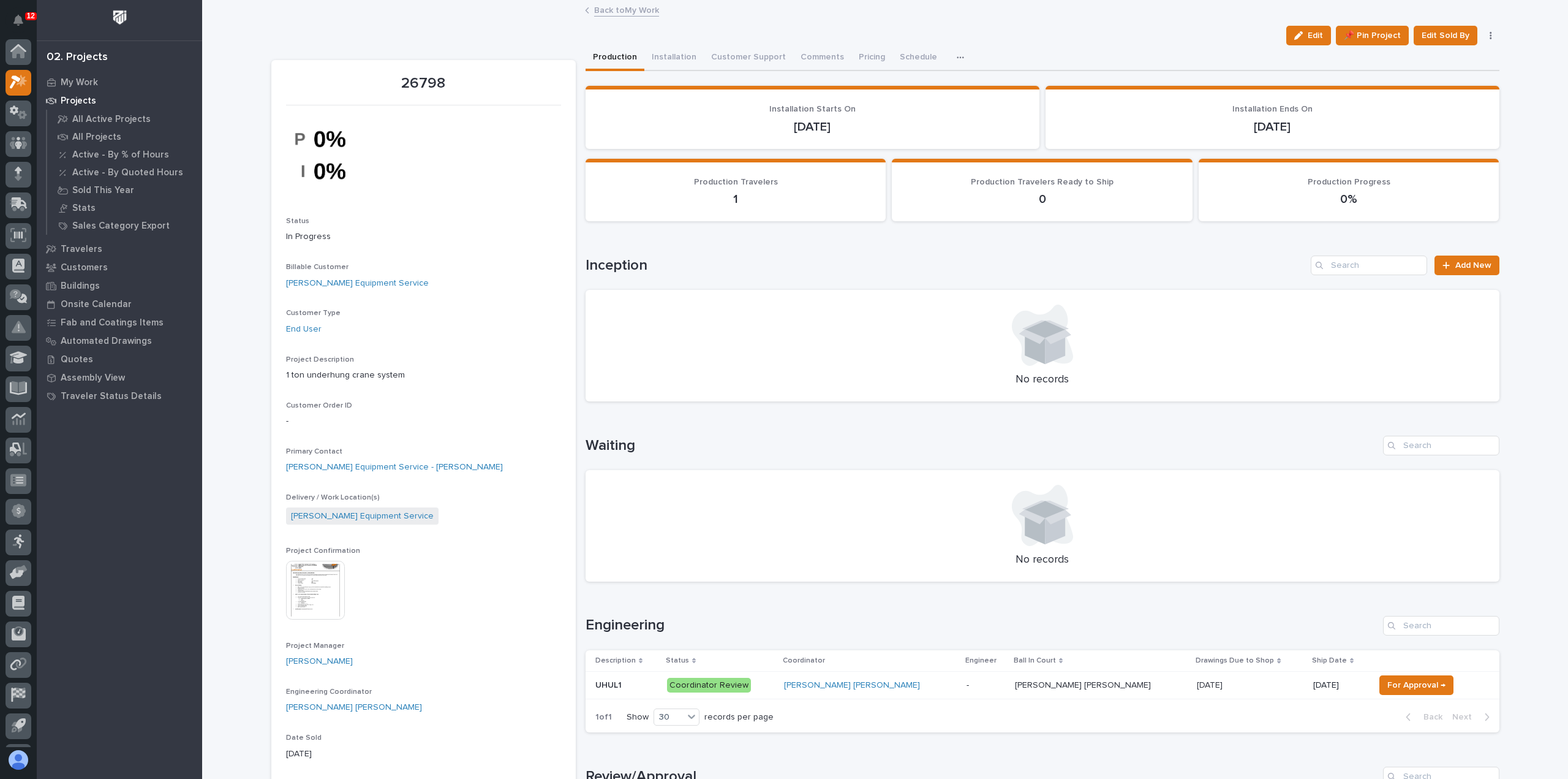
scroll to position [27, 0]
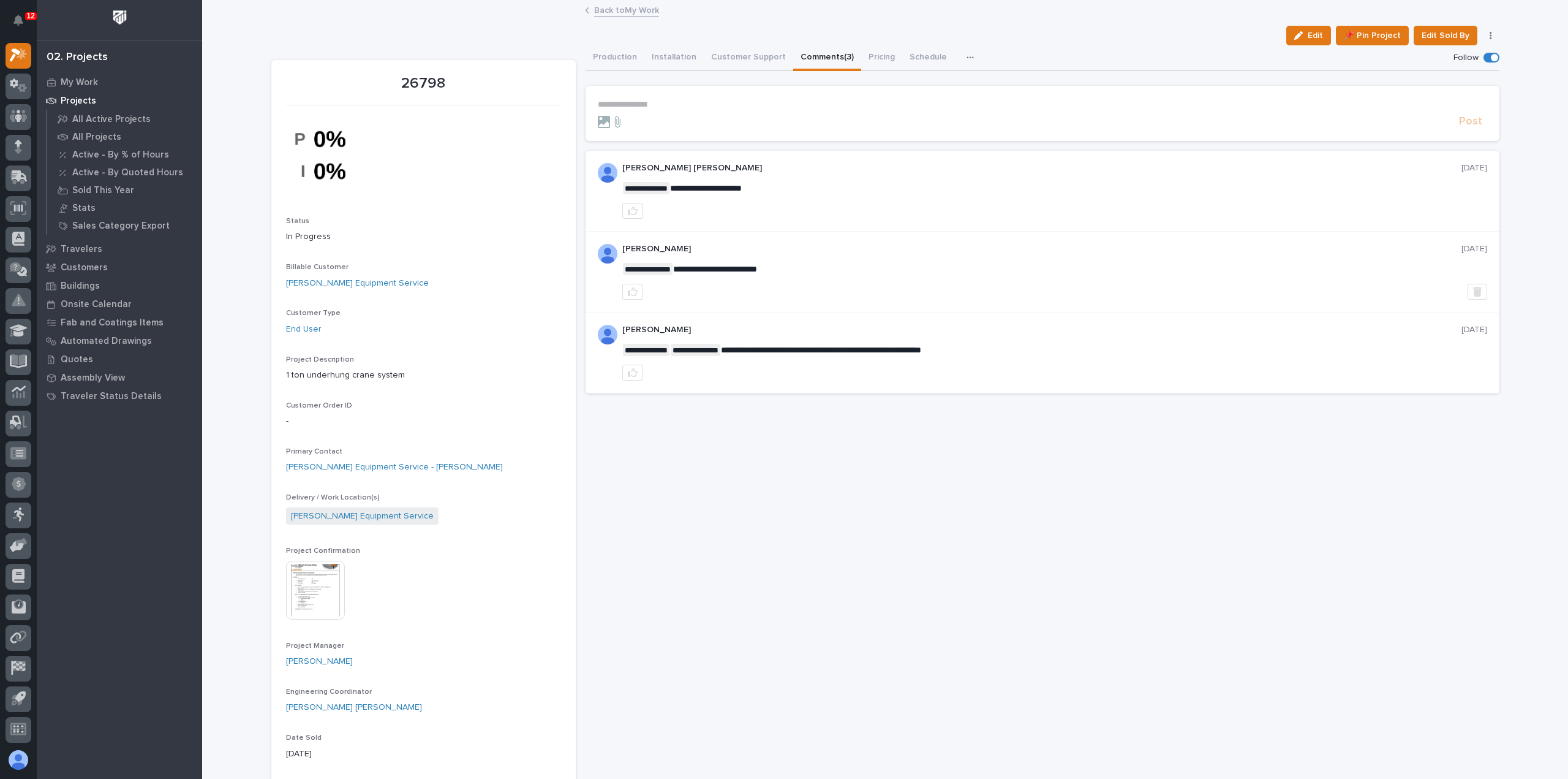
click at [804, 52] on button "Comments (3)" at bounding box center [828, 58] width 68 height 26
click at [626, 12] on link "Back to My Work" at bounding box center [627, 9] width 65 height 14
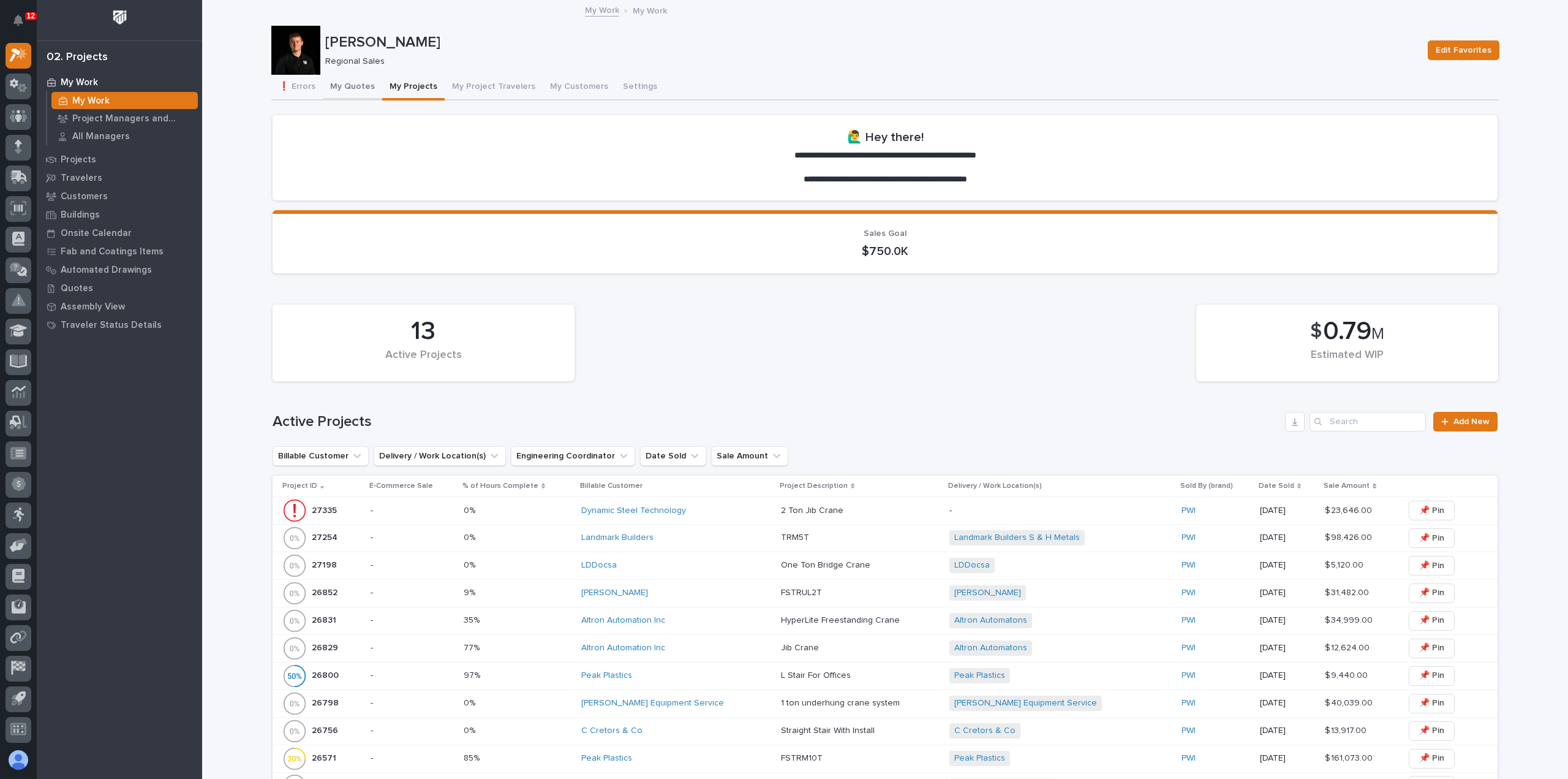
click at [338, 86] on button "My Quotes" at bounding box center [352, 88] width 59 height 26
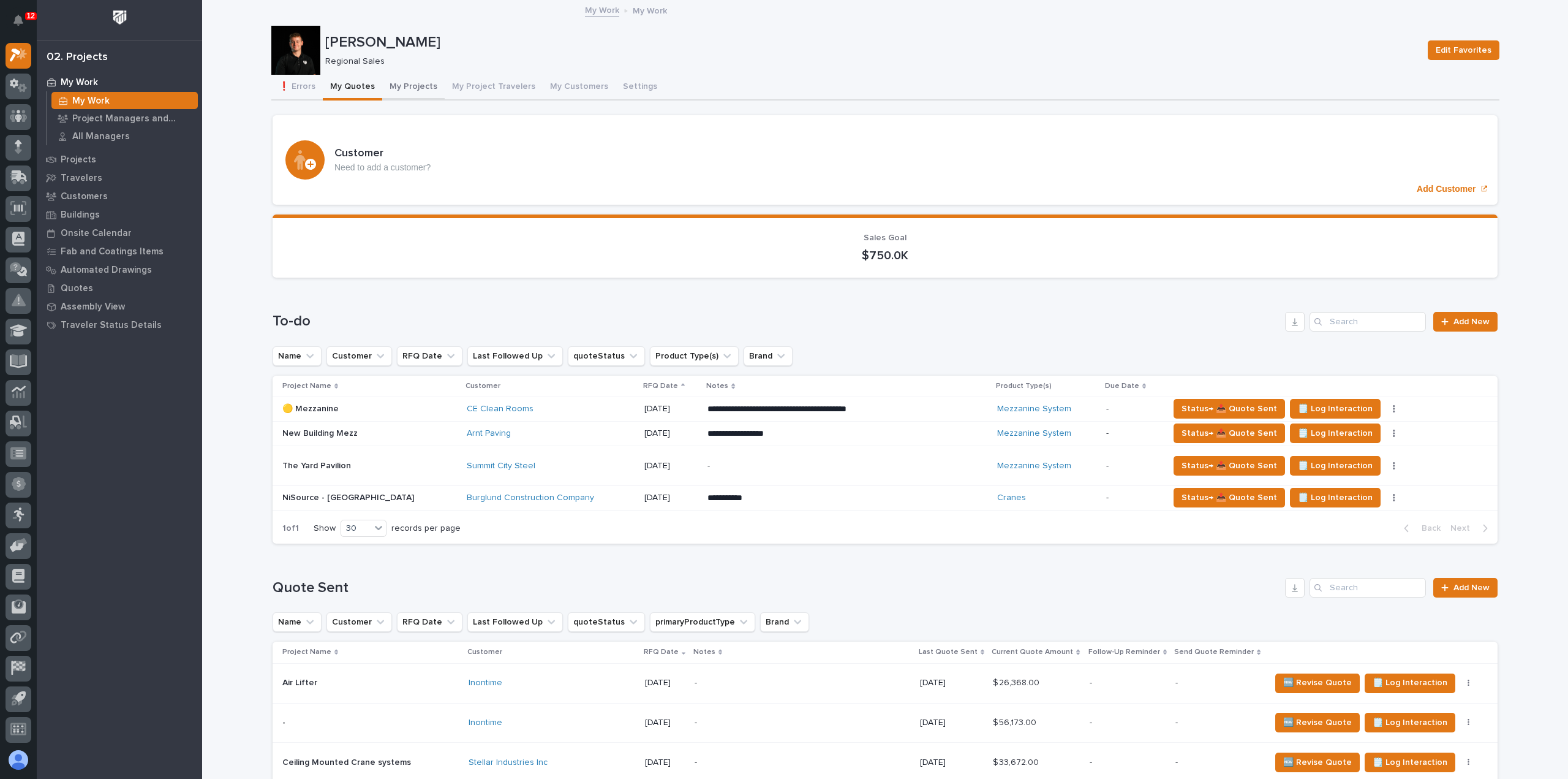
click at [410, 75] on button "My Projects" at bounding box center [413, 88] width 62 height 26
click at [414, 82] on button "My Projects" at bounding box center [413, 88] width 62 height 26
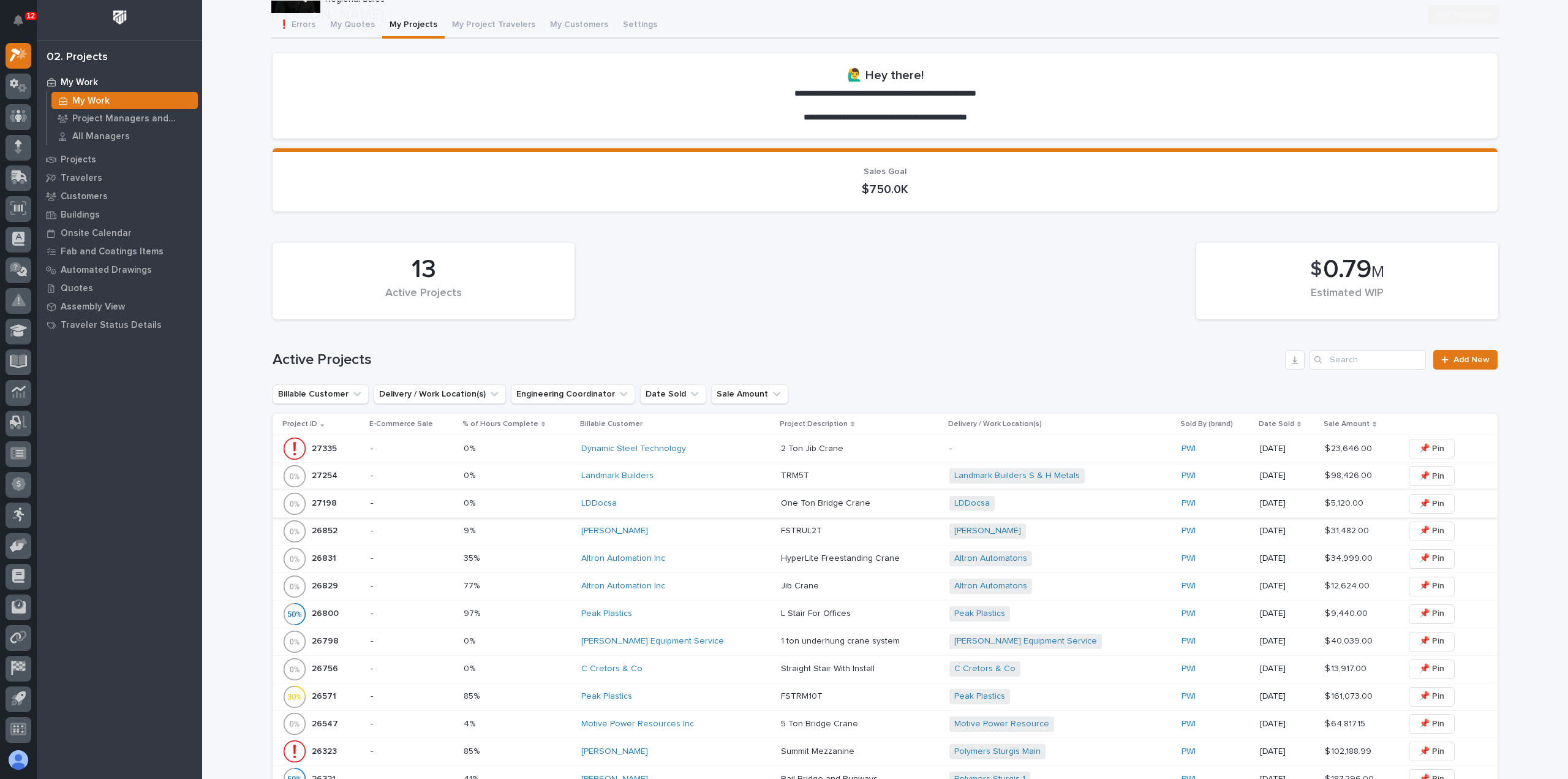
scroll to position [122, 0]
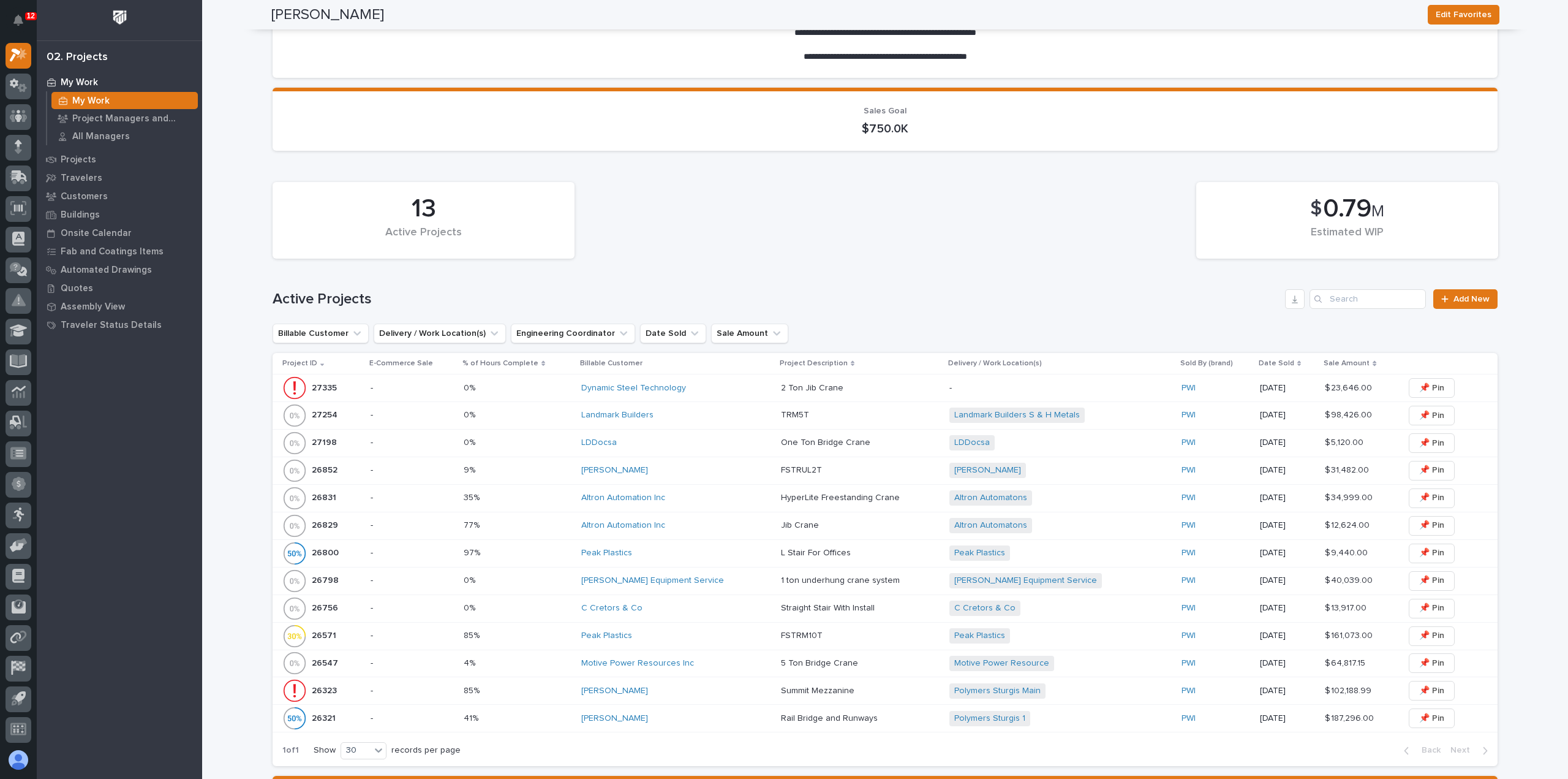
click at [651, 450] on div "LDDocsa" at bounding box center [676, 442] width 190 height 20
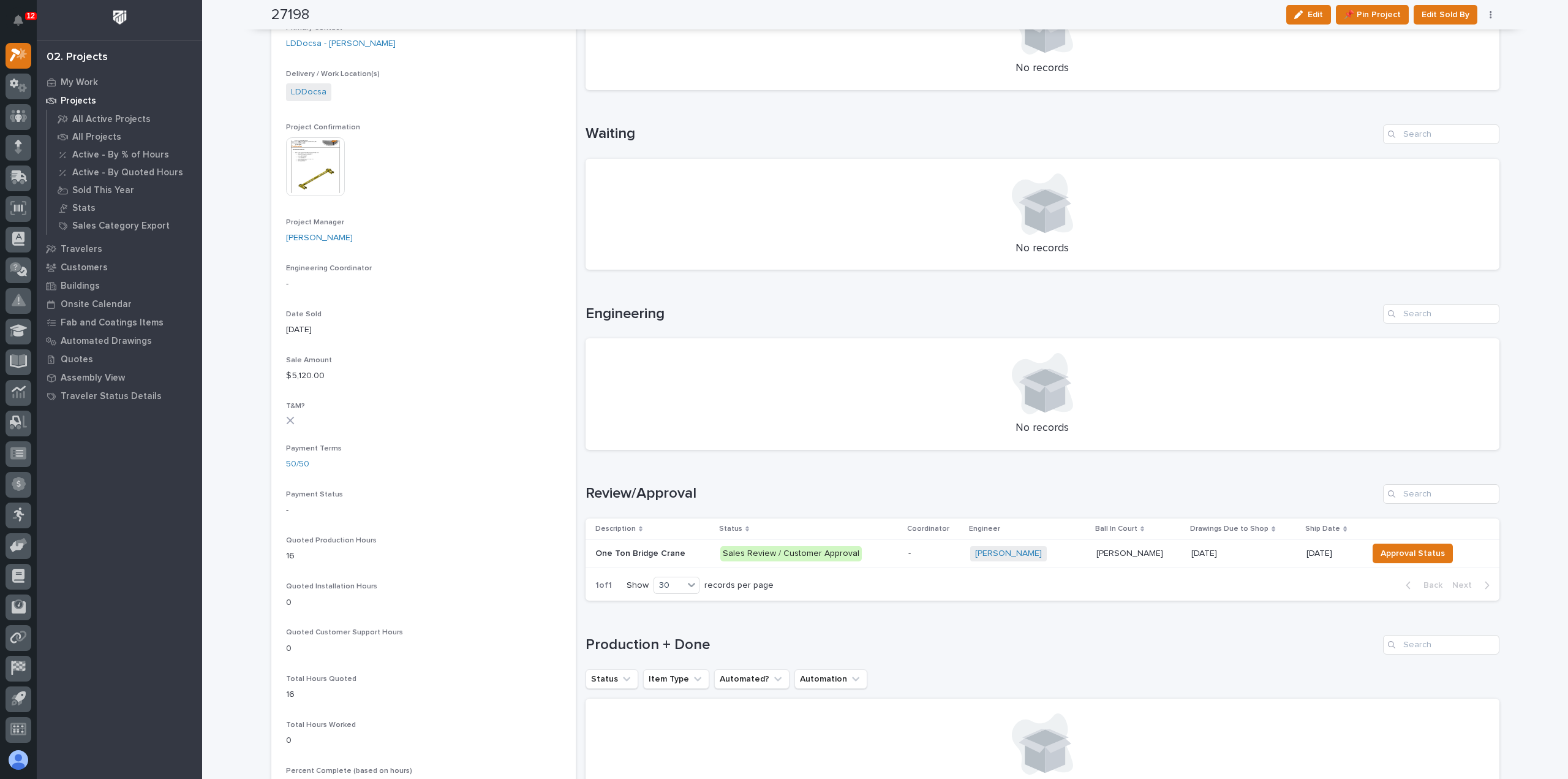
scroll to position [490, 0]
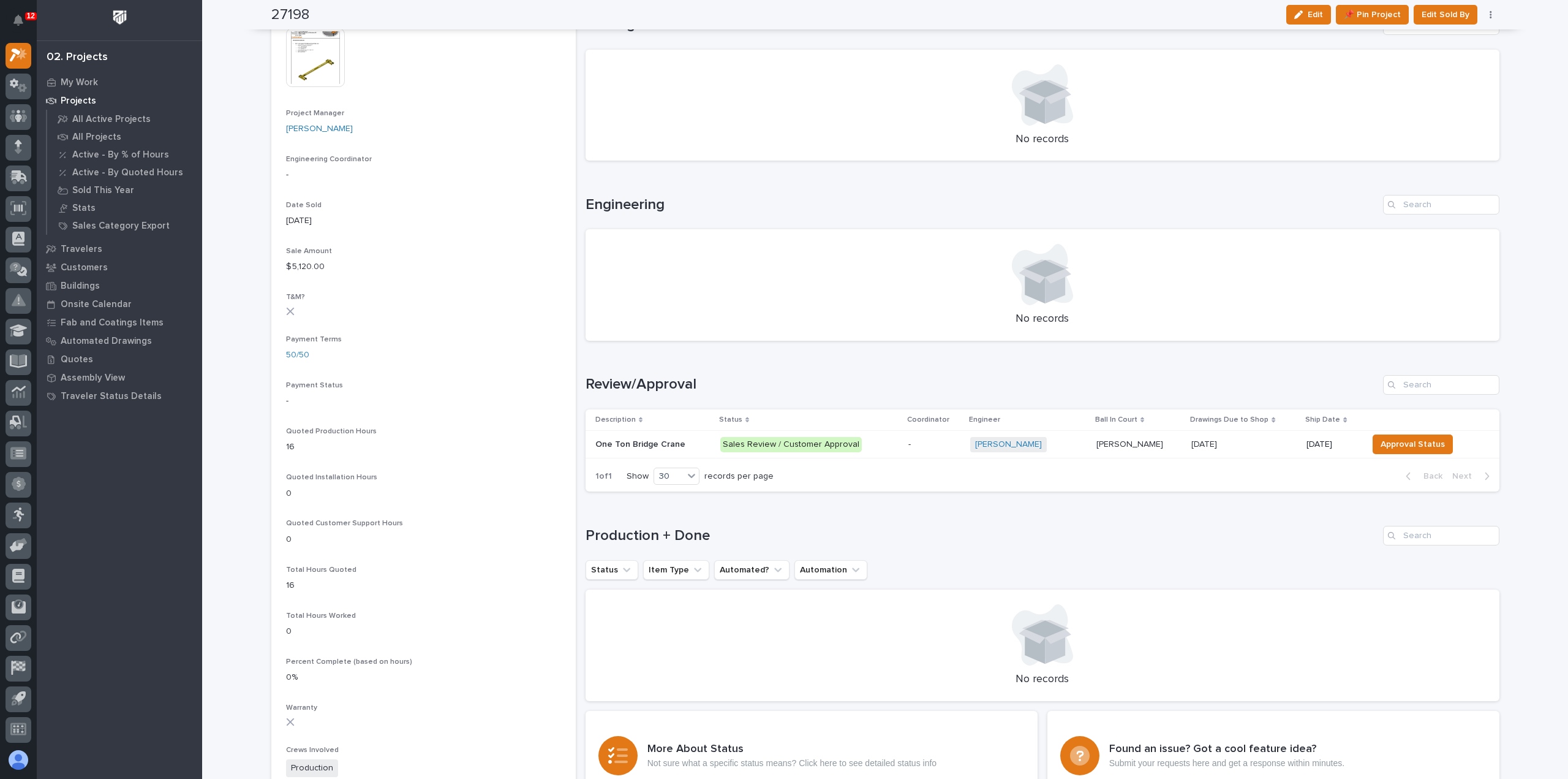
click at [1259, 447] on p at bounding box center [1244, 444] width 105 height 10
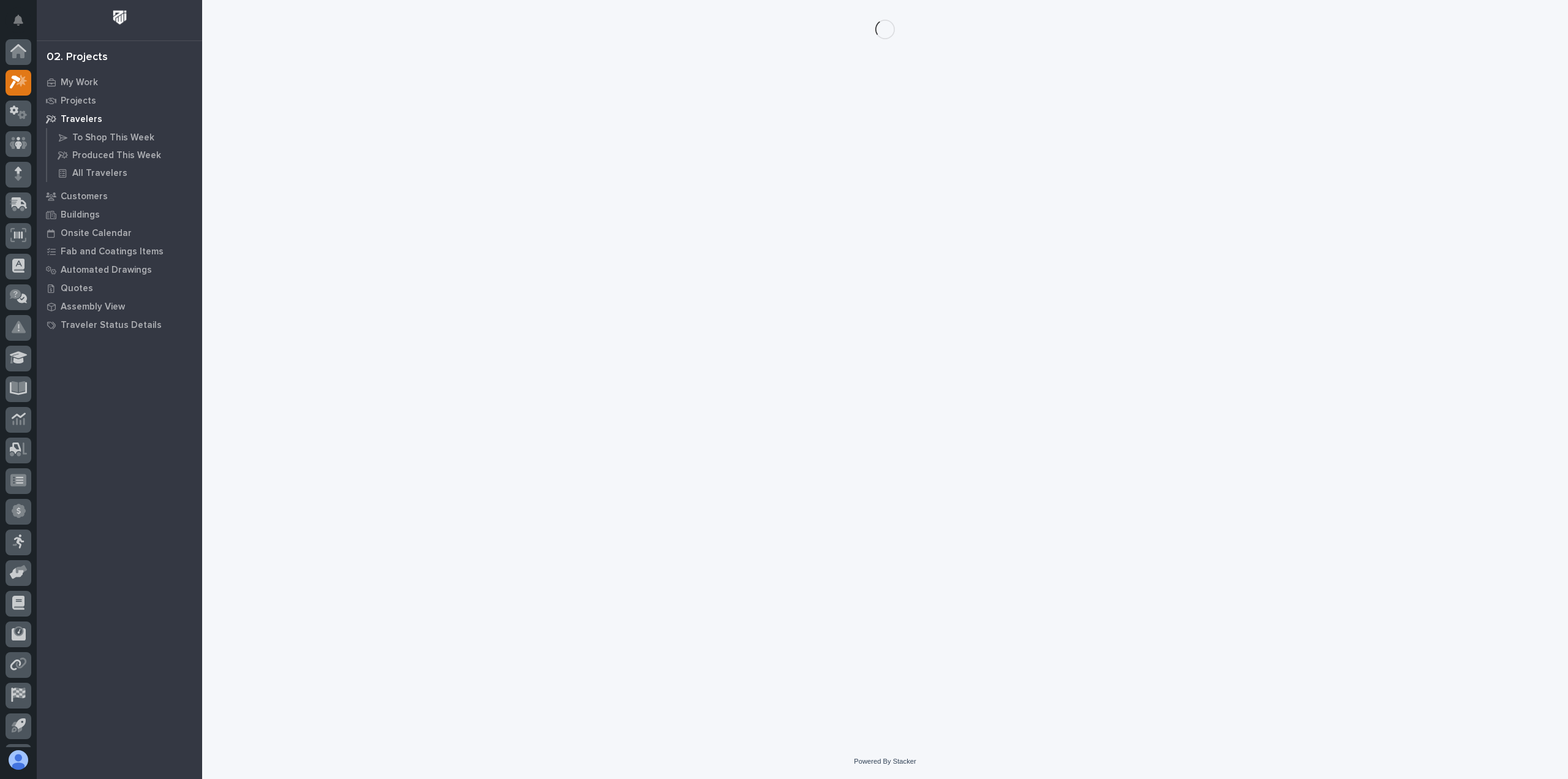
scroll to position [27, 0]
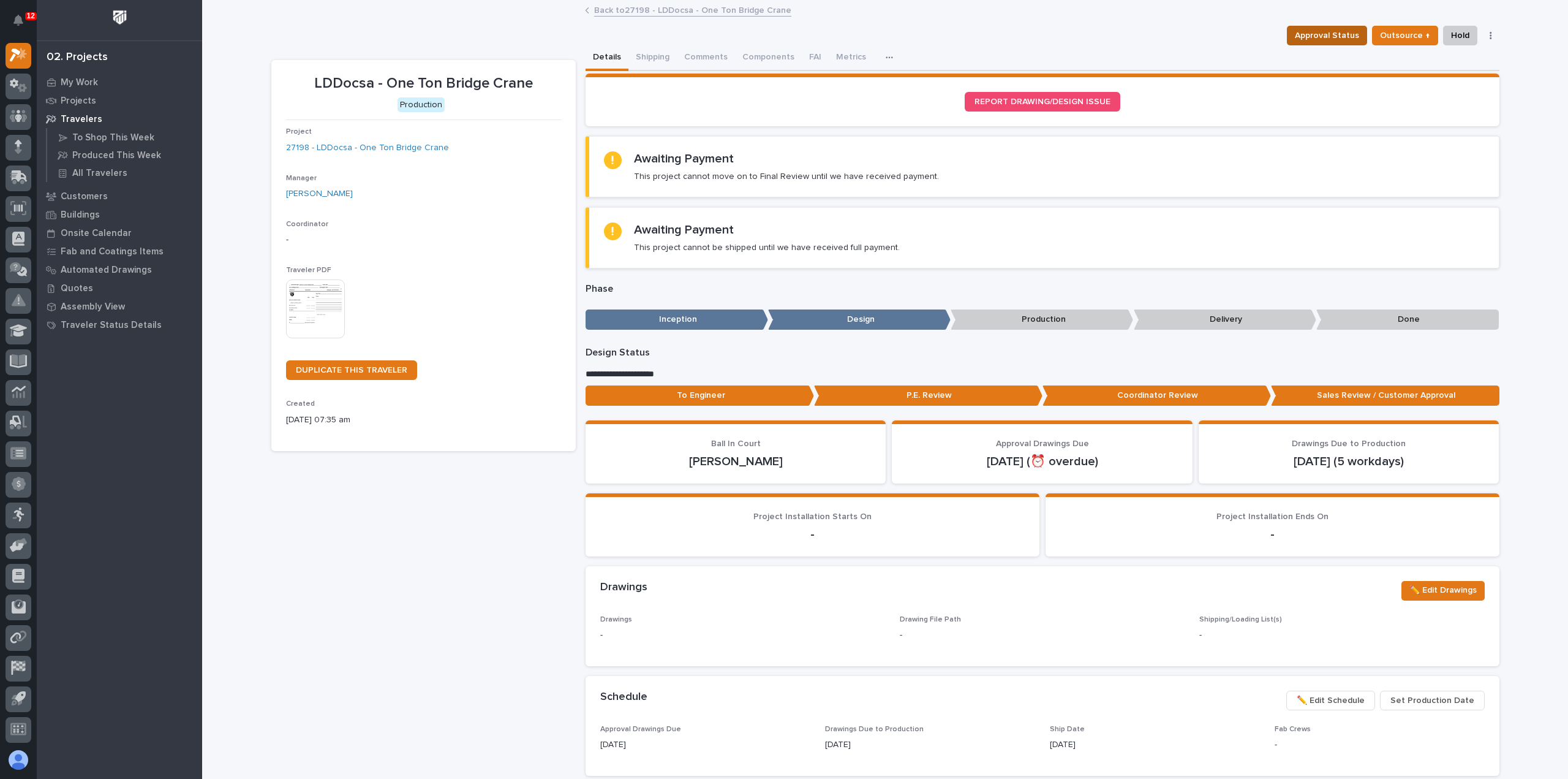
click at [1356, 36] on span "Approval Status" at bounding box center [1327, 36] width 65 height 15
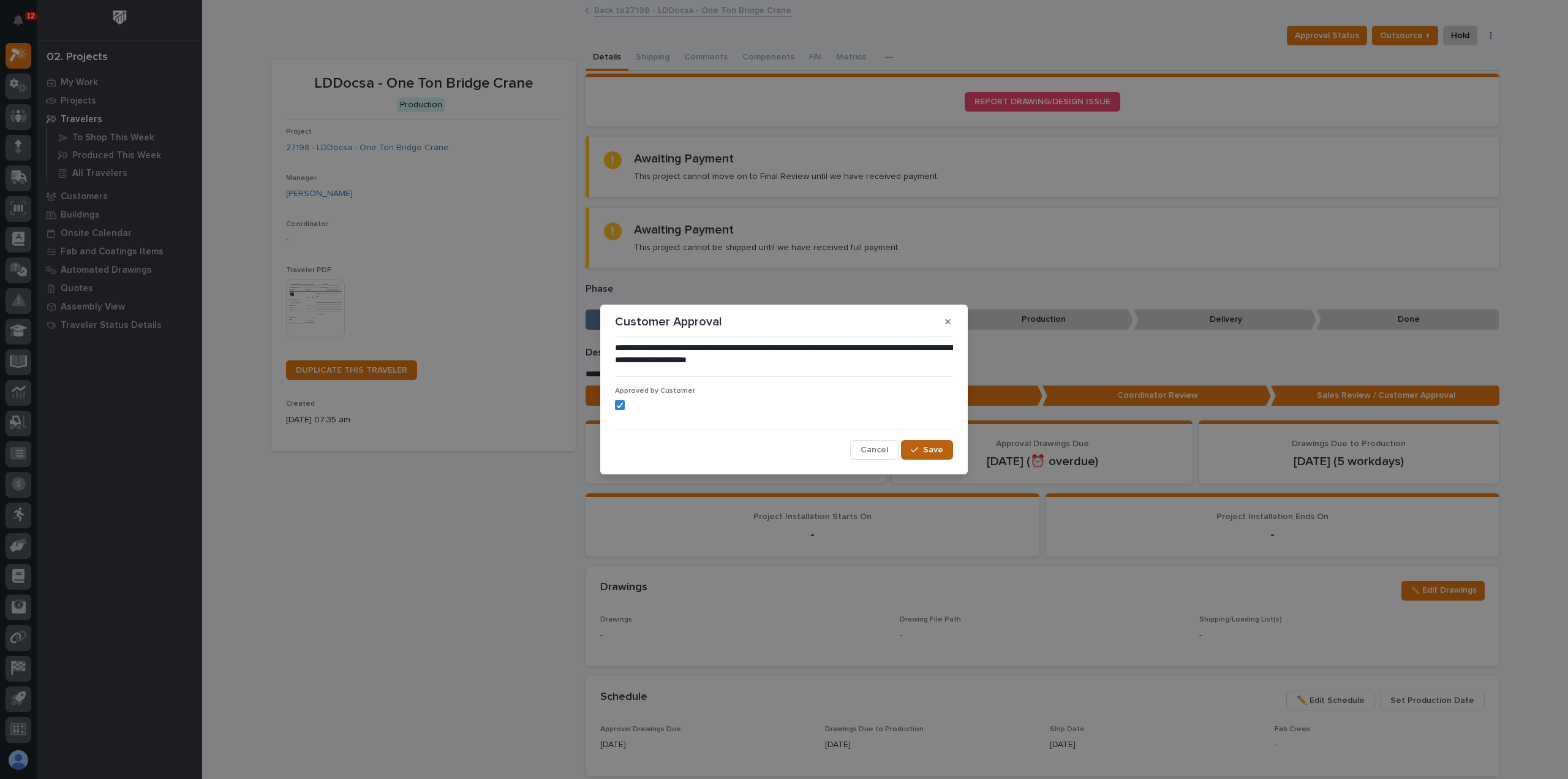
click at [923, 452] on div "button" at bounding box center [917, 450] width 13 height 9
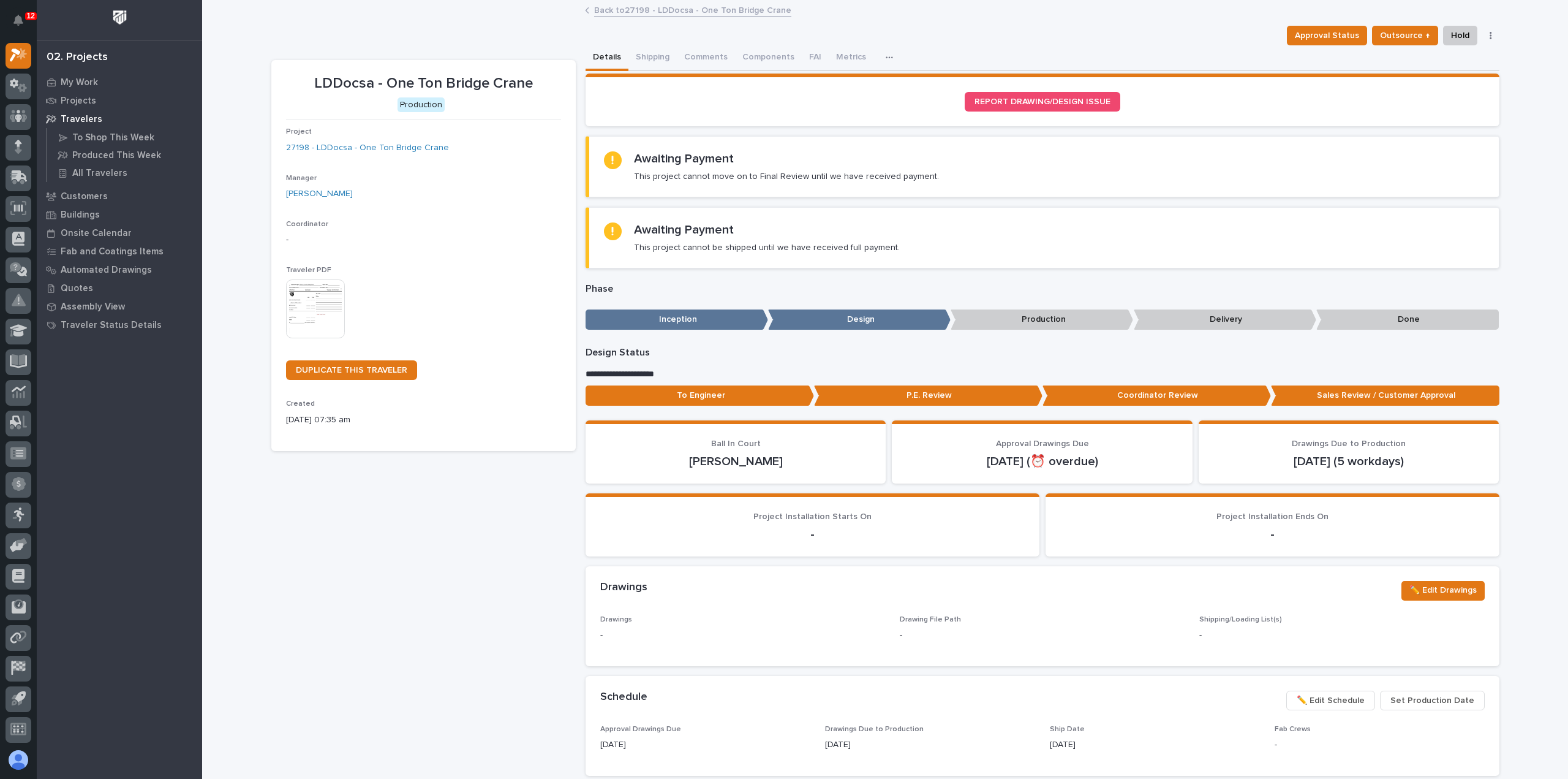
click at [709, 9] on link "Back to 27198 - LDDocsa - One Ton Bridge Crane" at bounding box center [693, 9] width 197 height 14
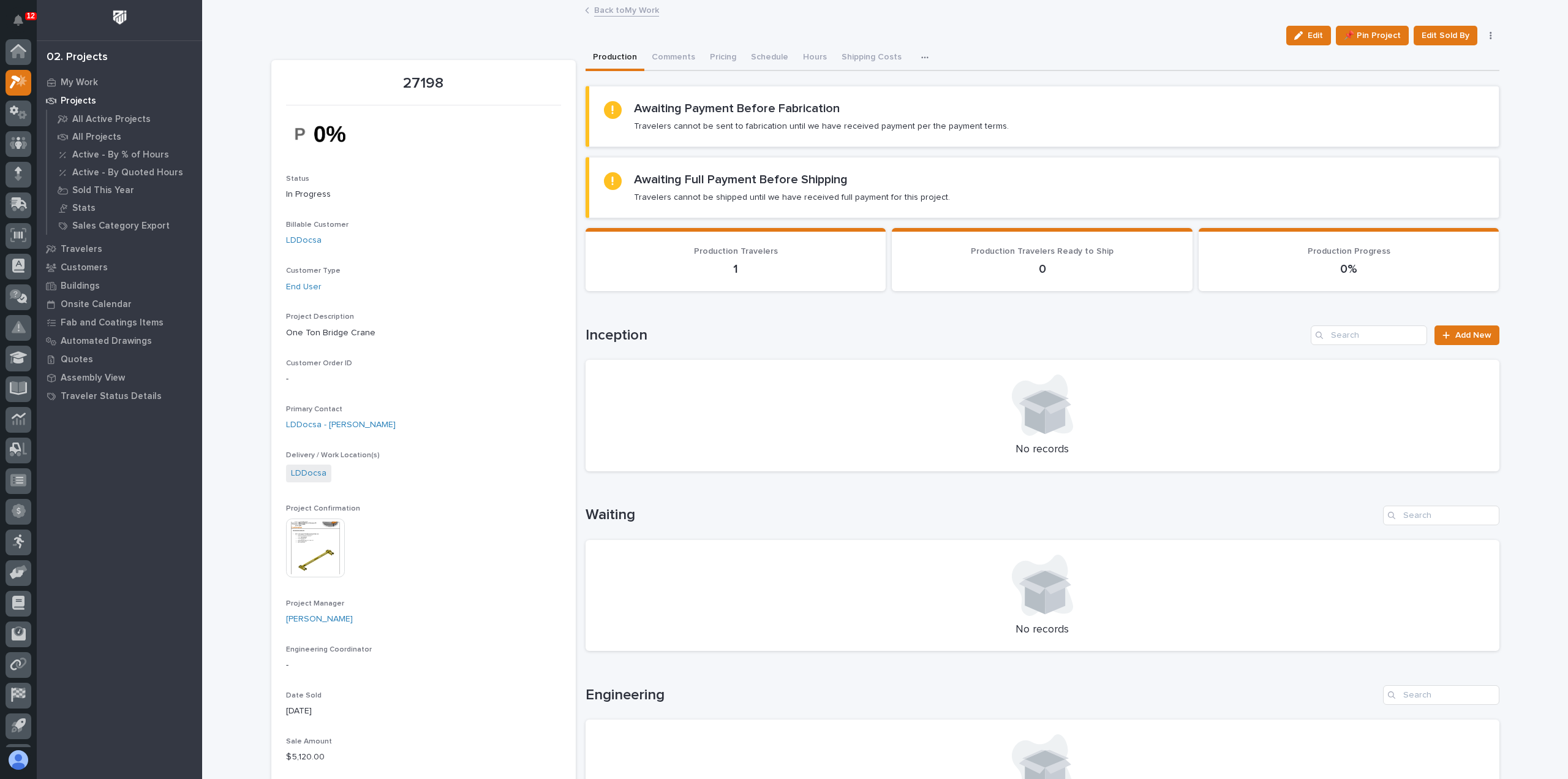
scroll to position [27, 0]
click at [642, 12] on link "Back to My Work" at bounding box center [627, 9] width 65 height 14
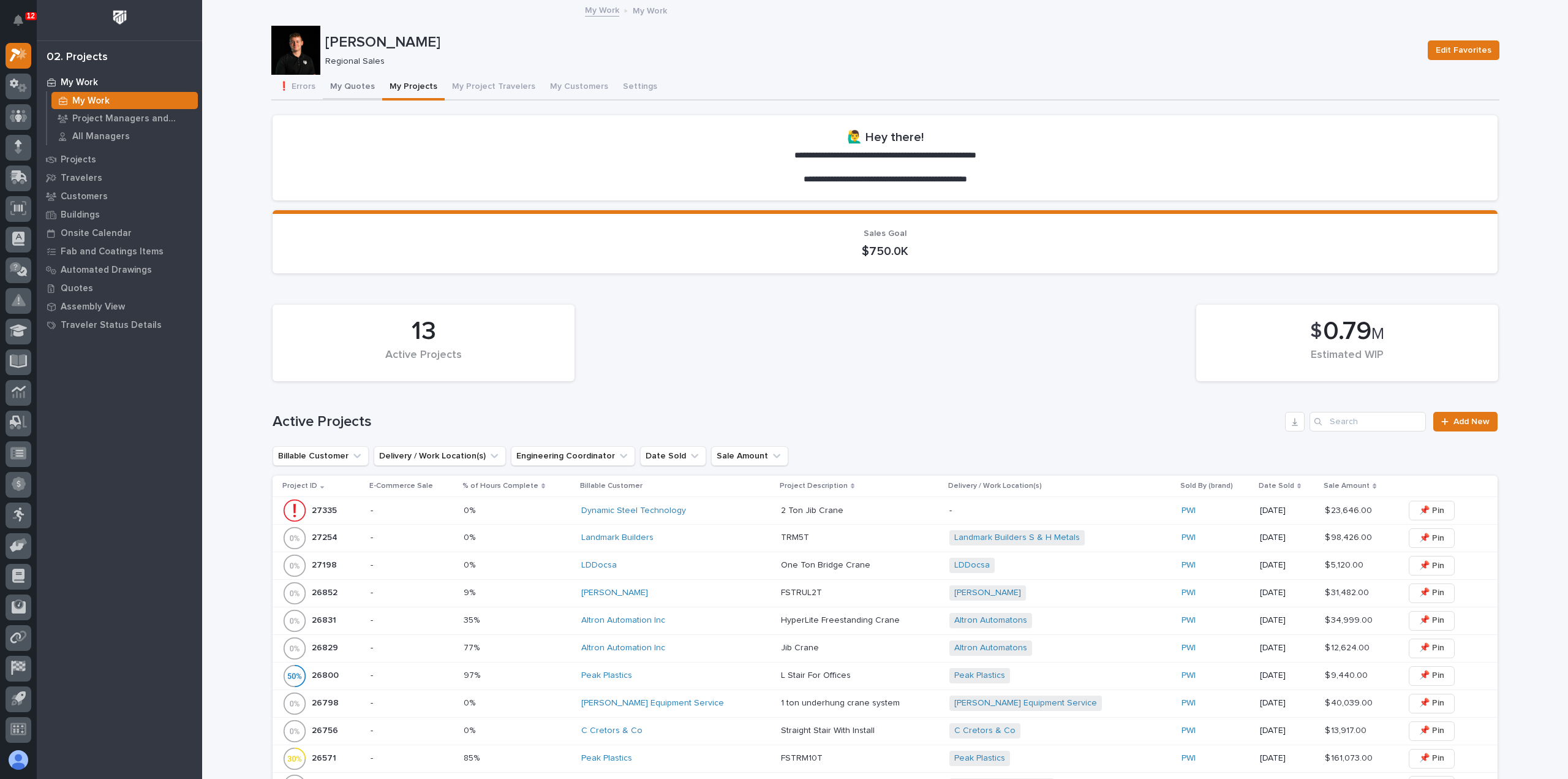
click at [338, 83] on button "My Quotes" at bounding box center [352, 88] width 59 height 26
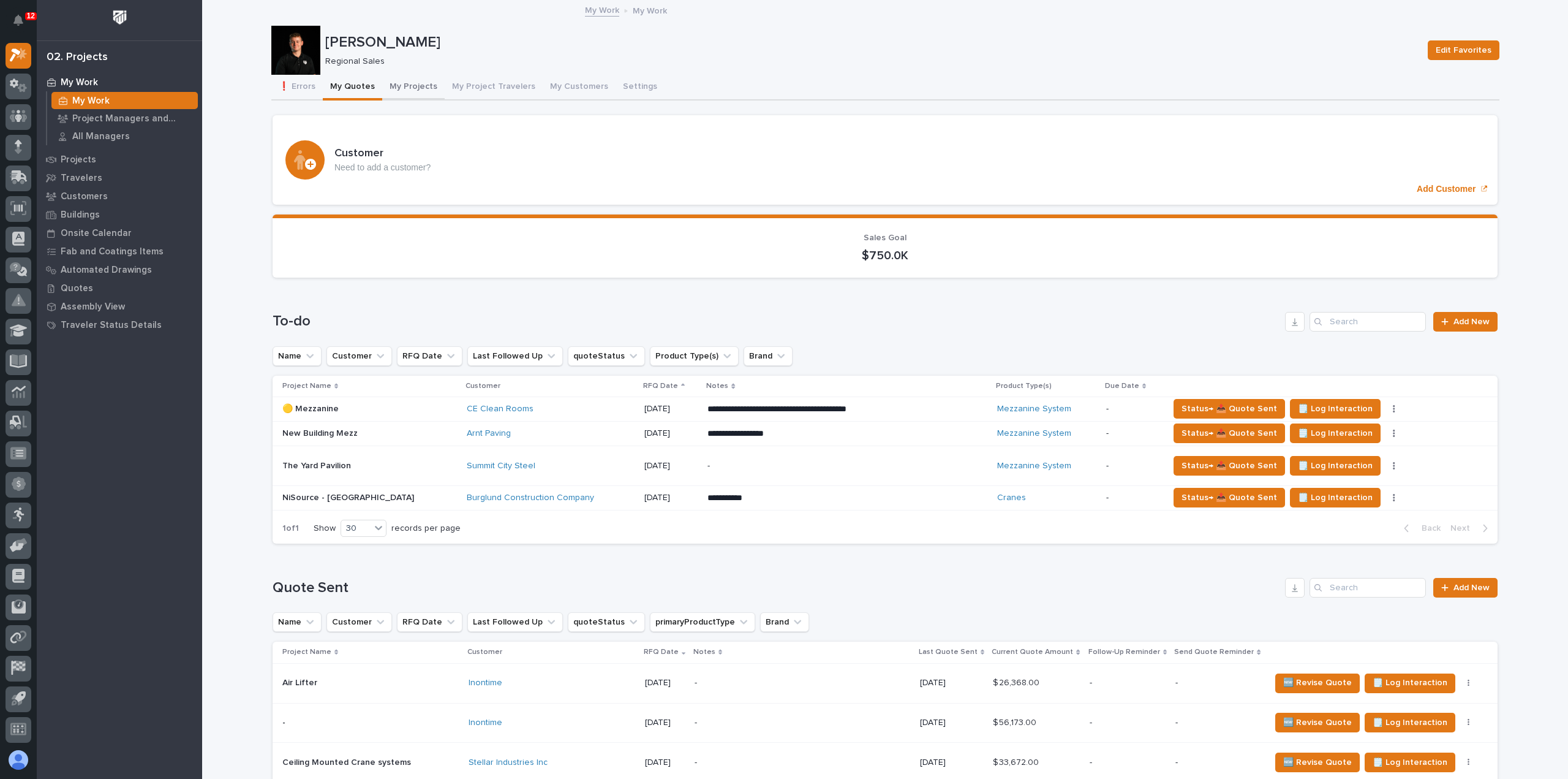
click at [394, 91] on button "My Projects" at bounding box center [413, 88] width 62 height 26
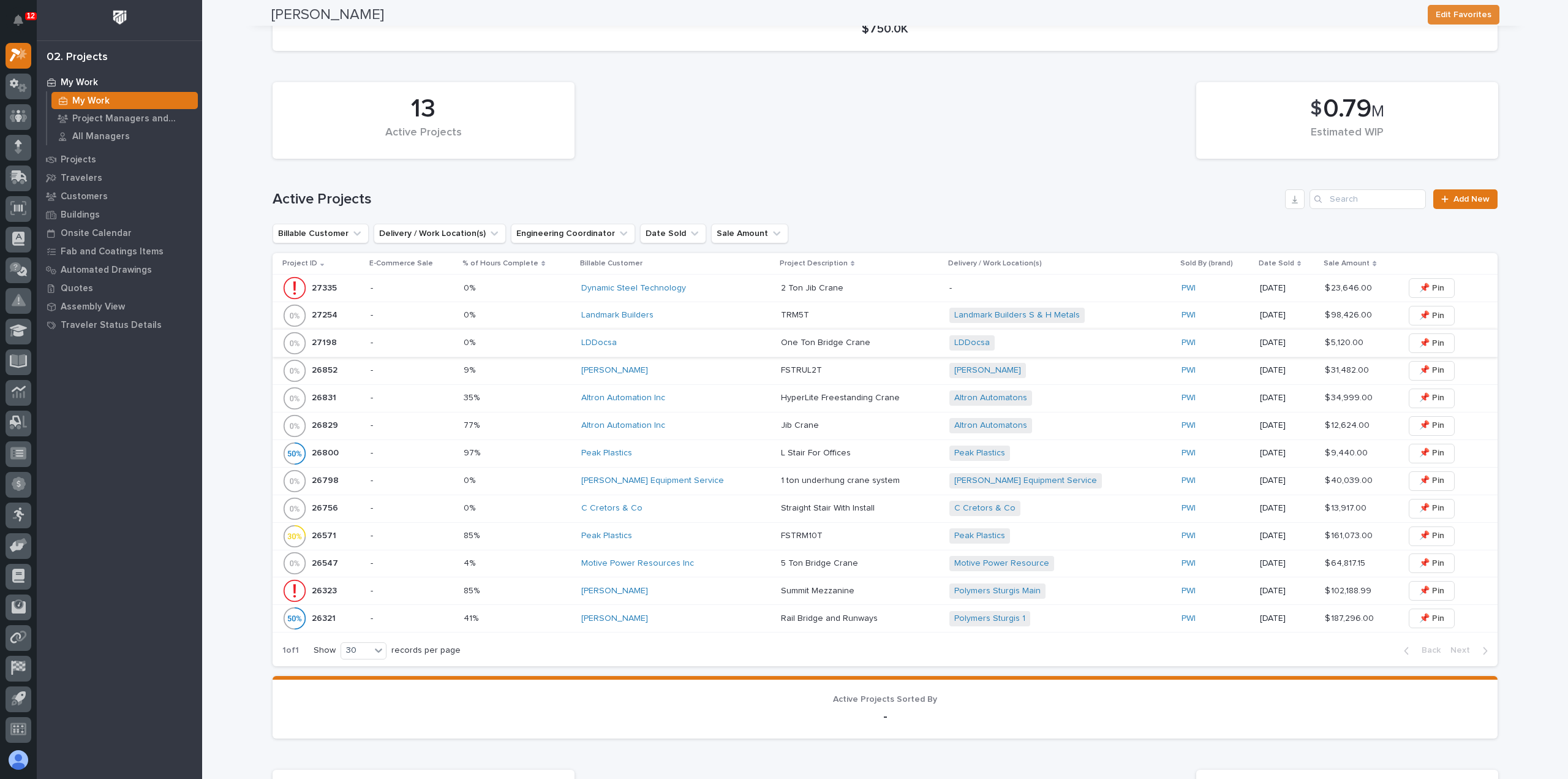
scroll to position [306, 0]
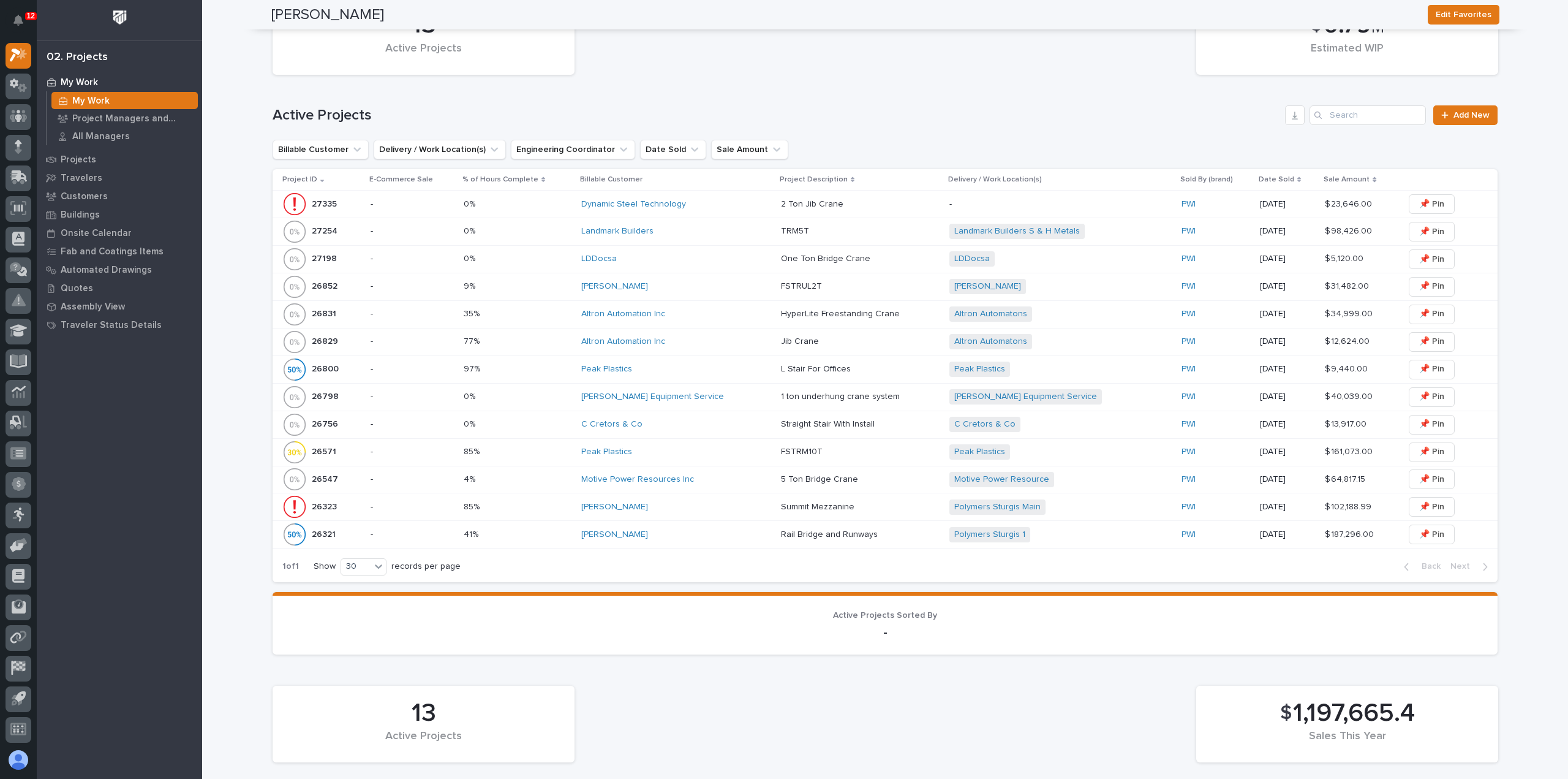
click at [713, 512] on div "[PERSON_NAME]" at bounding box center [676, 507] width 190 height 20
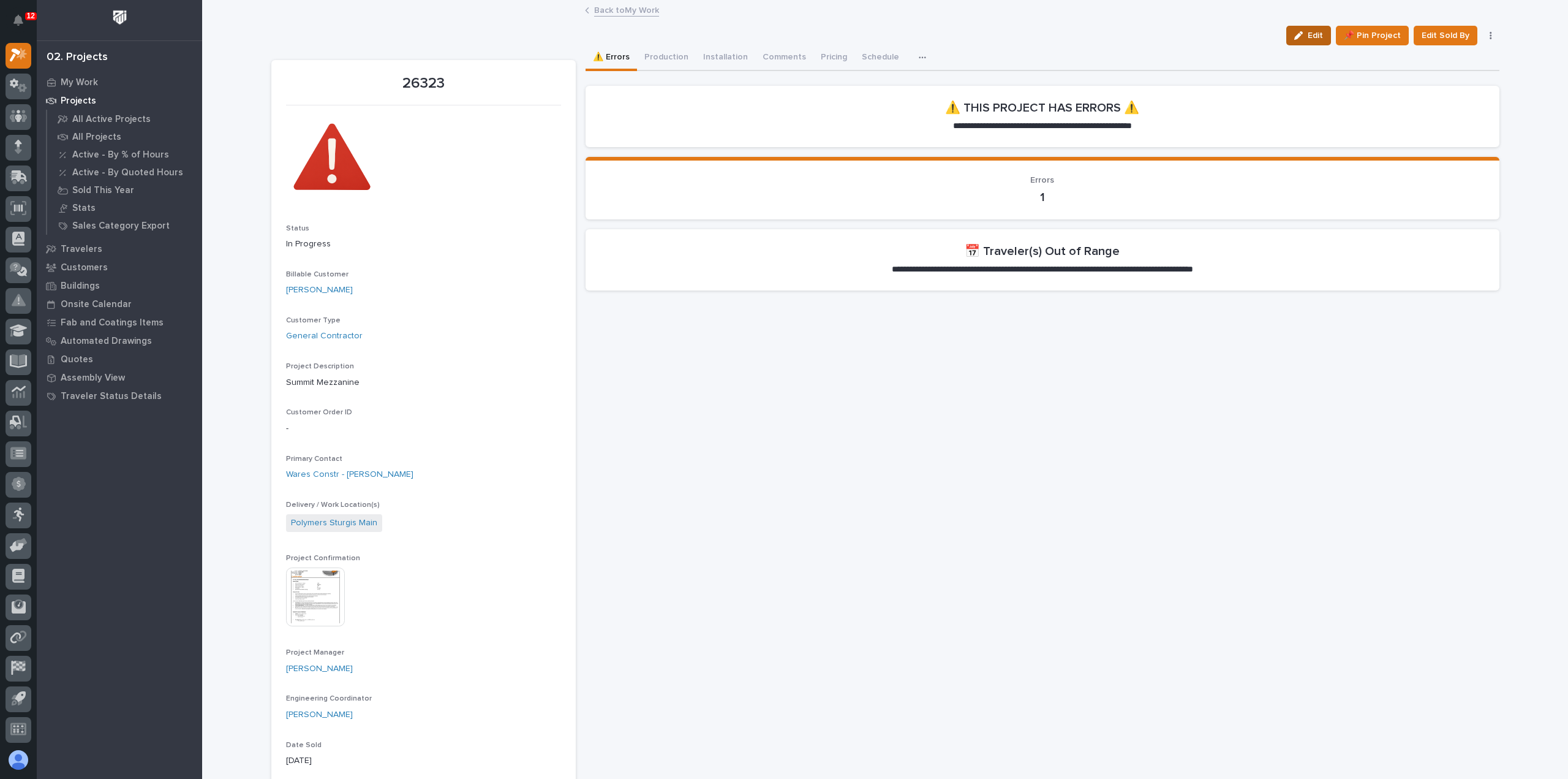
click at [1305, 33] on div "button" at bounding box center [1301, 36] width 13 height 9
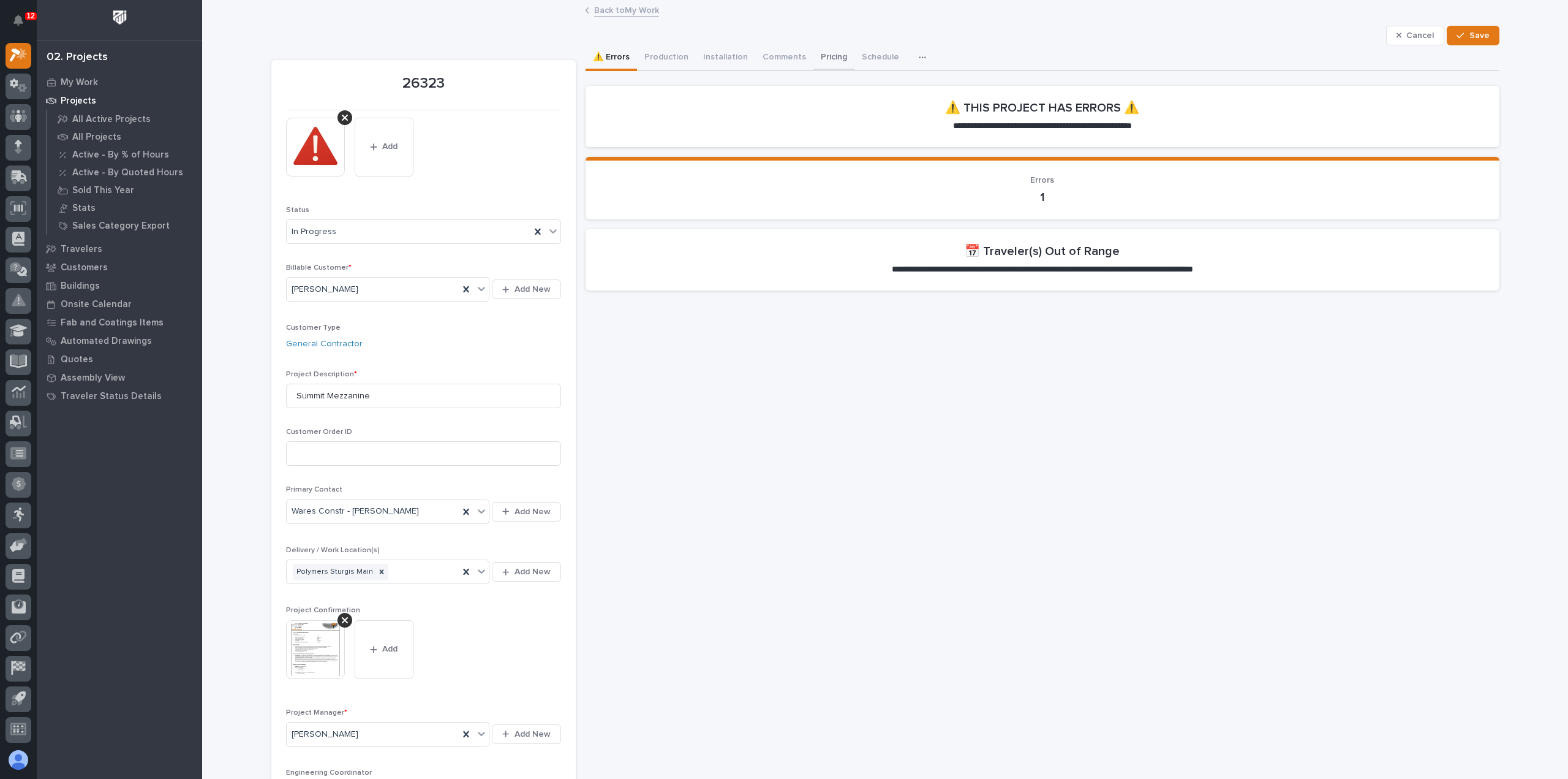
click at [836, 59] on button "Pricing" at bounding box center [834, 58] width 41 height 26
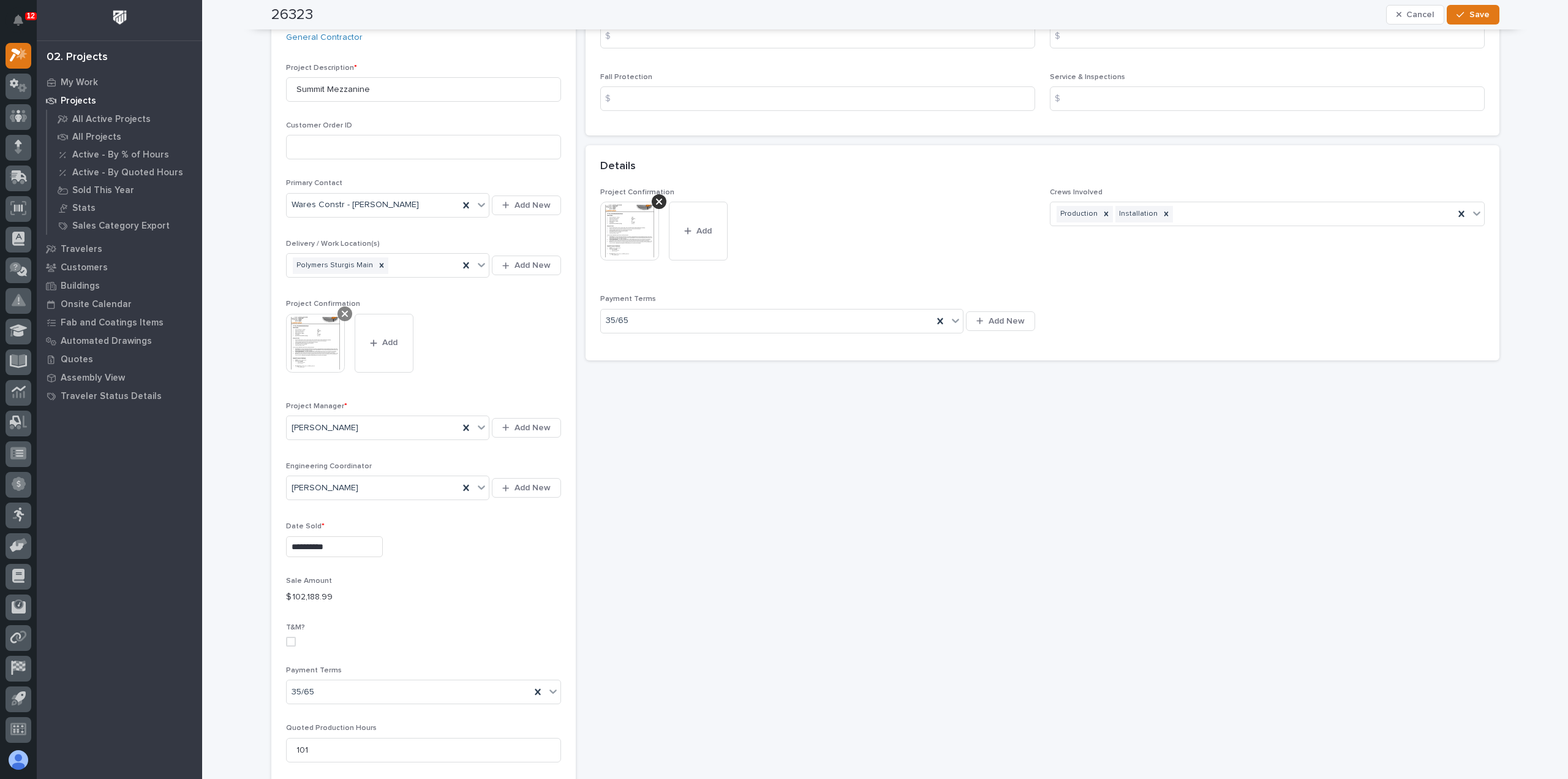
click at [342, 312] on icon at bounding box center [345, 313] width 6 height 10
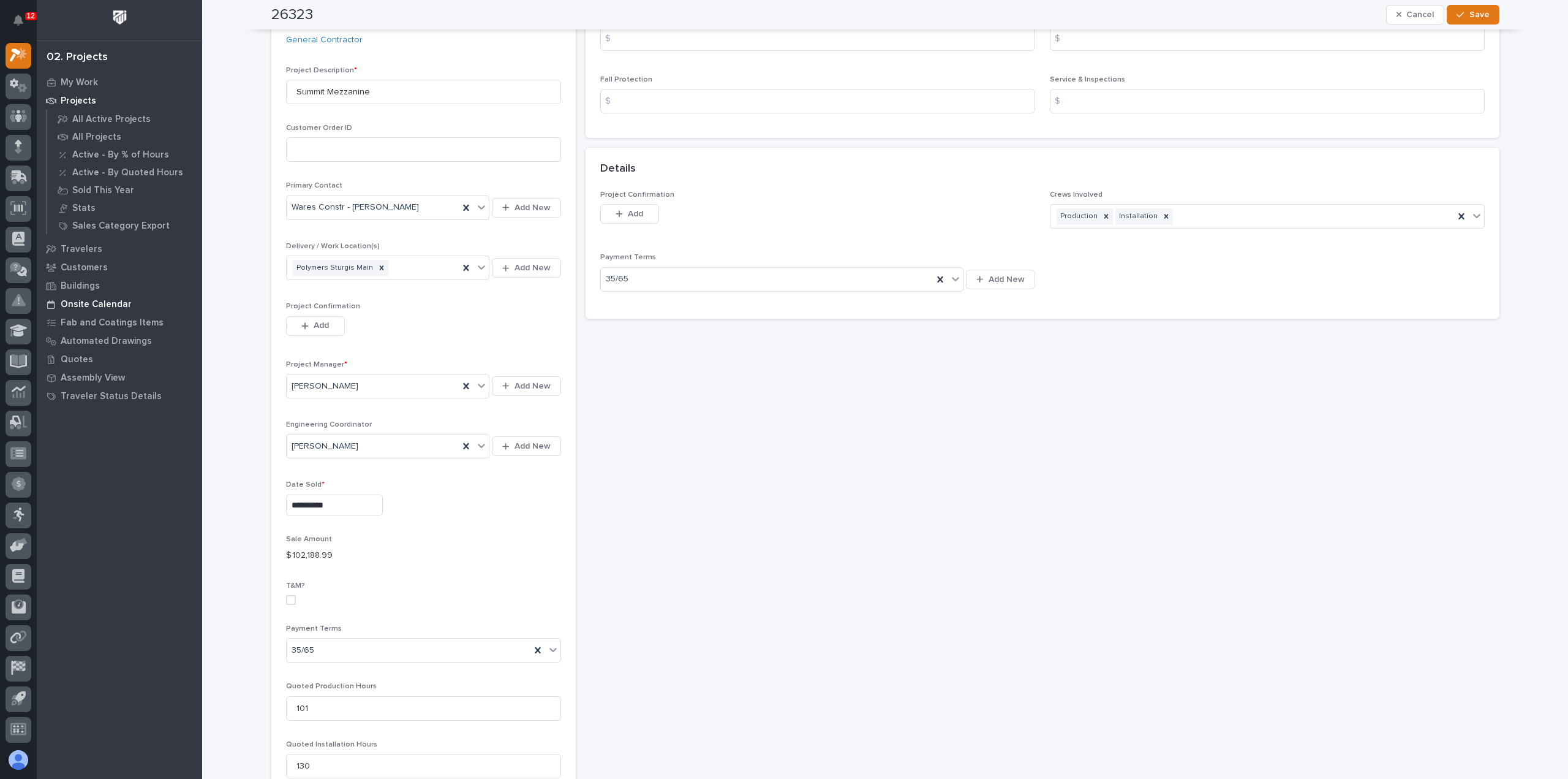
scroll to position [284, 0]
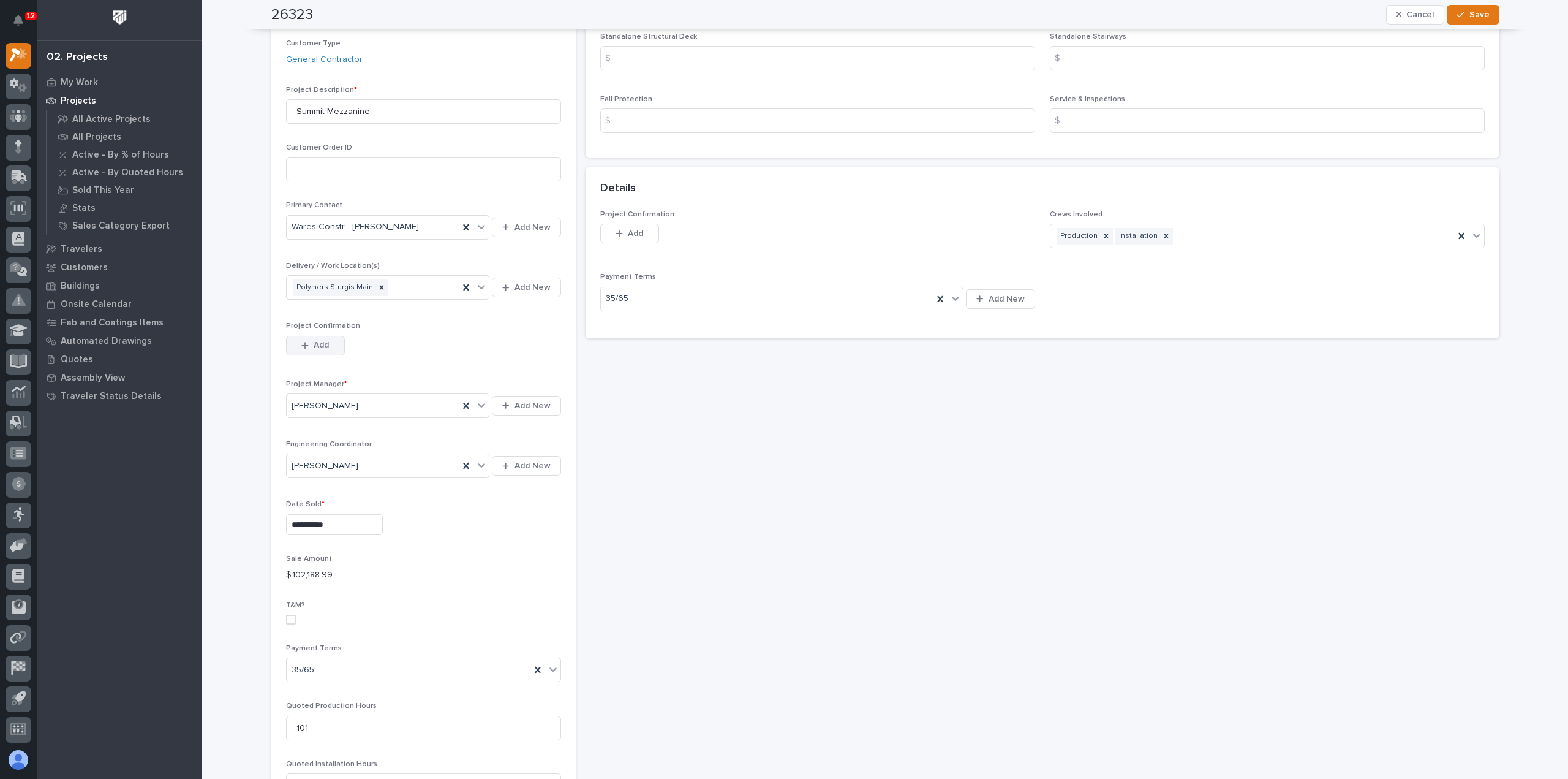
click at [297, 347] on button "Add" at bounding box center [315, 346] width 59 height 19
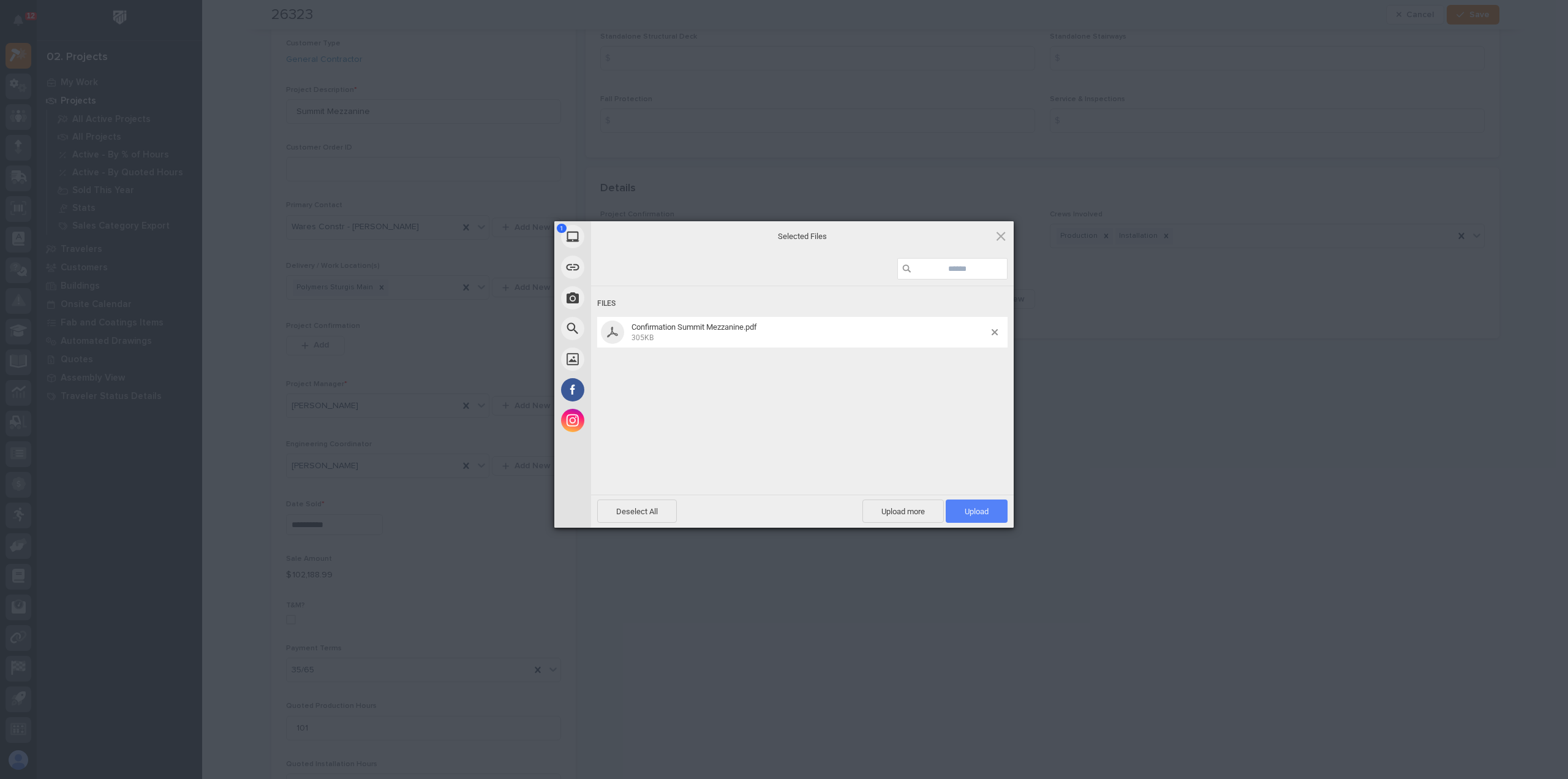
click at [965, 516] on span "Upload 1" at bounding box center [977, 511] width 24 height 9
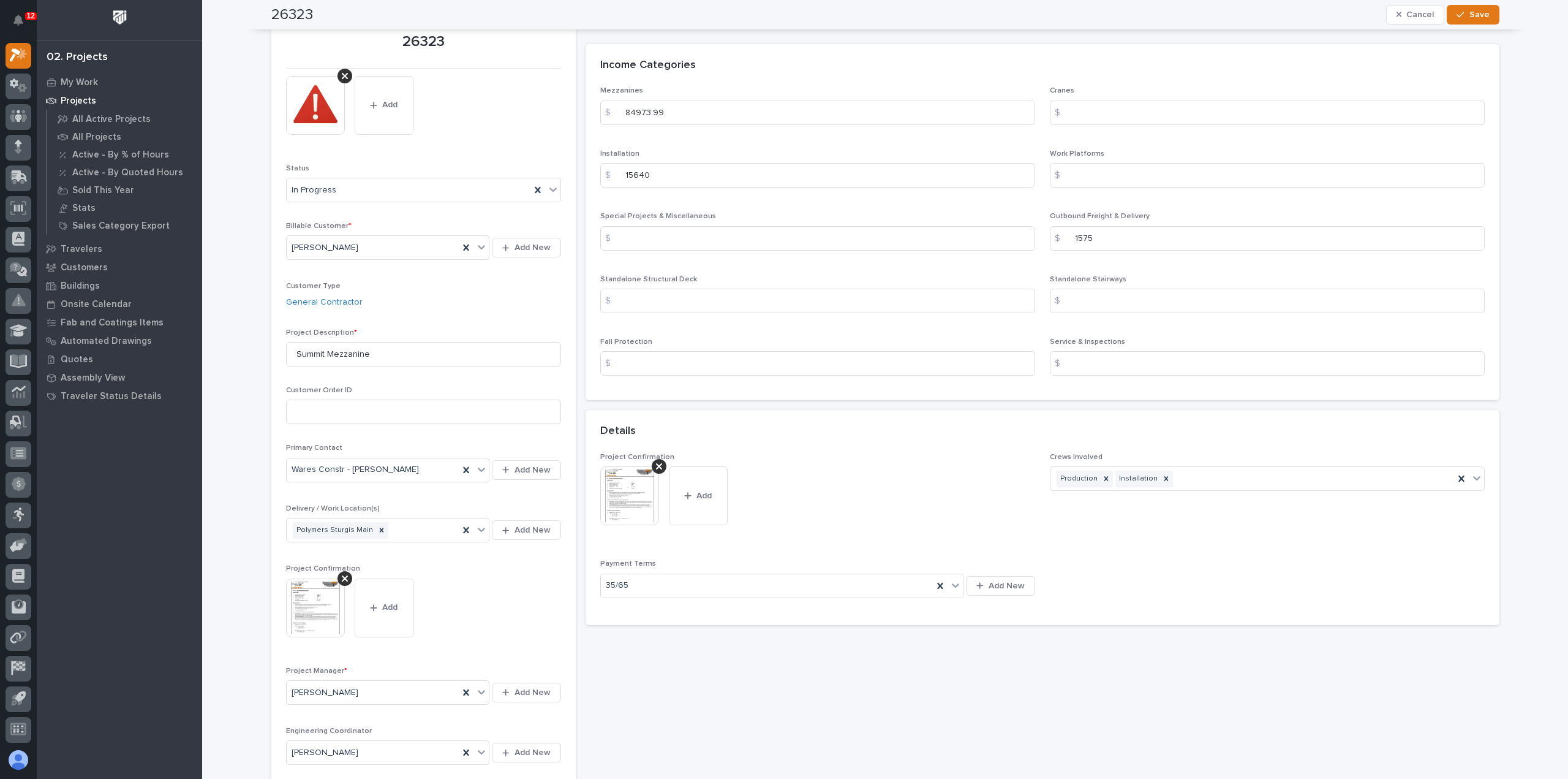
scroll to position [0, 0]
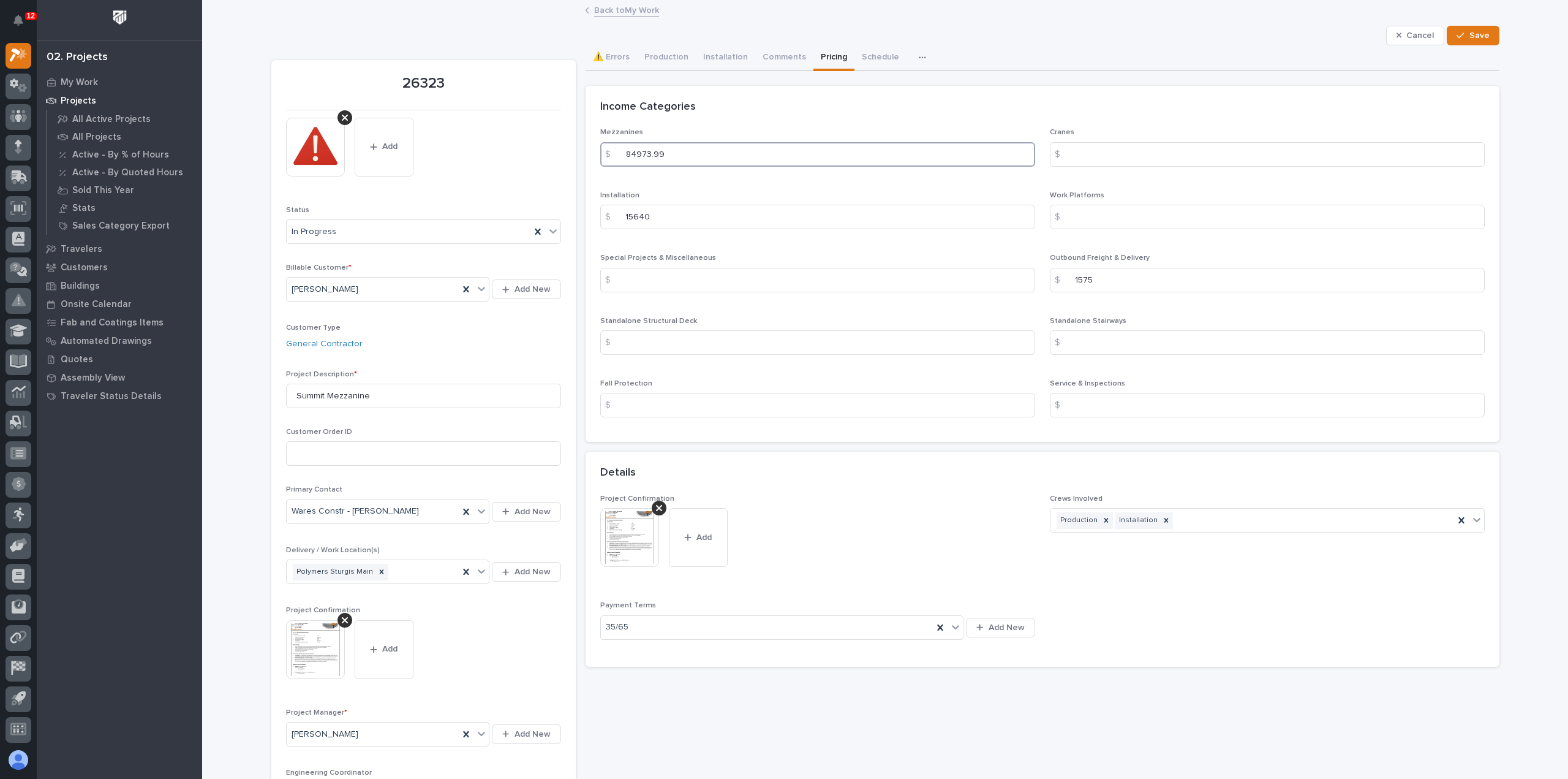
click at [674, 159] on input "84973.99" at bounding box center [817, 154] width 435 height 24
type input "85474"
click at [1474, 34] on span "Save" at bounding box center [1479, 35] width 20 height 11
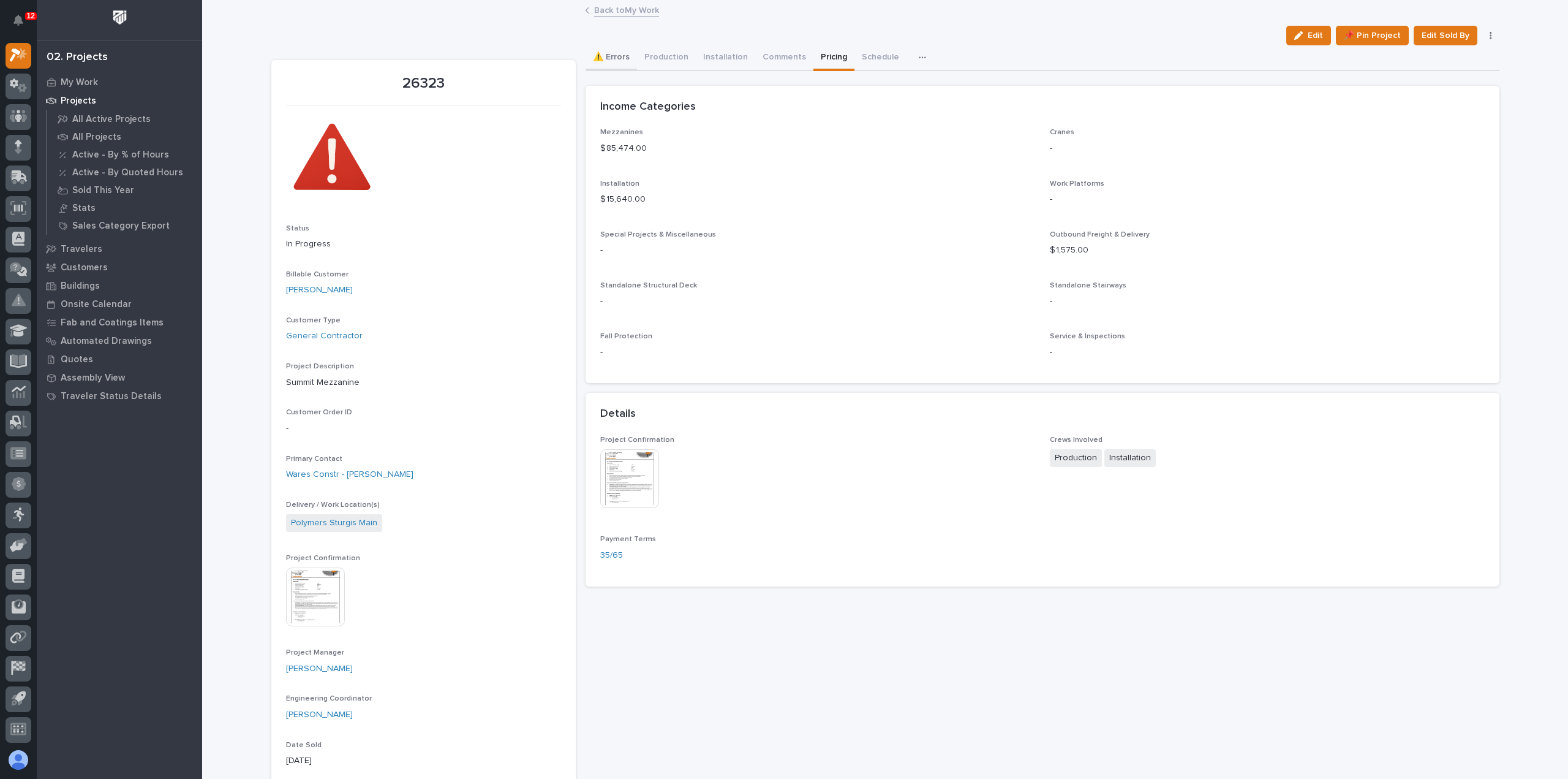
click at [609, 56] on button "⚠️ Errors" at bounding box center [611, 58] width 51 height 26
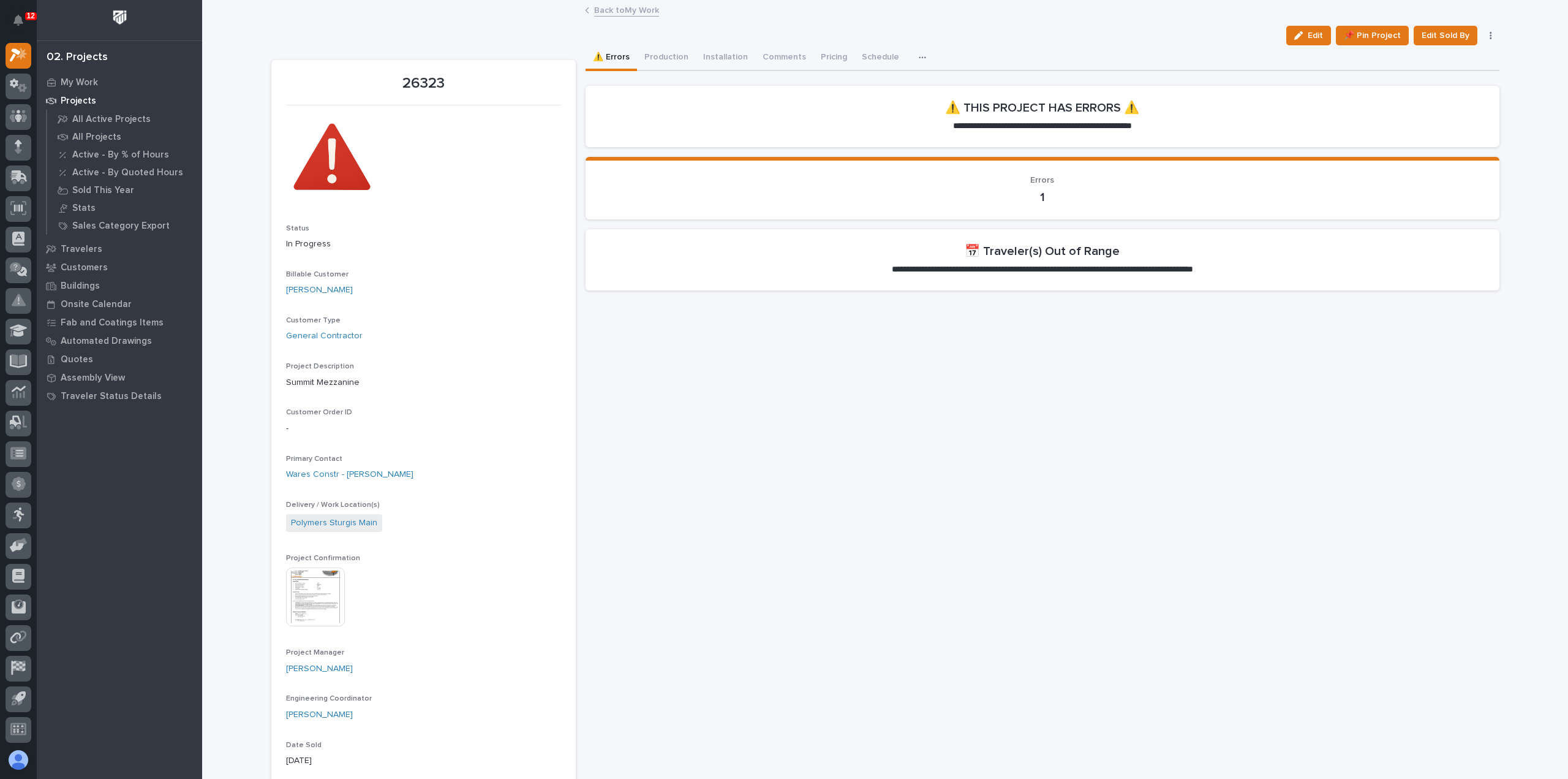
click at [630, 13] on link "Back to My Work" at bounding box center [627, 9] width 65 height 14
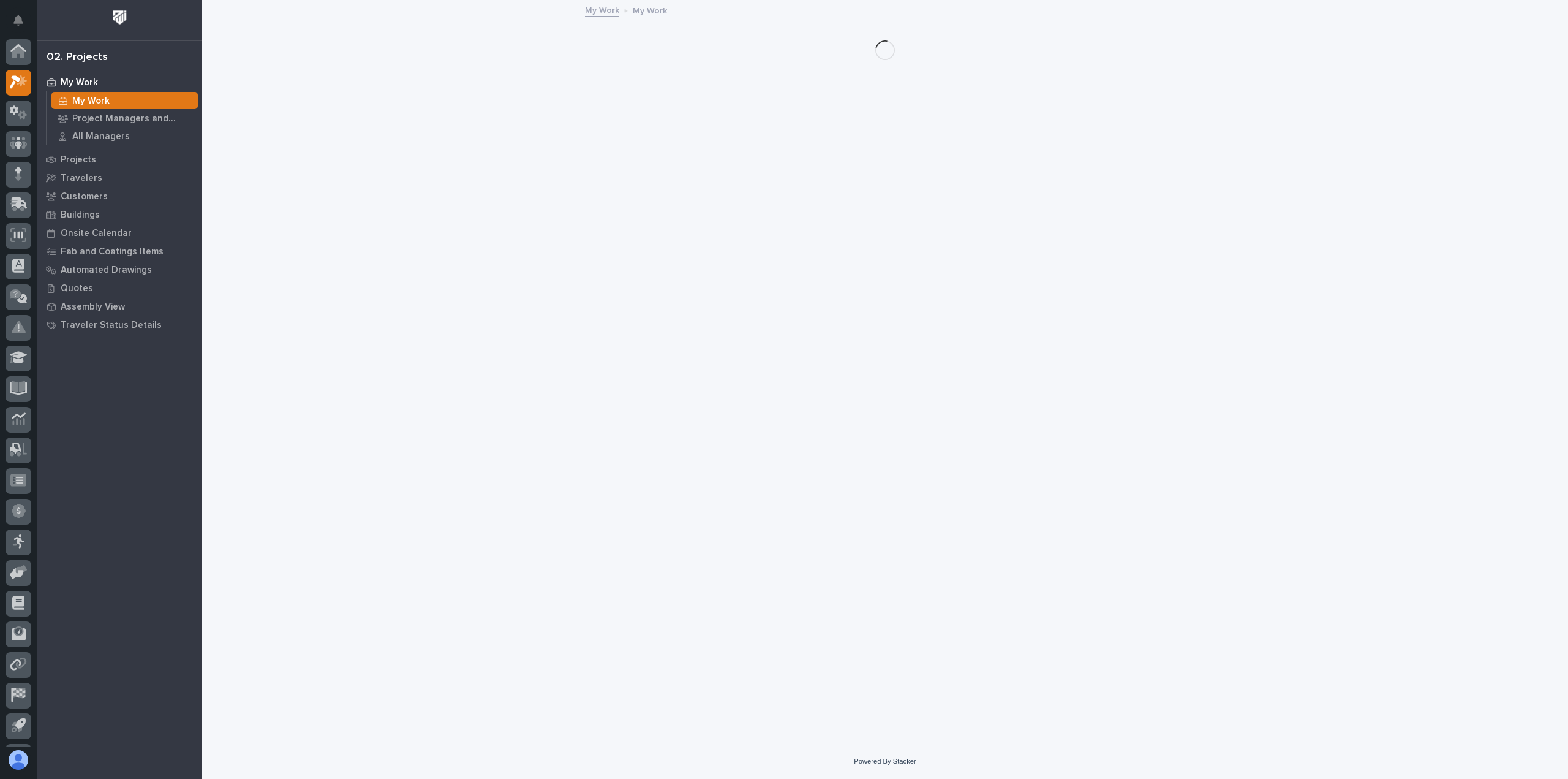
scroll to position [27, 0]
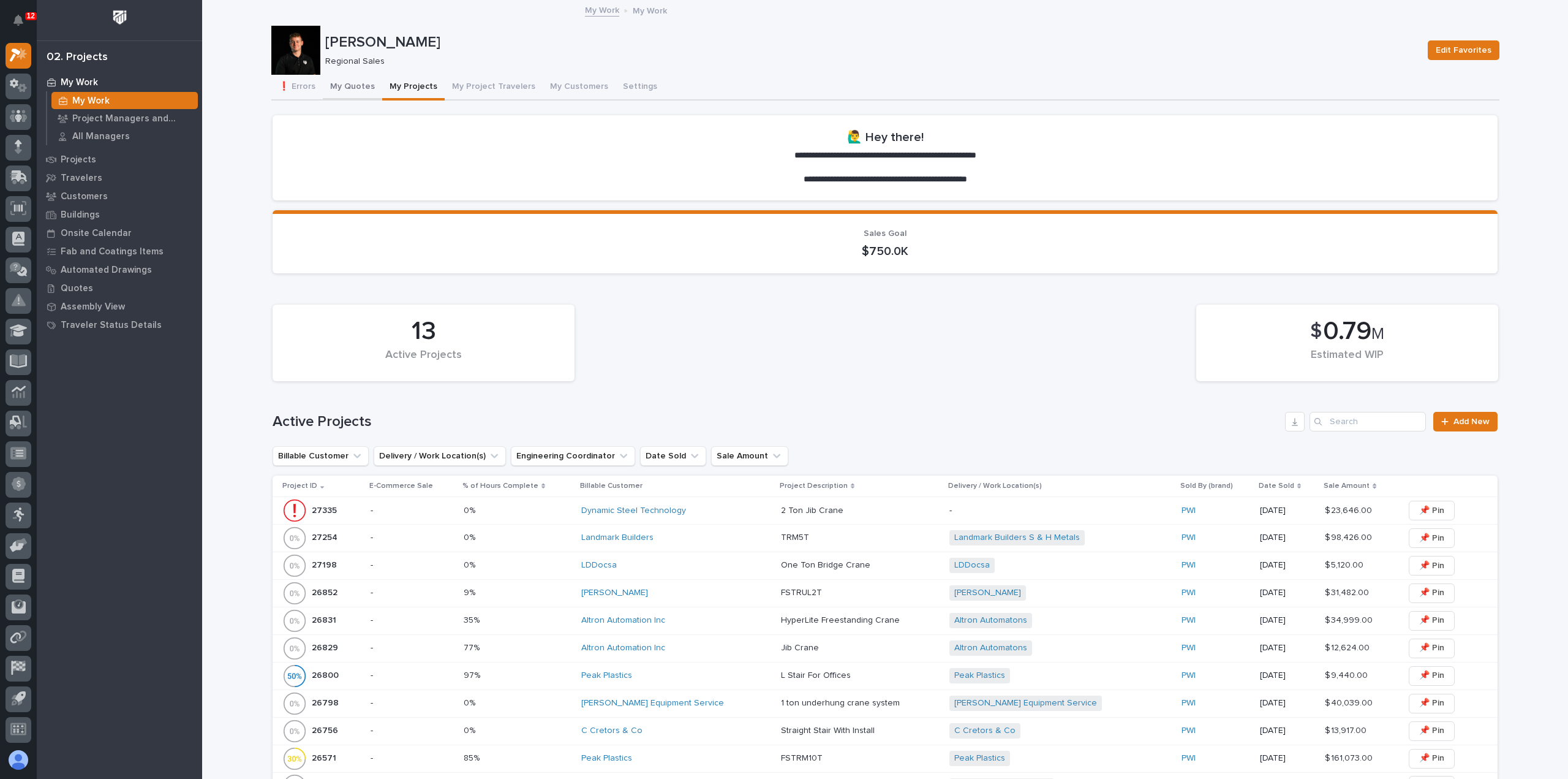
click at [340, 86] on button "My Quotes" at bounding box center [352, 88] width 59 height 26
